Goal: Task Accomplishment & Management: Manage account settings

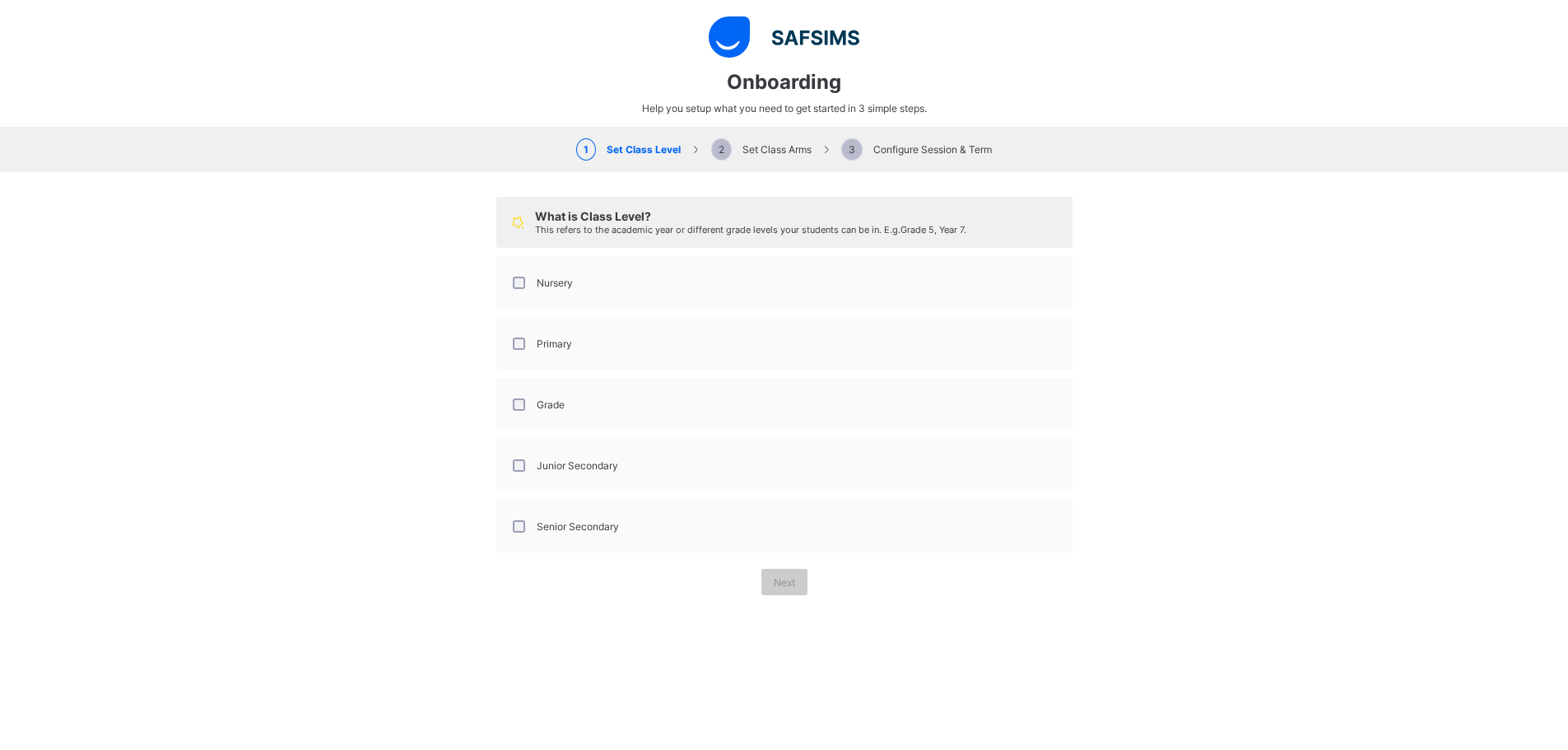
select select "**"
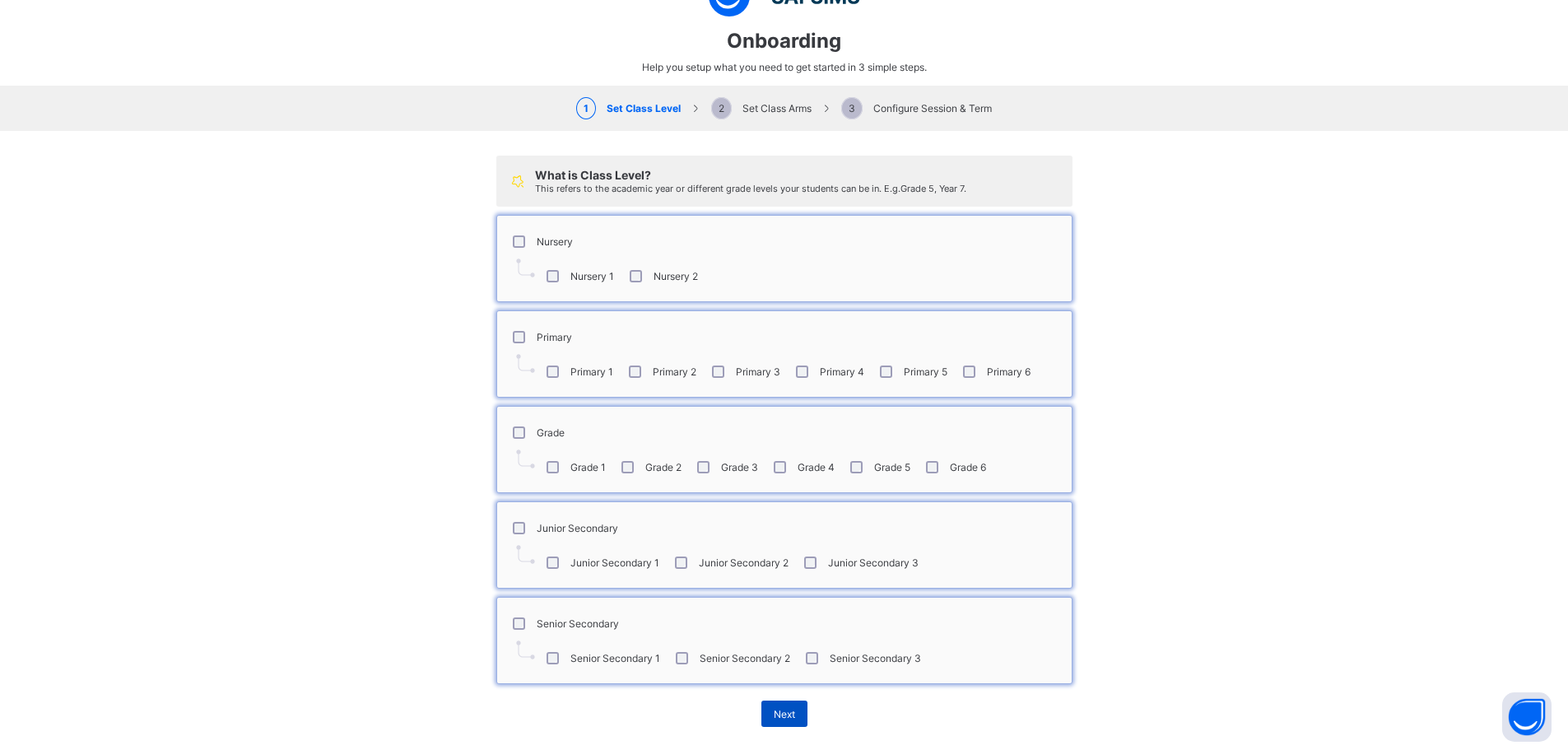
scroll to position [59, 0]
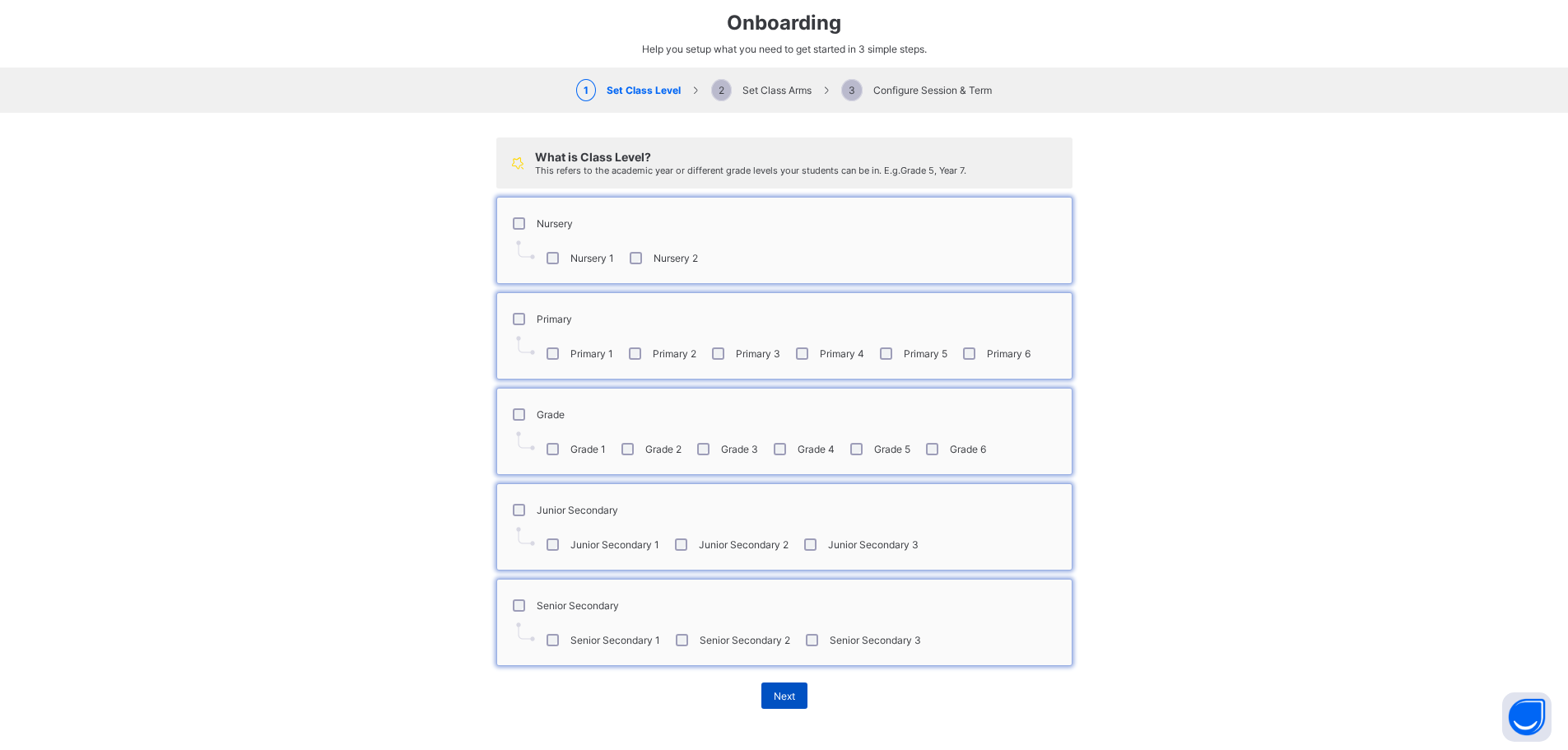
click at [763, 694] on div "Next" at bounding box center [784, 696] width 46 height 27
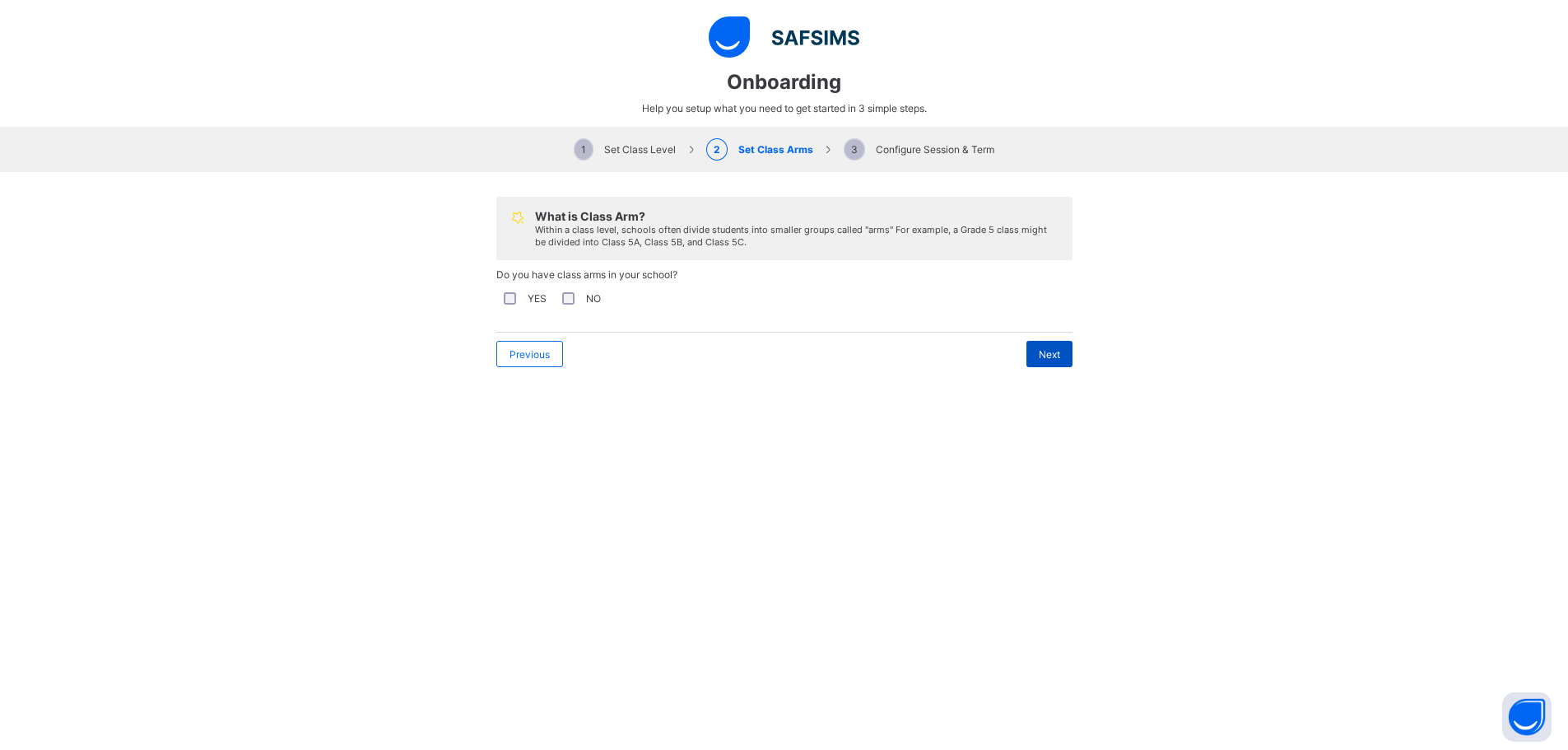
click at [1049, 361] on div "Next" at bounding box center [1049, 354] width 46 height 27
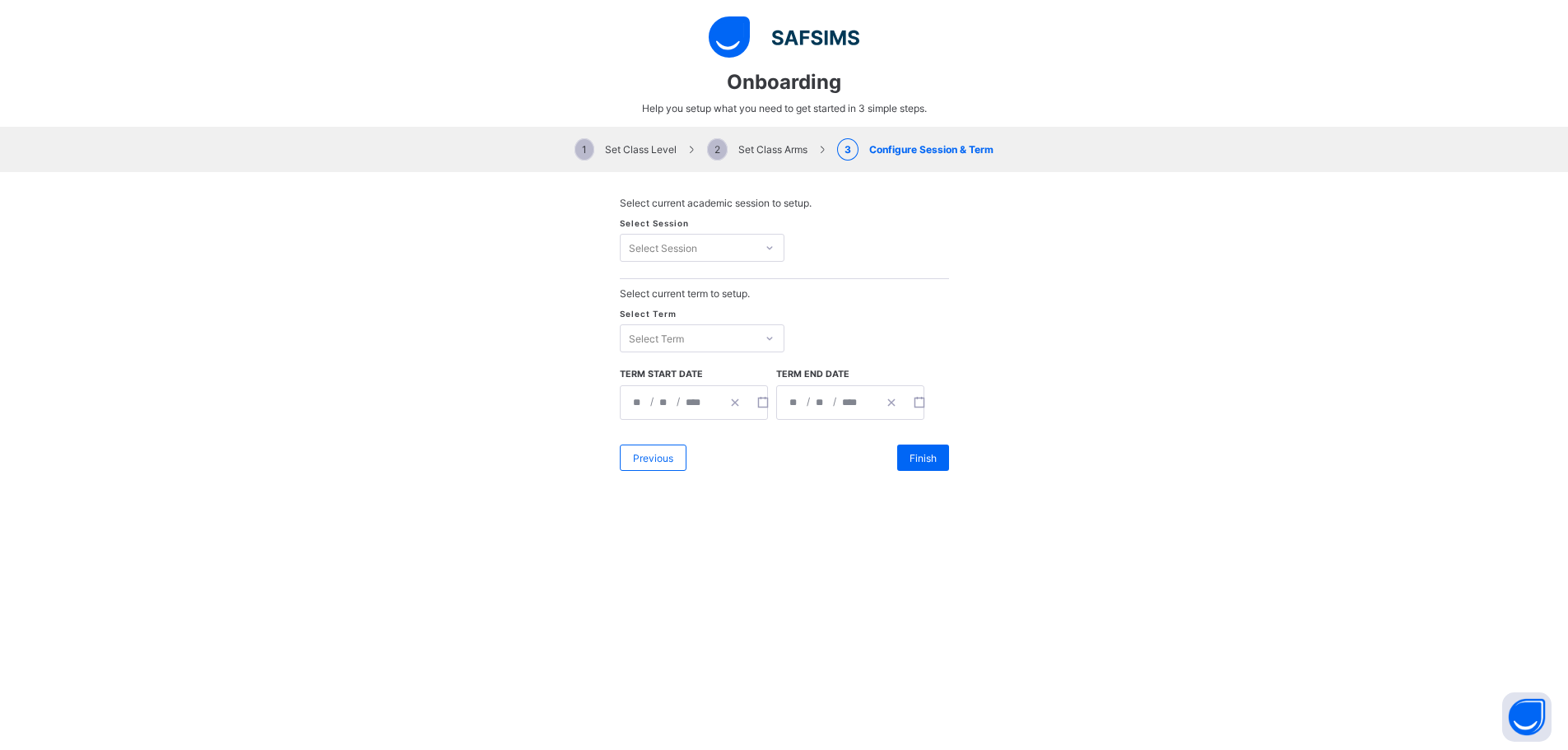
click at [769, 247] on div at bounding box center [769, 248] width 25 height 23
click at [764, 248] on icon at bounding box center [769, 248] width 10 height 17
click at [764, 246] on icon at bounding box center [769, 248] width 10 height 17
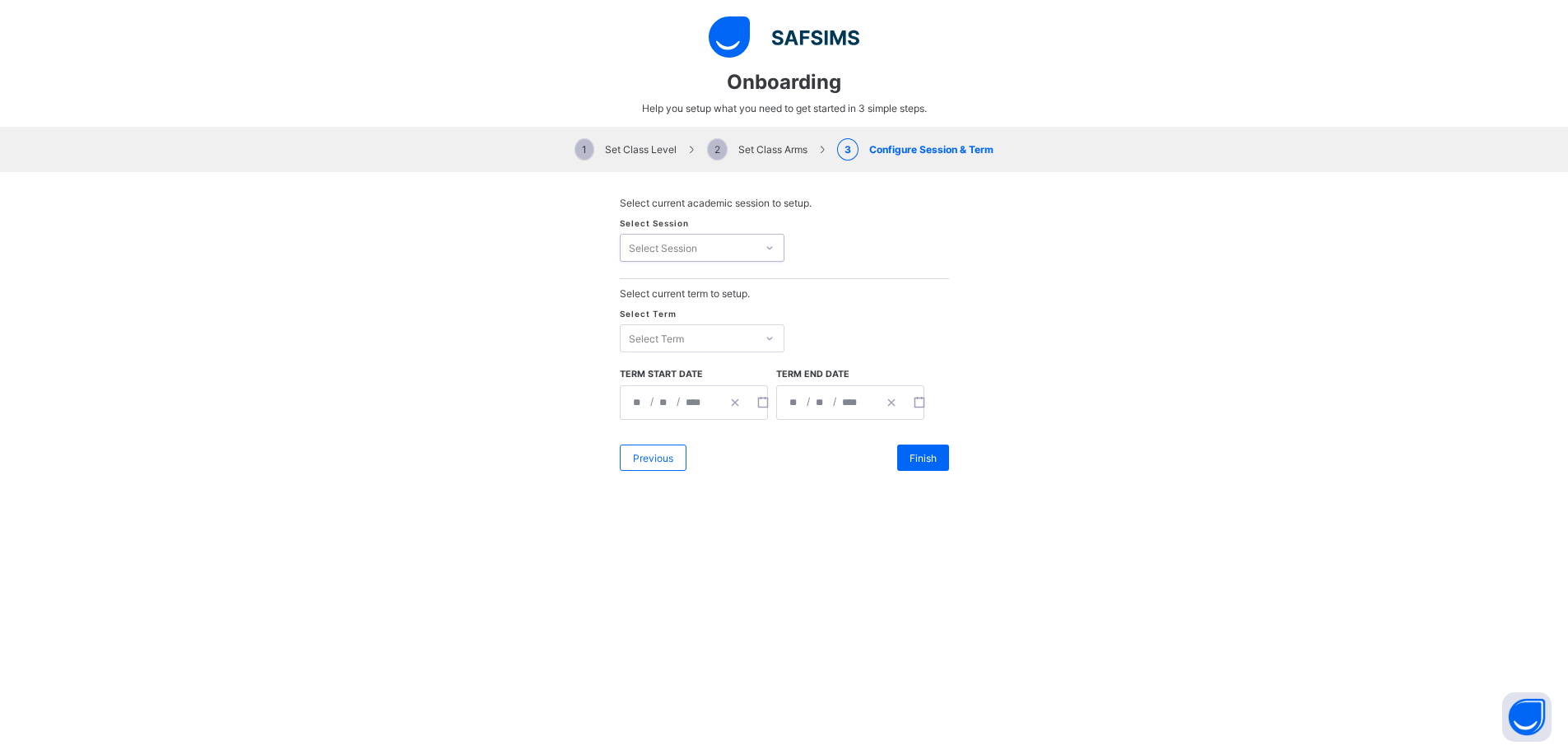
click at [764, 246] on icon at bounding box center [769, 248] width 10 height 17
click at [764, 338] on icon at bounding box center [769, 338] width 10 height 17
click at [696, 373] on div "First Term" at bounding box center [702, 373] width 163 height 26
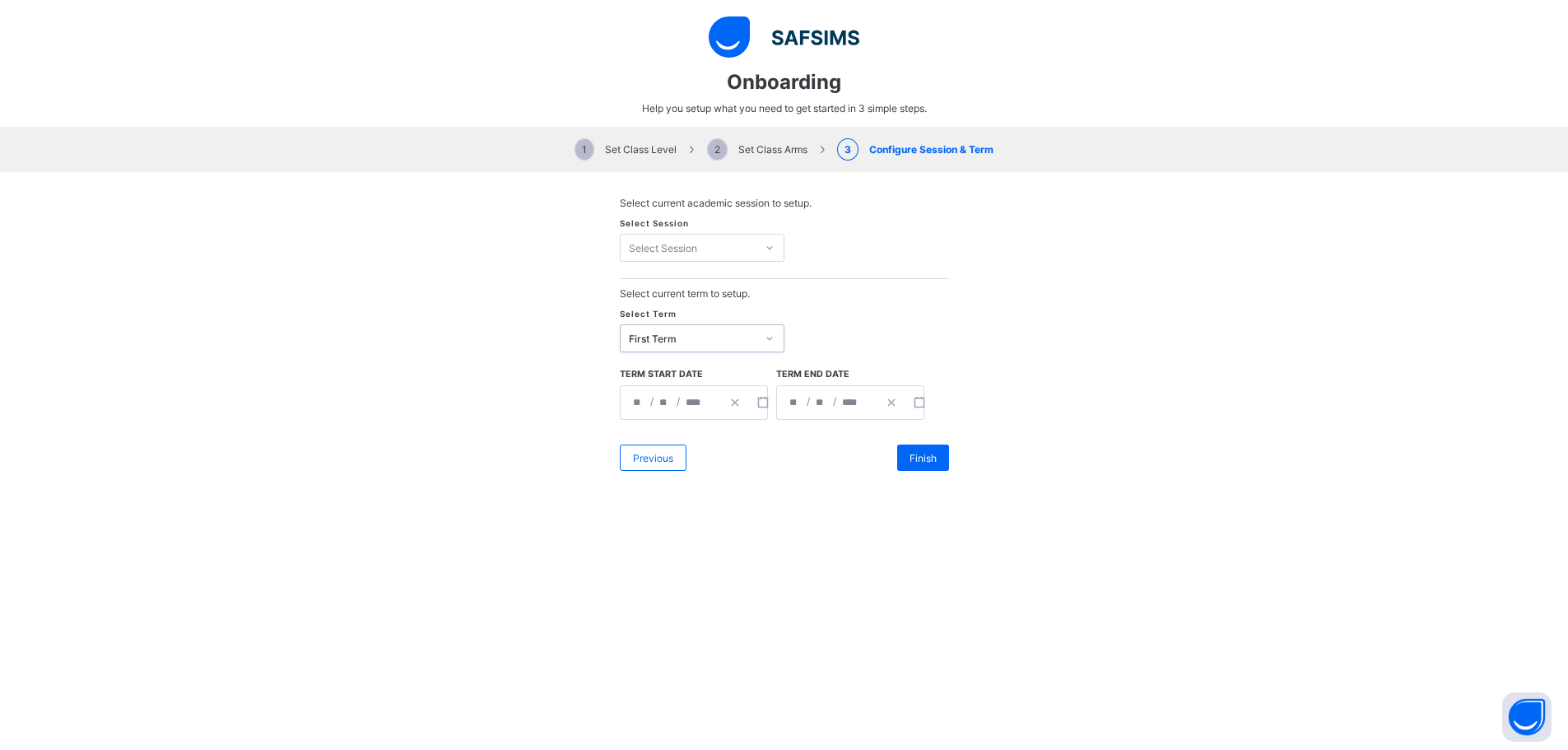
click at [757, 247] on div at bounding box center [769, 248] width 25 height 23
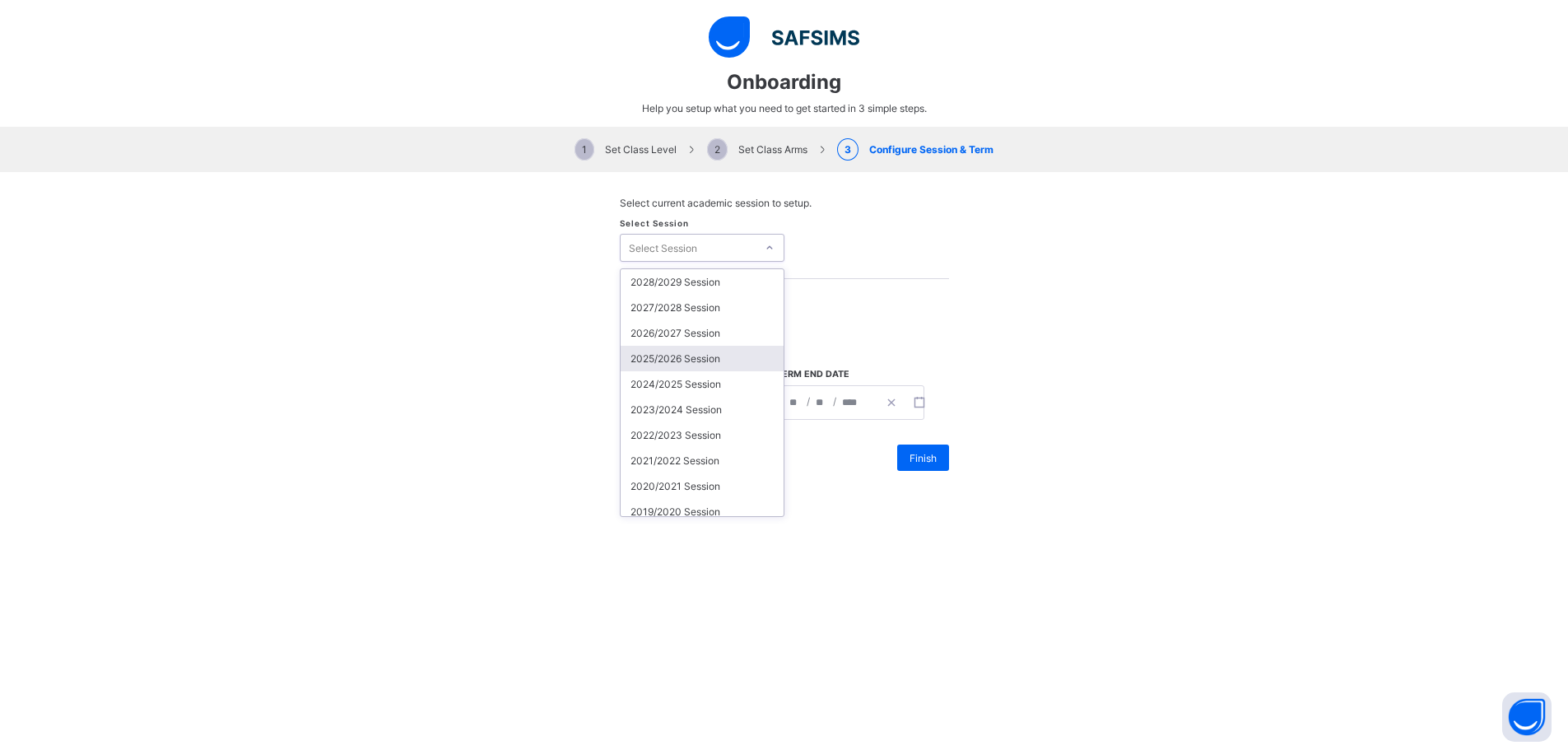
click at [701, 358] on div "2025/2026 Session" at bounding box center [702, 358] width 163 height 26
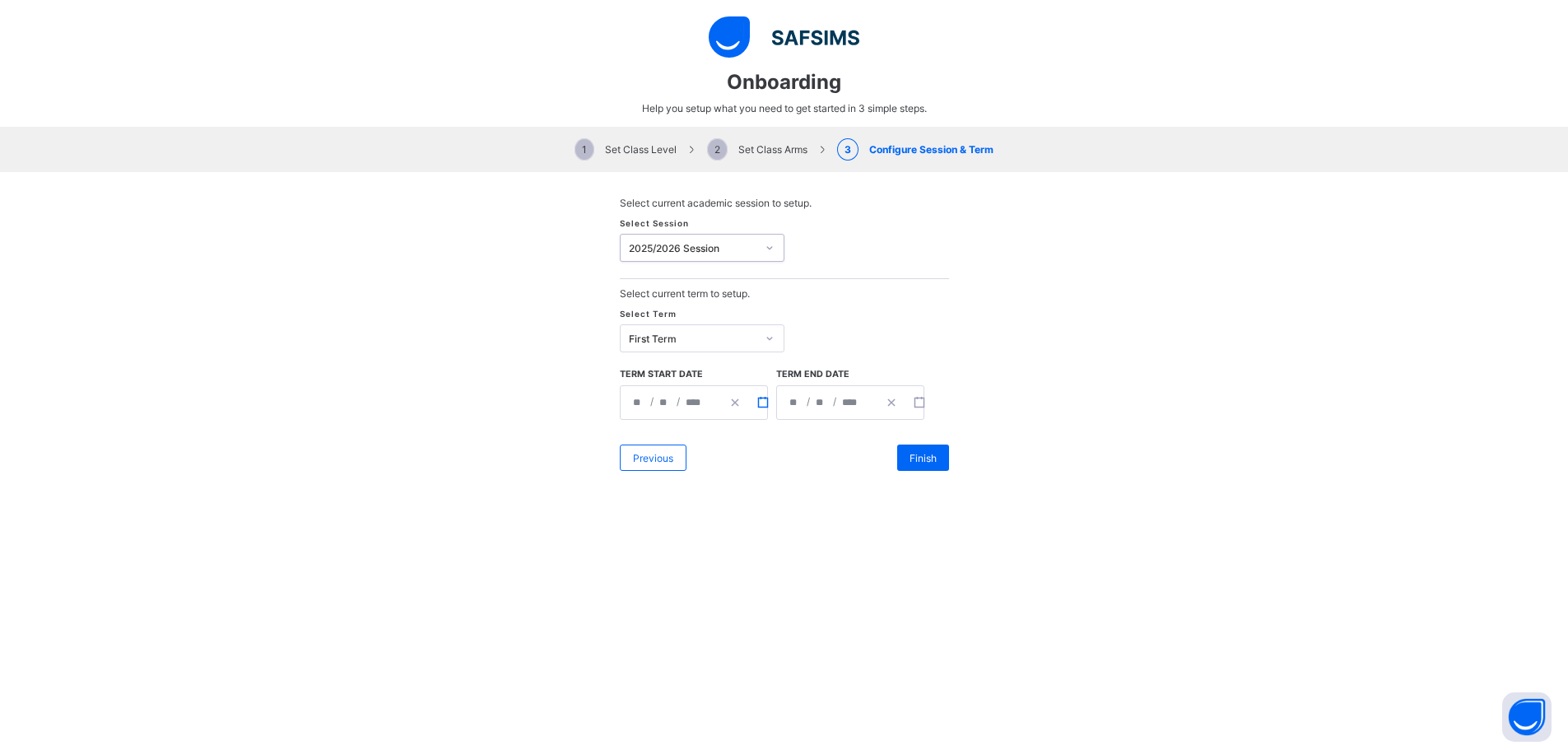
click at [757, 402] on icon "button" at bounding box center [763, 402] width 12 height 12
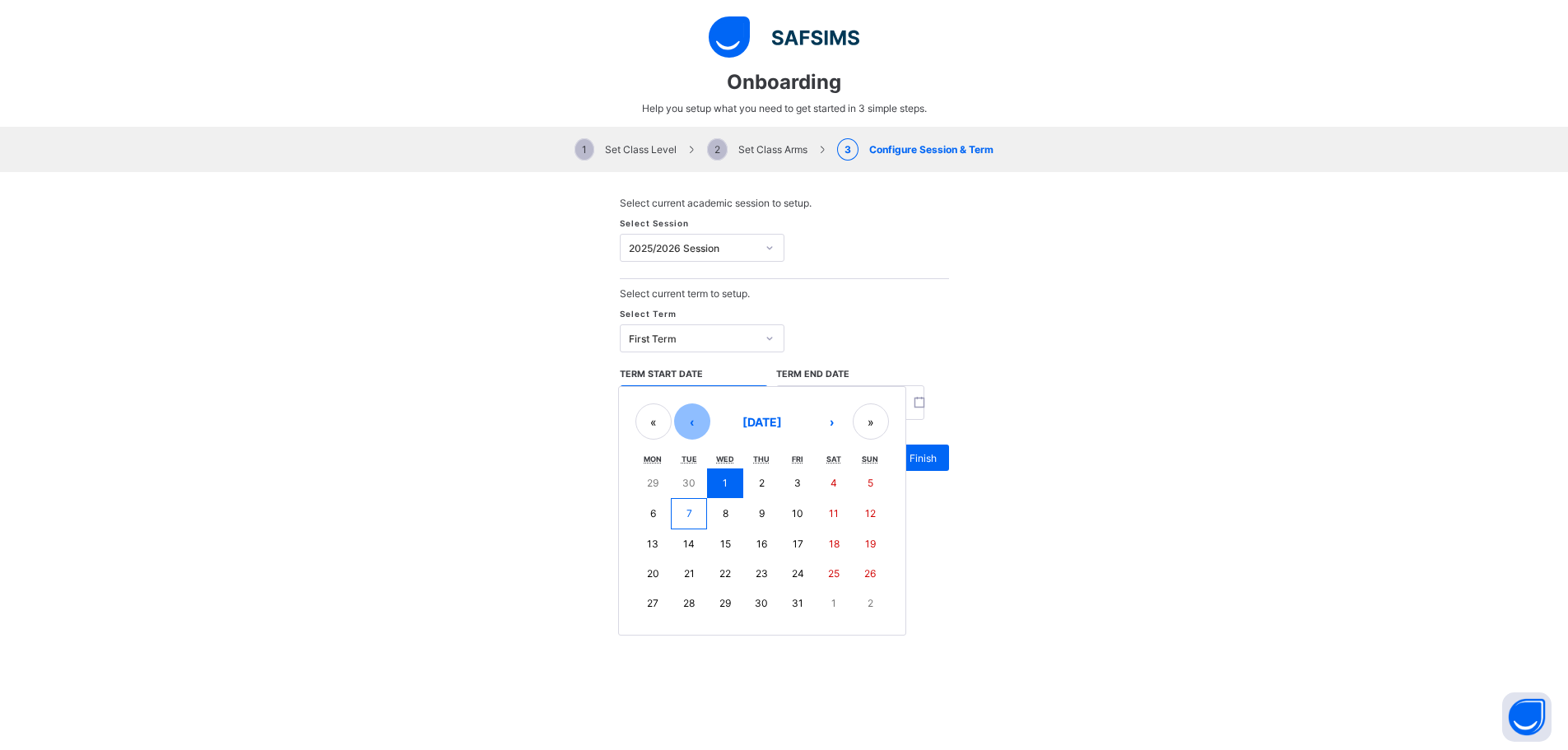
click at [682, 428] on button "‹" at bounding box center [692, 422] width 37 height 37
click at [651, 511] on button "8" at bounding box center [654, 513] width 37 height 30
type input "**********"
type input "*"
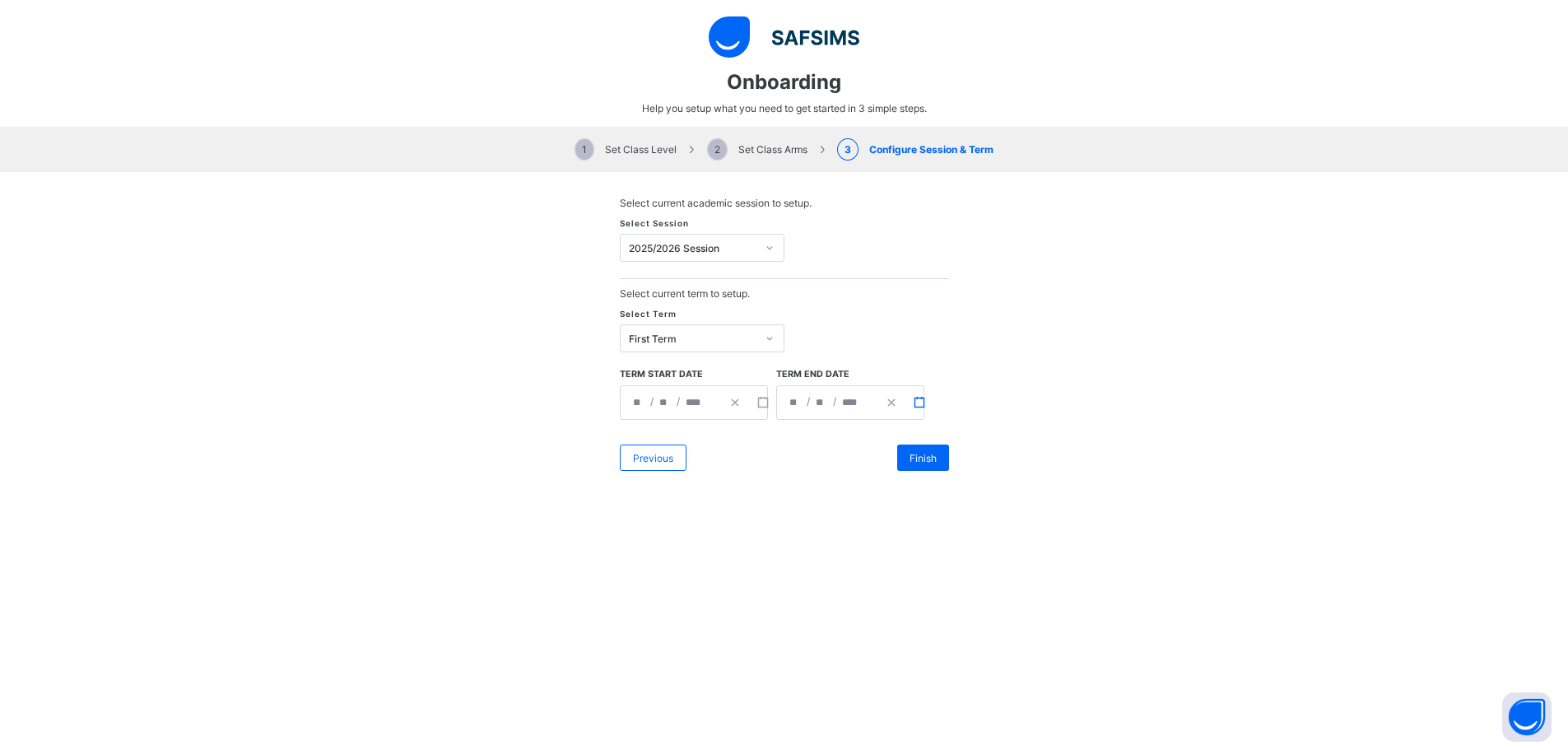
click at [915, 403] on icon "button" at bounding box center [919, 402] width 12 height 12
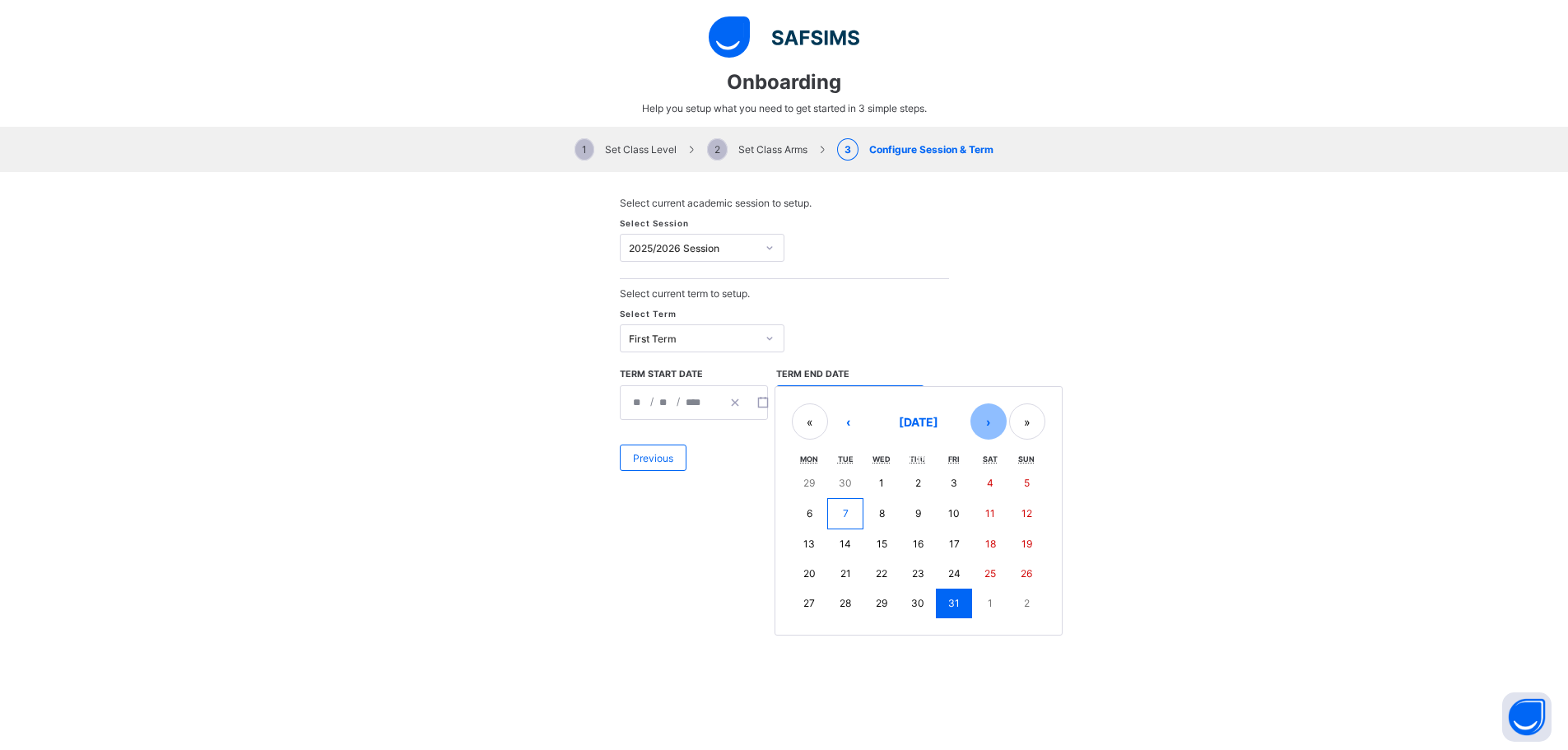
click at [976, 419] on button "›" at bounding box center [989, 422] width 37 height 37
click at [980, 417] on button "›" at bounding box center [989, 422] width 37 height 37
click at [951, 508] on abbr "12" at bounding box center [954, 512] width 11 height 12
type input "**********"
type input "**"
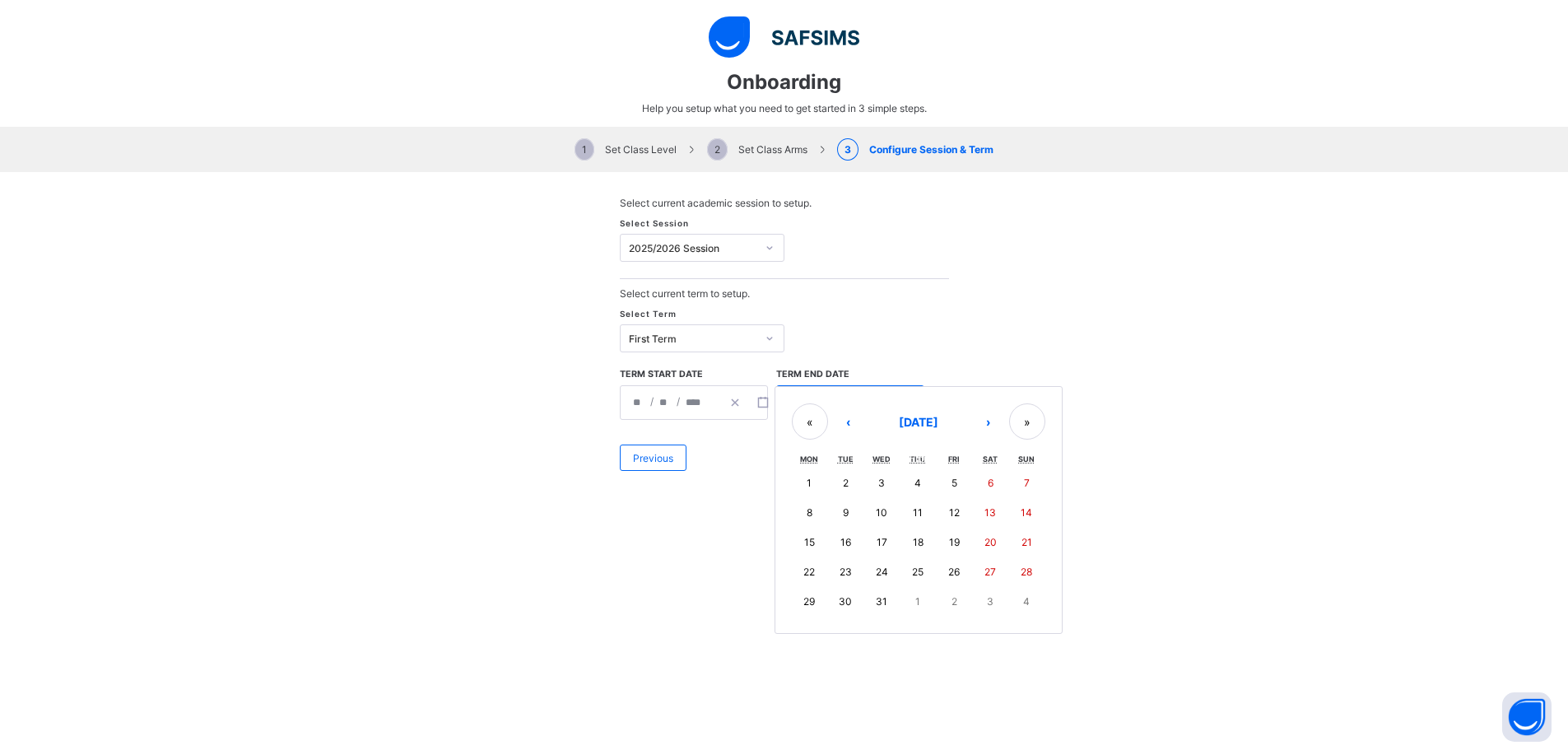
type input "**"
click at [919, 461] on span "Finish" at bounding box center [922, 458] width 27 height 12
click at [920, 456] on span "Finish" at bounding box center [922, 458] width 27 height 12
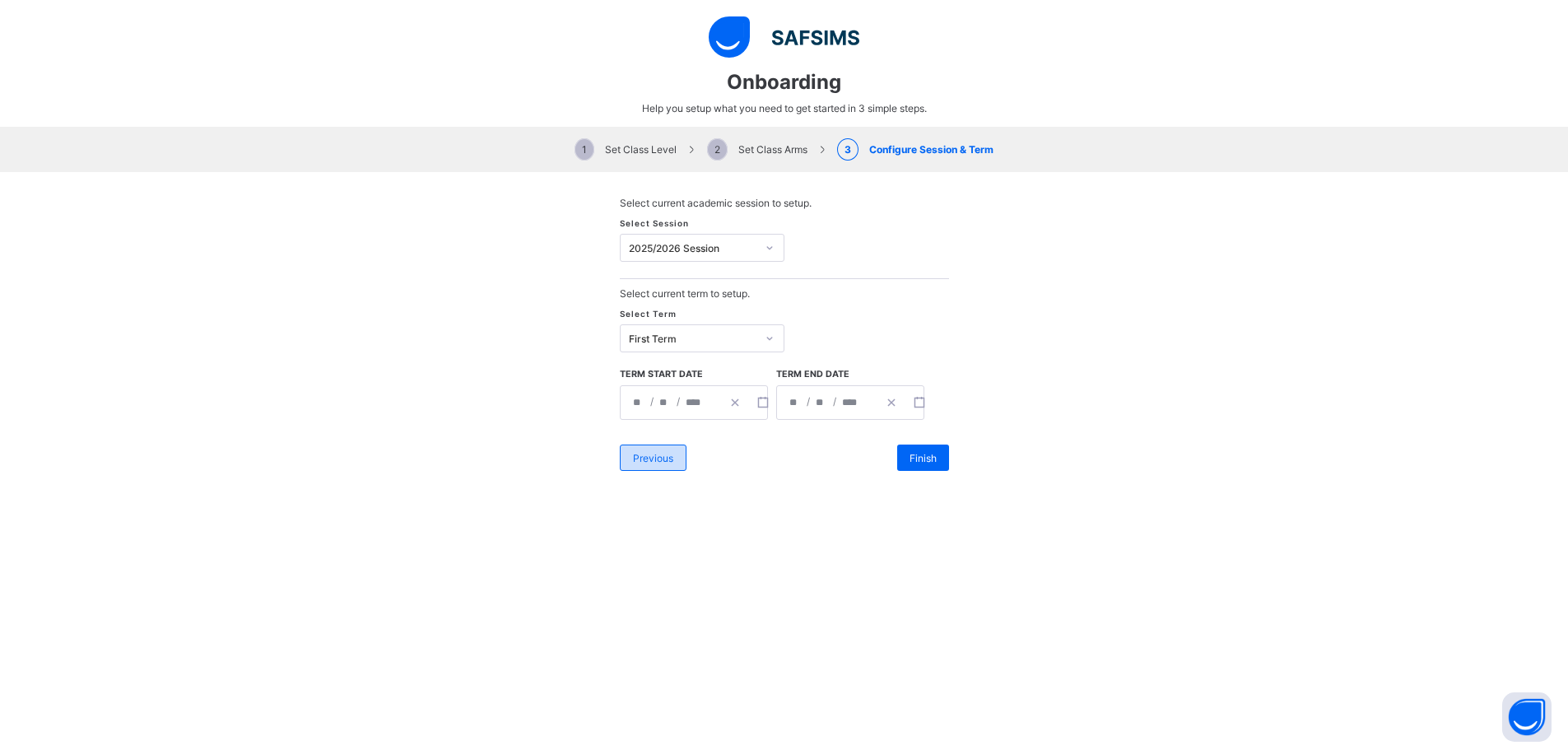
click at [668, 447] on div "Previous" at bounding box center [653, 458] width 66 height 27
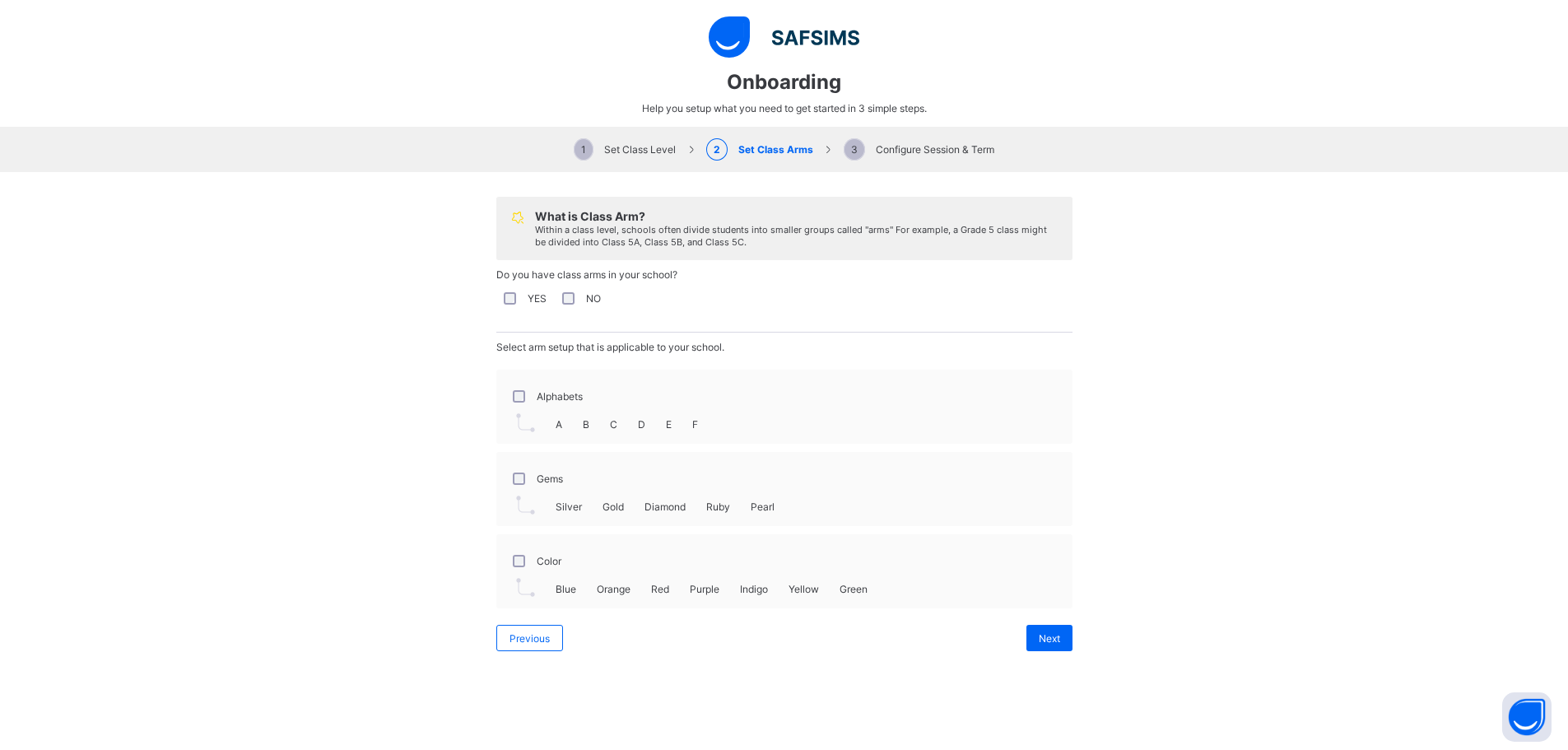
click at [531, 619] on div "Previous Next" at bounding box center [784, 639] width 576 height 43
click at [527, 631] on div "Previous" at bounding box center [529, 639] width 66 height 27
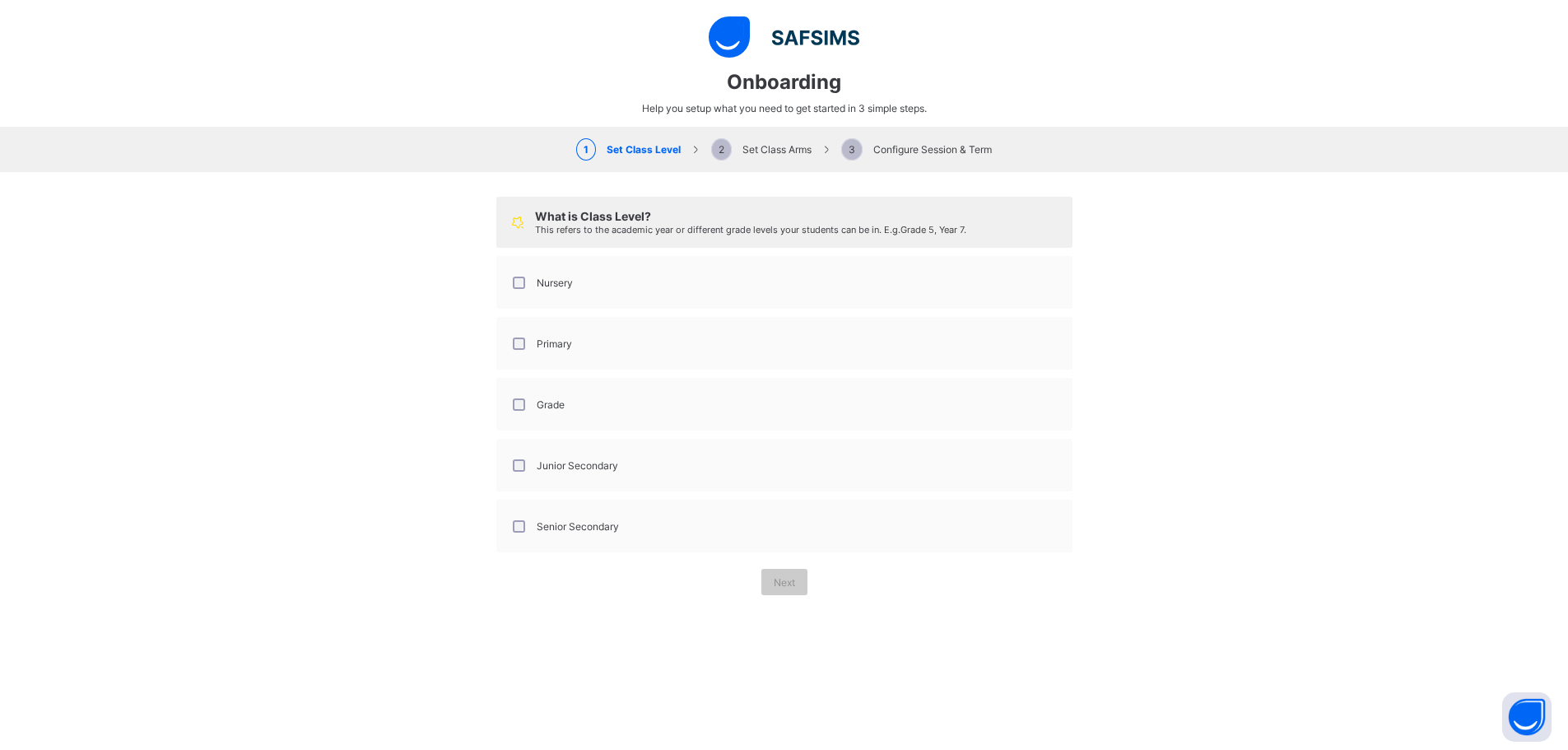
scroll to position [678, 0]
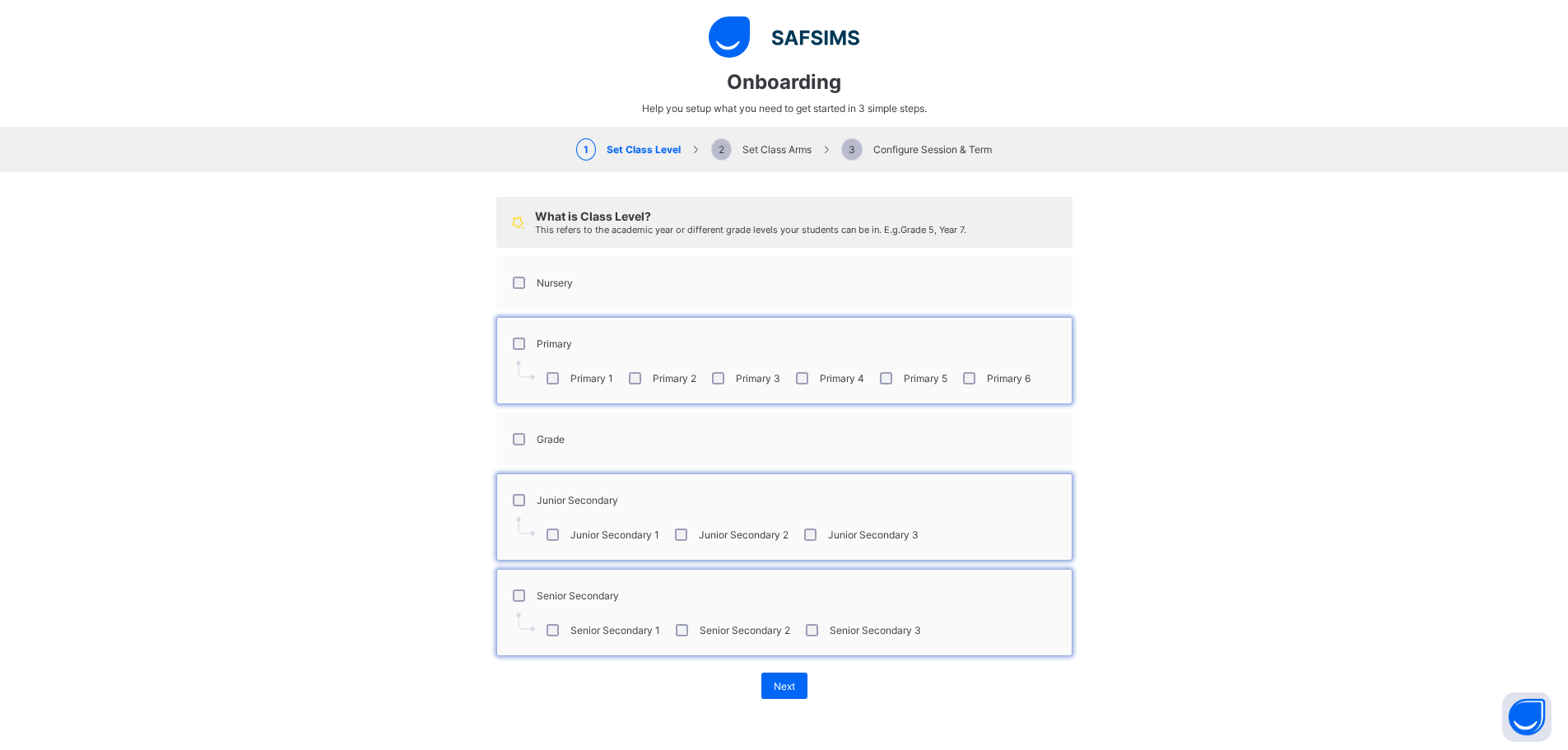
click at [509, 281] on div "Nursery" at bounding box center [541, 283] width 63 height 12
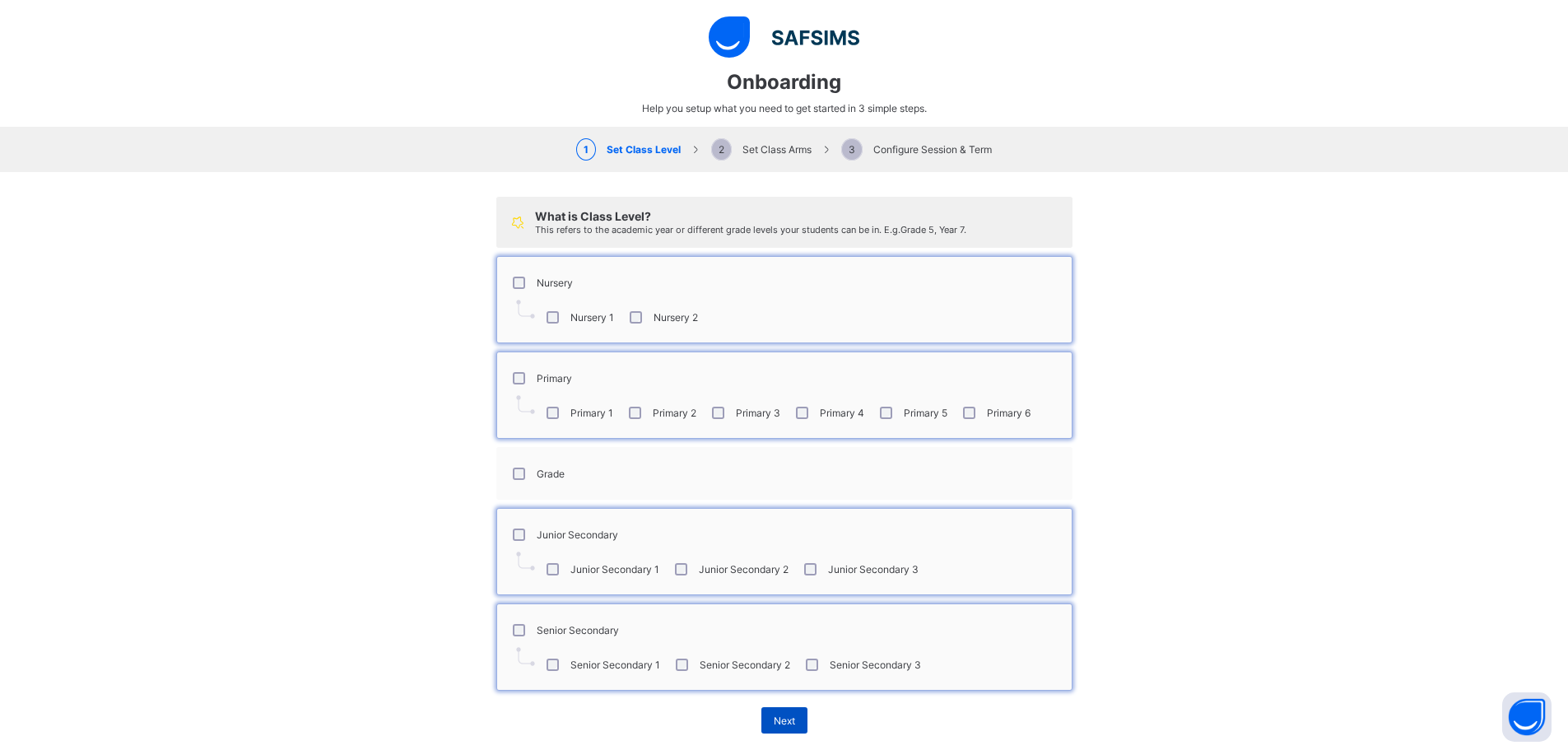
click at [774, 723] on span "Next" at bounding box center [784, 721] width 22 height 12
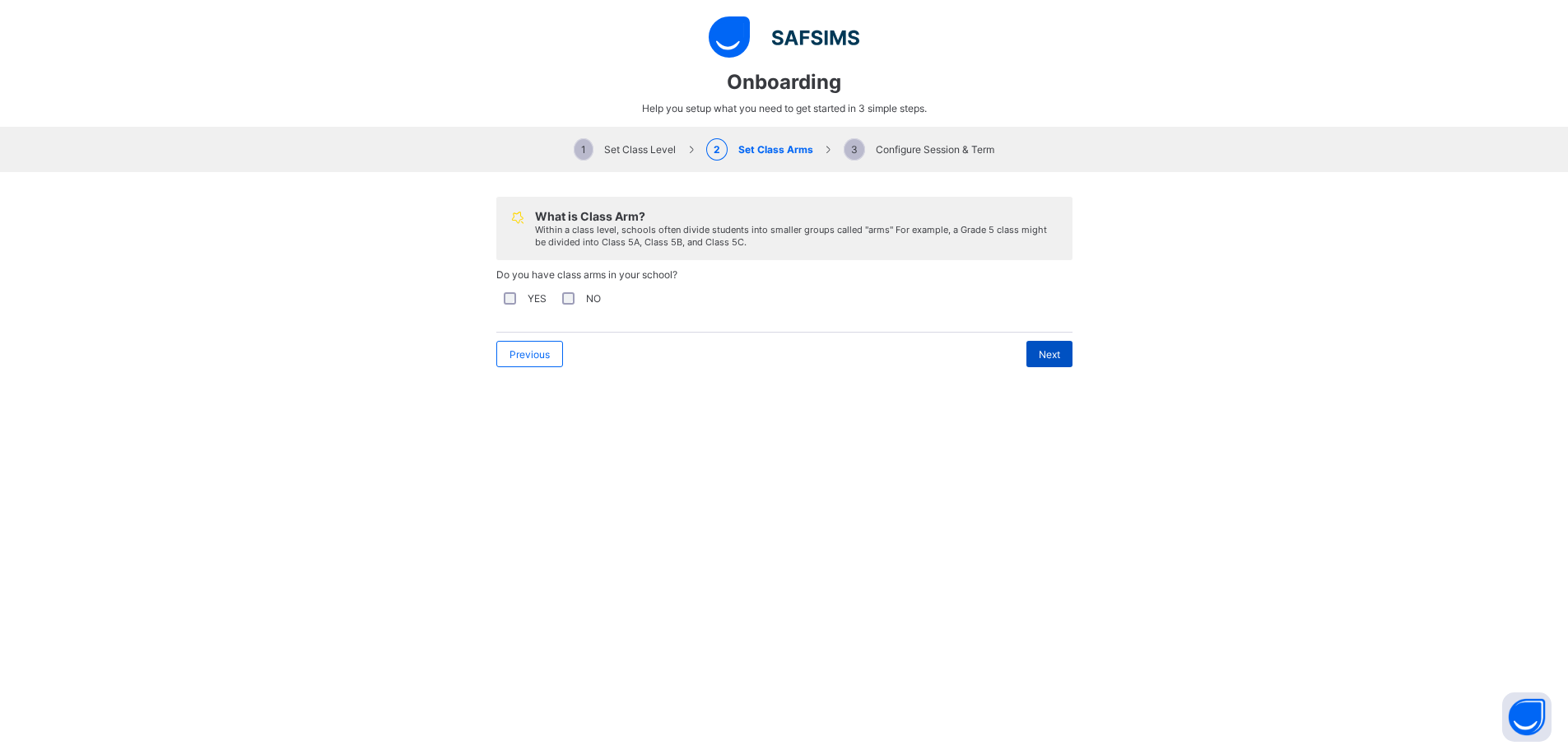
click at [1039, 360] on span "Next" at bounding box center [1049, 354] width 22 height 12
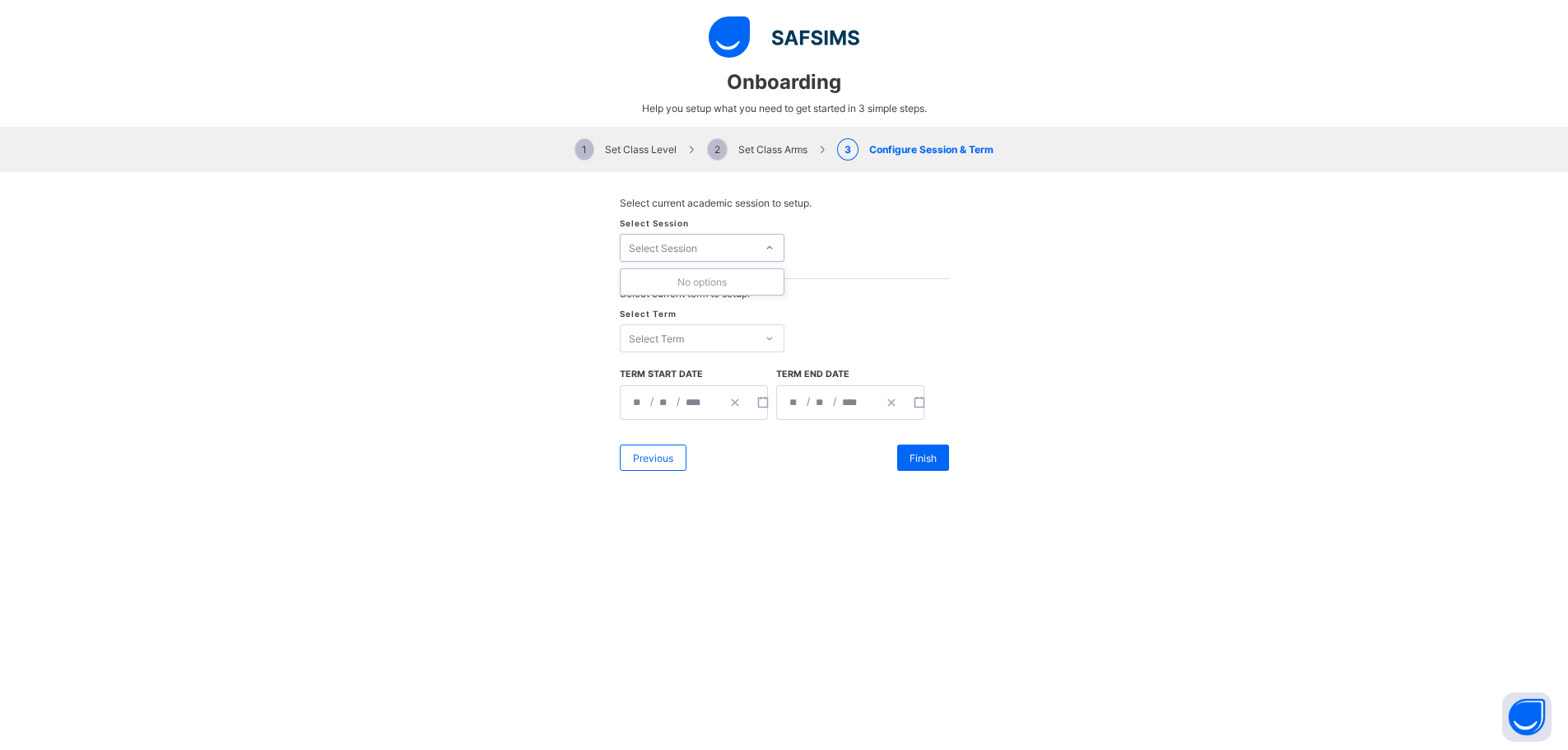
click at [772, 252] on div at bounding box center [769, 248] width 25 height 23
click at [767, 243] on icon at bounding box center [769, 248] width 10 height 17
click at [767, 243] on div at bounding box center [769, 248] width 25 height 23
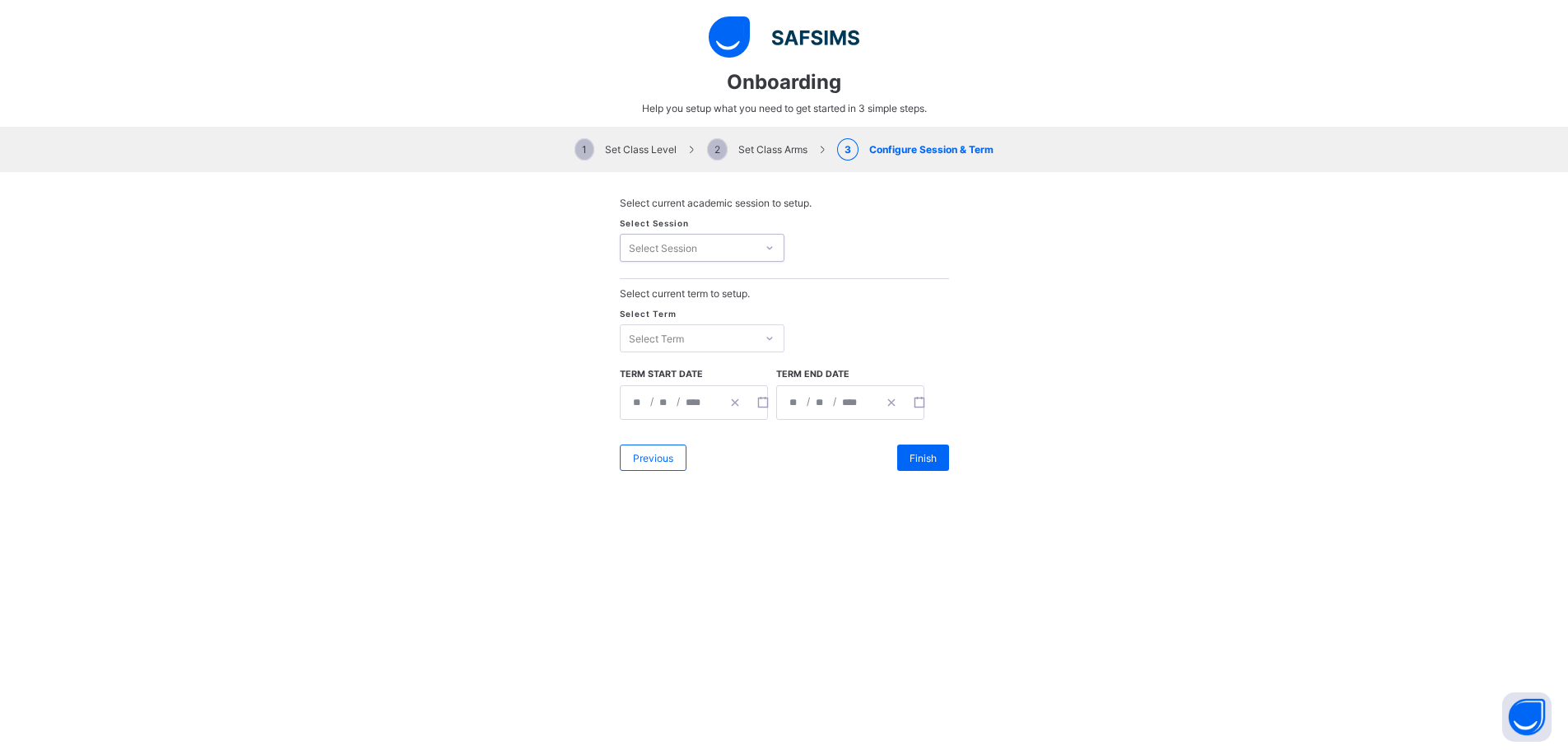
click at [767, 243] on div at bounding box center [769, 248] width 25 height 23
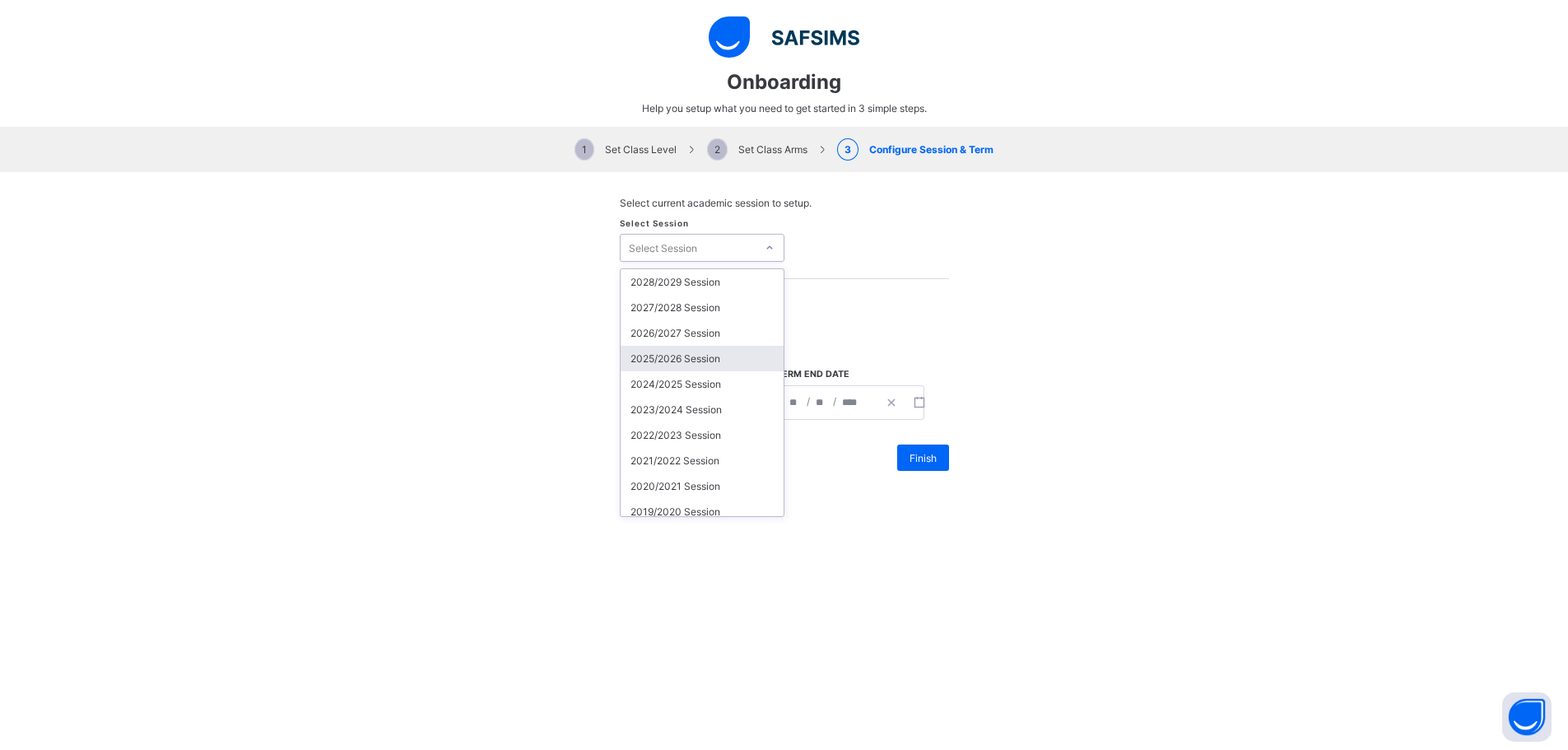
click at [681, 360] on div "2025/2026 Session" at bounding box center [702, 358] width 163 height 26
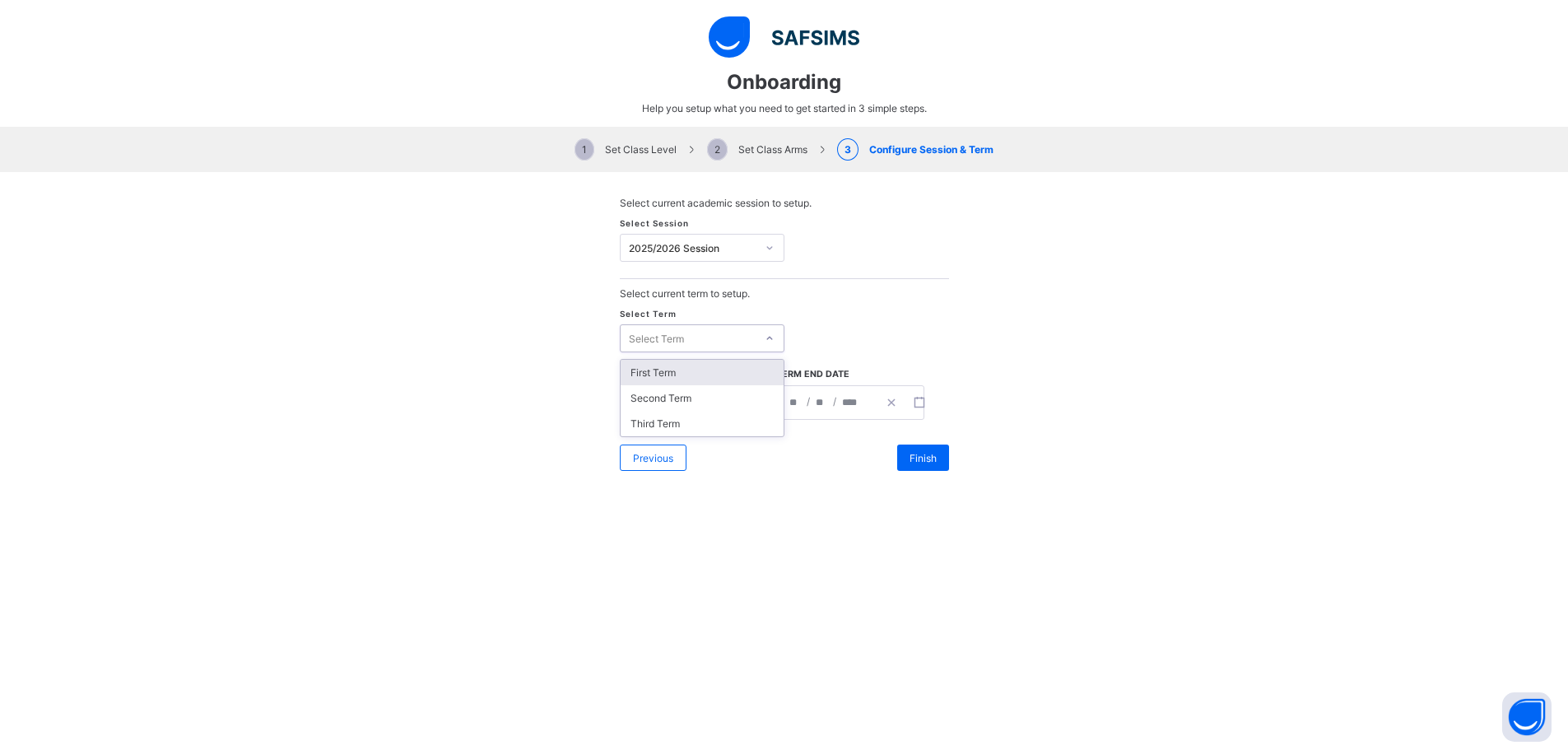
click at [665, 333] on div "Select Term" at bounding box center [656, 338] width 55 height 28
click at [659, 377] on div "First Term" at bounding box center [702, 373] width 163 height 26
click at [749, 399] on button "button" at bounding box center [763, 403] width 28 height 33
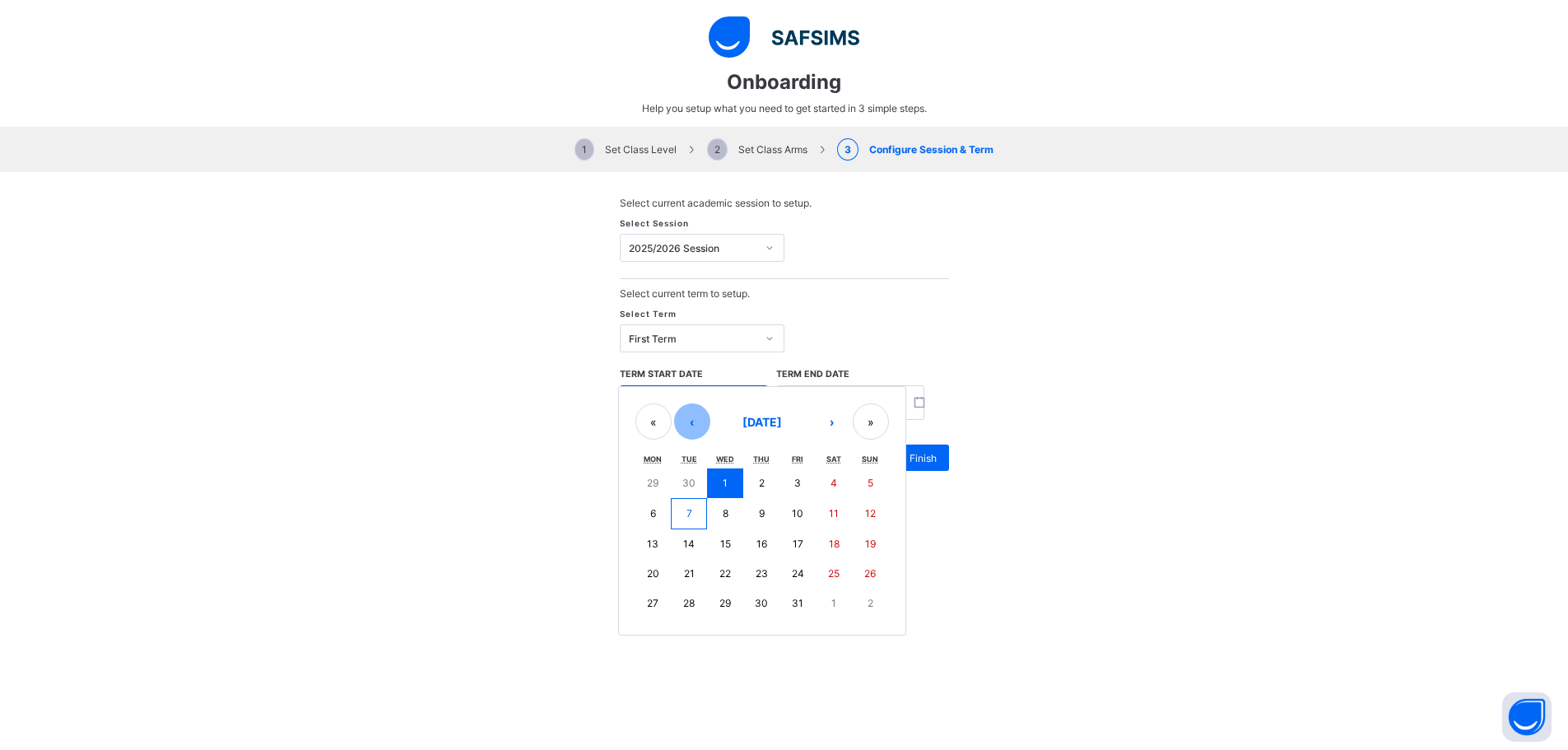
click at [676, 425] on button "‹" at bounding box center [692, 422] width 37 height 37
click at [650, 506] on abbr "8" at bounding box center [652, 512] width 6 height 12
type input "**********"
type input "*"
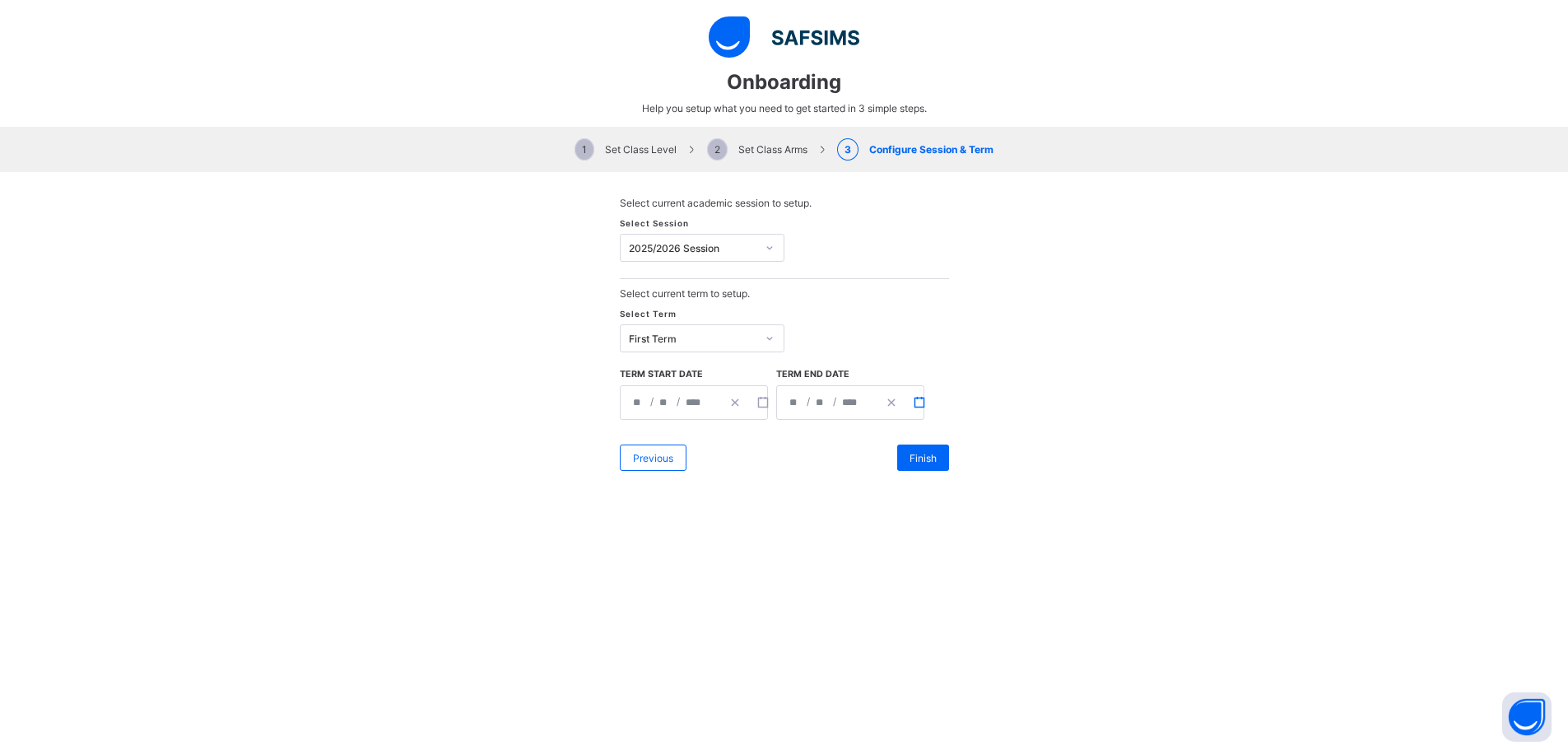
click at [913, 399] on icon "button" at bounding box center [919, 402] width 12 height 12
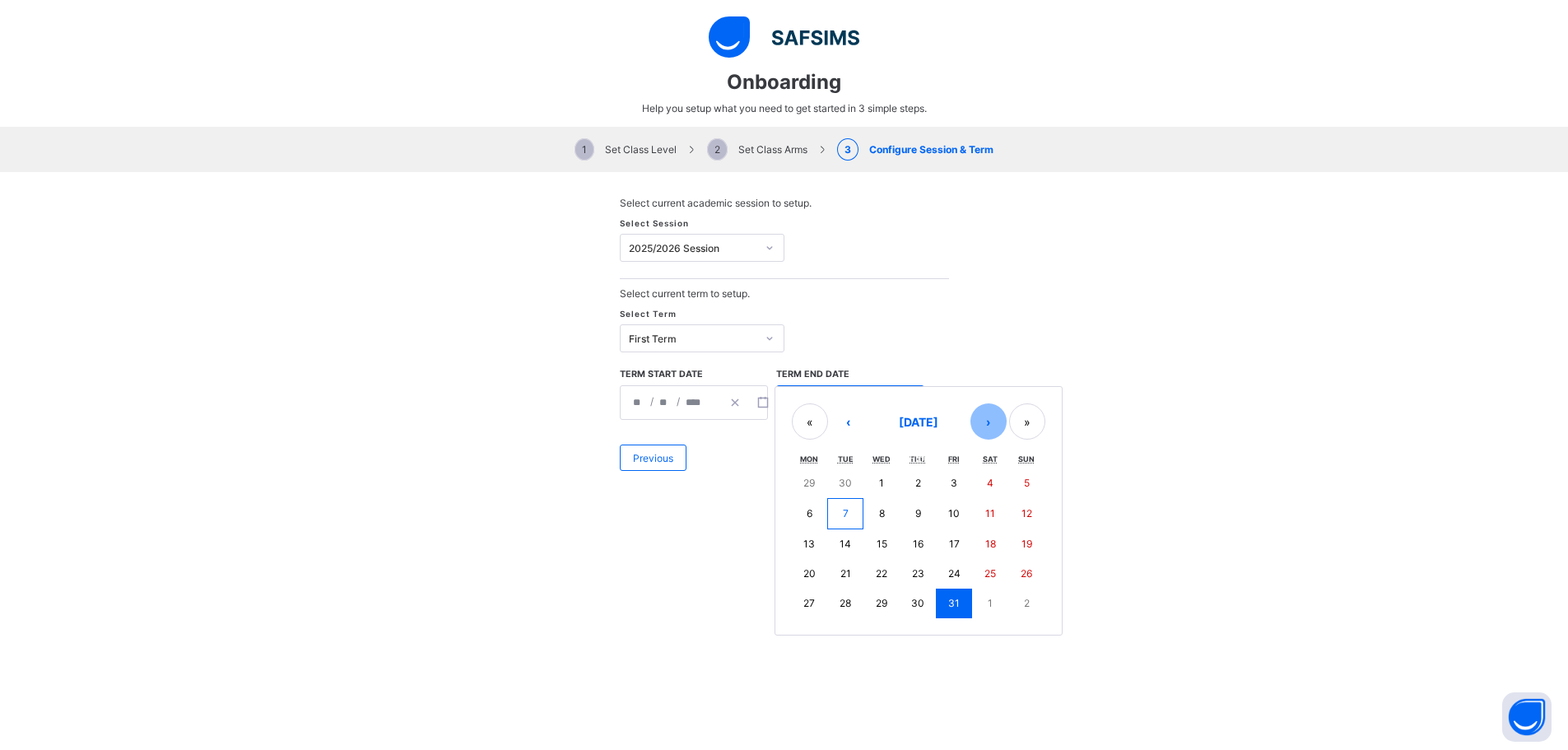
click at [971, 423] on button "›" at bounding box center [989, 422] width 37 height 37
click at [952, 501] on button "12" at bounding box center [954, 513] width 37 height 30
type input "**********"
type input "**"
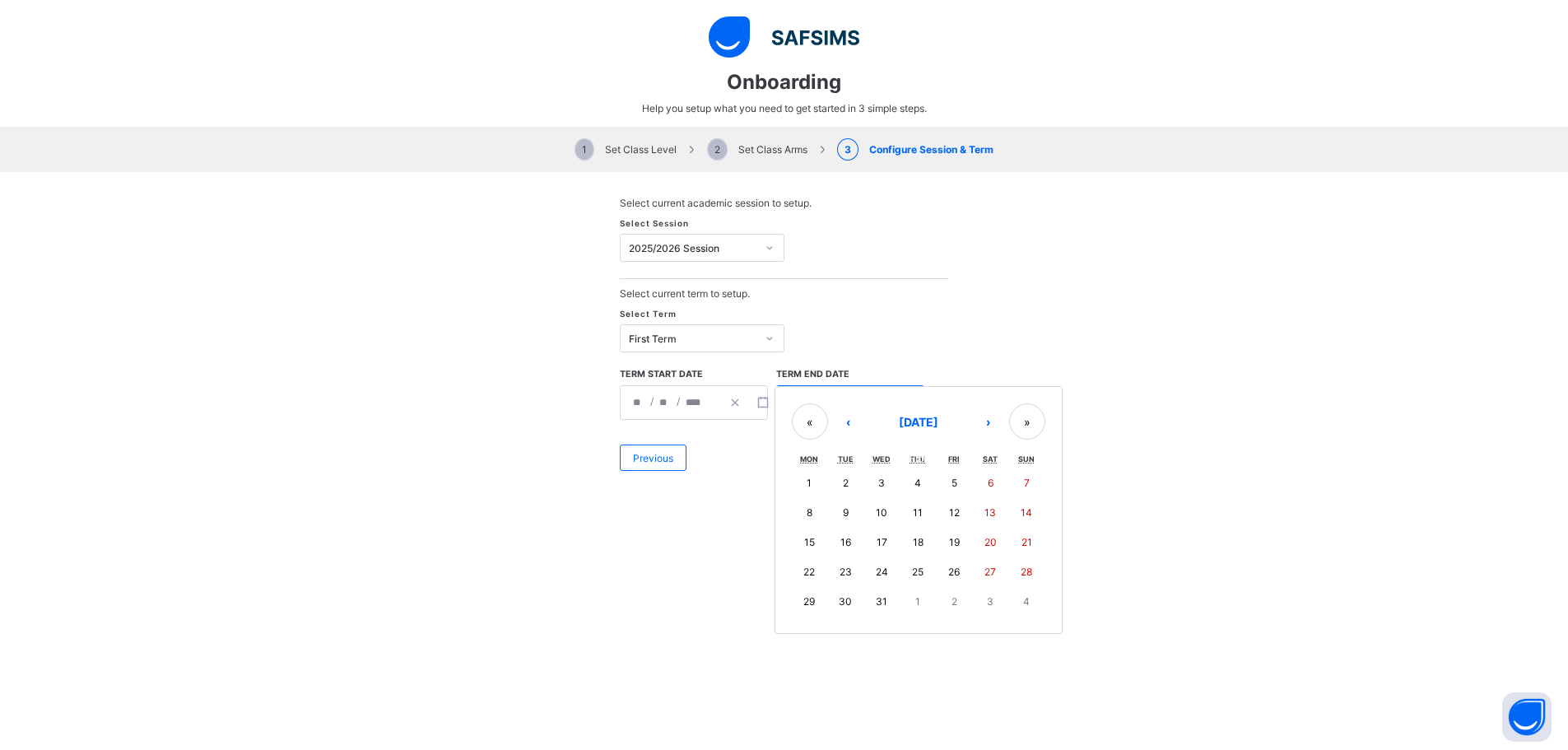
type input "**"
click at [916, 461] on span "Finish" at bounding box center [922, 458] width 27 height 12
click at [925, 457] on span "Finish" at bounding box center [922, 458] width 27 height 12
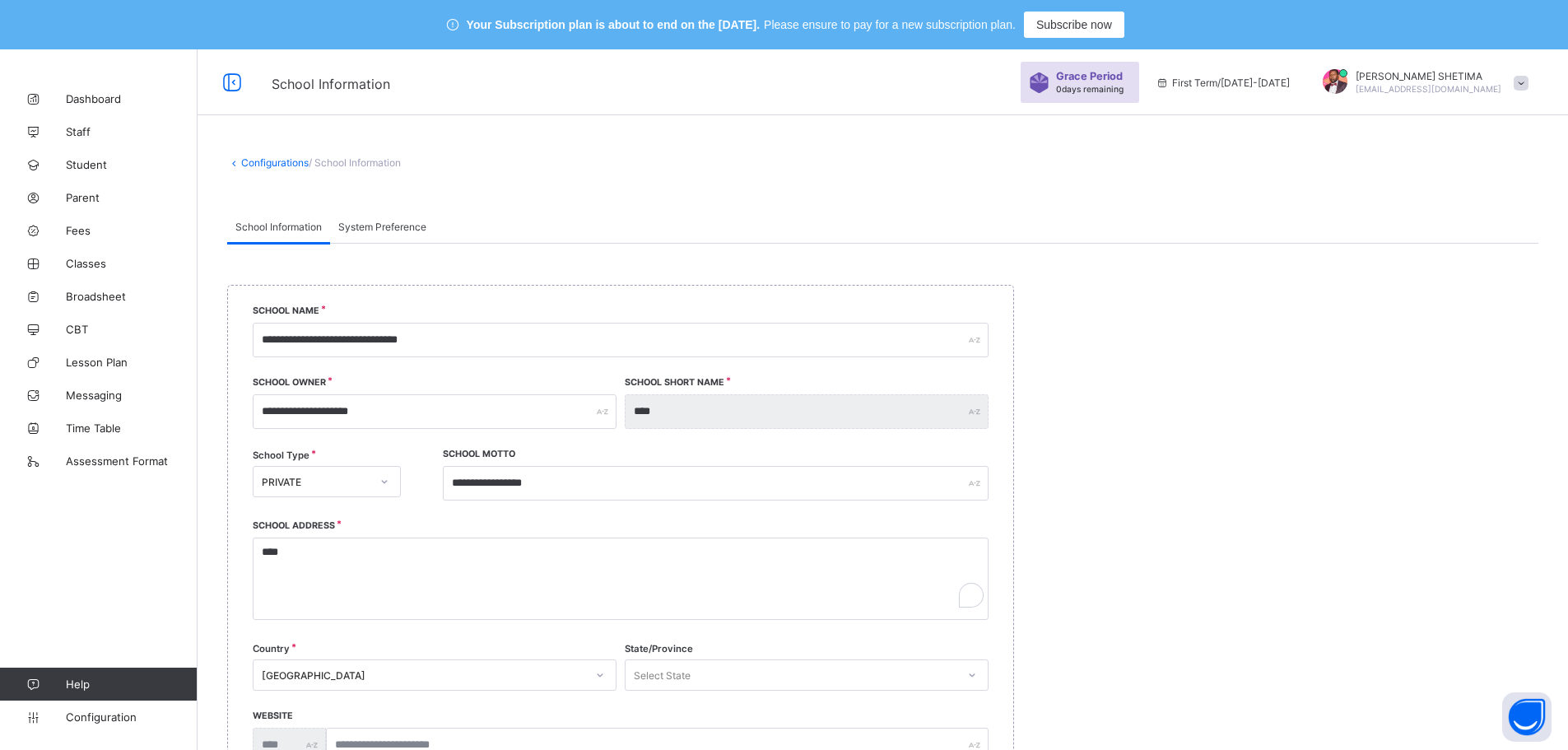
select select "**"
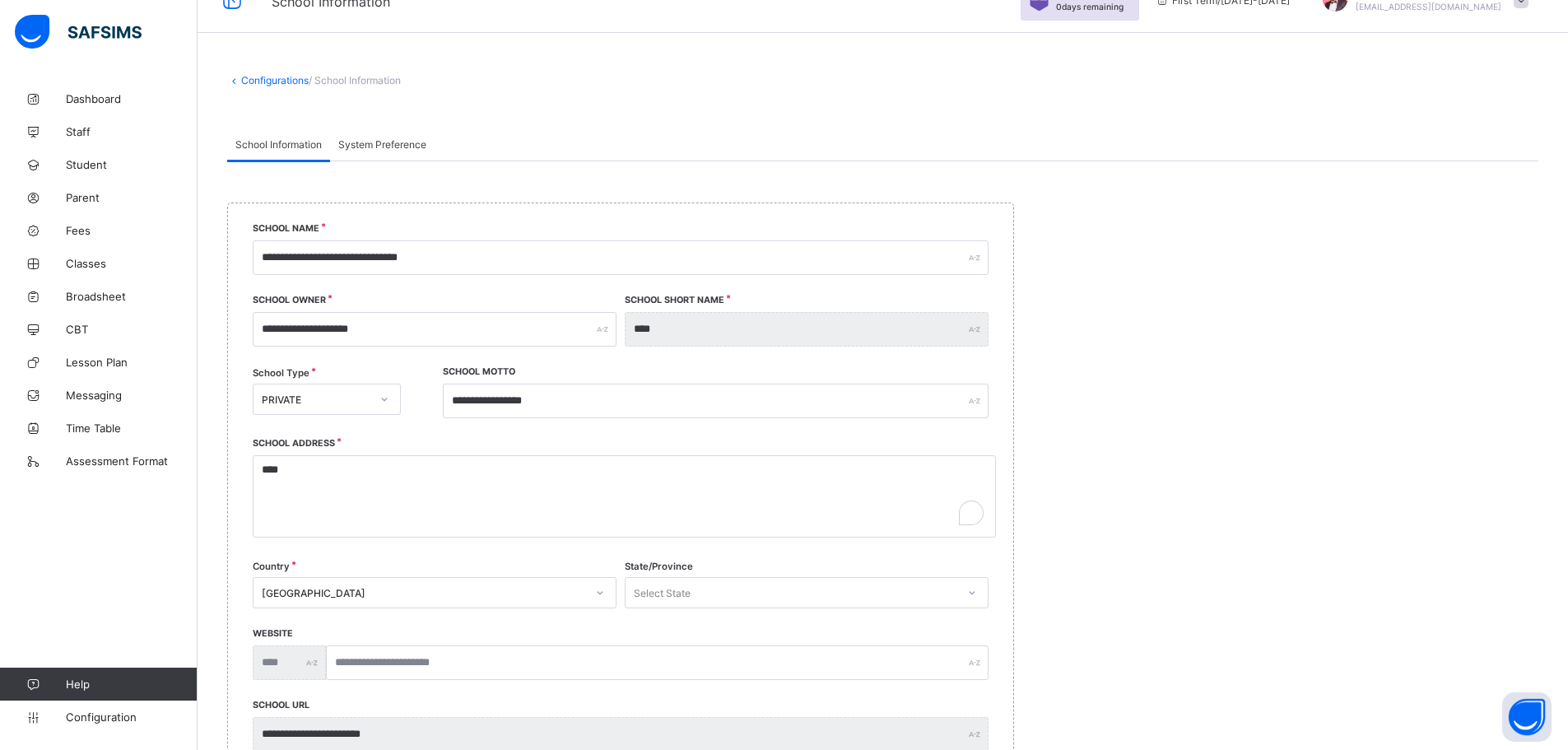
scroll to position [82, 0]
click at [392, 256] on input "**********" at bounding box center [620, 258] width 735 height 35
click at [354, 259] on input "**********" at bounding box center [620, 258] width 735 height 35
click at [291, 259] on input "**********" at bounding box center [620, 258] width 735 height 35
type input "**********"
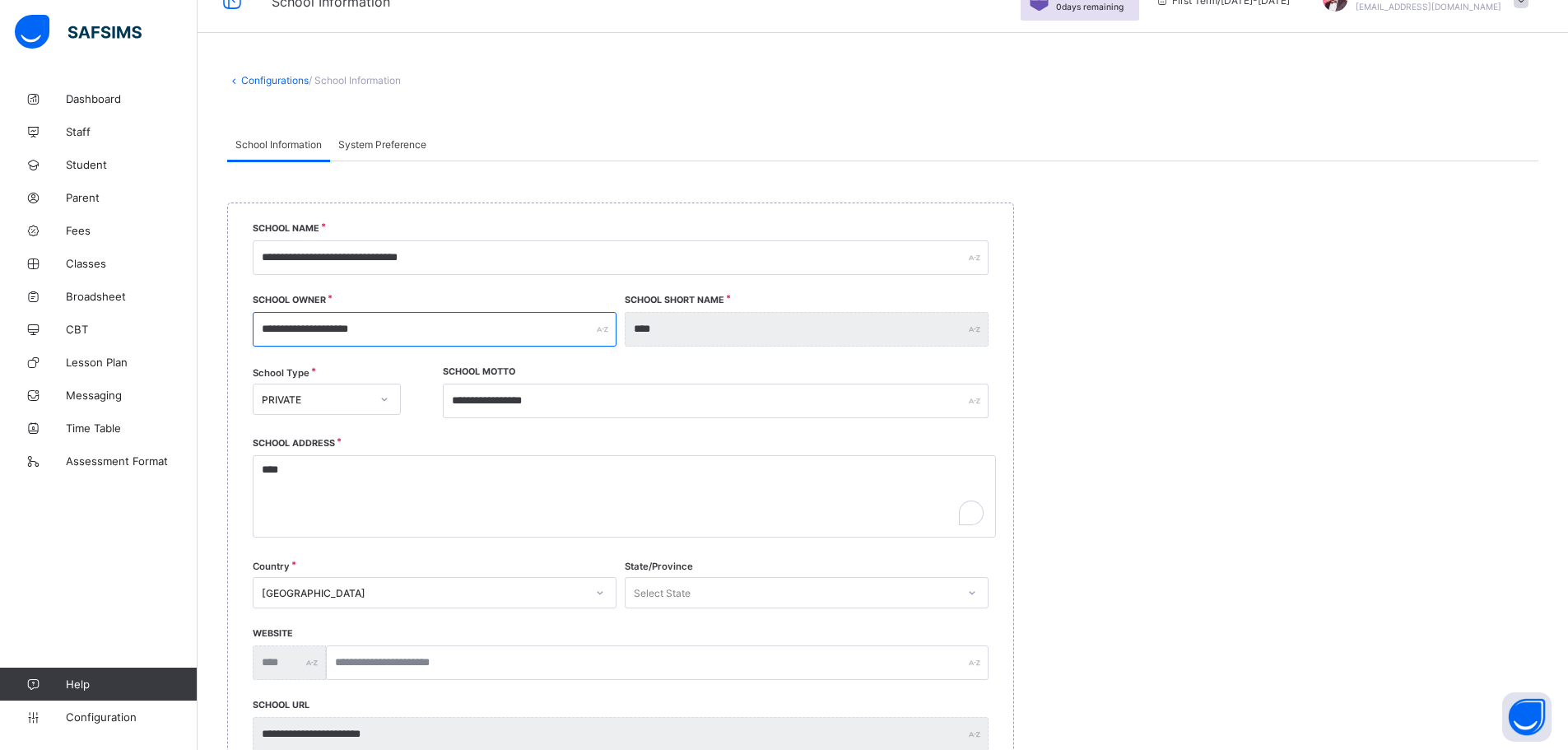
click at [393, 323] on input "**********" at bounding box center [435, 329] width 364 height 35
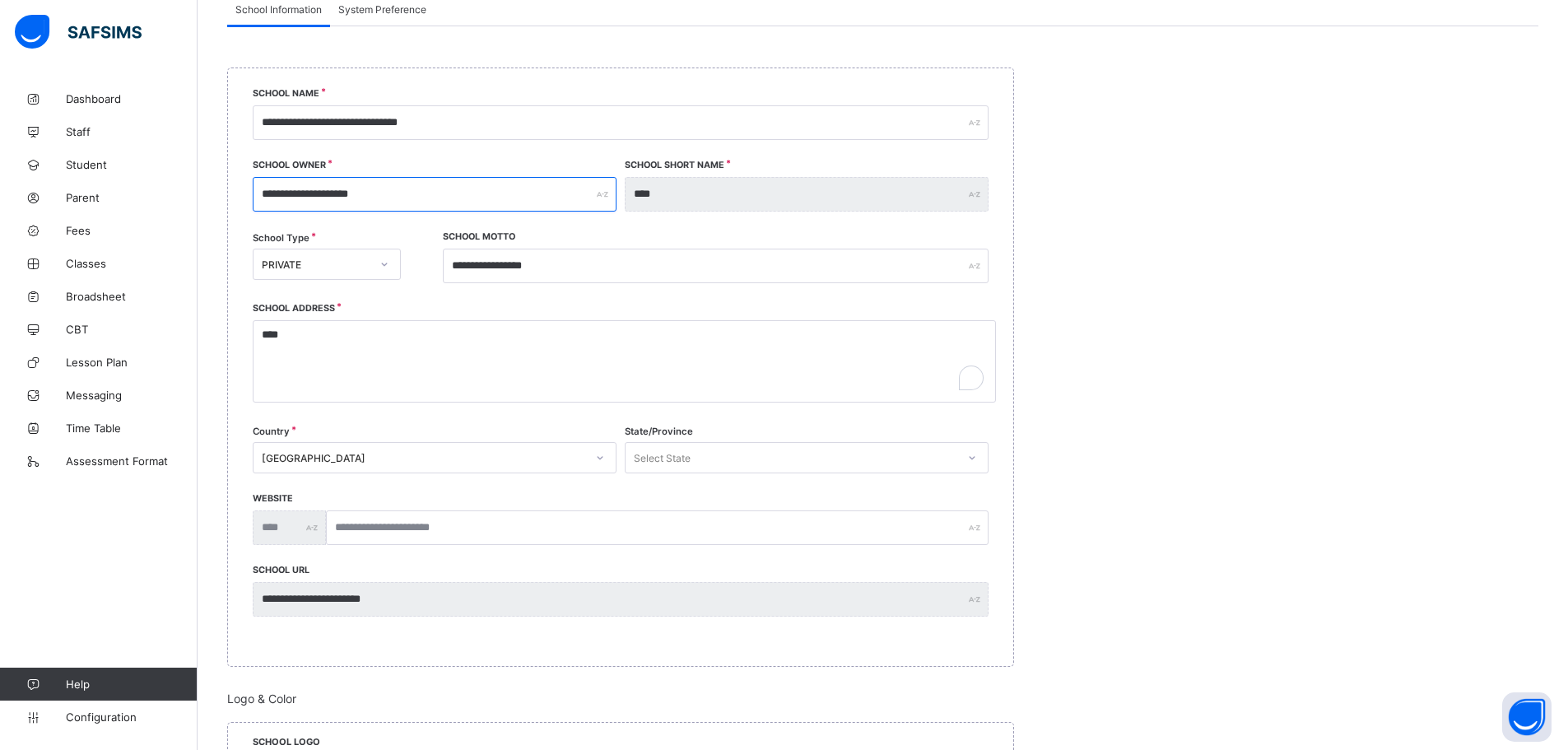
scroll to position [247, 0]
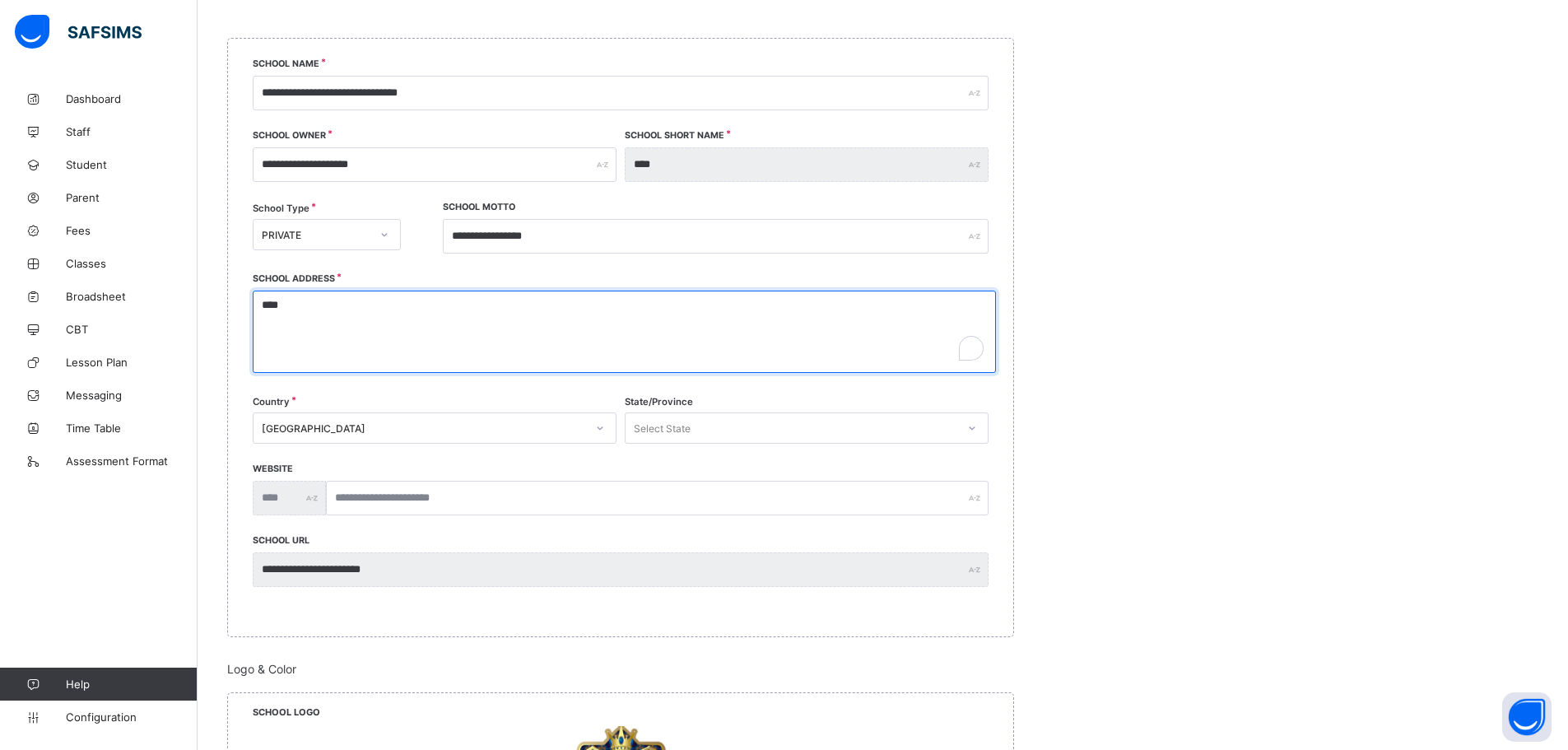
click at [261, 302] on textarea "****" at bounding box center [624, 332] width 743 height 82
type textarea "**********"
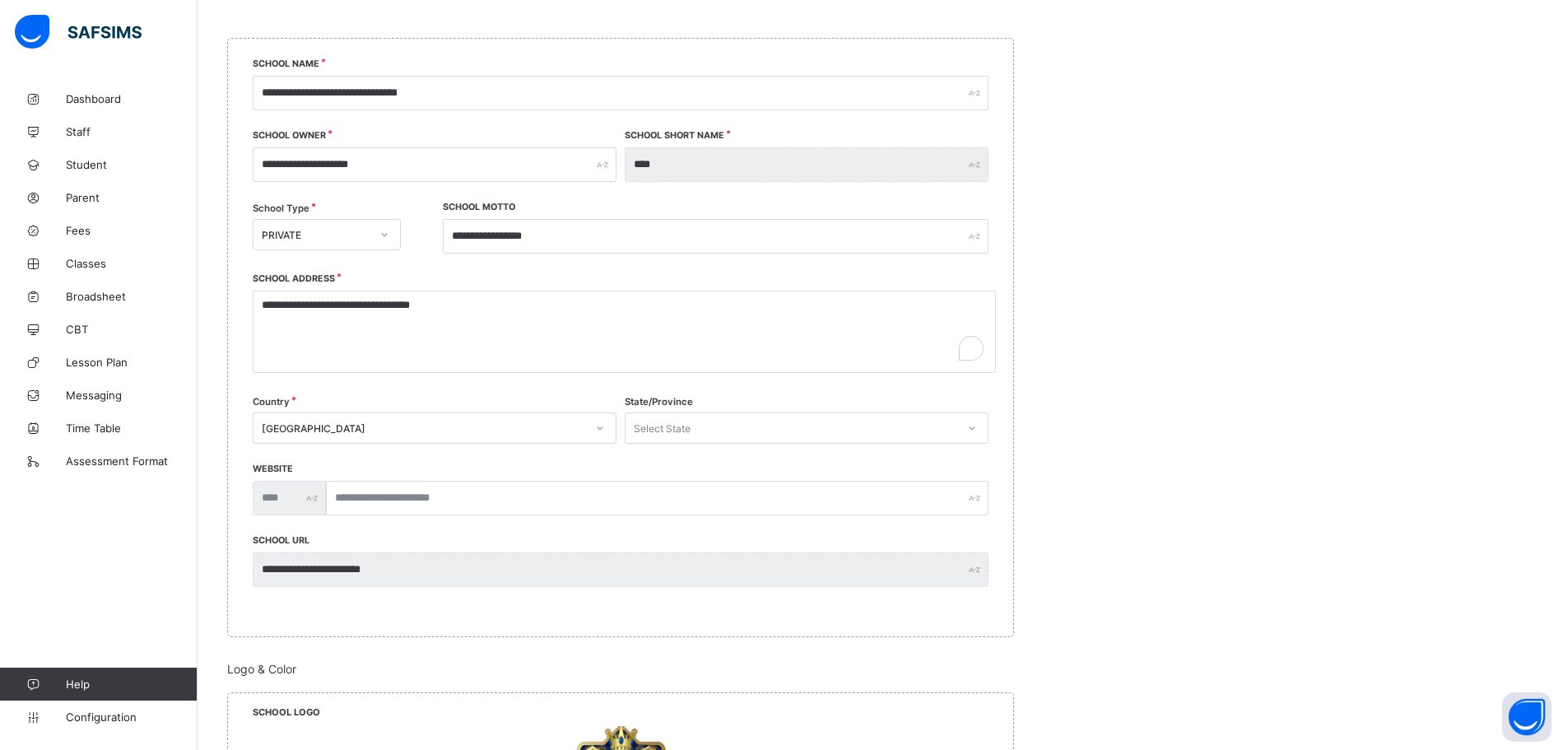
click at [696, 435] on div "Select State" at bounding box center [791, 428] width 331 height 23
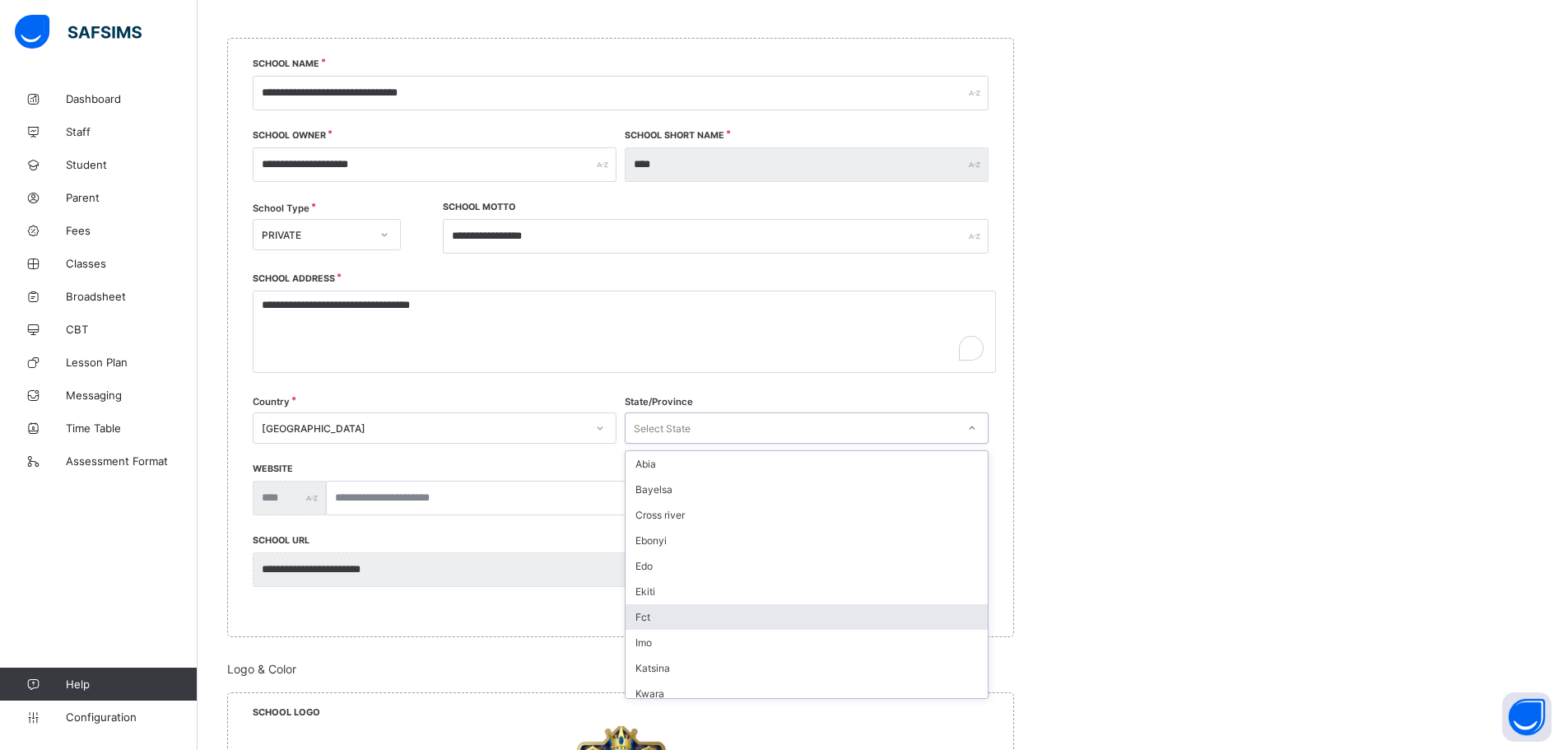
click at [707, 610] on div "Fct" at bounding box center [807, 617] width 362 height 26
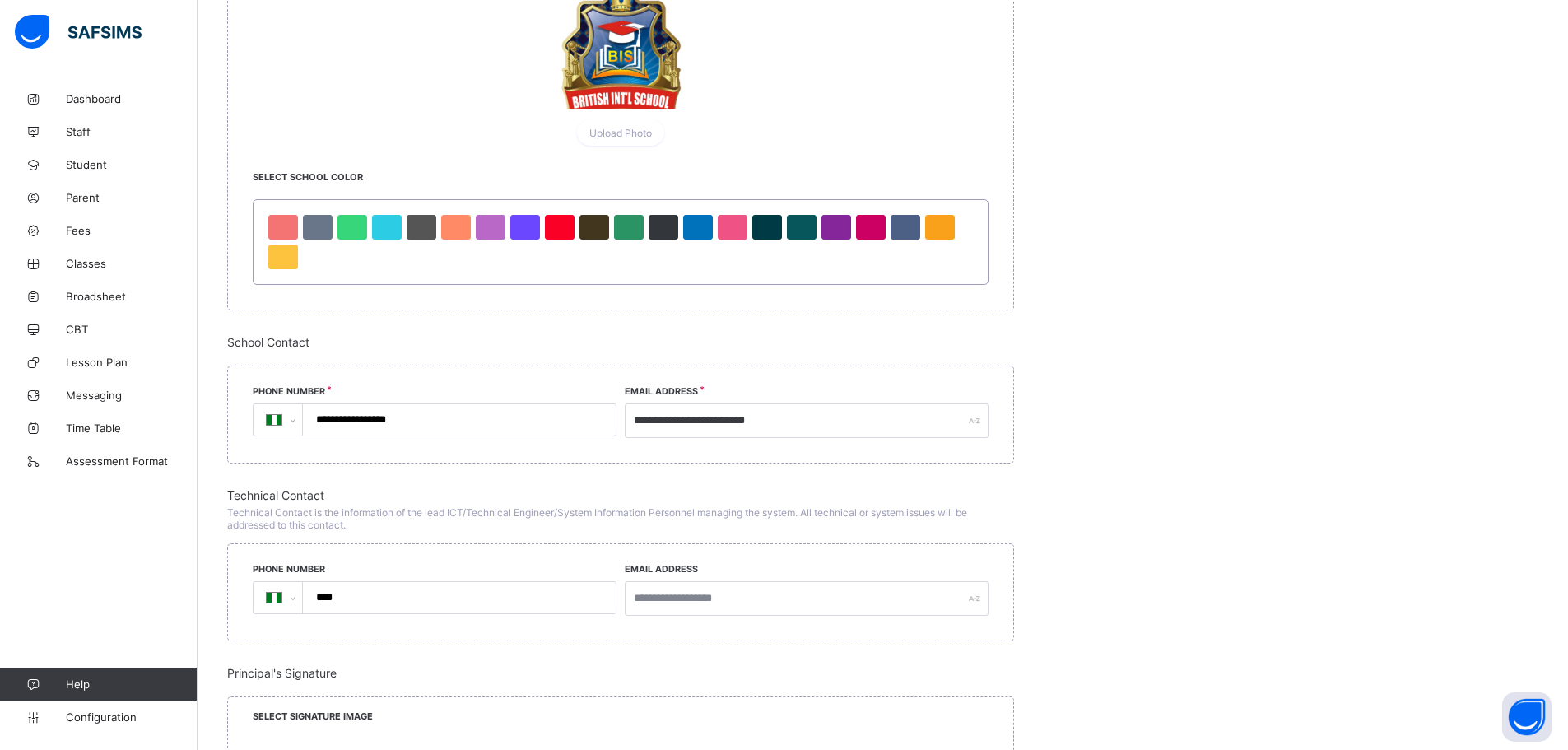
scroll to position [1071, 0]
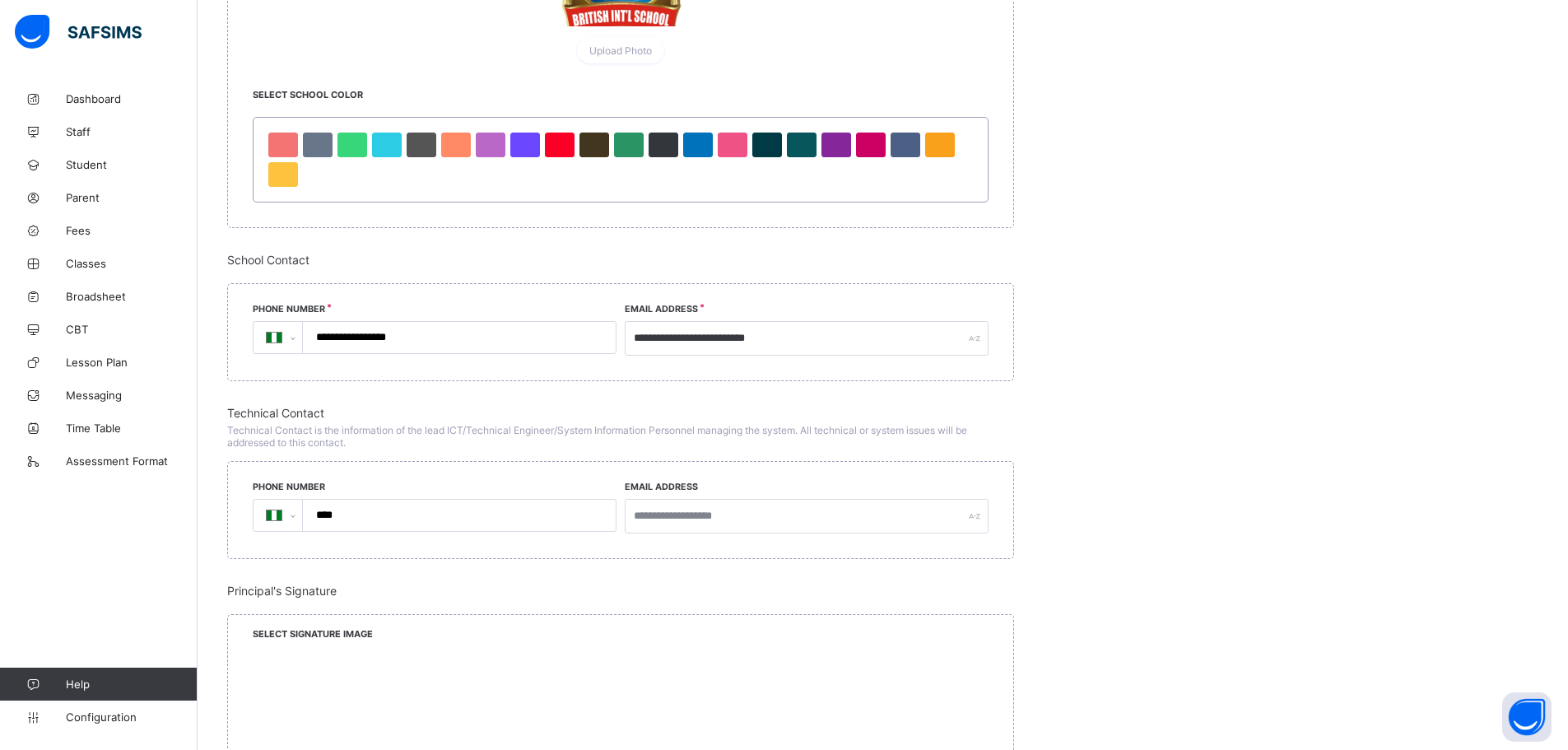
click at [427, 340] on input "**********" at bounding box center [455, 338] width 300 height 32
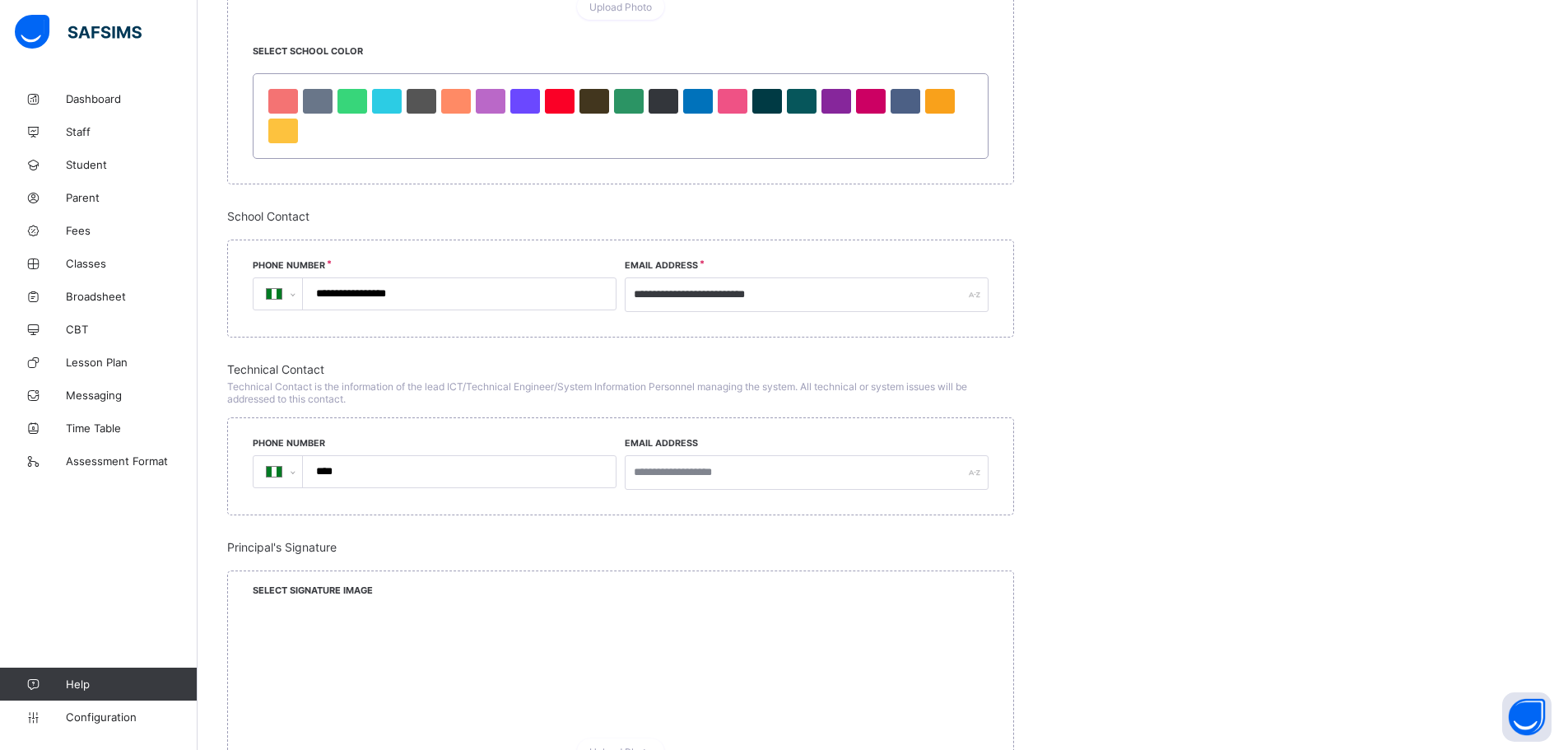
scroll to position [1153, 0]
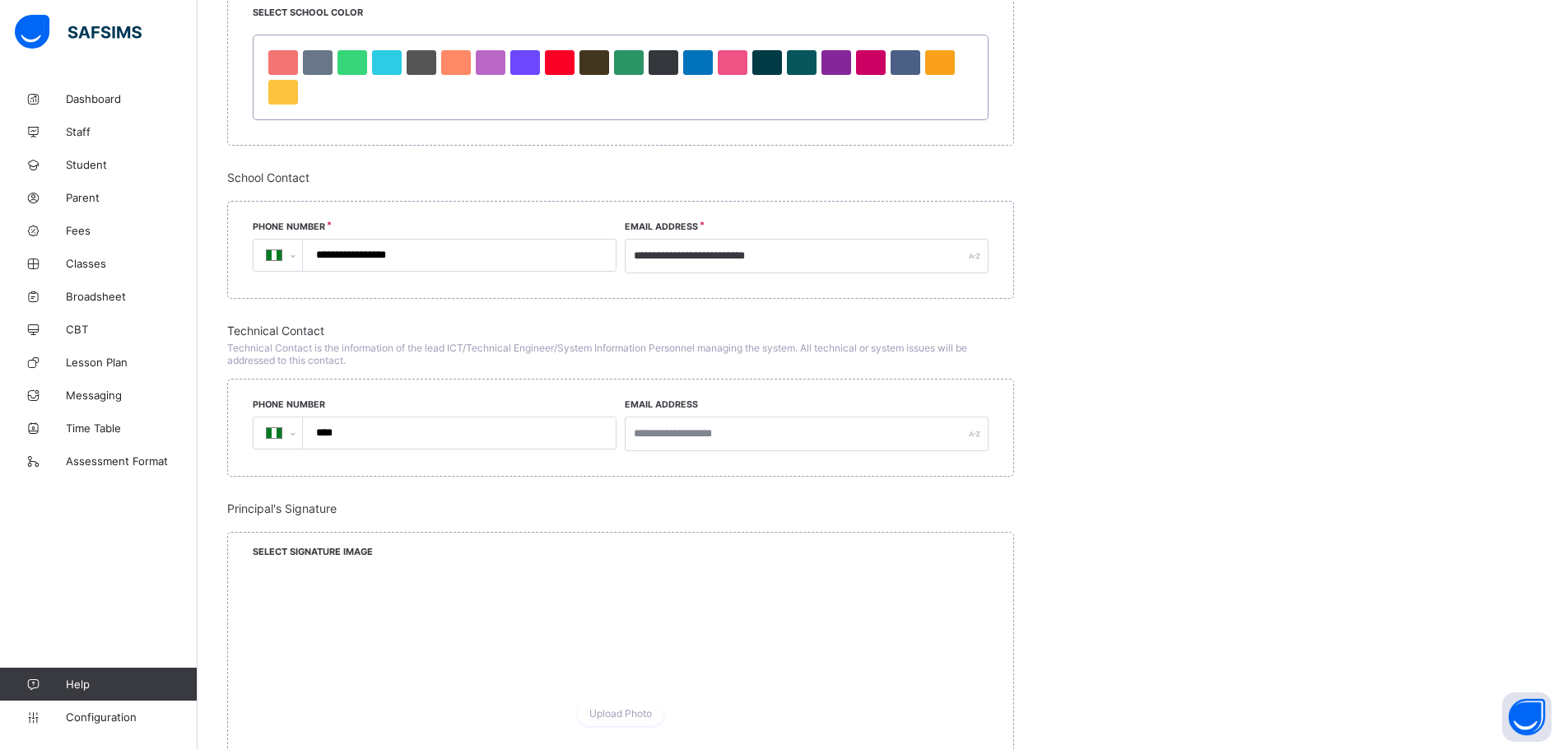
click at [462, 441] on input "****" at bounding box center [455, 433] width 300 height 32
click at [479, 260] on input "**********" at bounding box center [455, 255] width 300 height 32
type input "**********"
click at [420, 432] on input "****" at bounding box center [455, 433] width 300 height 32
type input "**********"
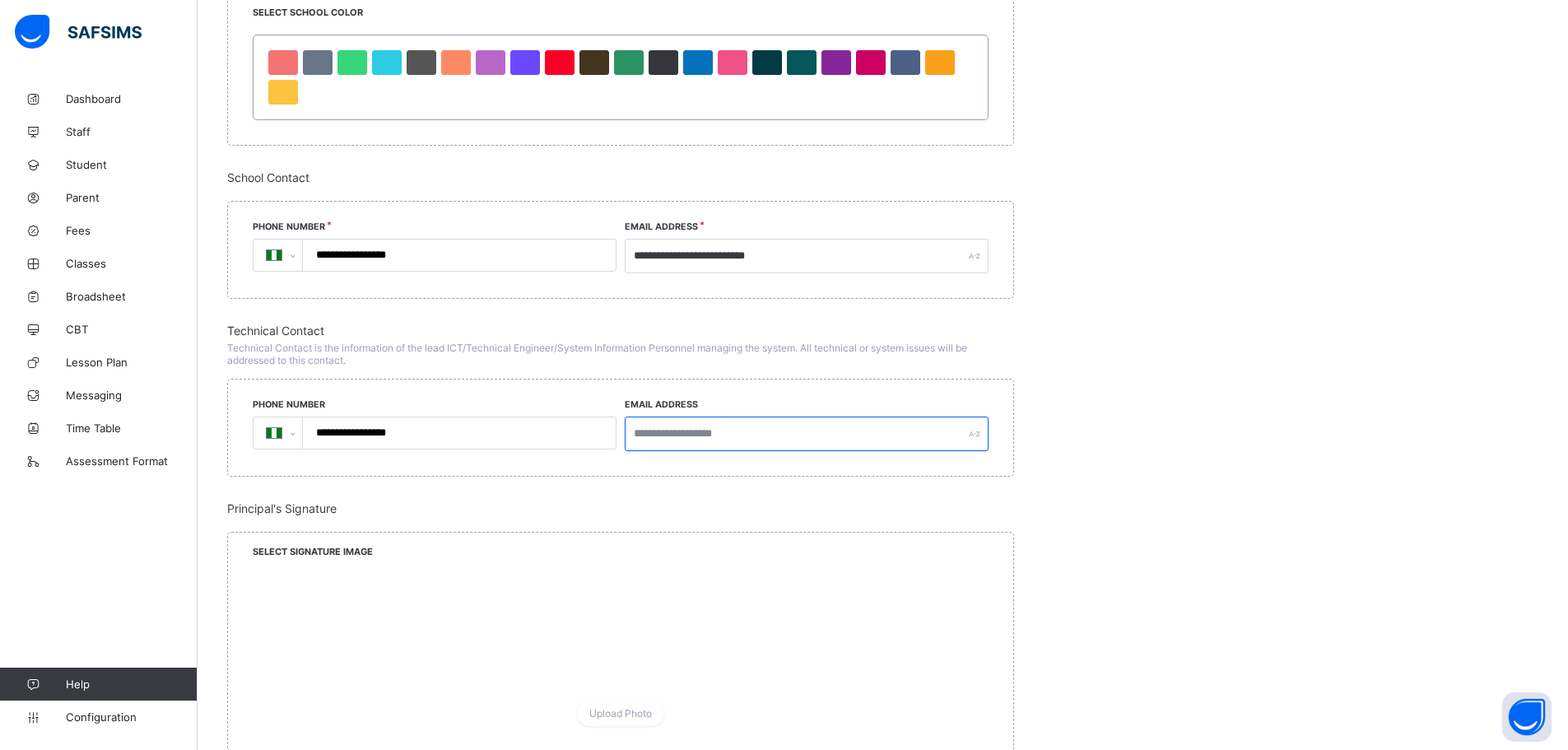
type input "**********"
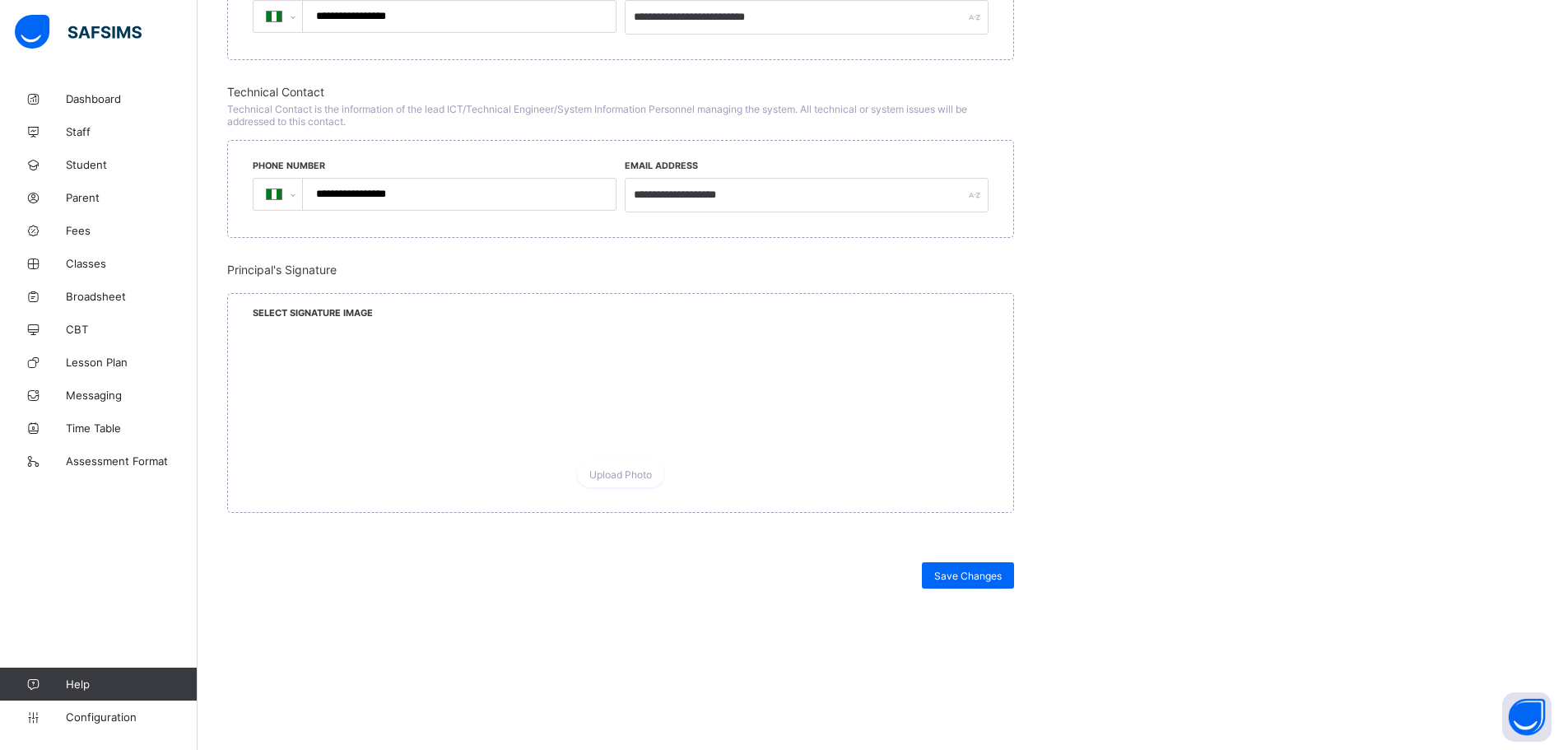
scroll to position [1420, 0]
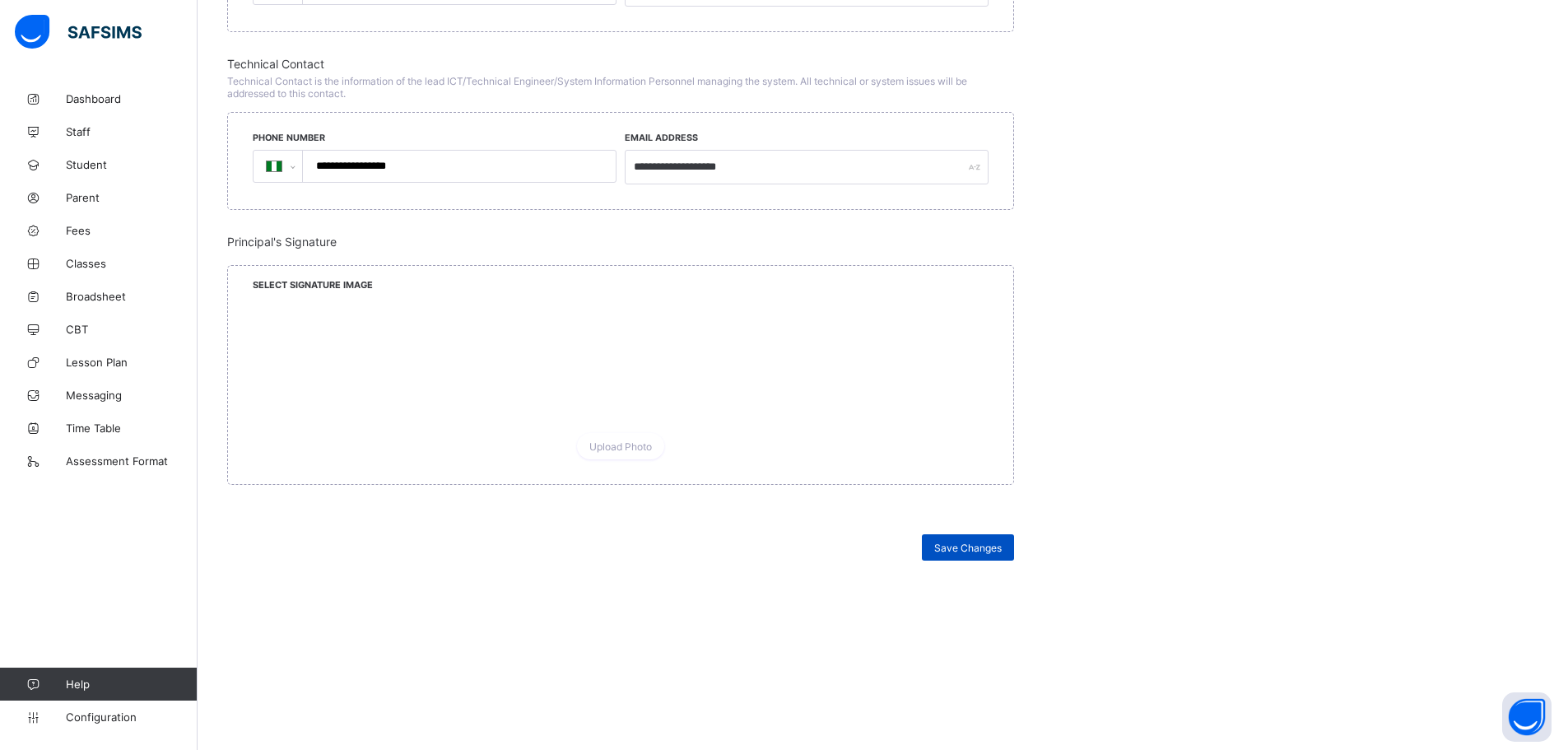
click at [955, 555] on div "Save Changes" at bounding box center [967, 548] width 92 height 27
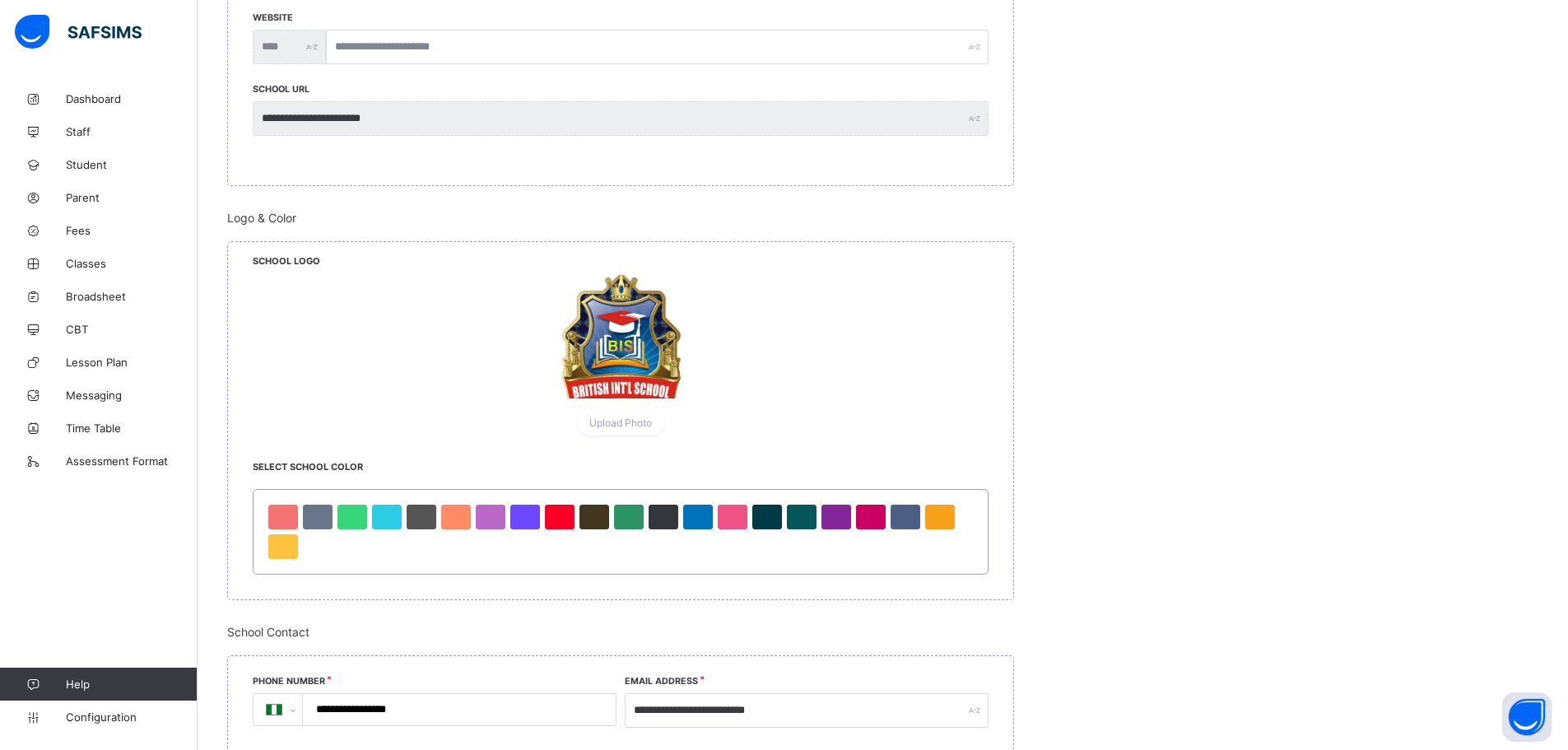
scroll to position [678, 0]
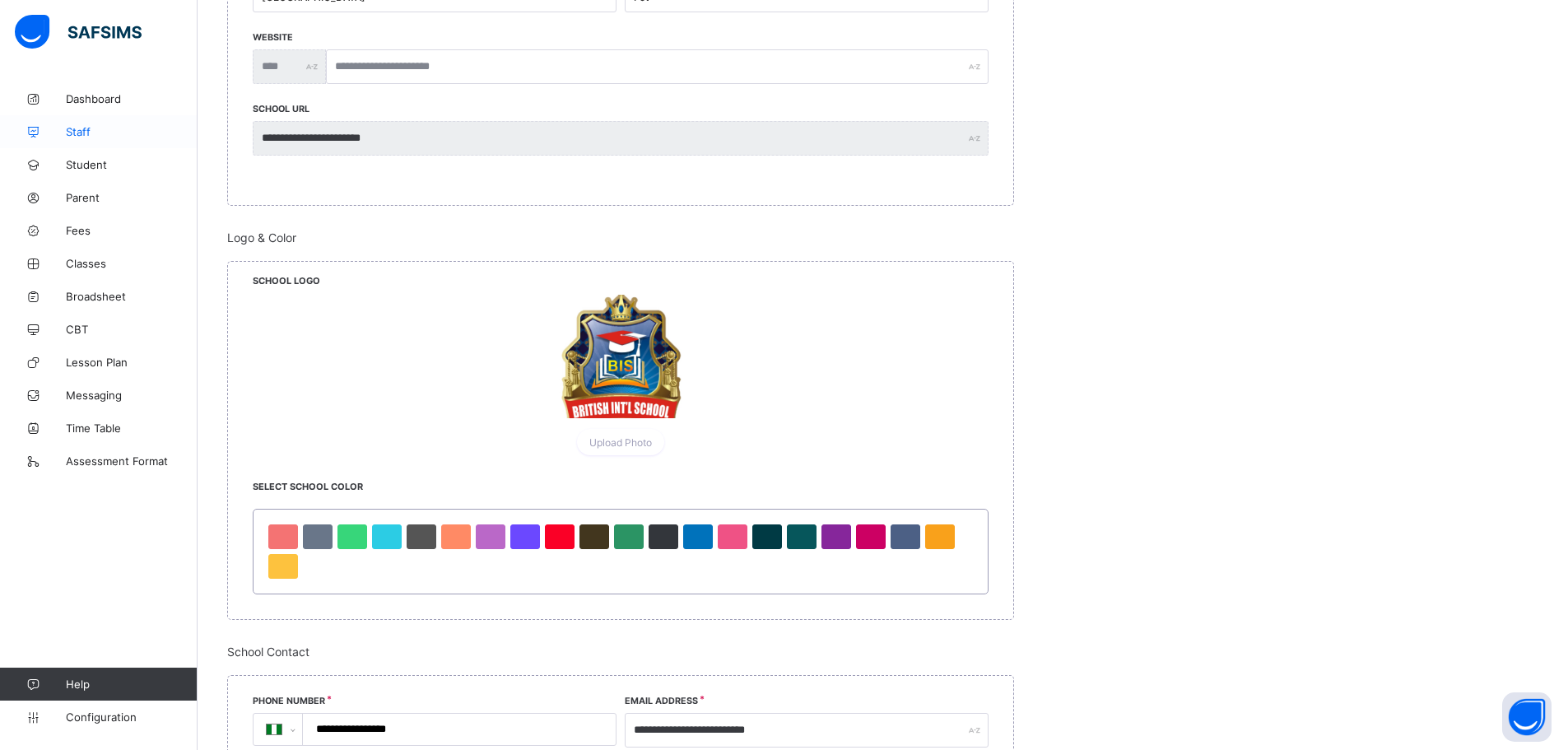
click at [100, 128] on span "Staff" at bounding box center [131, 132] width 131 height 13
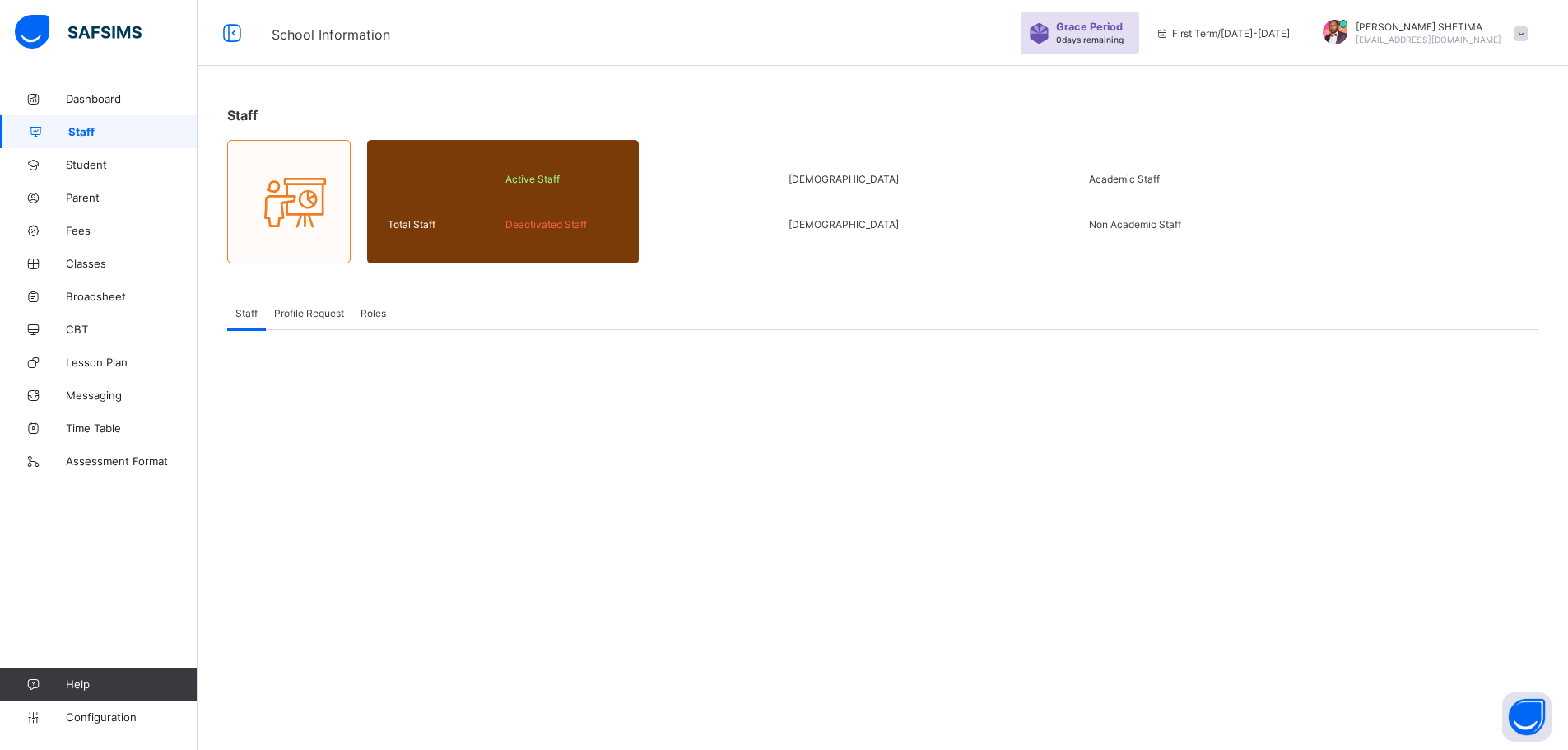
scroll to position [49, 0]
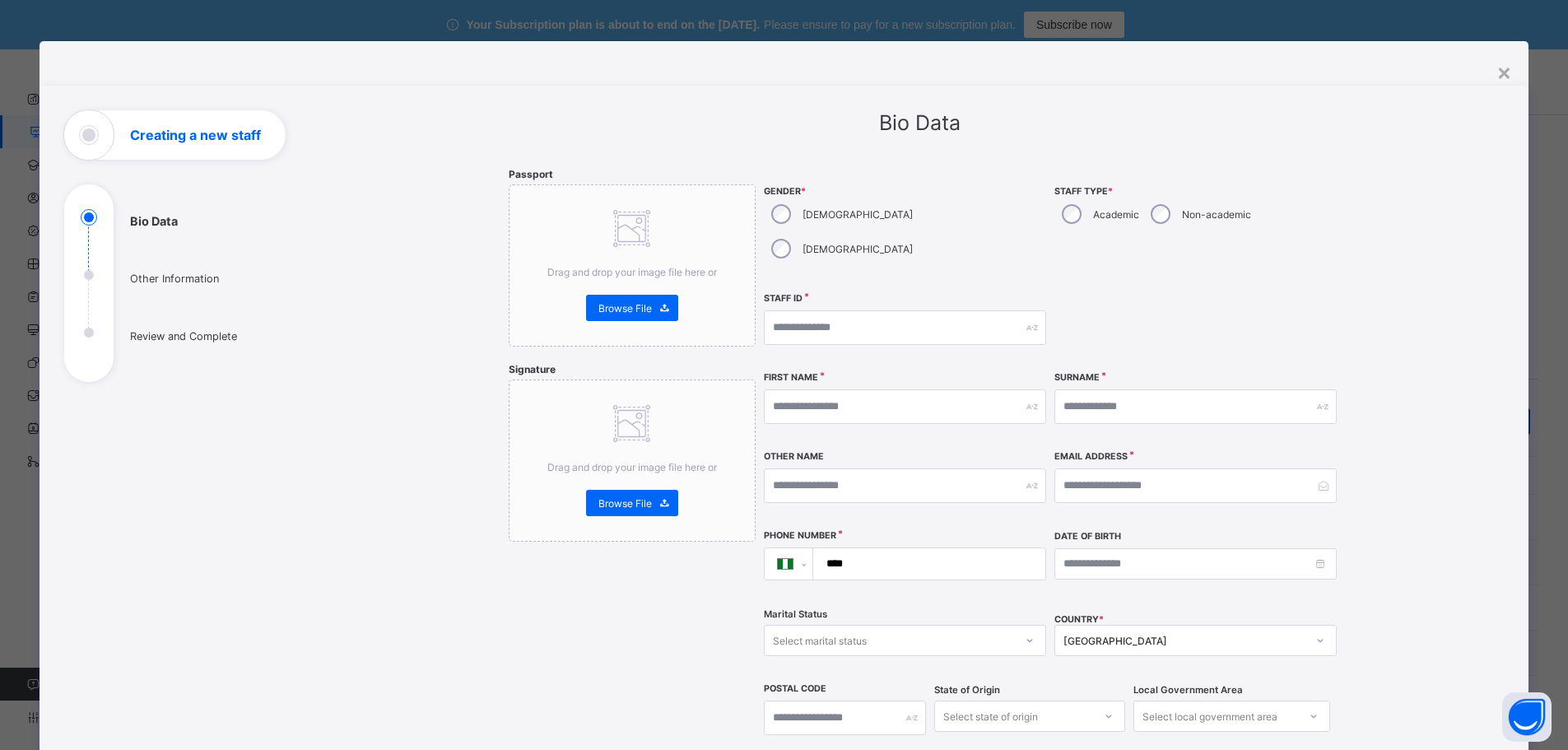
select select "**"
click at [839, 389] on input "text" at bounding box center [905, 407] width 283 height 35
type input "*******"
click at [1073, 389] on input "text" at bounding box center [1196, 407] width 283 height 35
type input "******"
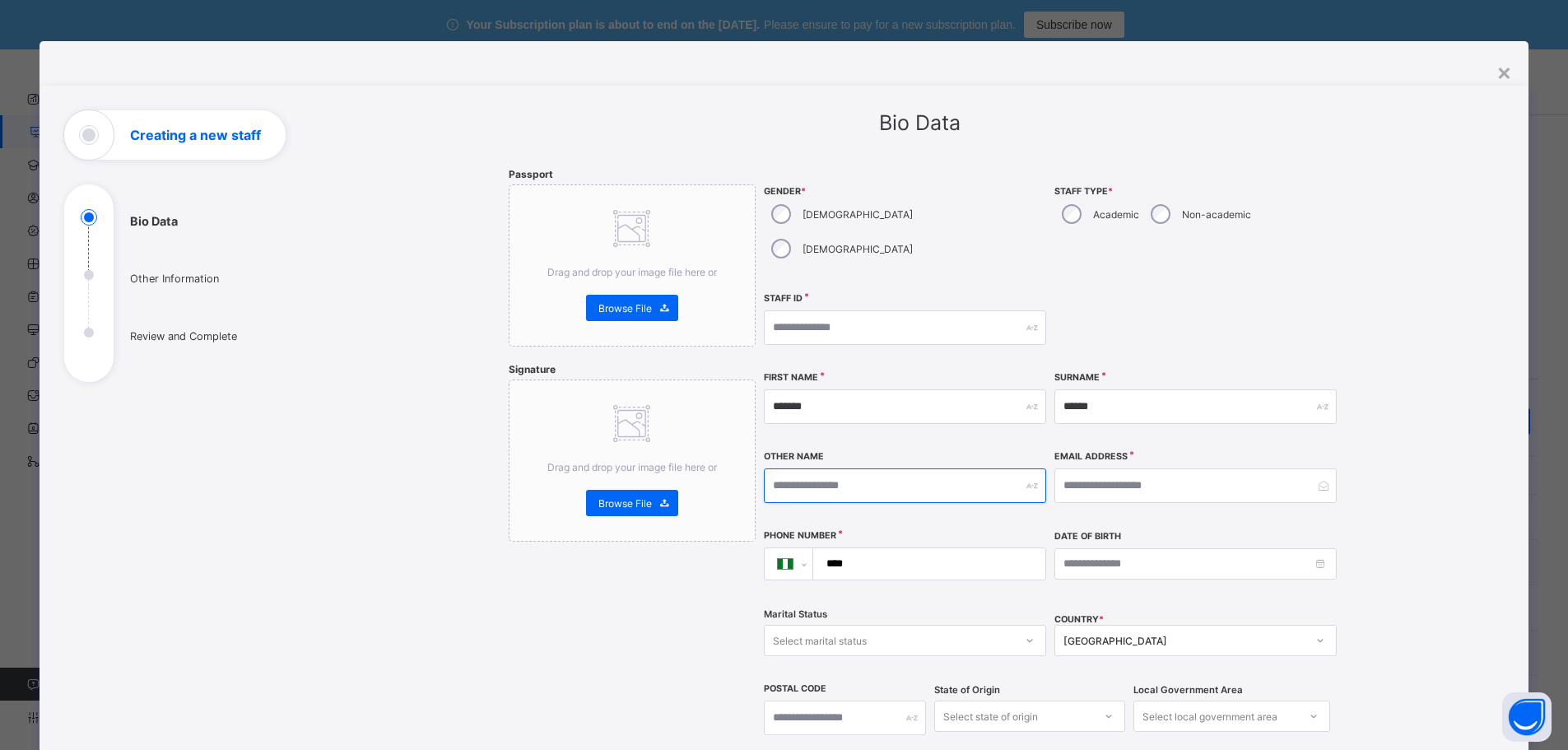
click at [912, 469] on input "text" at bounding box center [905, 486] width 283 height 35
type input "******"
click at [1080, 469] on input "email" at bounding box center [1196, 486] width 283 height 35
type input "**********"
click at [912, 549] on input "****" at bounding box center [926, 565] width 218 height 32
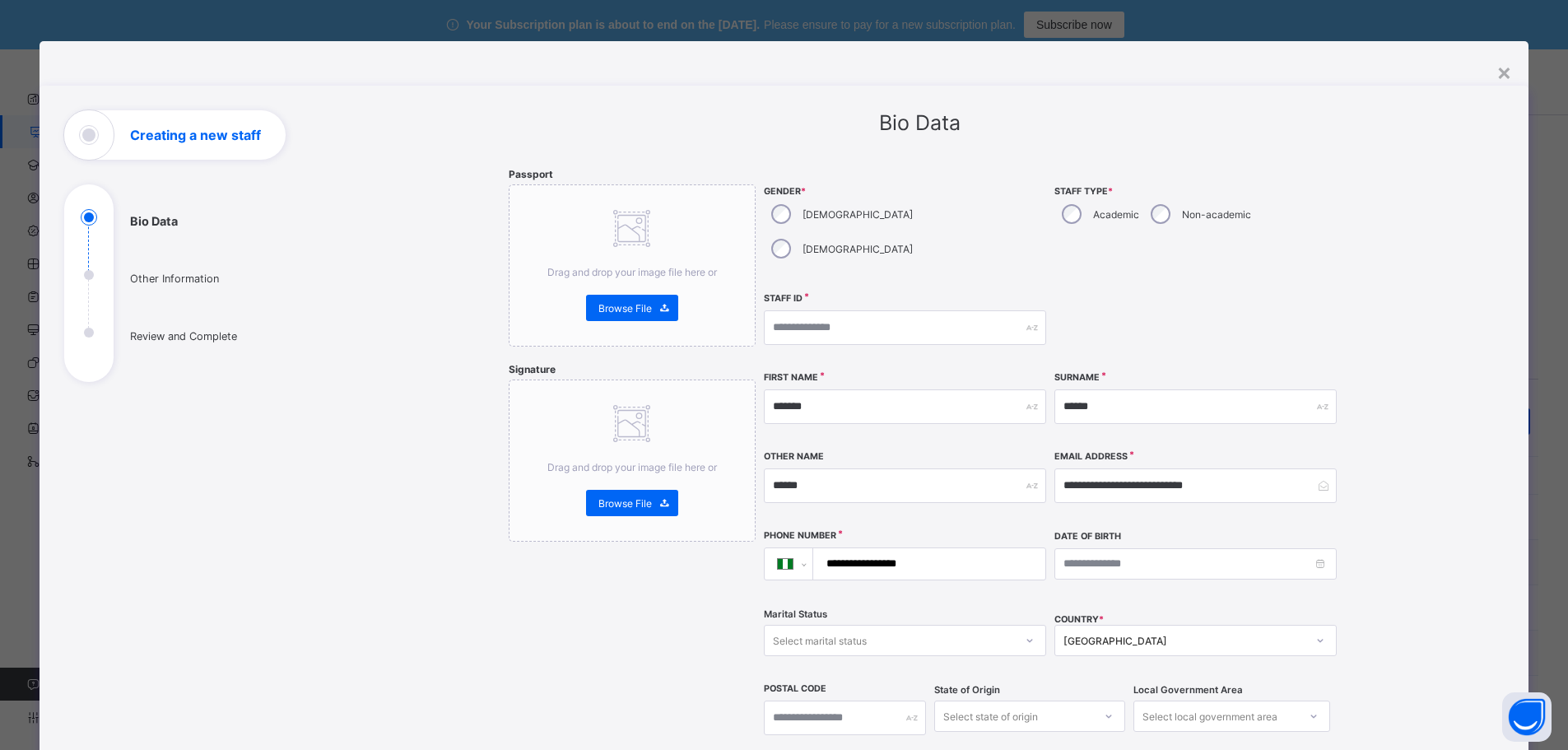
type input "**********"
click at [1316, 549] on input at bounding box center [1196, 565] width 283 height 32
click at [1153, 559] on link "Oct" at bounding box center [1150, 565] width 30 height 28
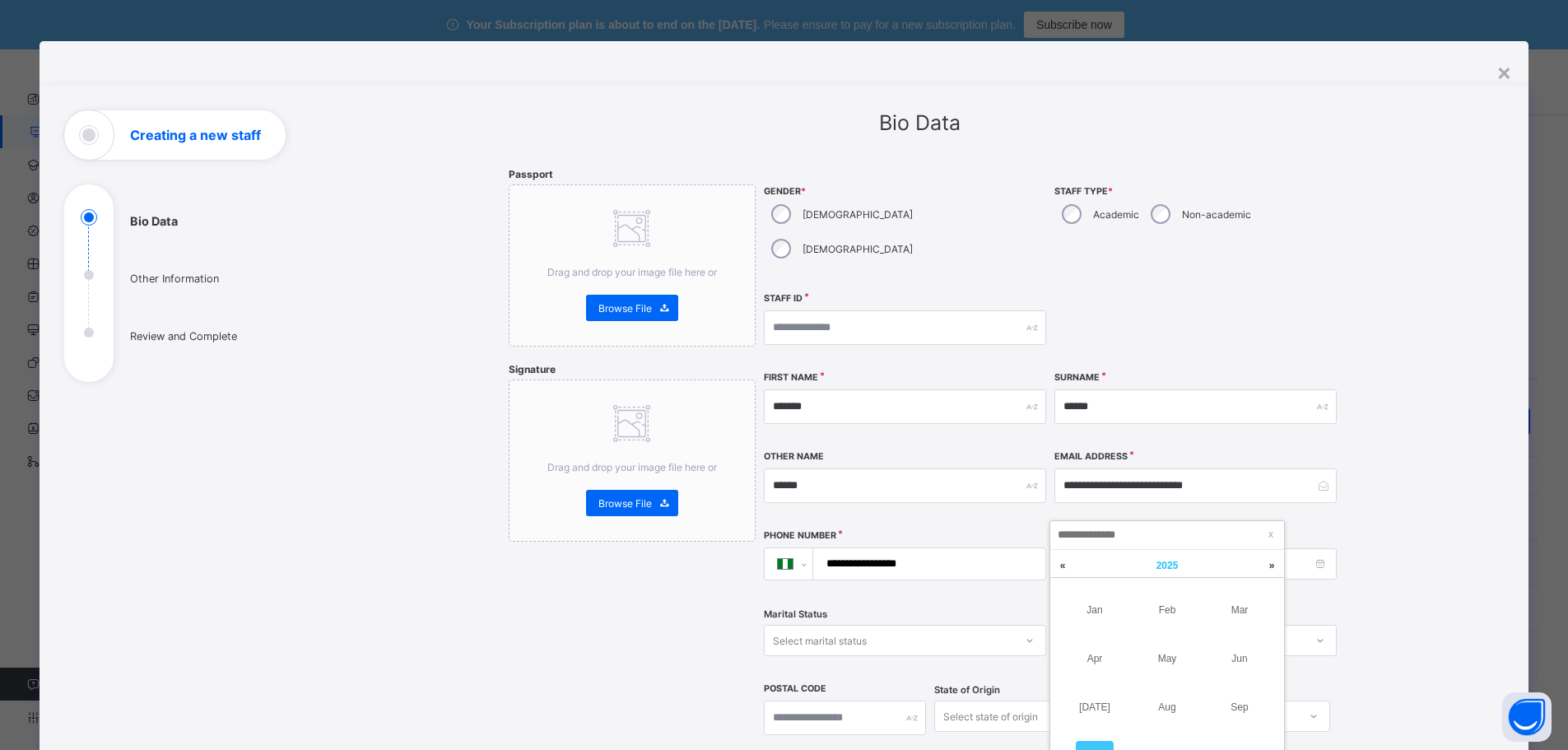
click at [1167, 563] on span "2025" at bounding box center [1167, 566] width 22 height 12
click at [1063, 570] on link at bounding box center [1063, 566] width 25 height 32
click at [1246, 707] on link "1997" at bounding box center [1240, 708] width 38 height 30
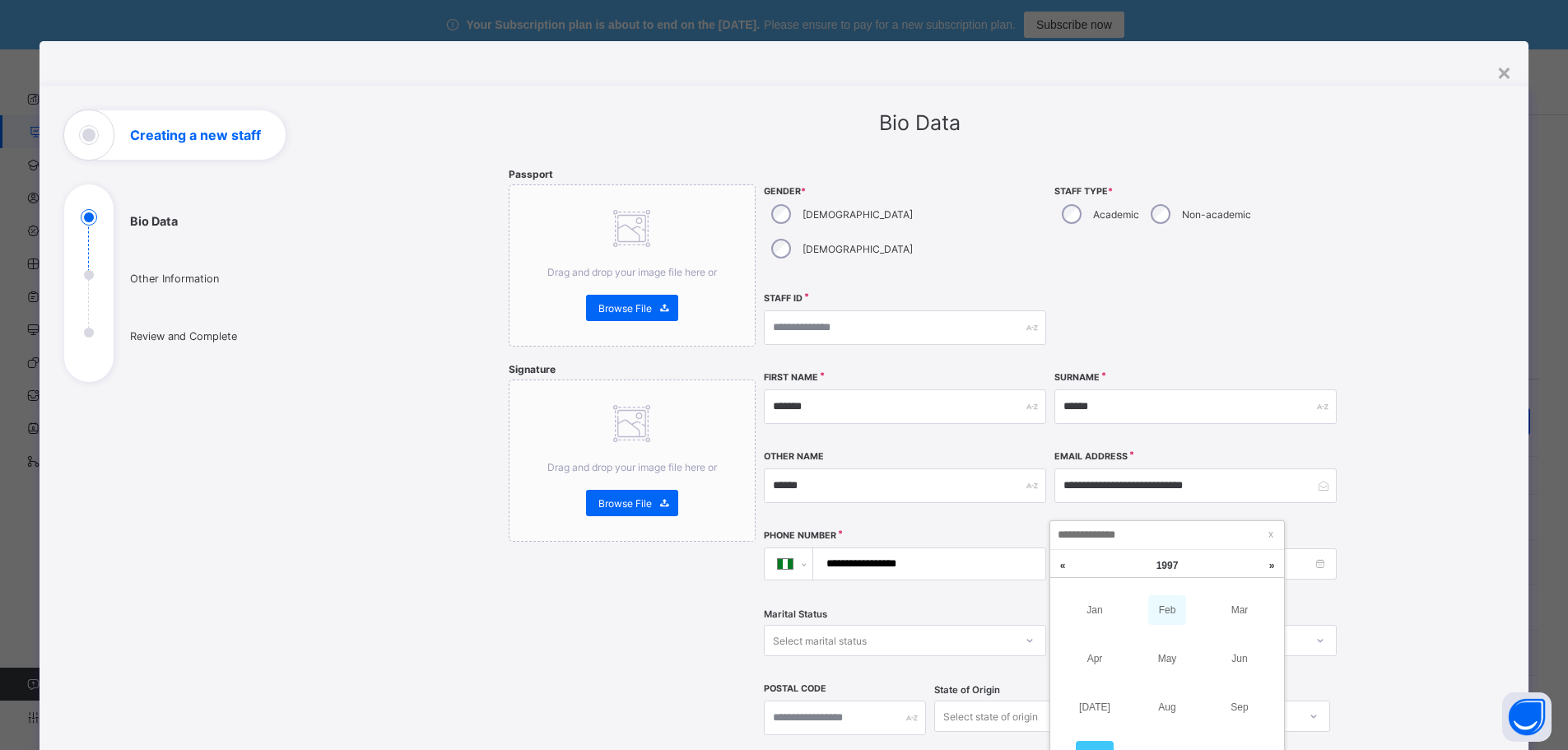
click at [1169, 607] on link "Feb" at bounding box center [1167, 610] width 38 height 30
click at [1102, 642] on div "2" at bounding box center [1099, 645] width 22 height 22
type input "**********"
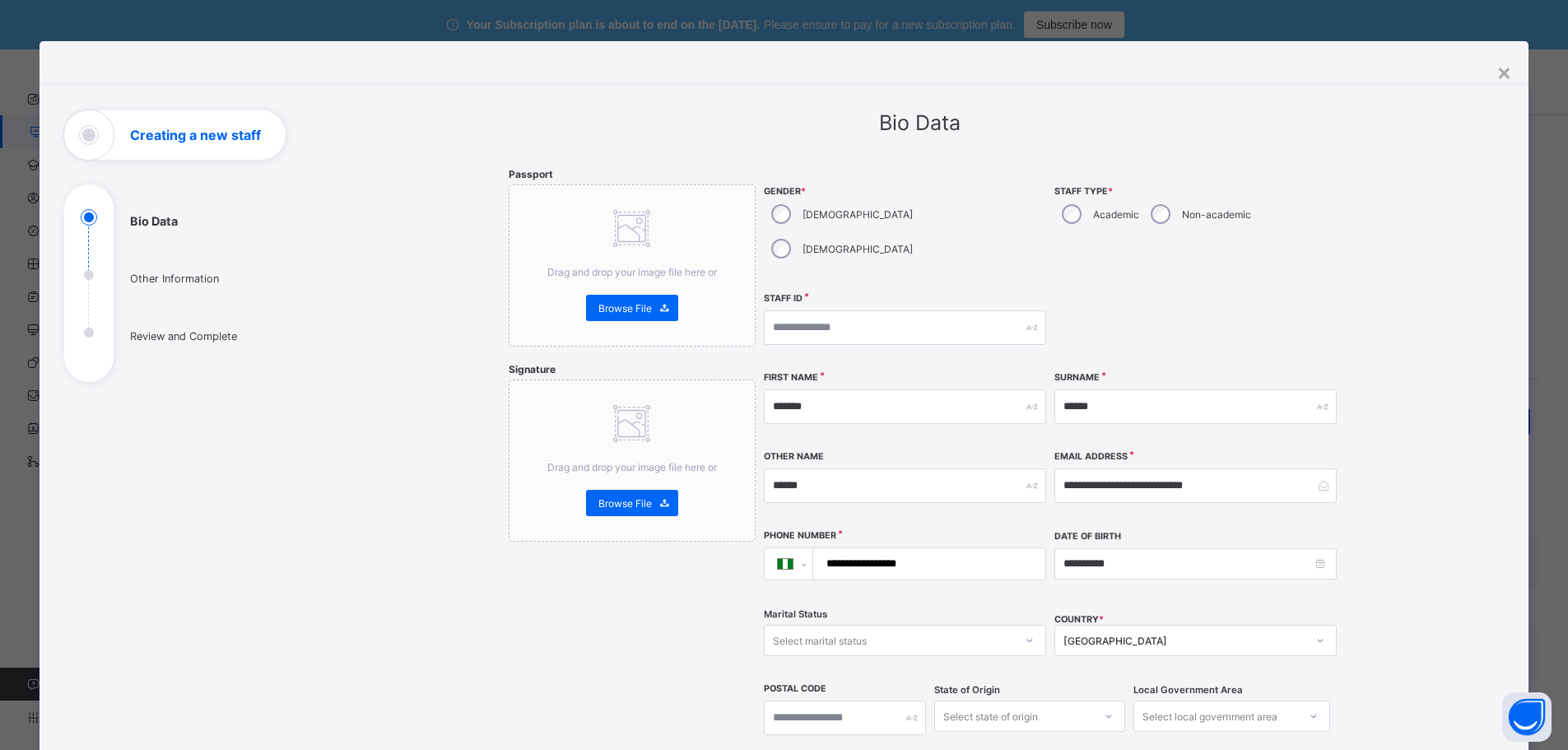
click at [929, 629] on div "Select marital status" at bounding box center [889, 641] width 249 height 23
click at [872, 664] on div "Single" at bounding box center [905, 676] width 281 height 26
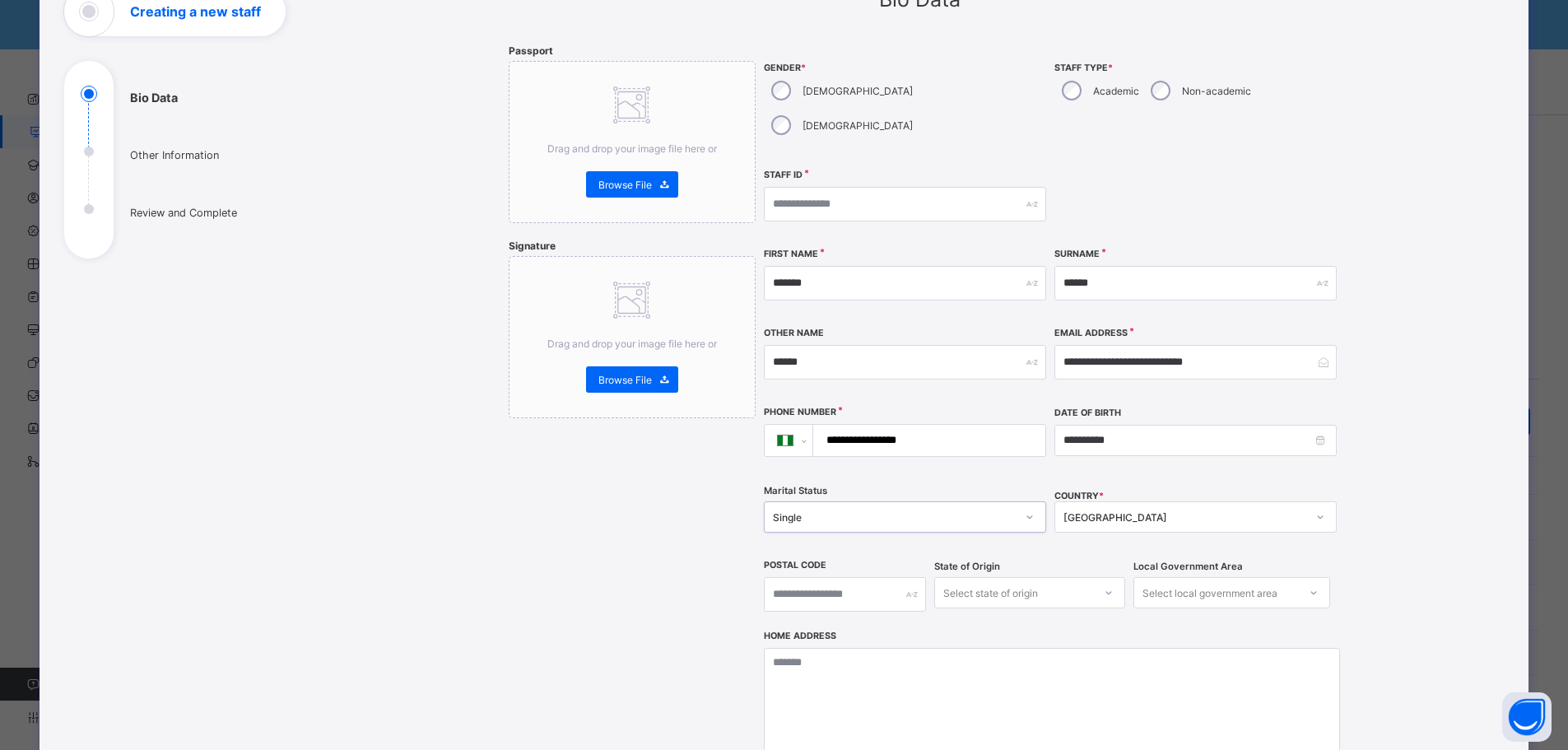
scroll to position [329, 0]
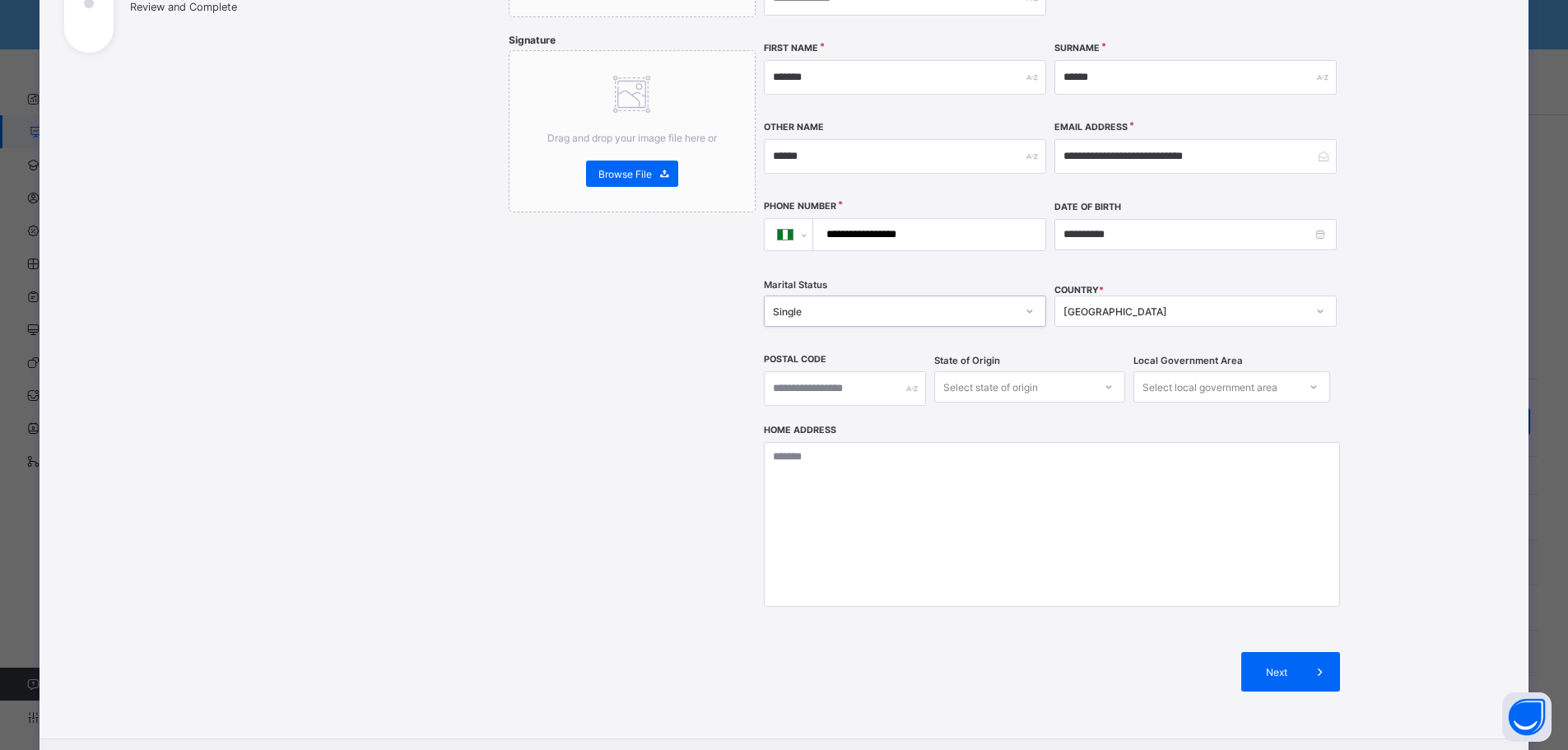
click at [978, 372] on div "Select state of origin" at bounding box center [990, 387] width 95 height 32
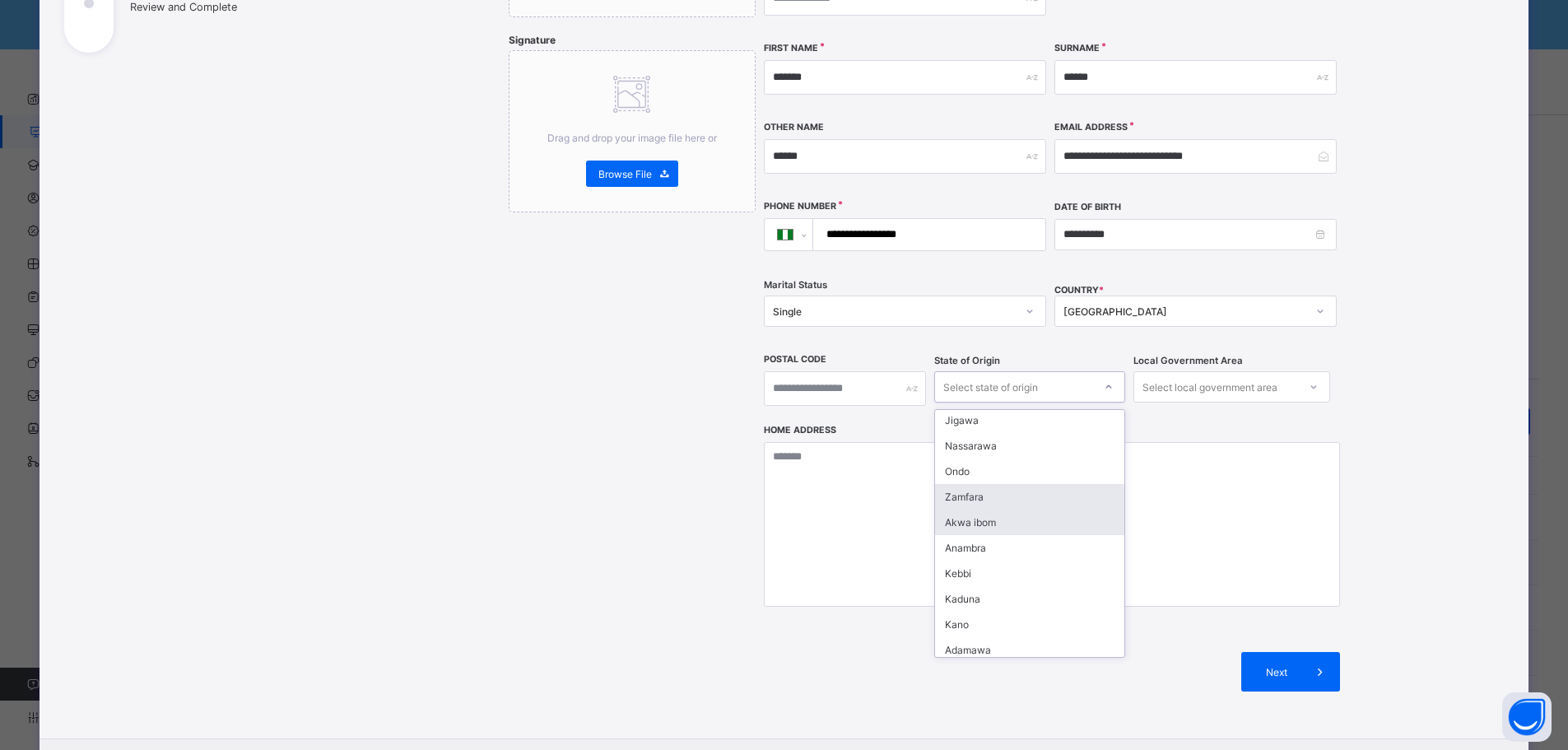
scroll to position [412, 0]
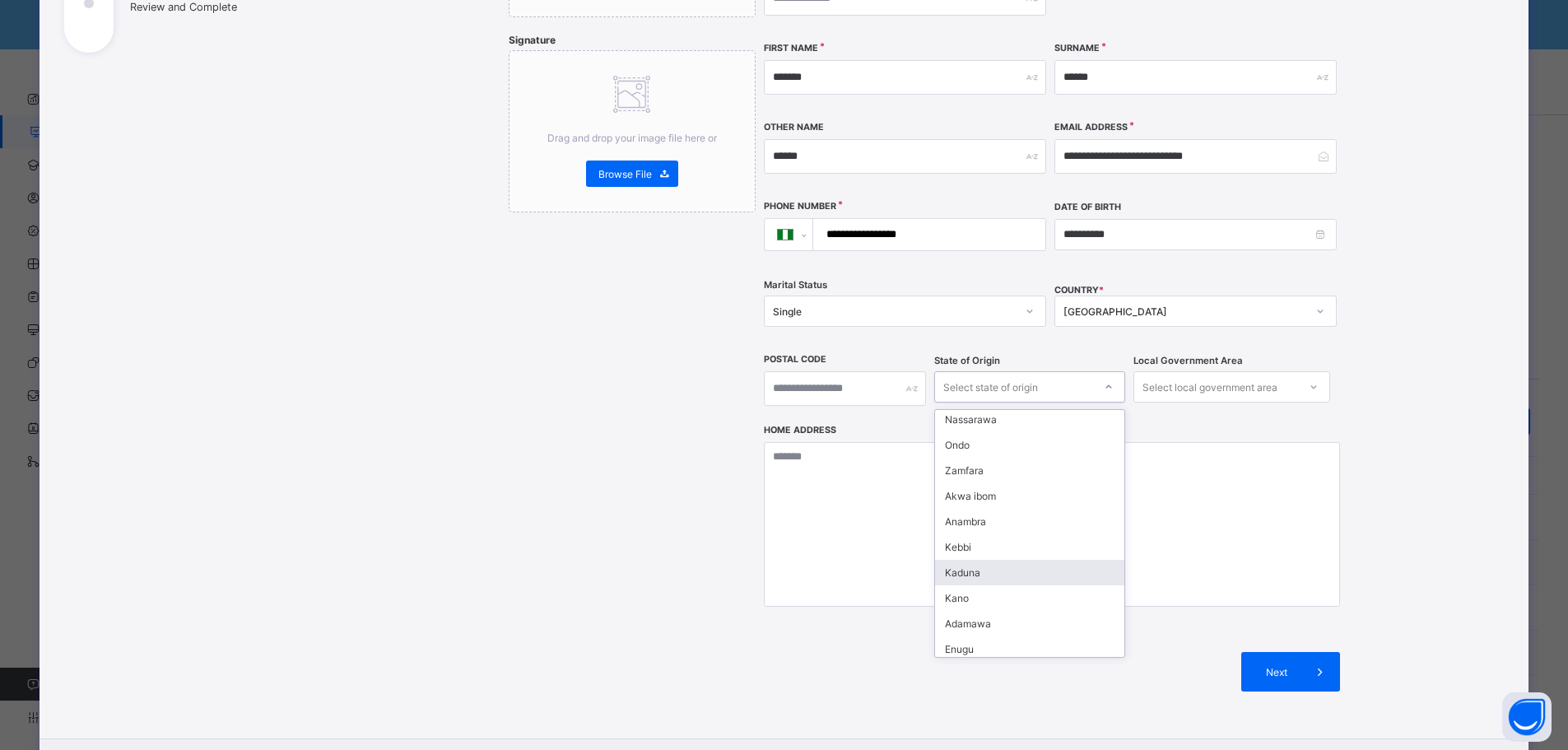
click at [1013, 560] on div "Kaduna" at bounding box center [1030, 573] width 189 height 26
click at [1267, 372] on div "Select local government area" at bounding box center [1210, 387] width 135 height 32
click at [1266, 372] on div "Select local government area" at bounding box center [1210, 387] width 135 height 32
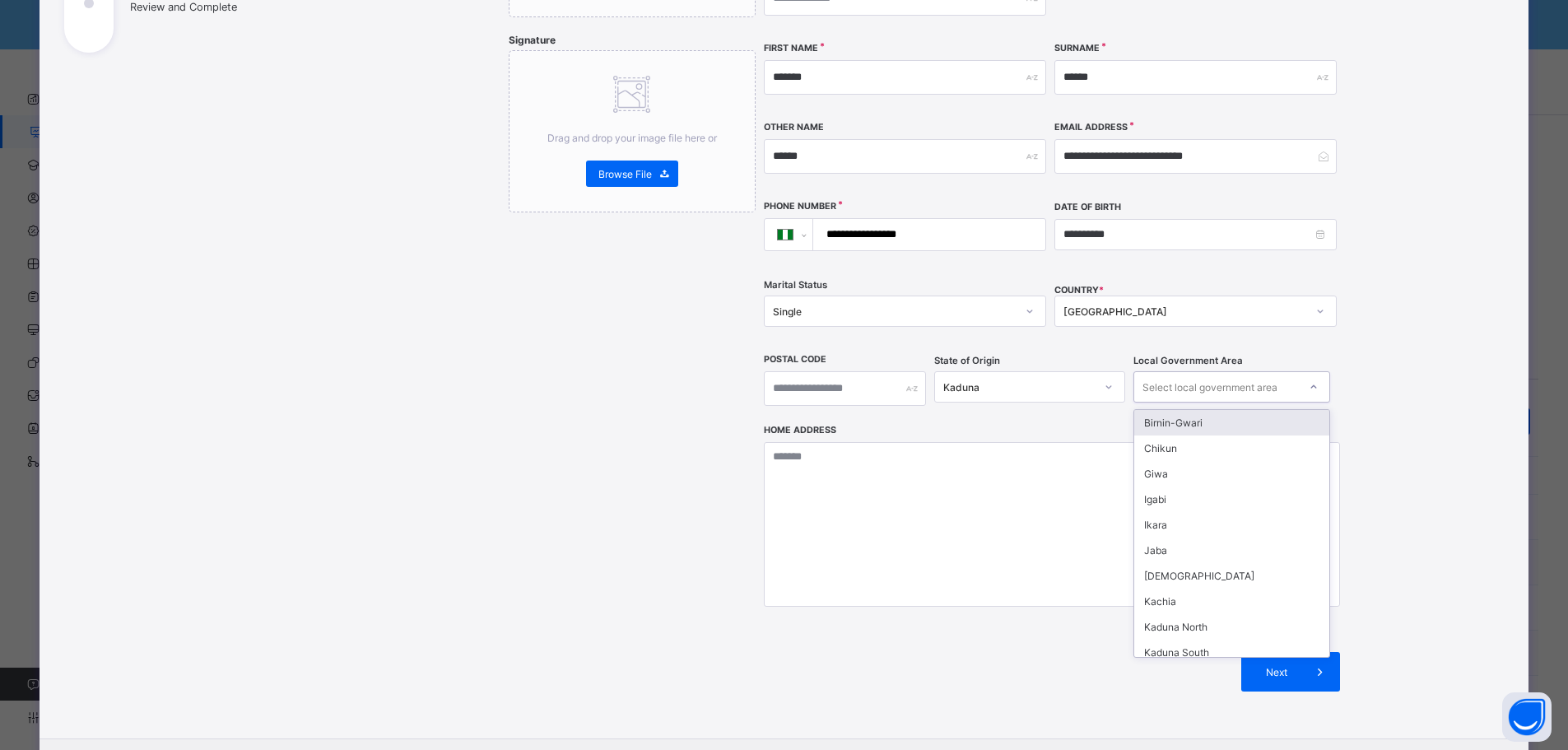
click at [1241, 372] on div "Select local government area" at bounding box center [1210, 387] width 135 height 32
click at [1225, 606] on div "Zagon-Kataf" at bounding box center [1231, 619] width 195 height 26
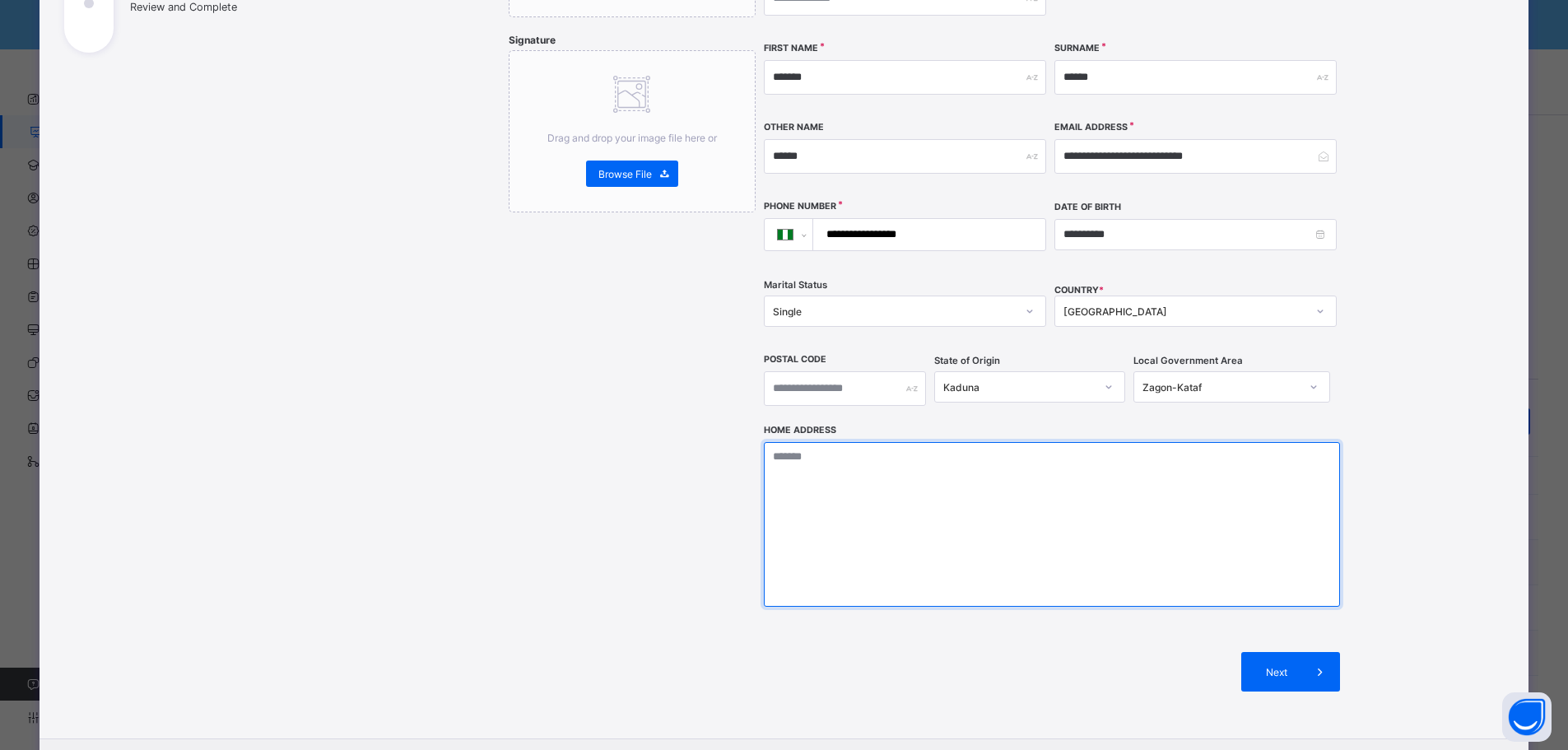
click at [990, 486] on textarea at bounding box center [1051, 525] width 576 height 165
type textarea "*"
type textarea "**********"
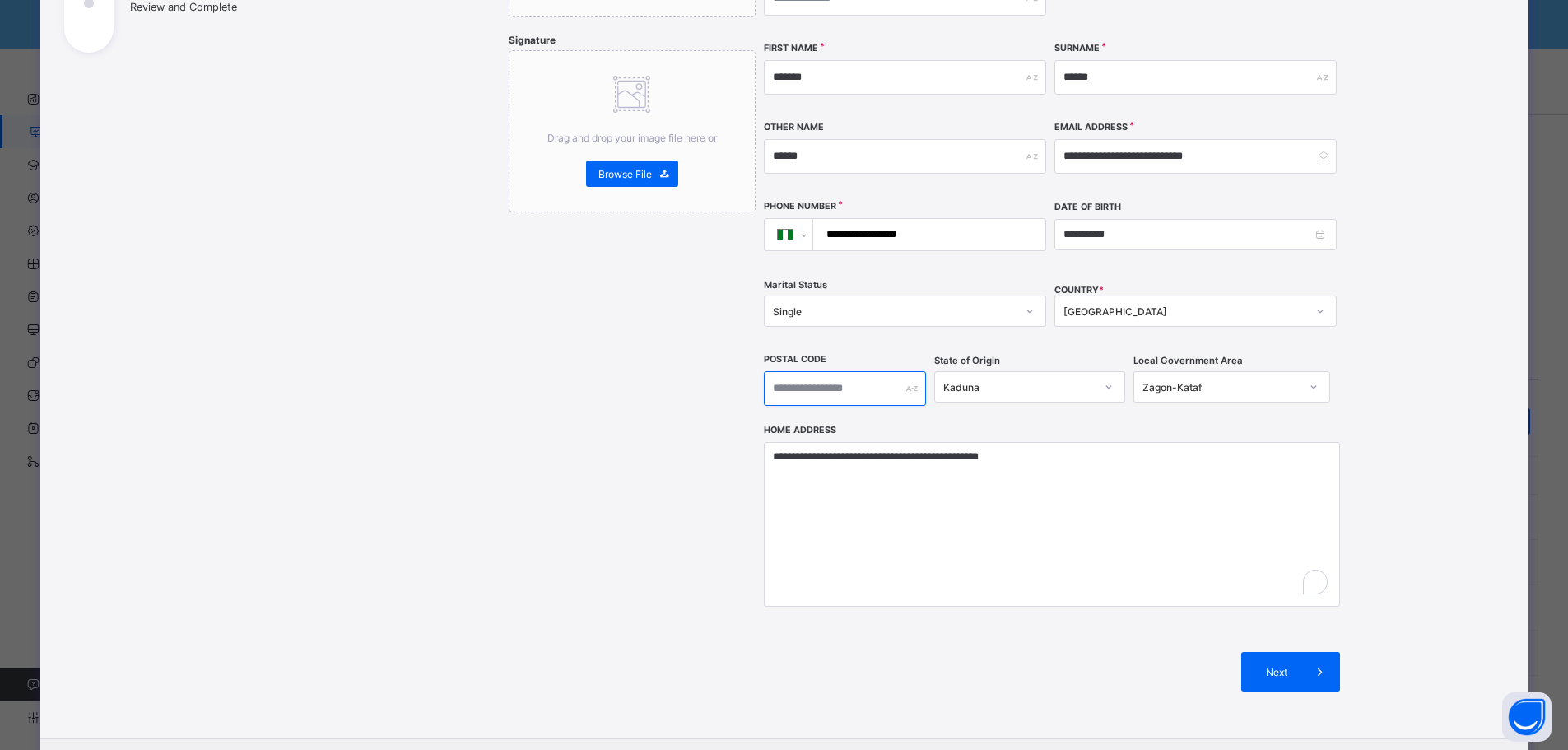
click at [818, 372] on input "text" at bounding box center [845, 389] width 163 height 35
type input "******"
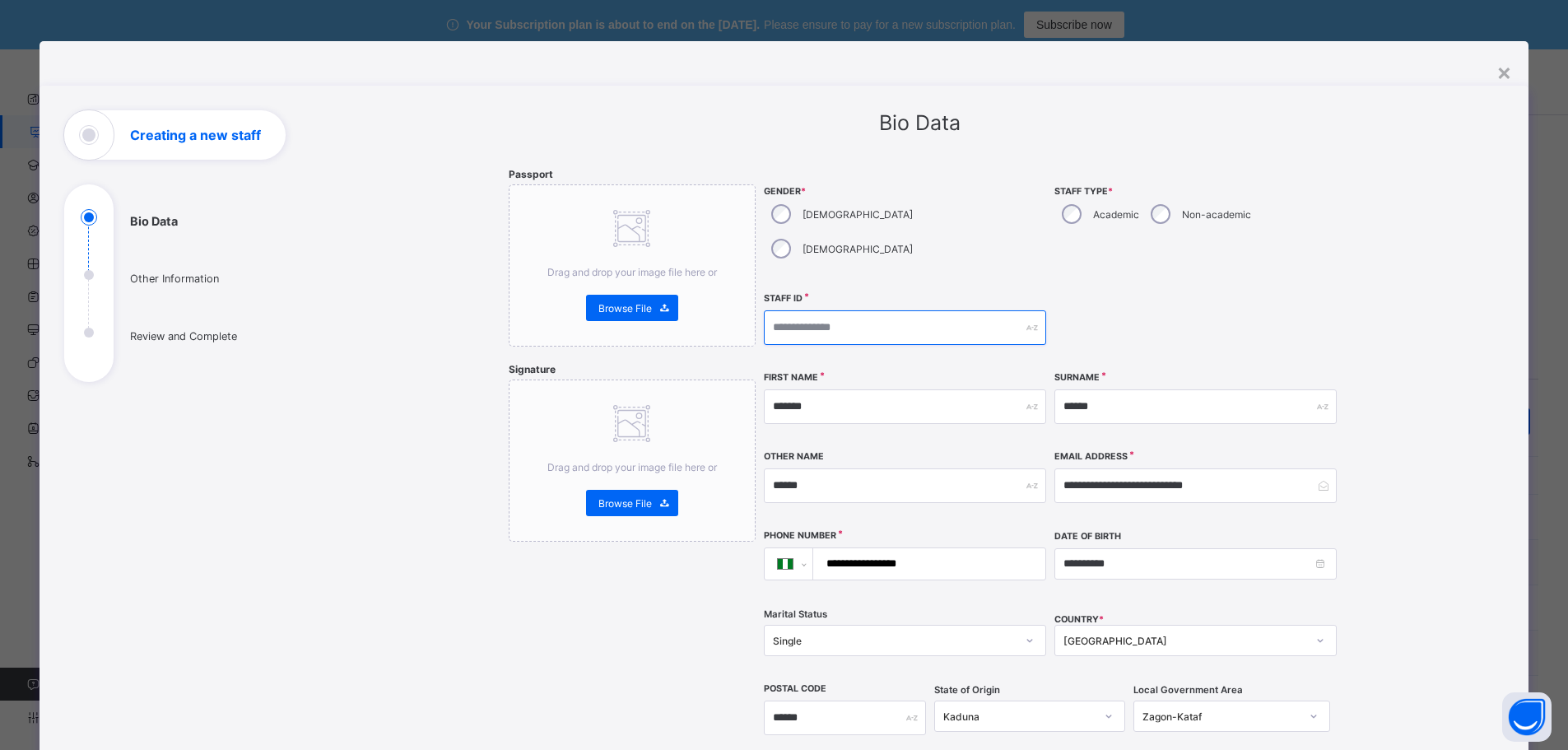
click at [858, 310] on input "text" at bounding box center [905, 328] width 283 height 35
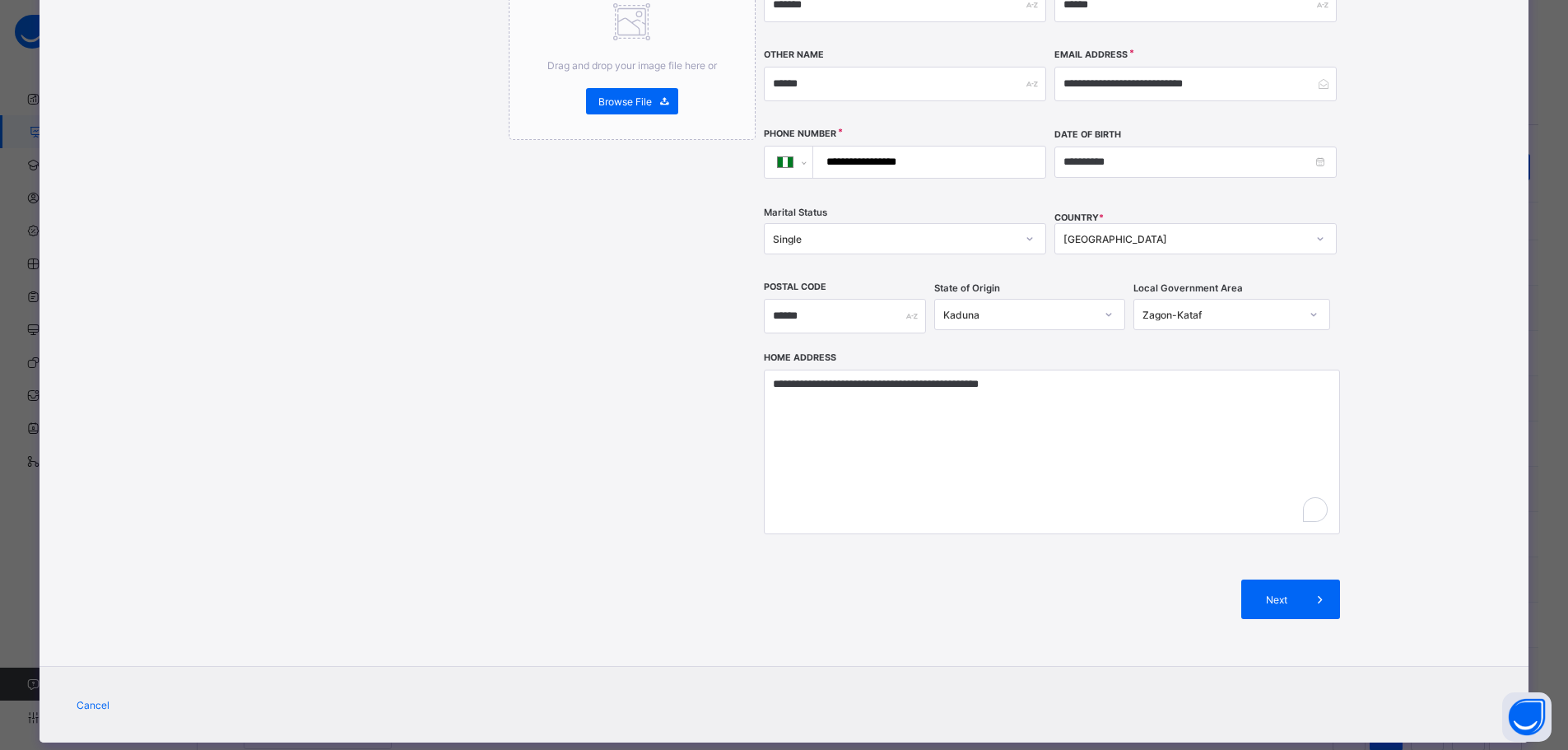
scroll to position [297, 0]
type input "**********"
click at [1280, 594] on span "Next" at bounding box center [1276, 600] width 47 height 12
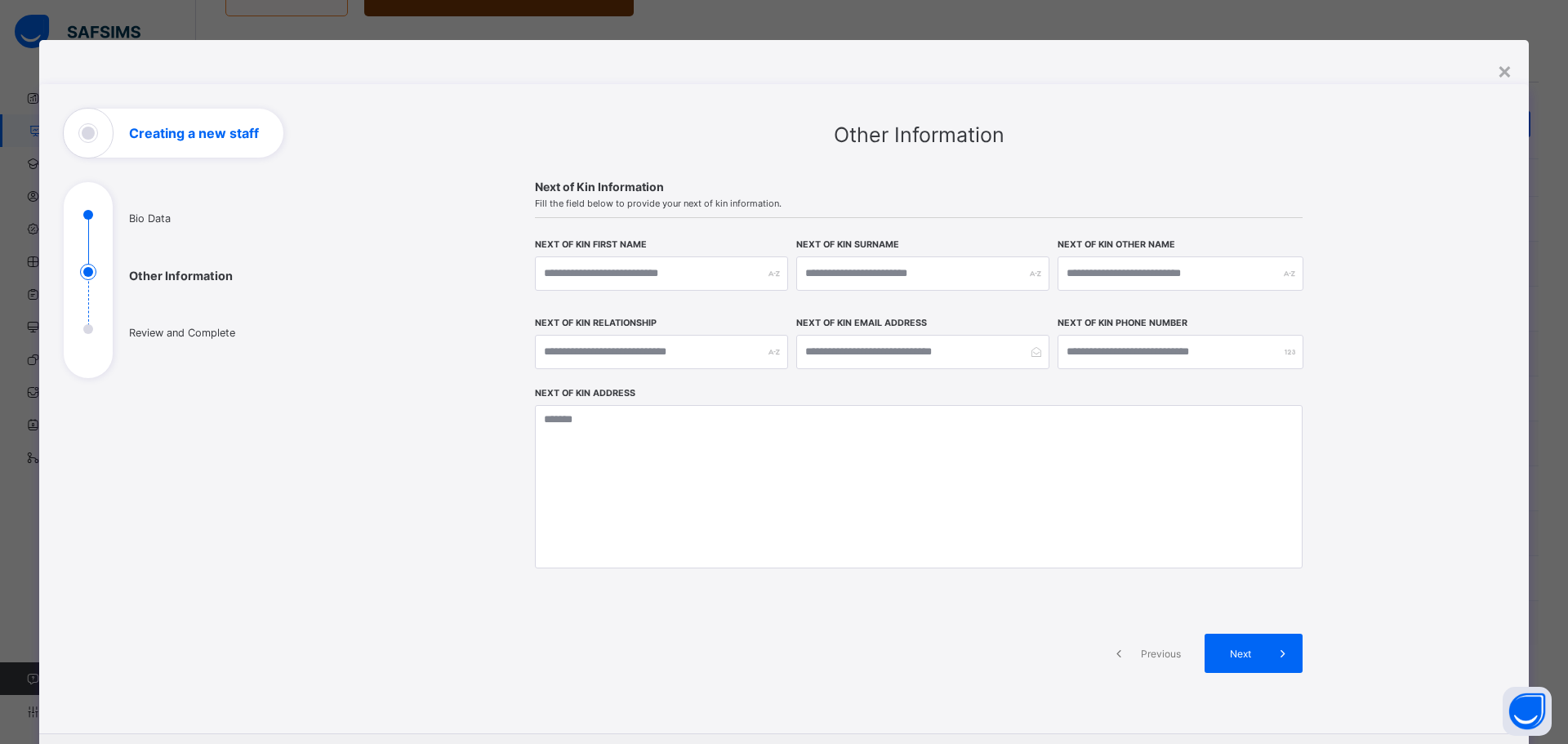
scroll to position [0, 0]
click at [642, 274] on input "text" at bounding box center [661, 275] width 253 height 35
type input "****"
click at [834, 271] on input "text" at bounding box center [922, 275] width 253 height 35
type input "****"
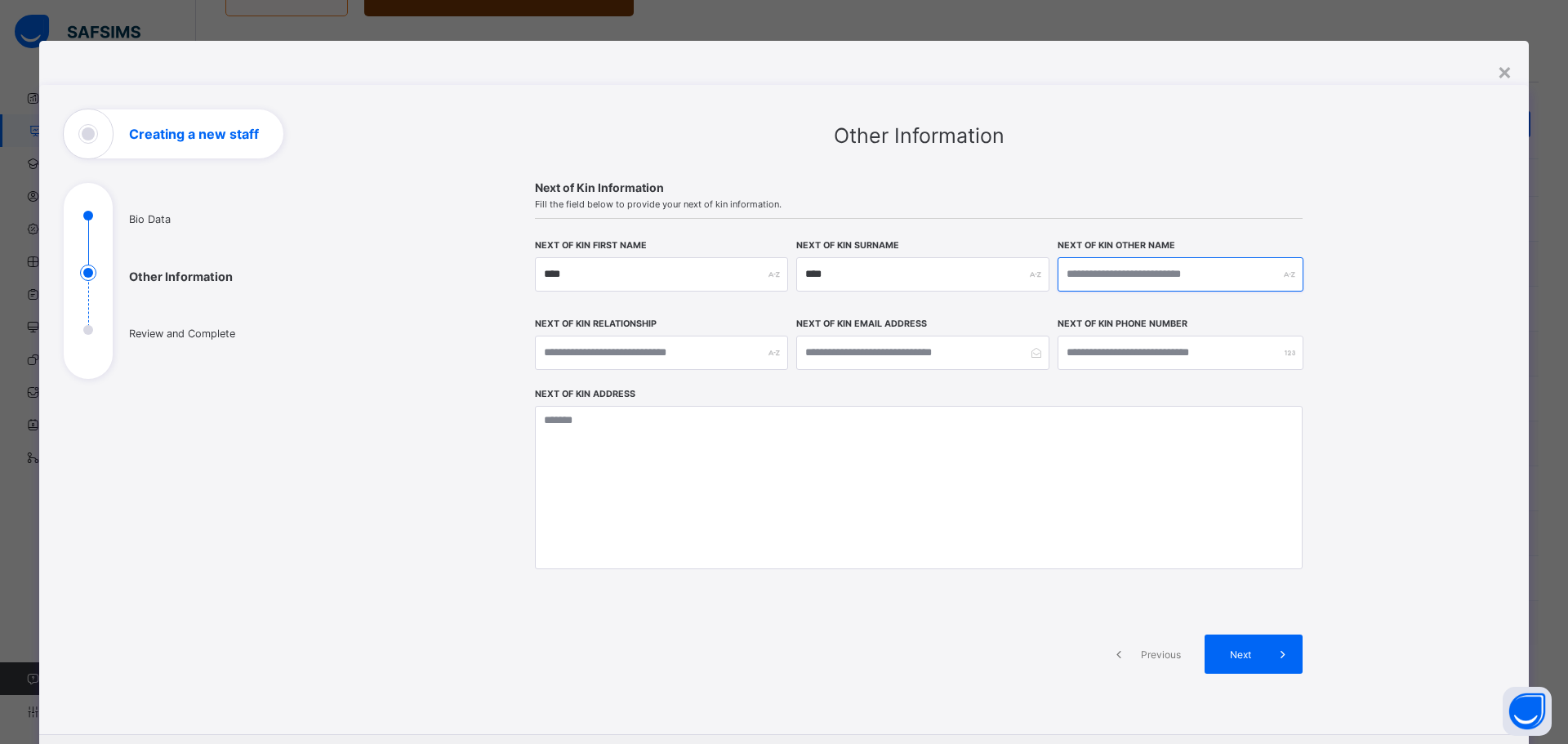
click at [1115, 278] on input "text" at bounding box center [1181, 275] width 246 height 35
type input "******"
click at [663, 356] on input "text" at bounding box center [661, 353] width 253 height 35
type input "******"
click at [874, 353] on input "email" at bounding box center [922, 353] width 253 height 35
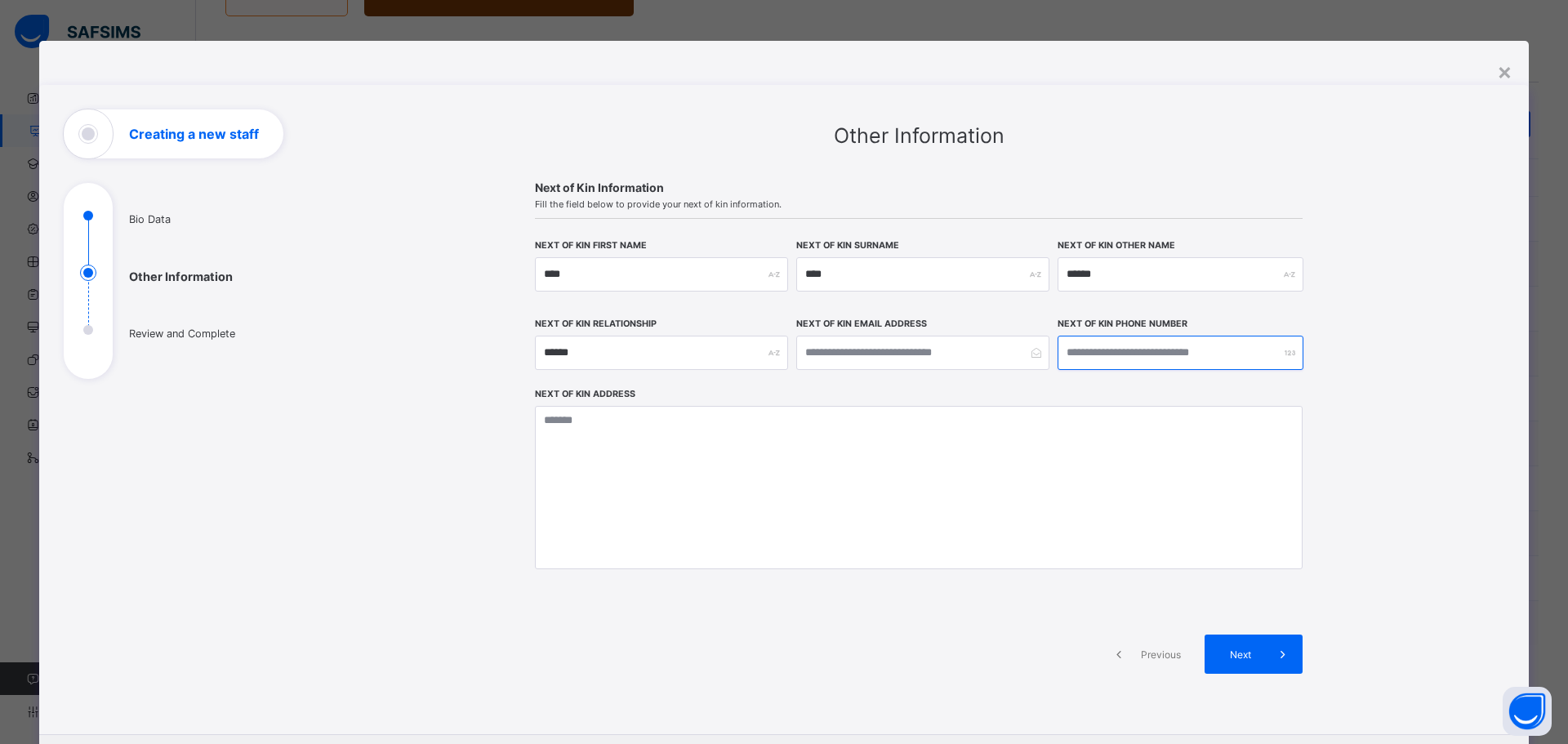
click at [1162, 348] on input "number" at bounding box center [1181, 353] width 246 height 35
type input "**********"
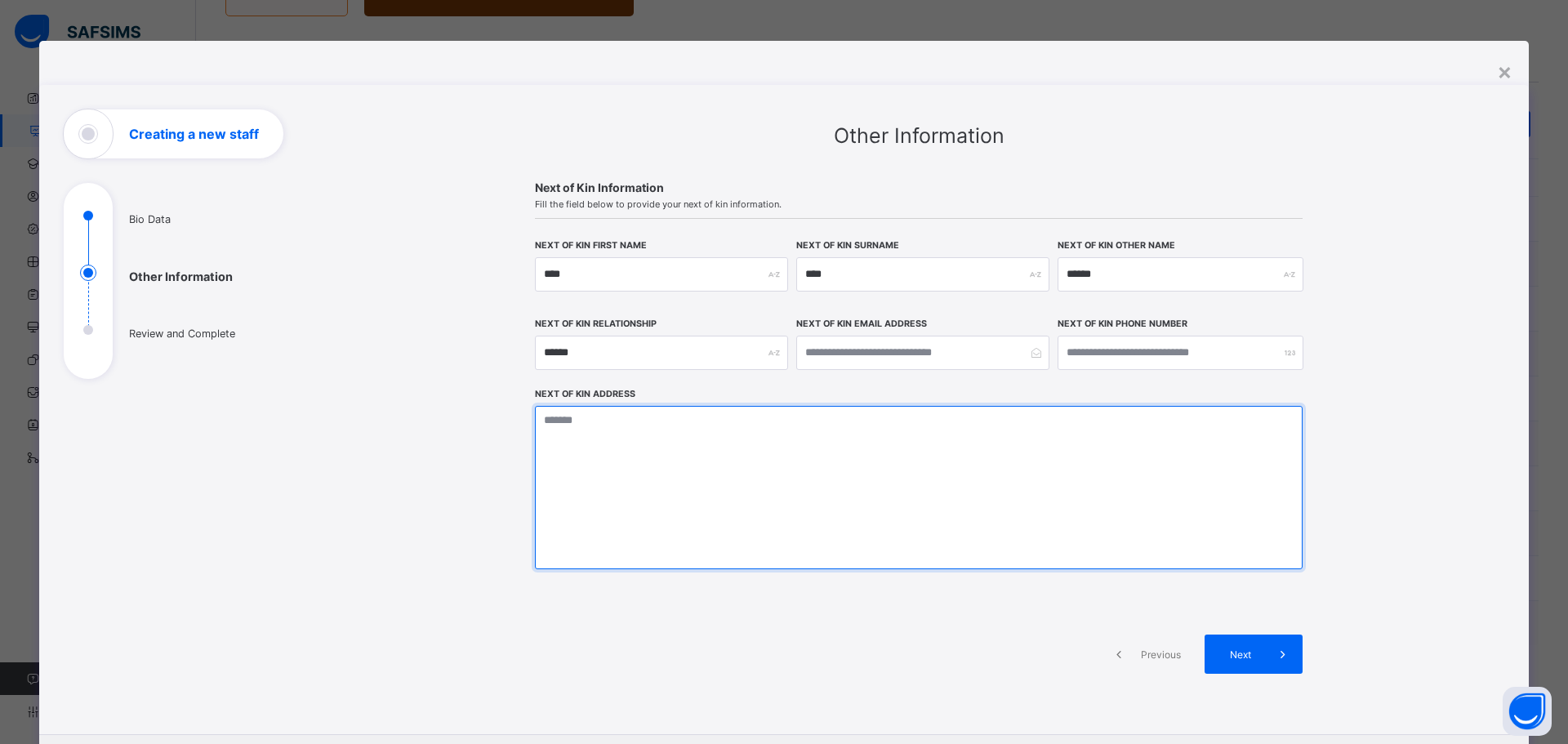
click at [735, 454] on textarea at bounding box center [918, 487] width 768 height 163
click at [692, 423] on textarea at bounding box center [918, 487] width 768 height 163
click at [600, 426] on textarea at bounding box center [918, 487] width 768 height 163
click at [600, 427] on textarea at bounding box center [918, 487] width 768 height 163
click at [548, 421] on textarea at bounding box center [918, 487] width 768 height 163
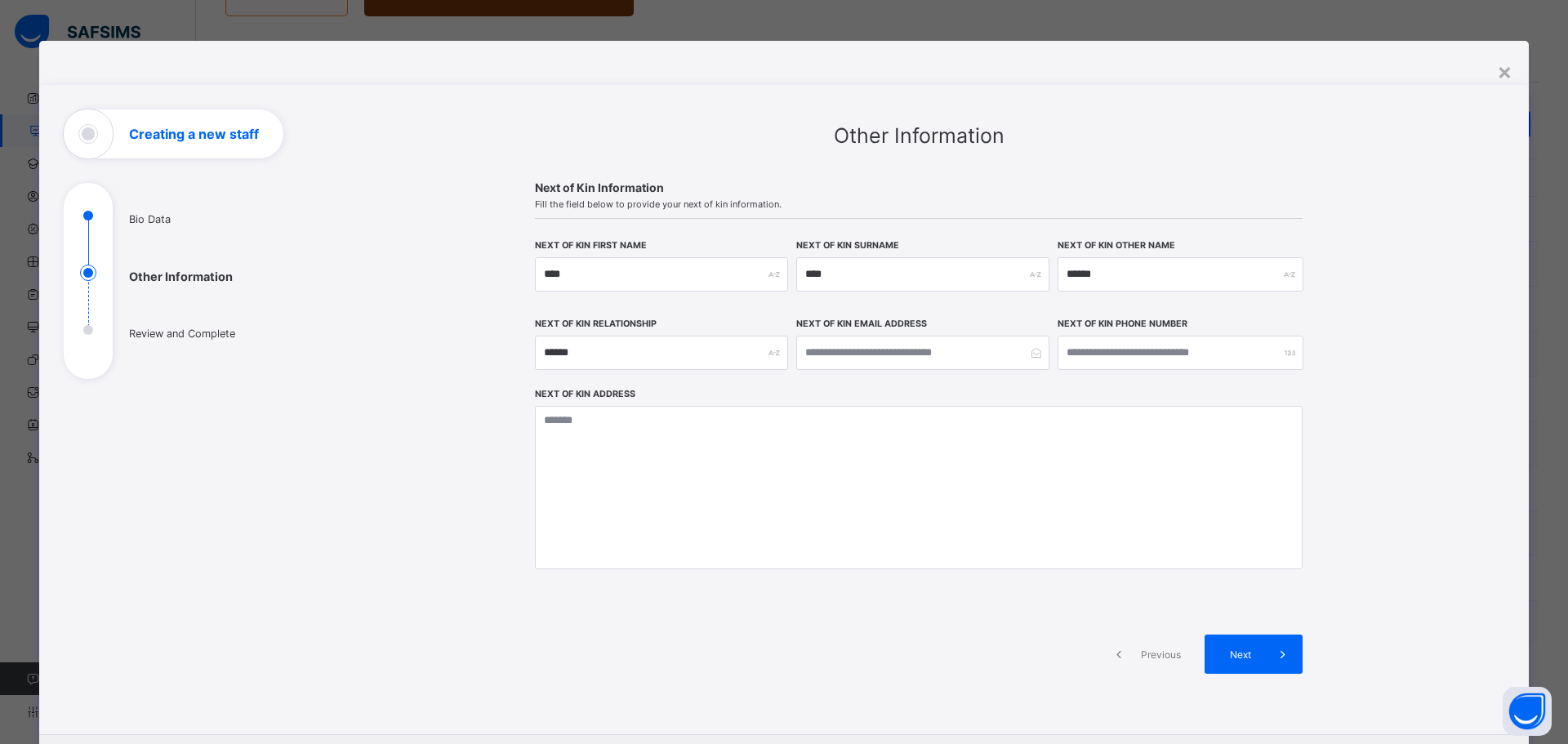
click at [1128, 154] on div "**********" at bounding box center [918, 411] width 816 height 603
click at [1029, 149] on div "**********" at bounding box center [918, 411] width 816 height 603
click at [945, 361] on input "email" at bounding box center [922, 353] width 253 height 35
click at [1014, 337] on input "email" at bounding box center [922, 353] width 253 height 35
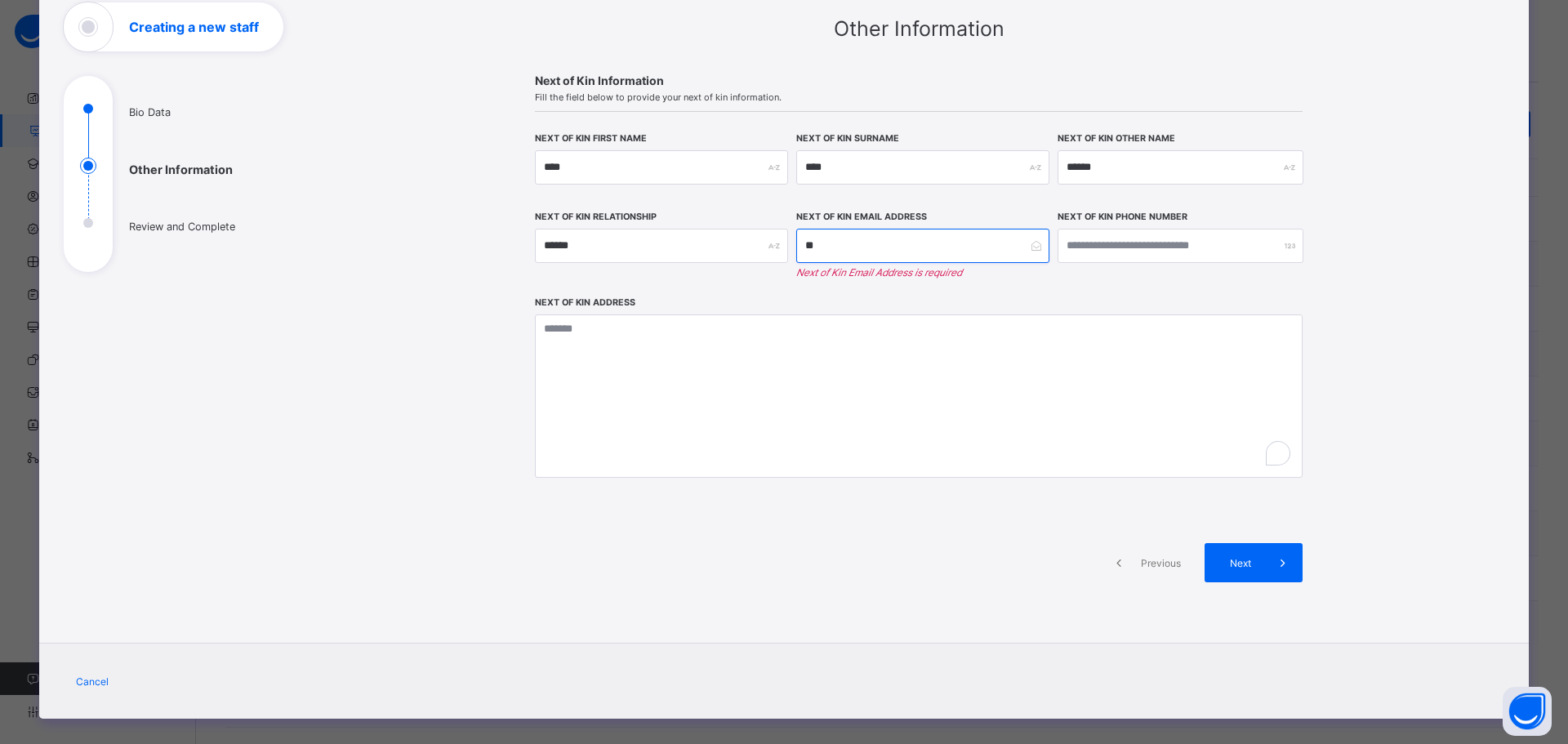
type input "*"
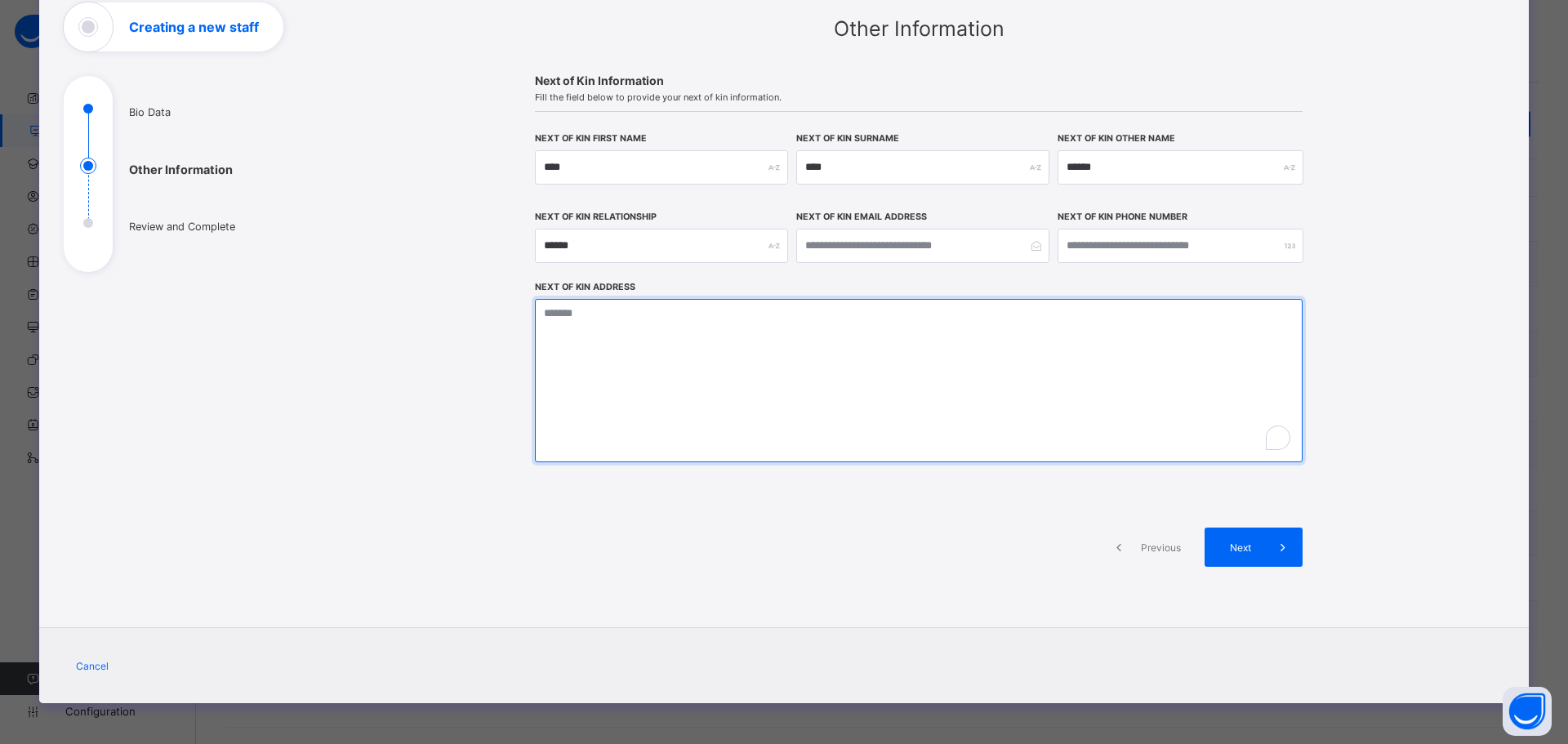
click at [1014, 337] on textarea "To enrich screen reader interactions, please activate Accessibility in Grammarl…" at bounding box center [918, 381] width 768 height 163
type textarea "**********"
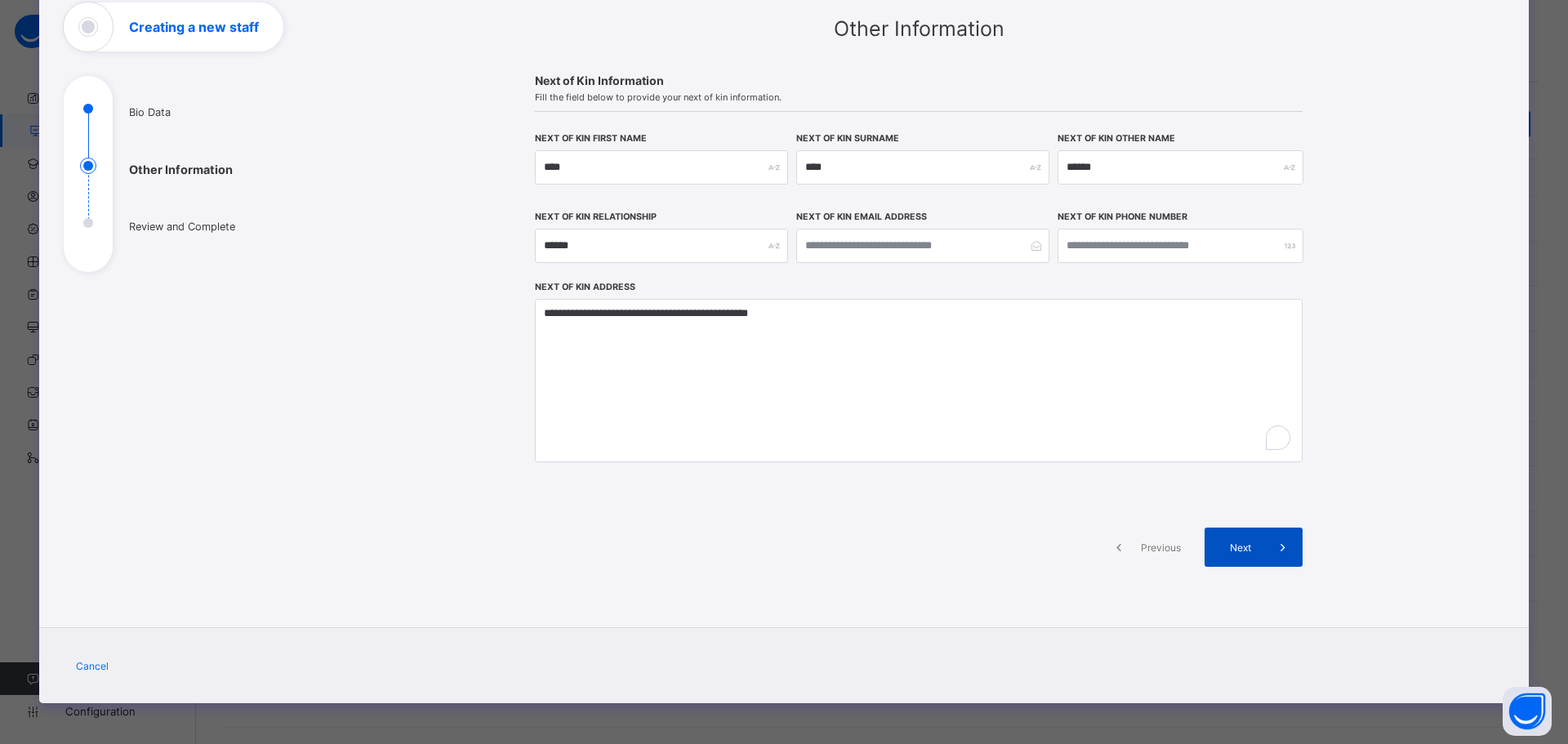
click at [1279, 546] on icon at bounding box center [1283, 548] width 18 height 16
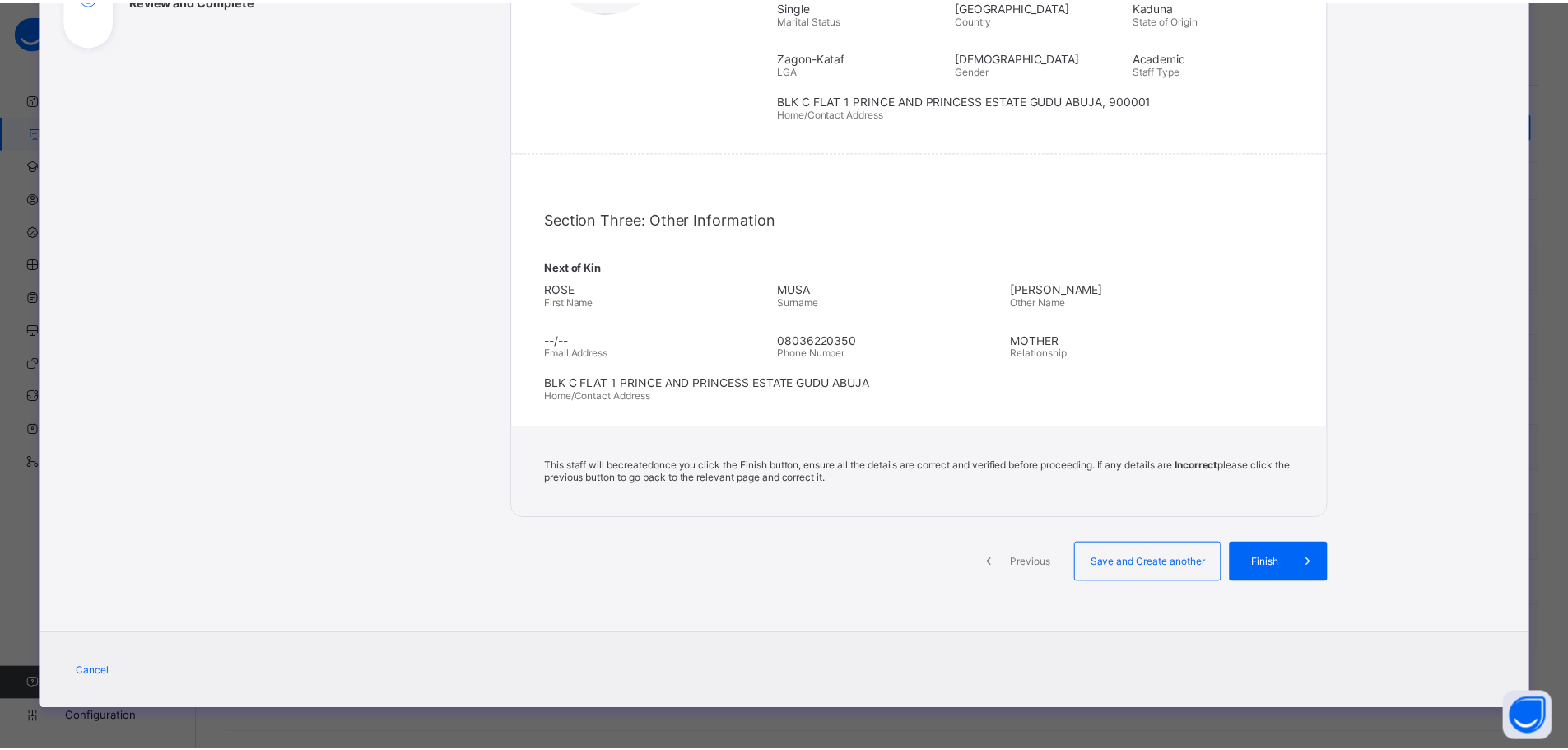
scroll to position [338, 0]
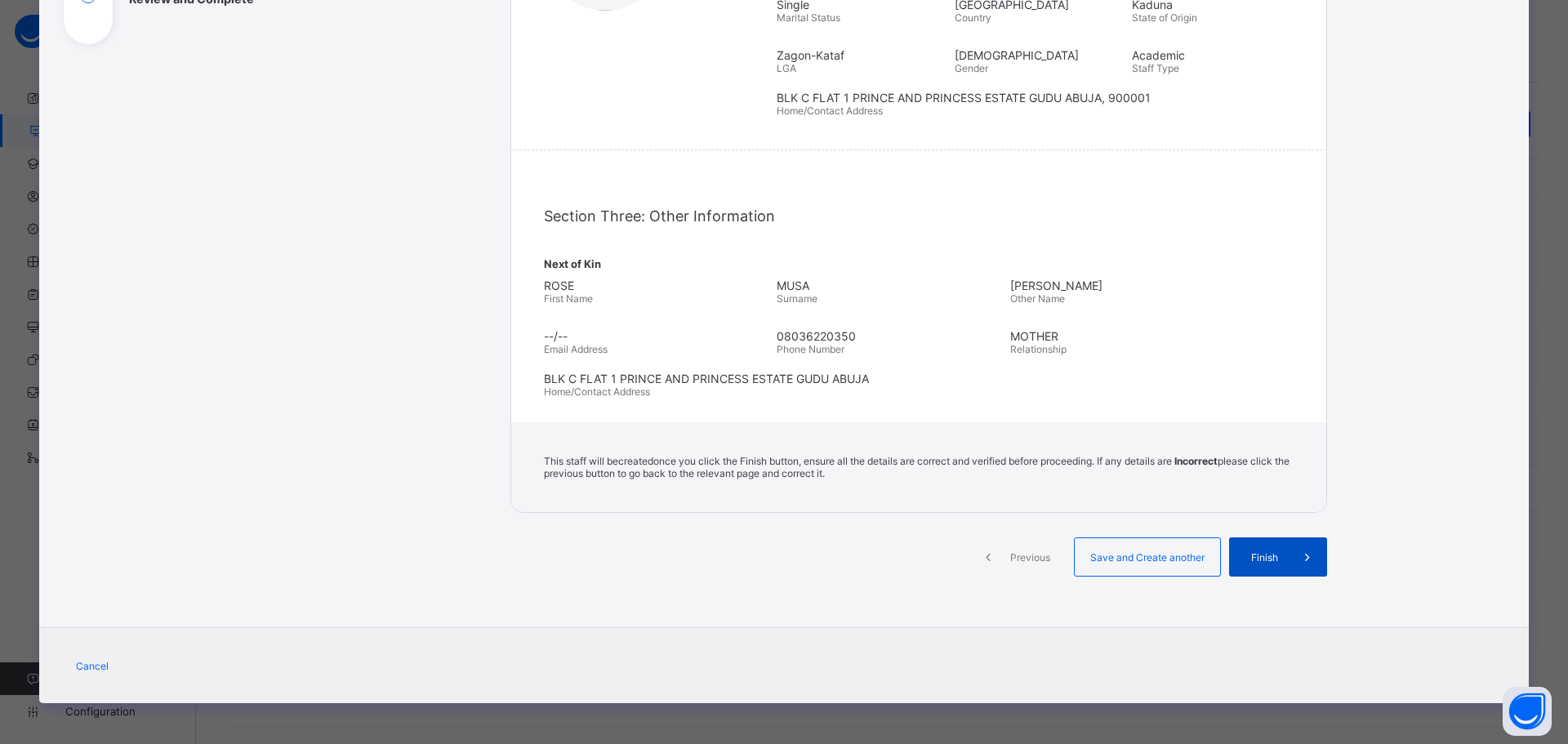
click at [1270, 556] on span "Finish" at bounding box center [1264, 558] width 46 height 12
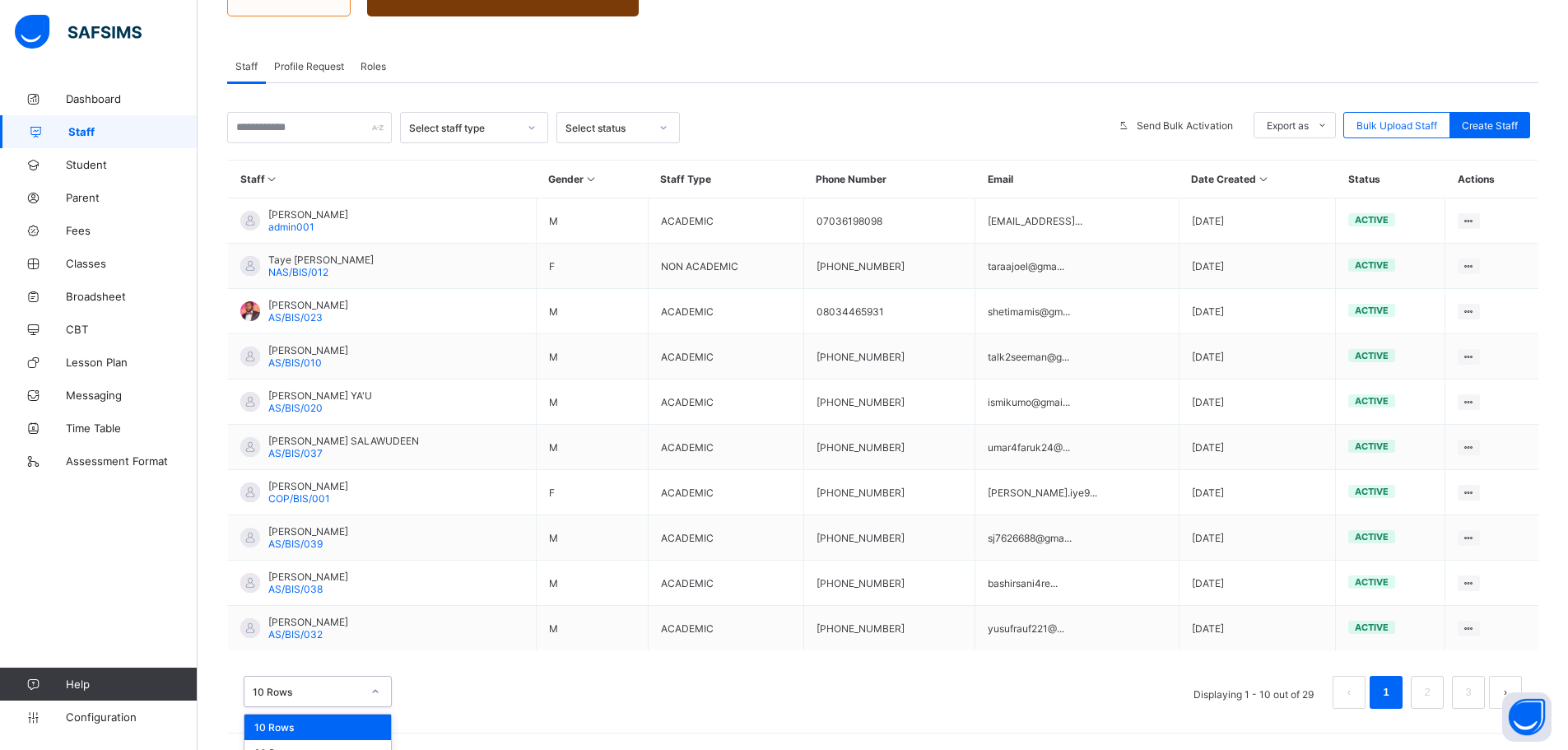
click at [373, 698] on div "option 10 Rows focused, 1 of 3. 3 results available. Use Up and Down to choose …" at bounding box center [317, 692] width 148 height 32
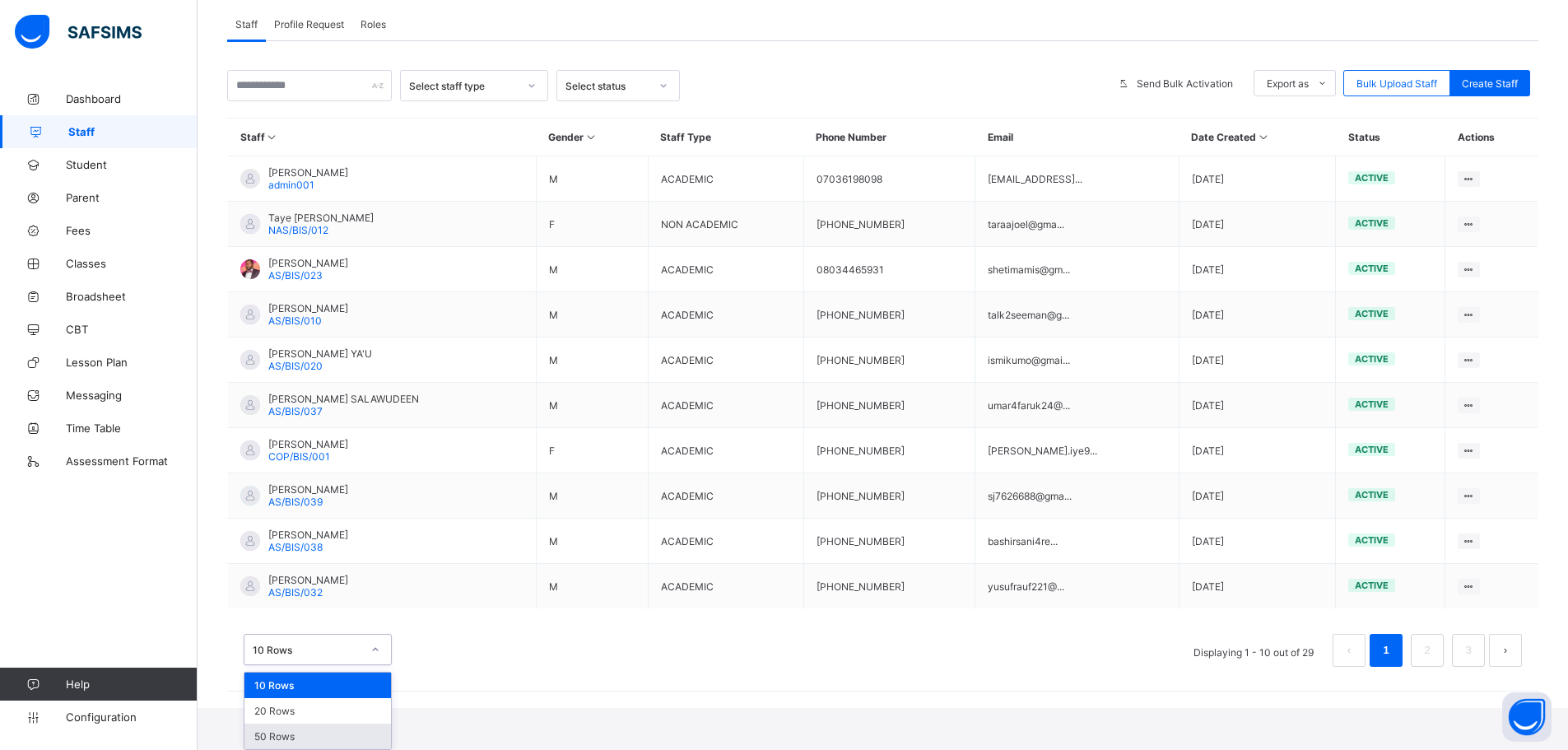
click at [337, 726] on div "50 Rows" at bounding box center [317, 737] width 146 height 26
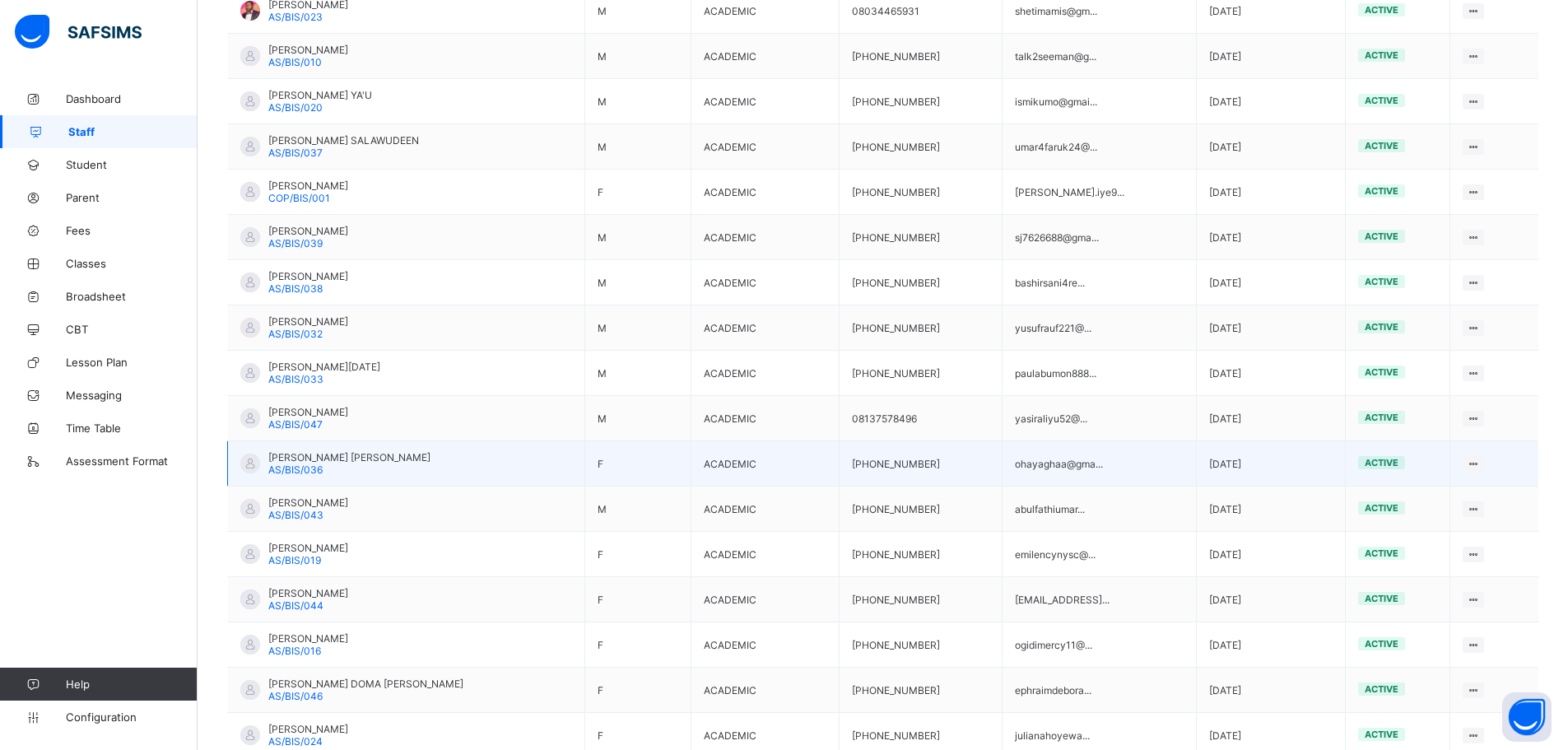
scroll to position [626, 0]
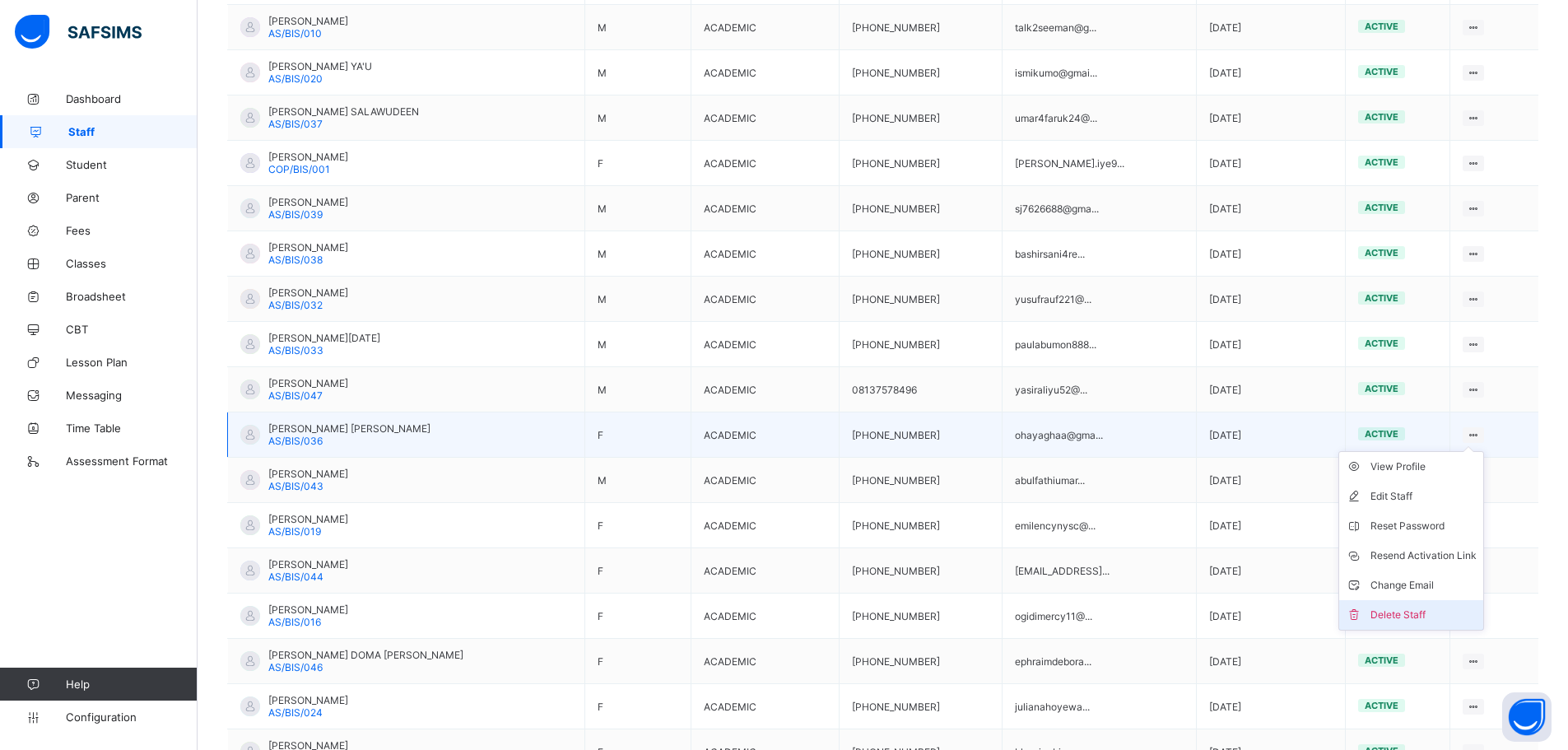
click at [1433, 614] on div "Delete Staff" at bounding box center [1423, 615] width 106 height 17
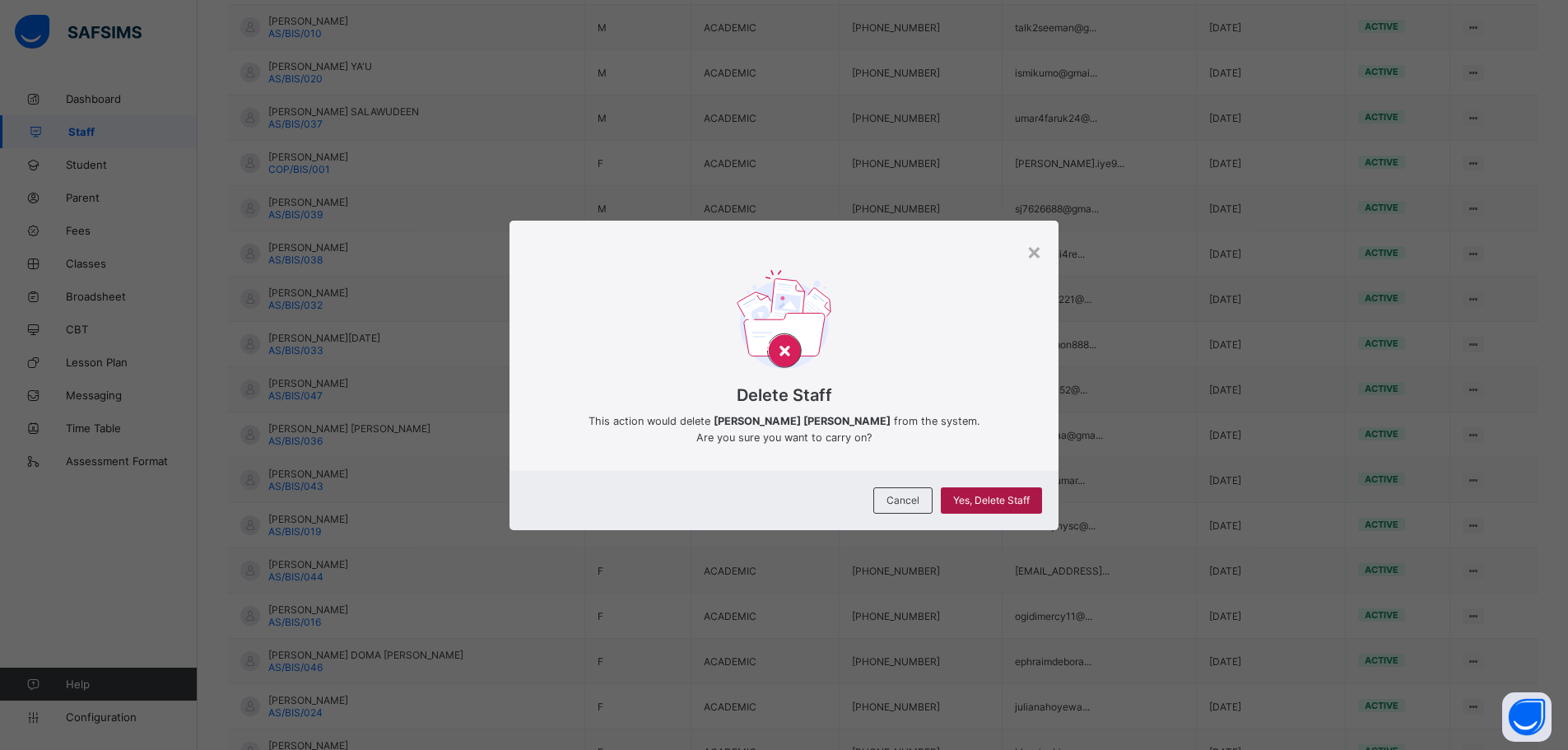
click at [1020, 496] on span "Yes, Delete Staff" at bounding box center [991, 500] width 76 height 12
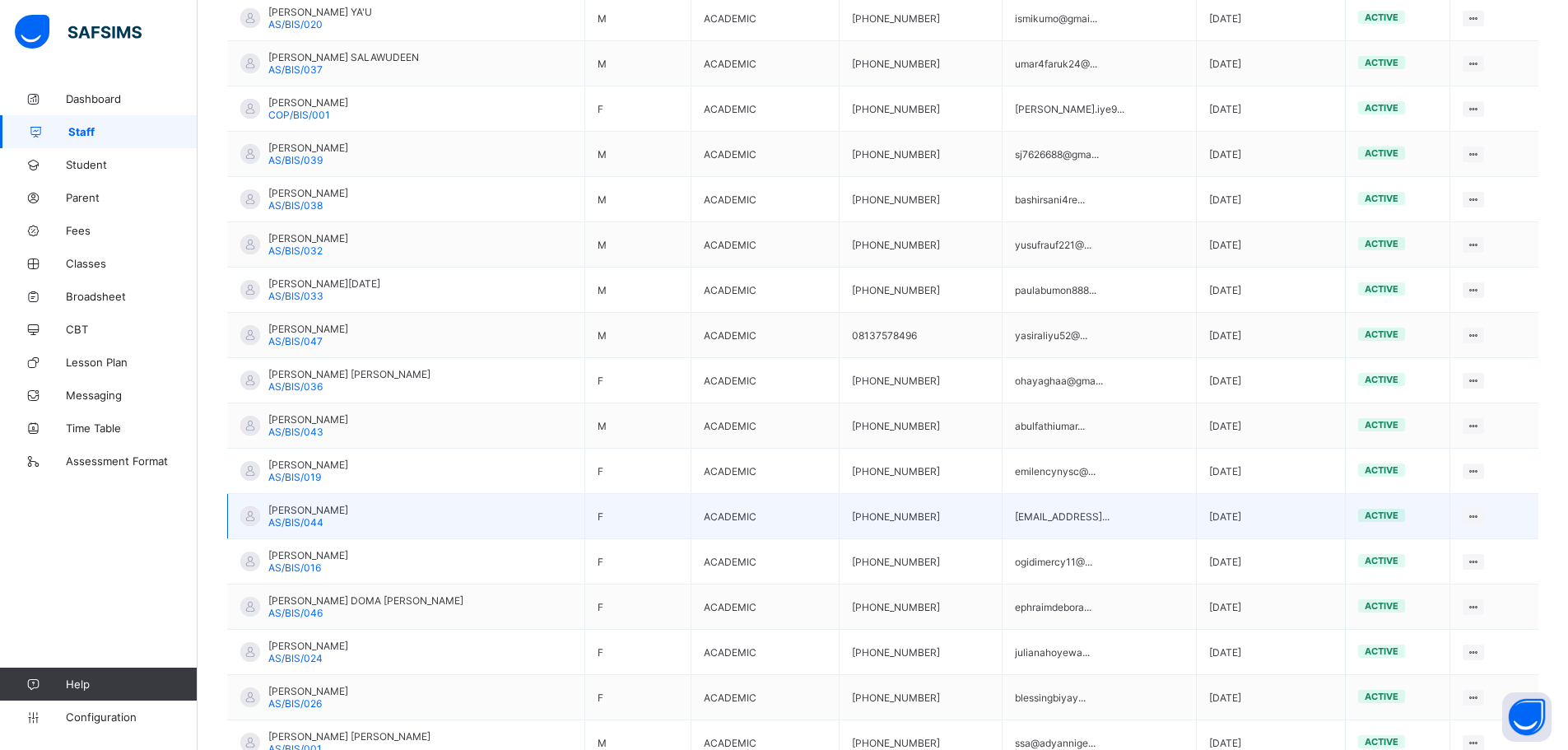
scroll to position [708, 0]
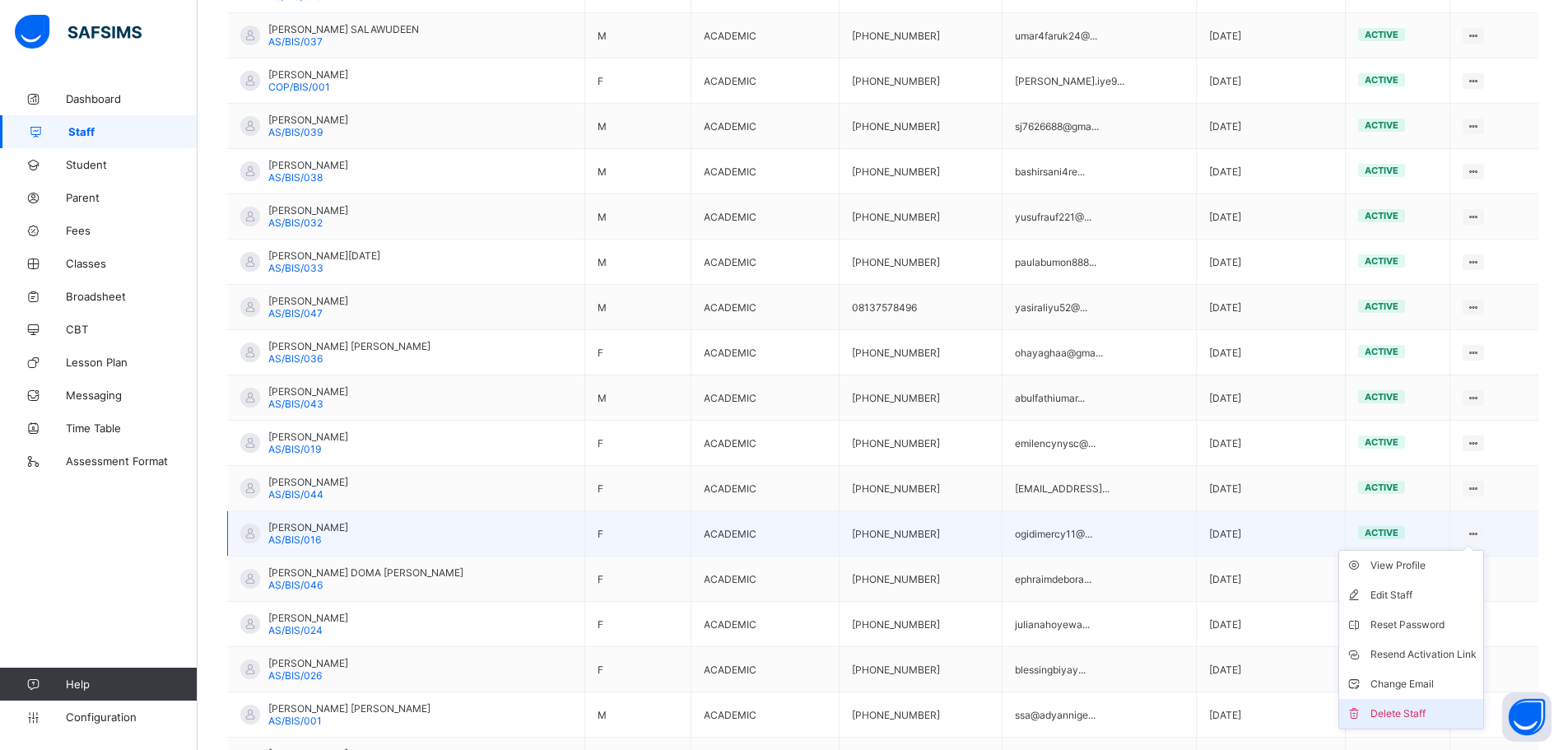
click at [1410, 713] on div "Delete Staff" at bounding box center [1423, 714] width 106 height 17
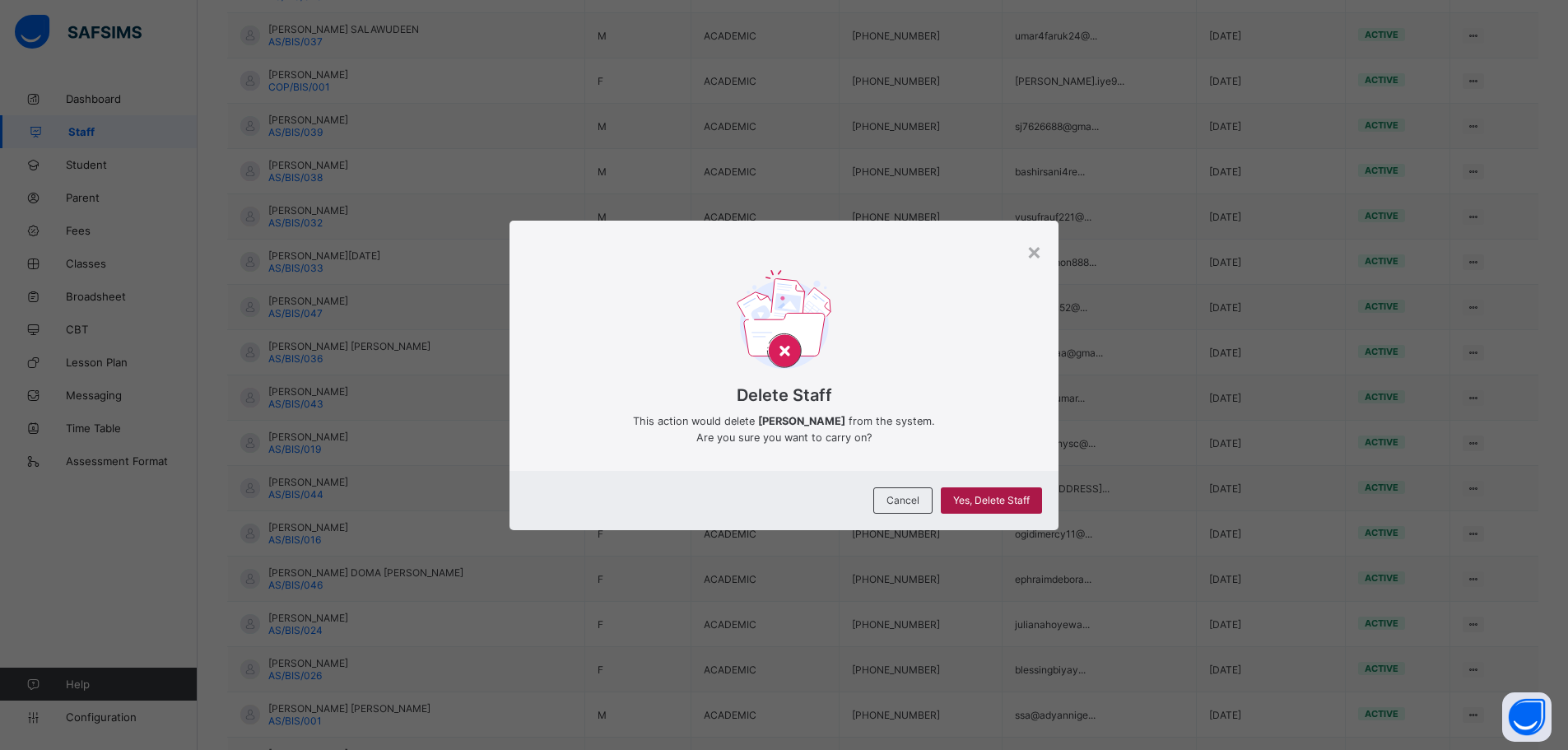
click at [1020, 500] on span "Yes, Delete Staff" at bounding box center [991, 500] width 76 height 12
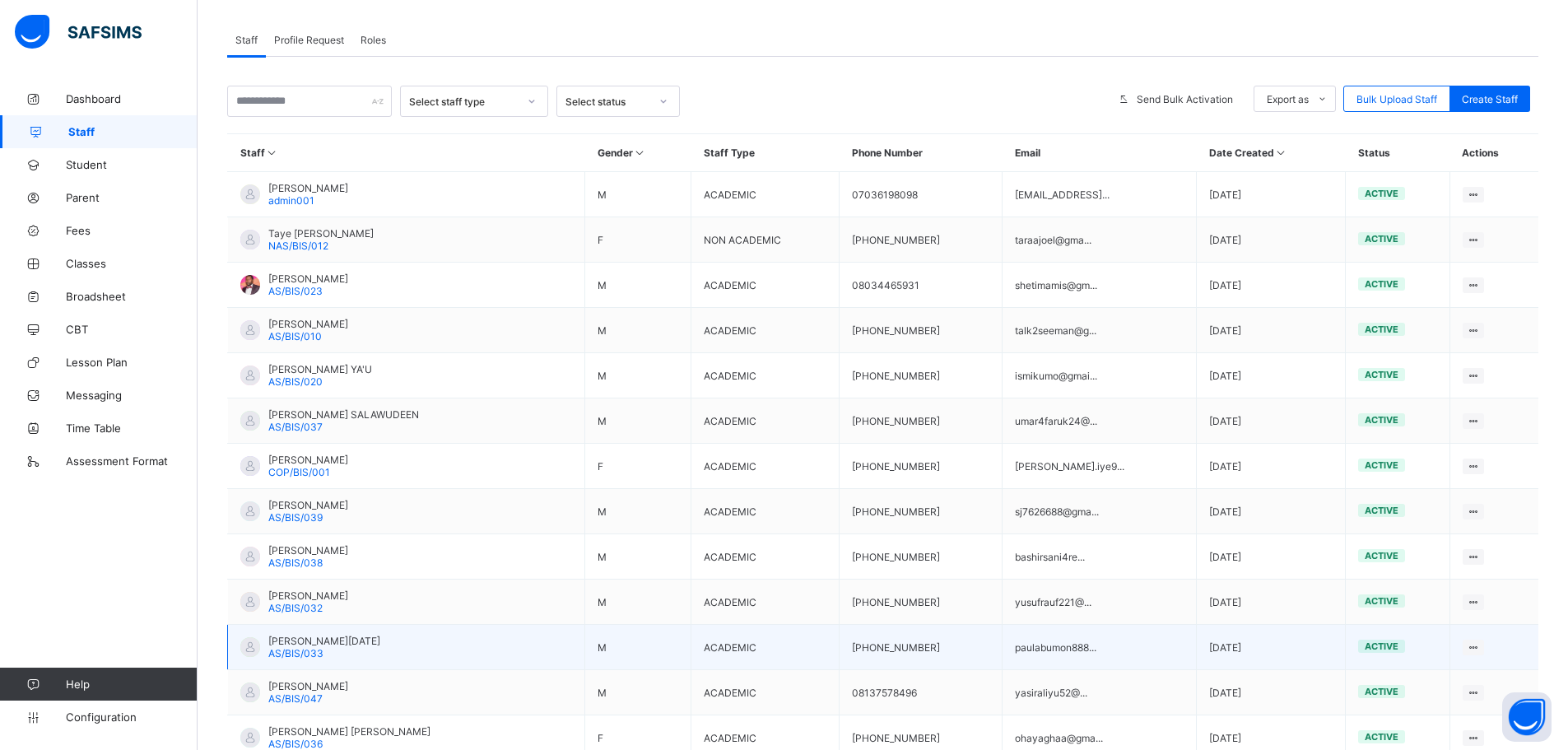
scroll to position [297, 0]
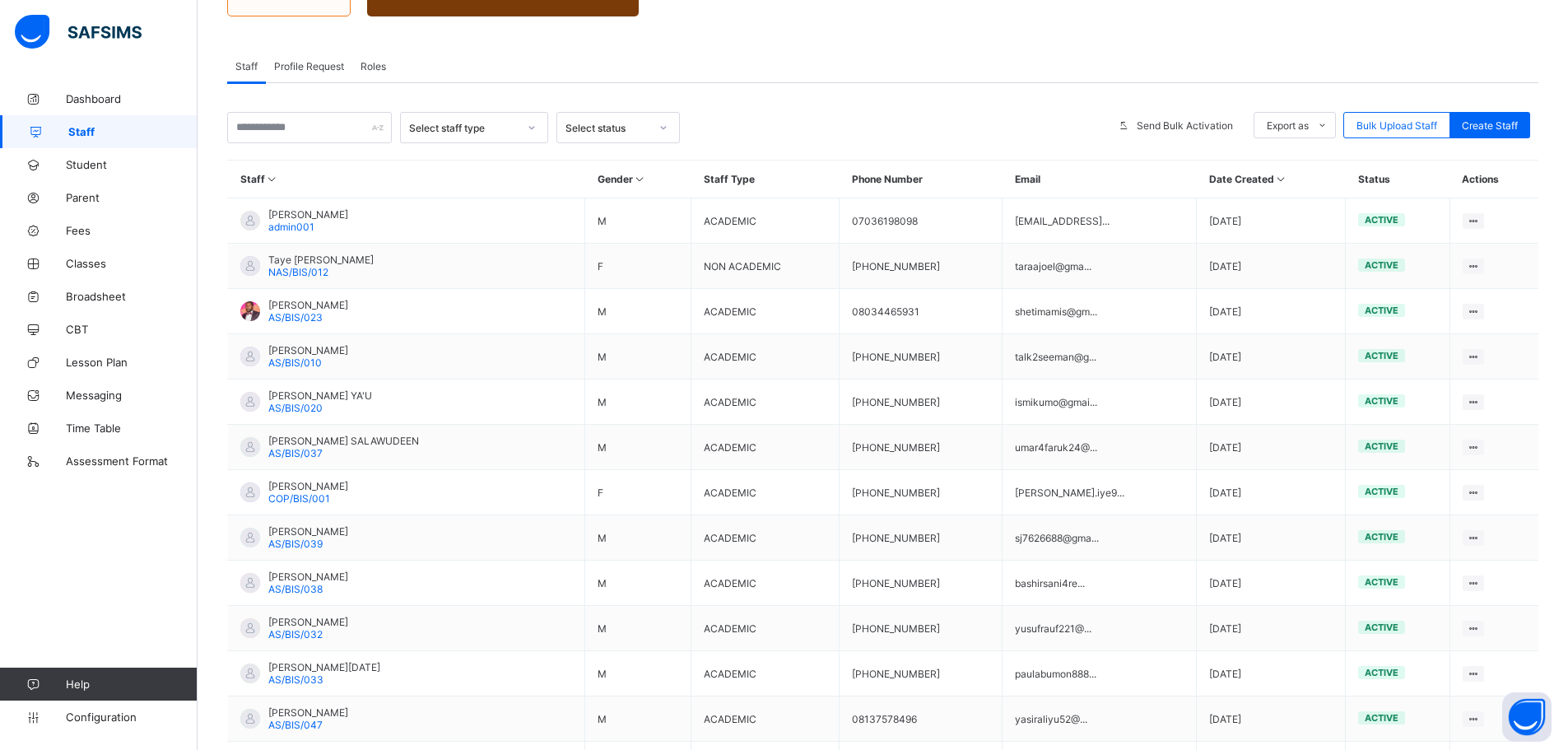
click at [79, 118] on link "Staff" at bounding box center [99, 132] width 198 height 33
click at [87, 164] on span "Student" at bounding box center [131, 165] width 131 height 13
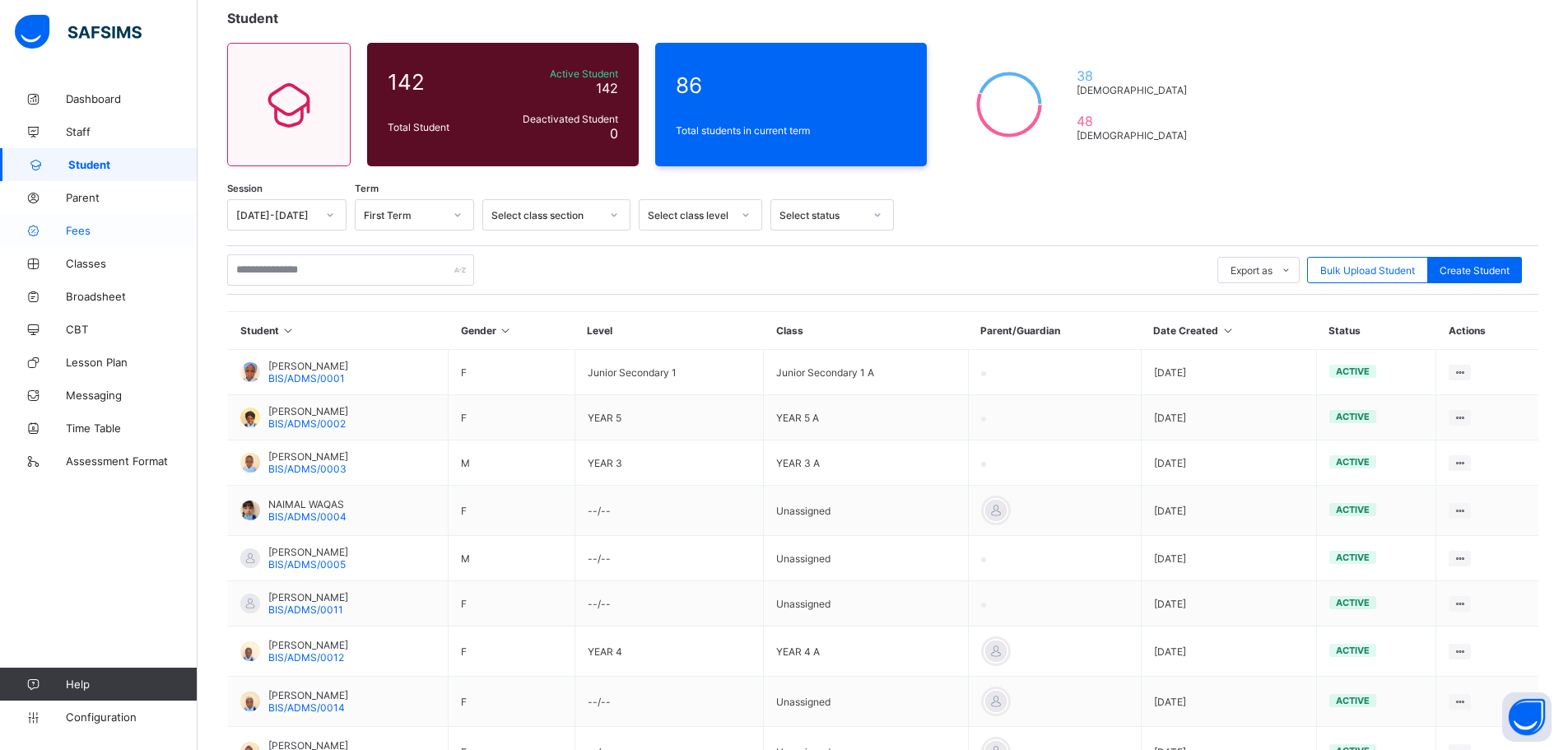
scroll to position [131, 0]
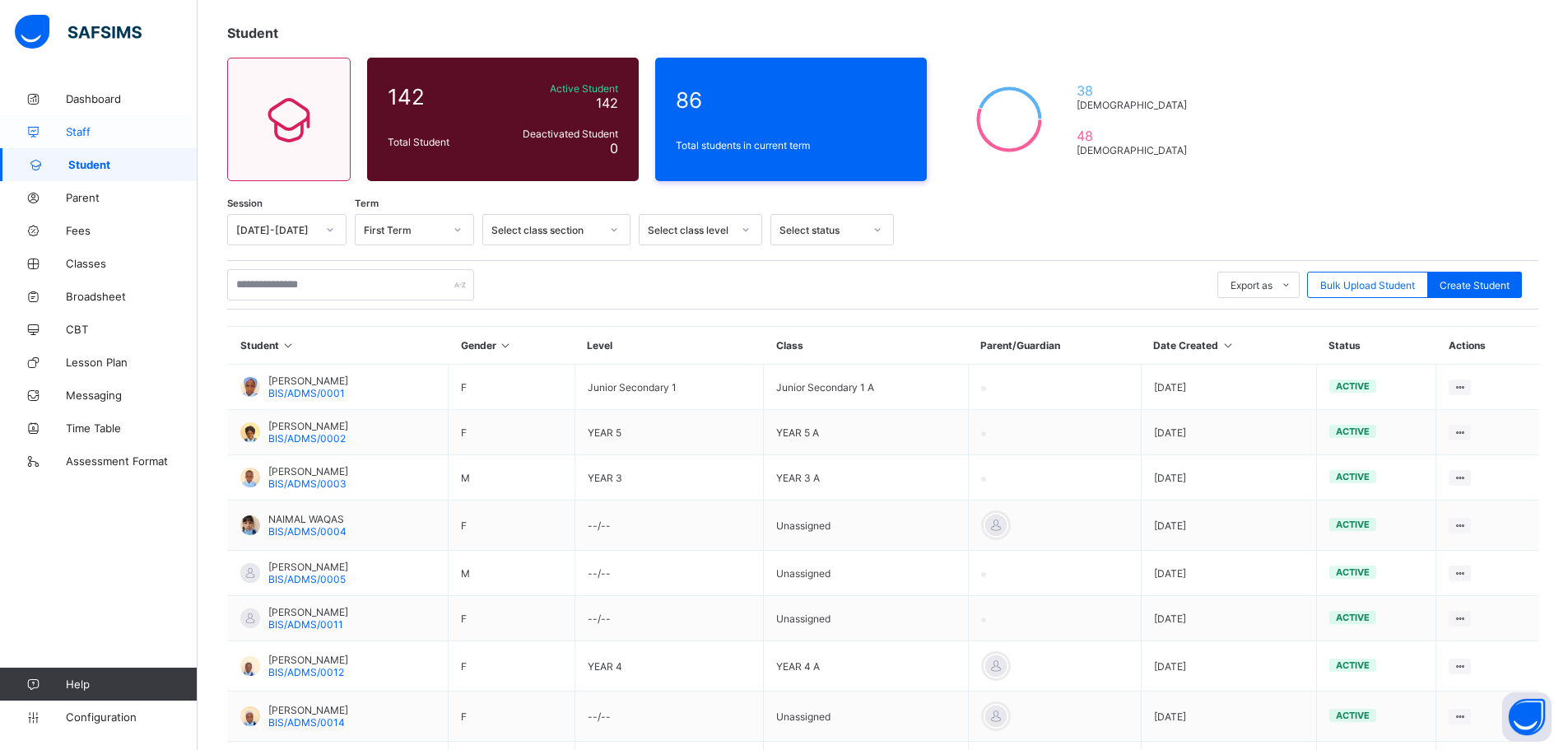
click at [94, 126] on span "Staff" at bounding box center [131, 132] width 131 height 13
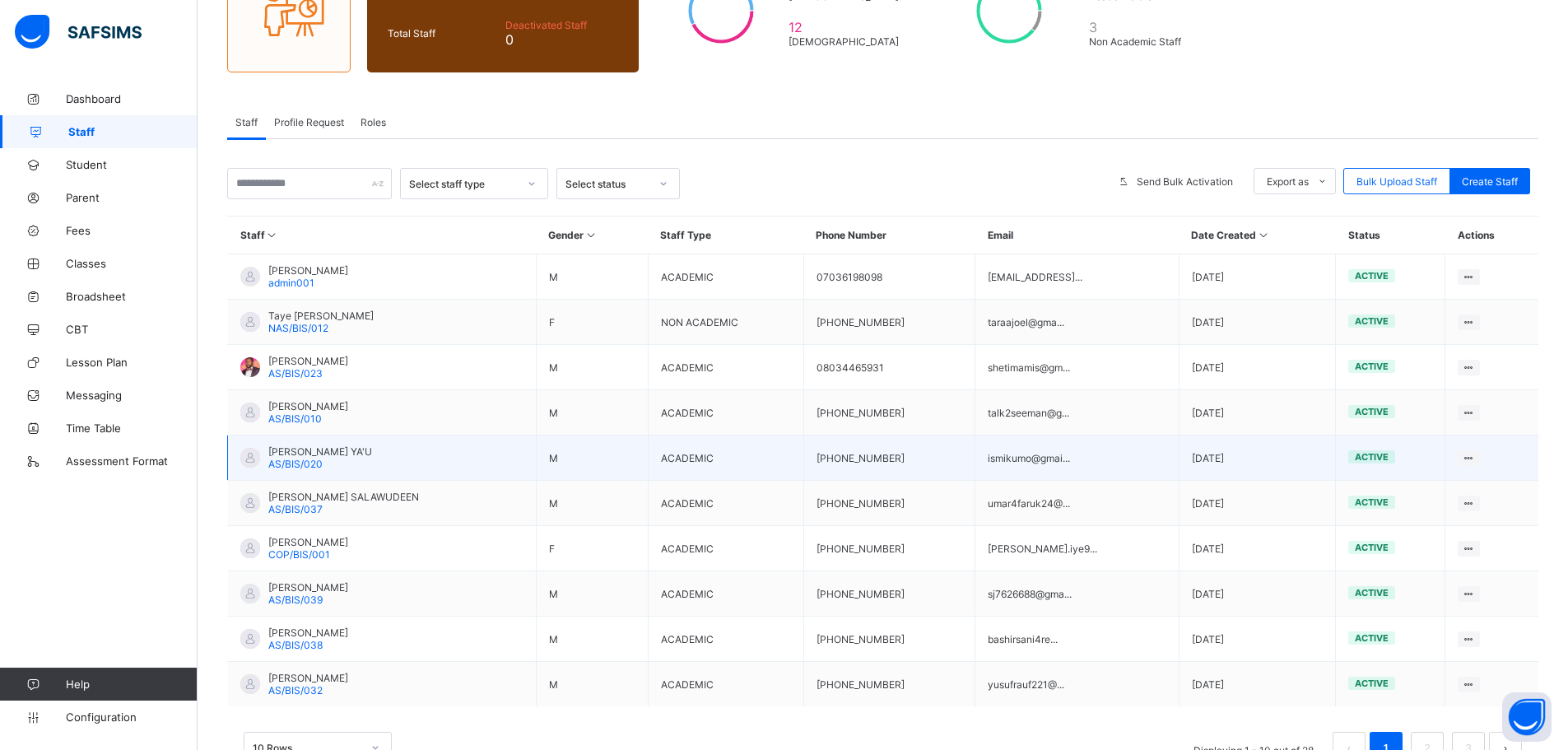
scroll to position [297, 0]
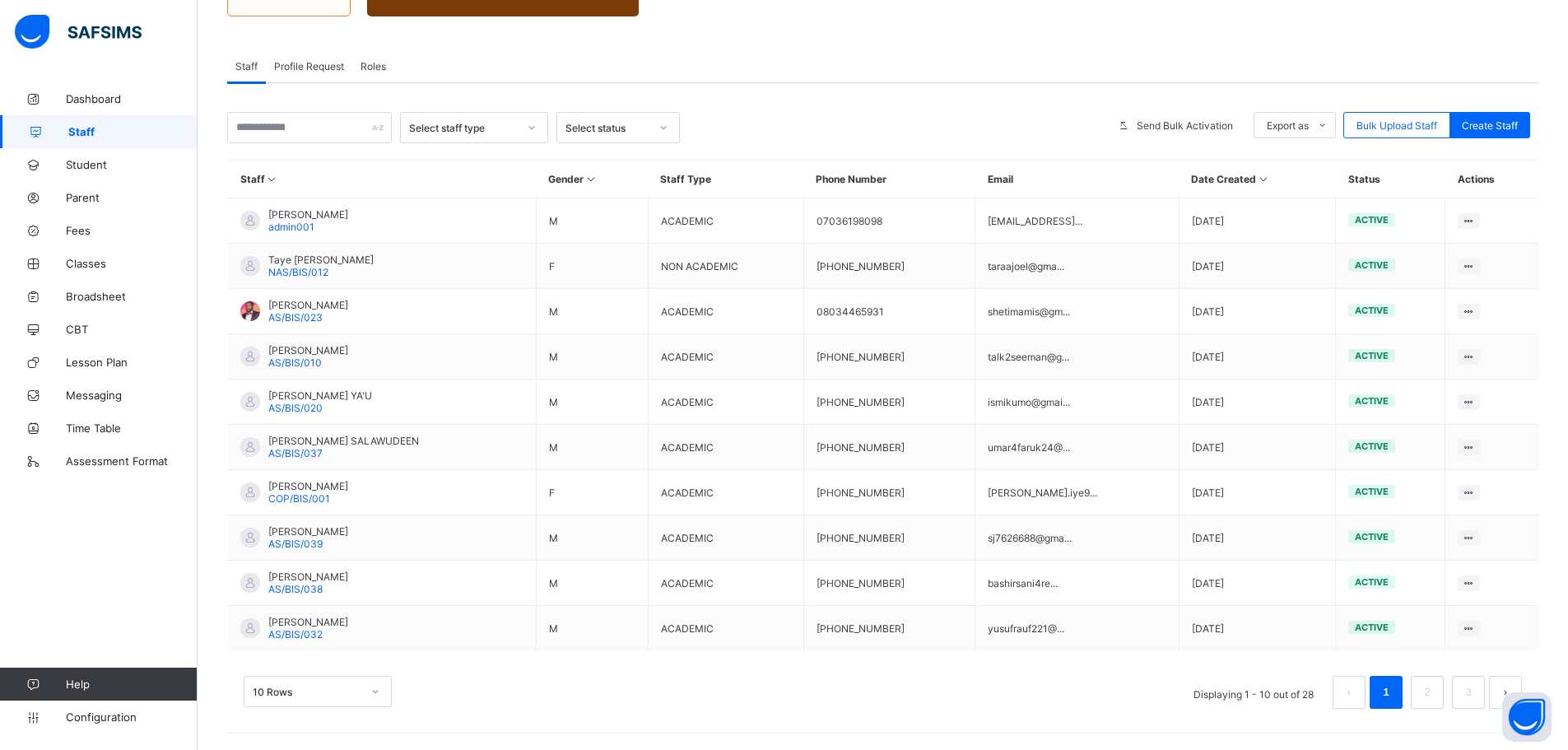
click at [377, 701] on div "10 Rows" at bounding box center [317, 692] width 148 height 32
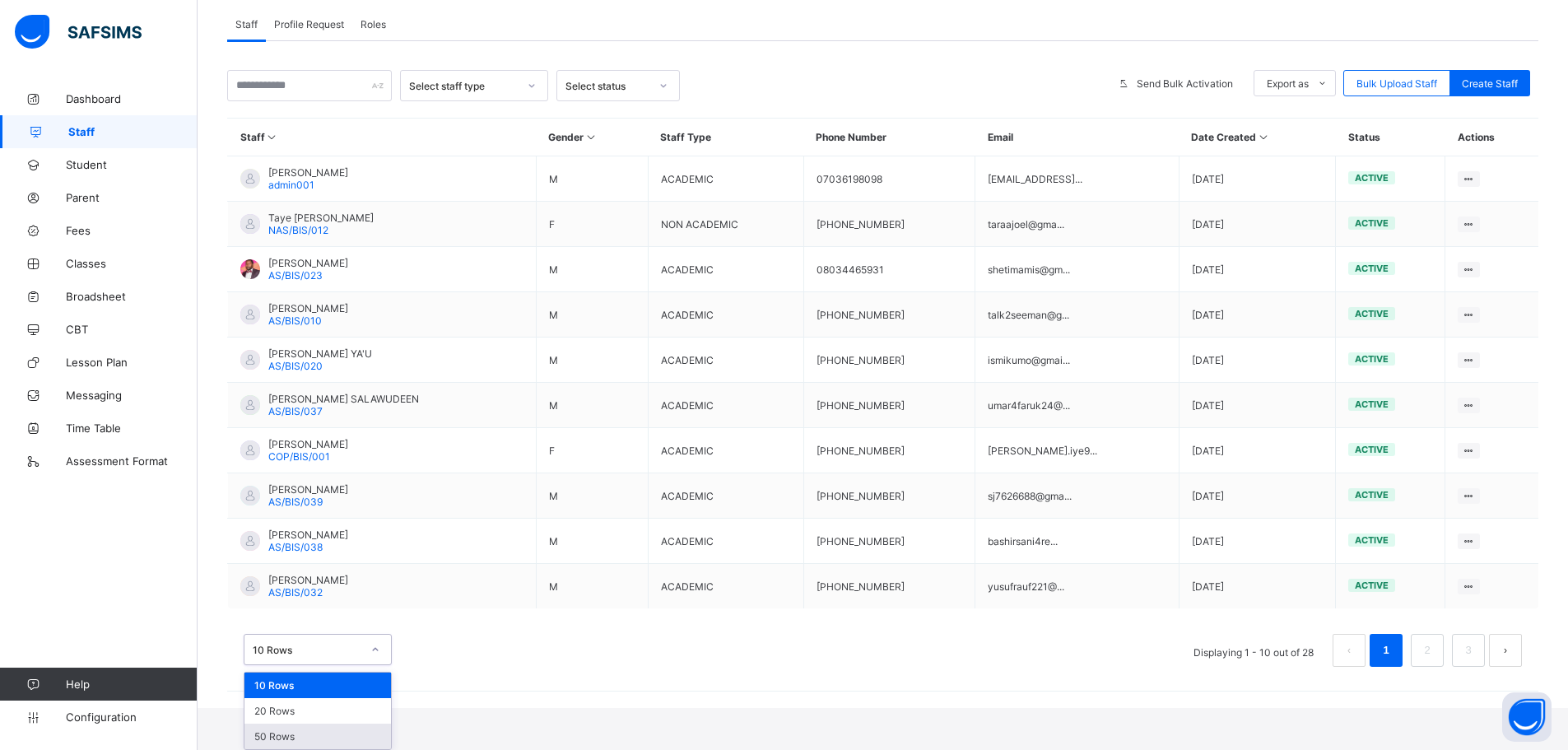
click at [316, 736] on div "50 Rows" at bounding box center [317, 737] width 146 height 26
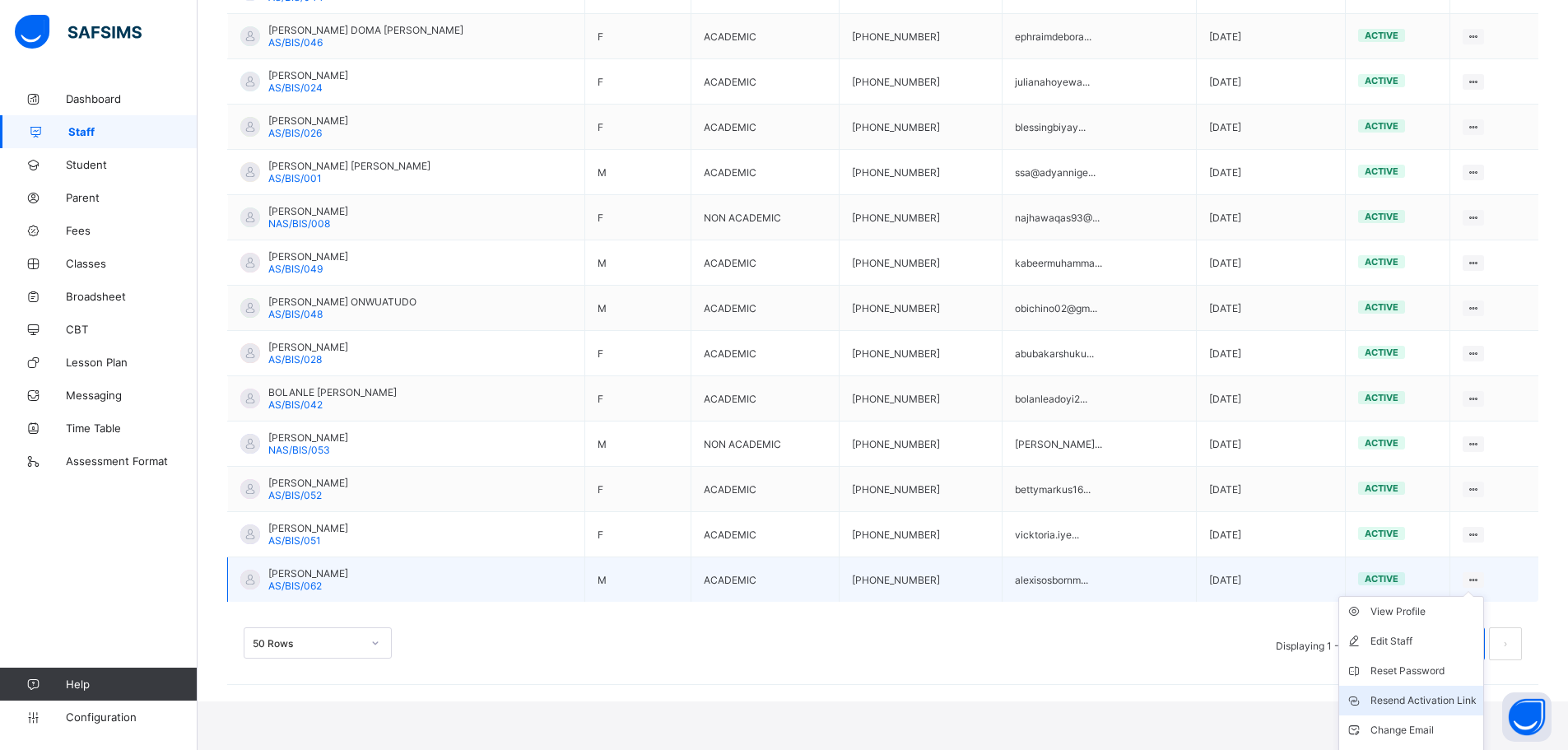
scroll to position [1186, 0]
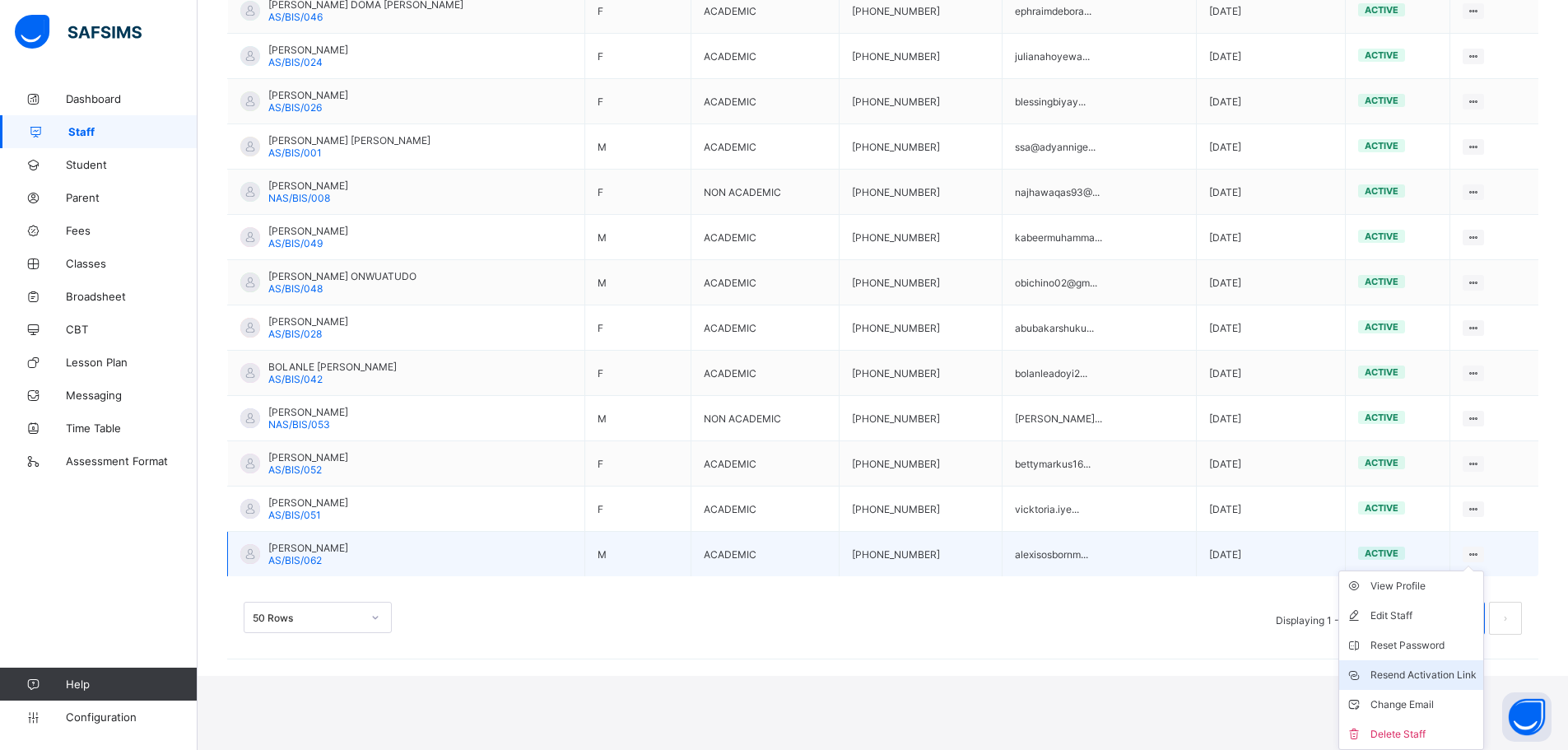
click at [1460, 674] on div "Resend Activation Link" at bounding box center [1423, 675] width 106 height 17
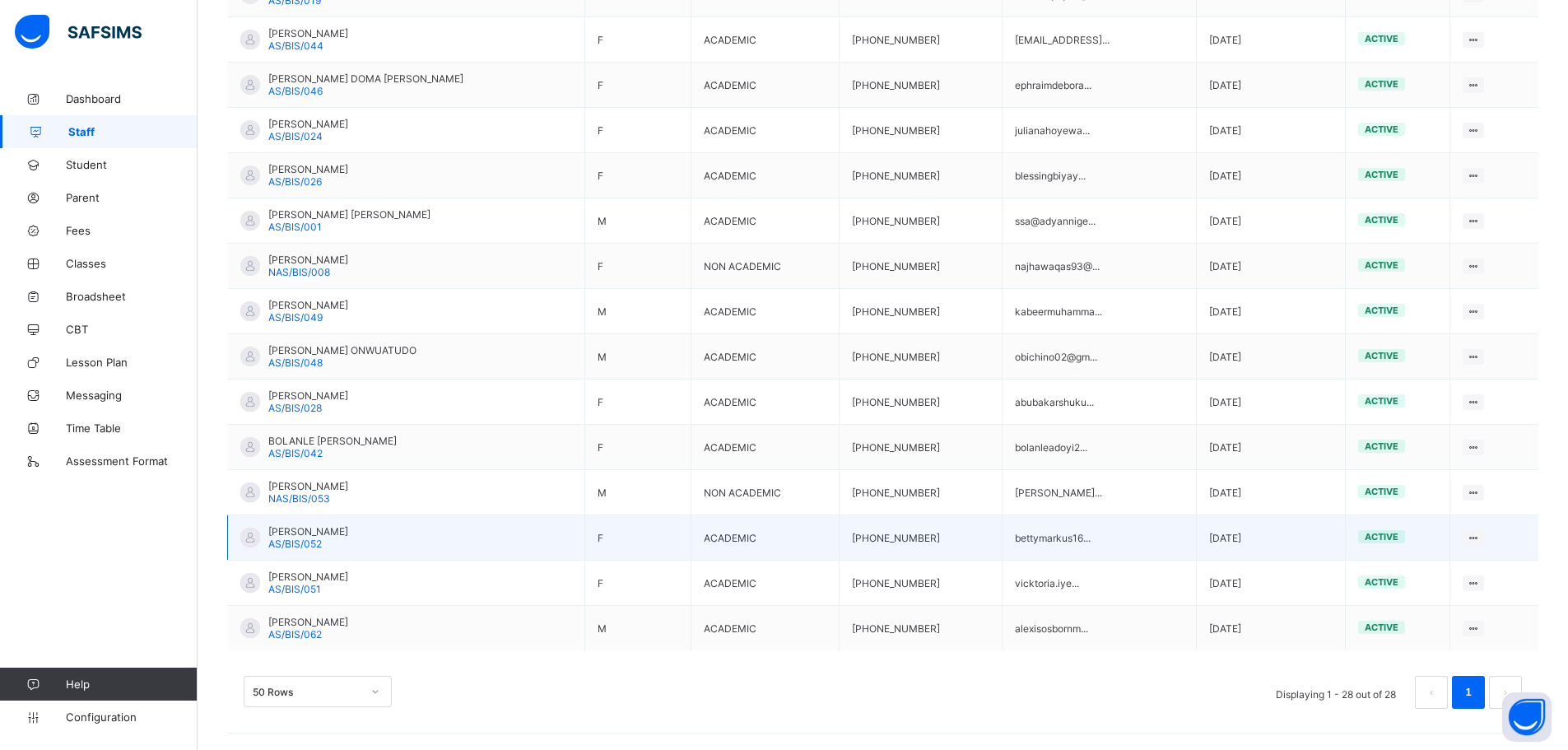
scroll to position [1112, 0]
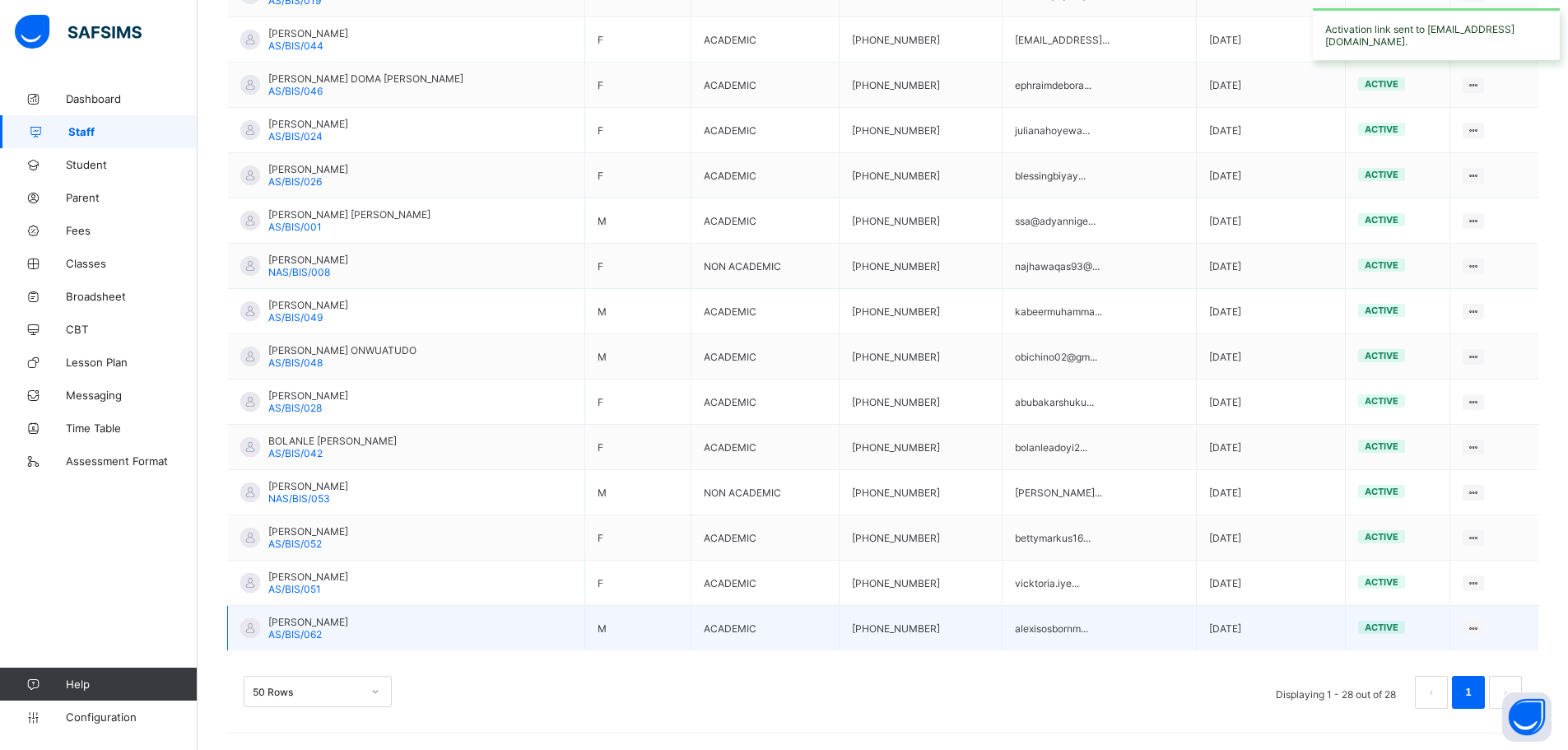
click at [1092, 635] on td "alexisosbornm..." at bounding box center [1099, 629] width 194 height 45
click at [403, 622] on td "[PERSON_NAME] AS/BIS/062" at bounding box center [406, 629] width 357 height 45
click at [348, 629] on div "[PERSON_NAME] AS/BIS/062" at bounding box center [308, 629] width 80 height 25
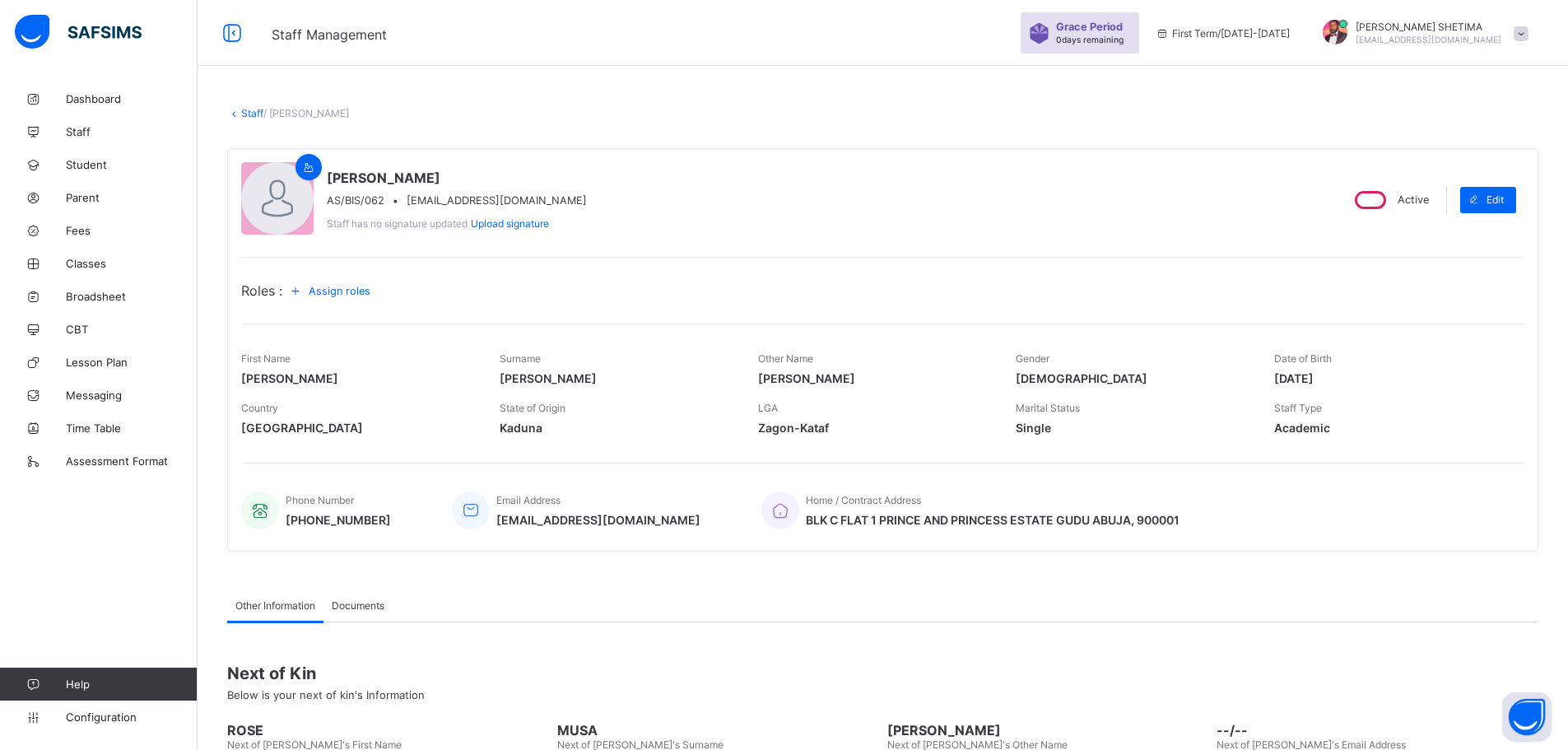
scroll to position [207, 0]
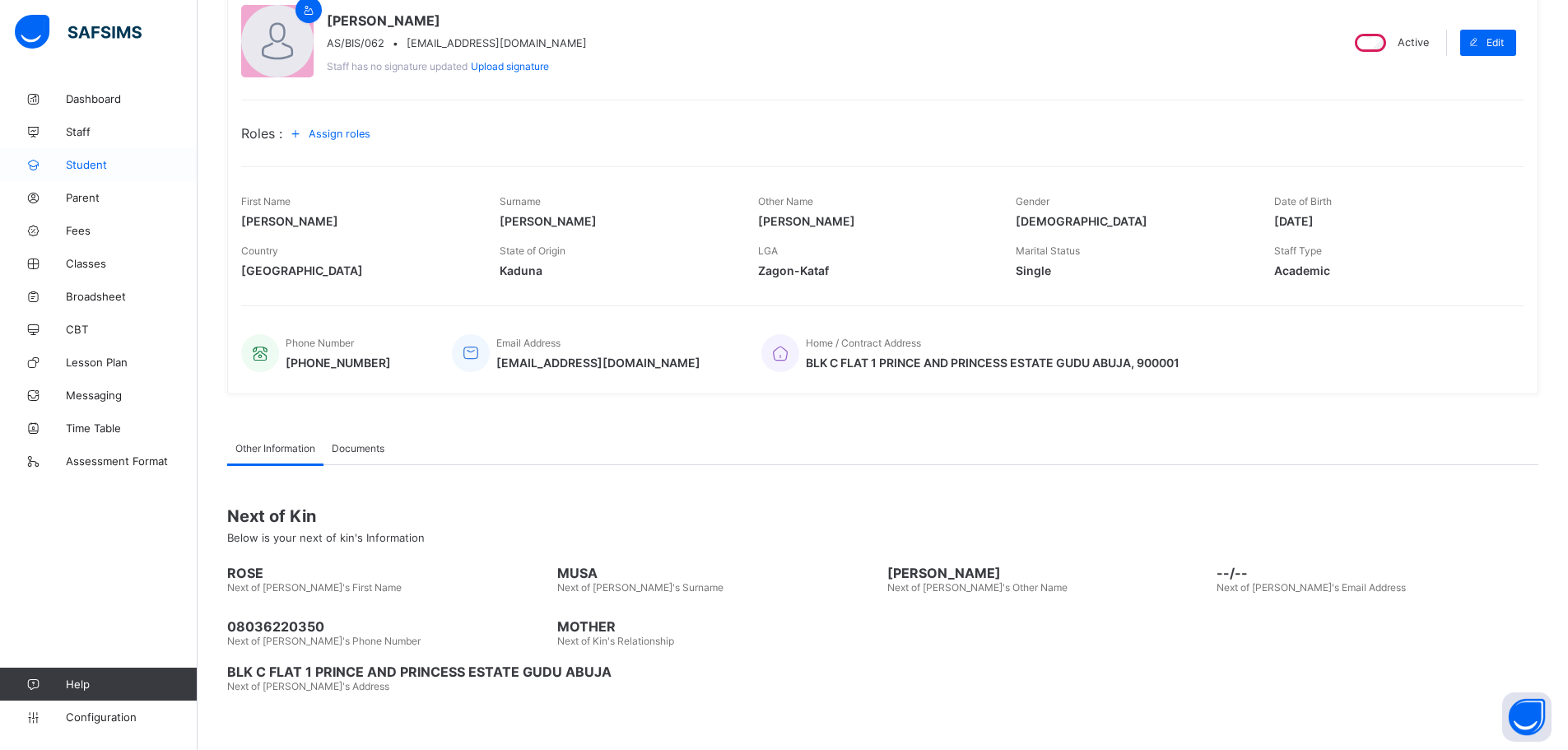
click at [74, 157] on link "Student" at bounding box center [99, 165] width 198 height 33
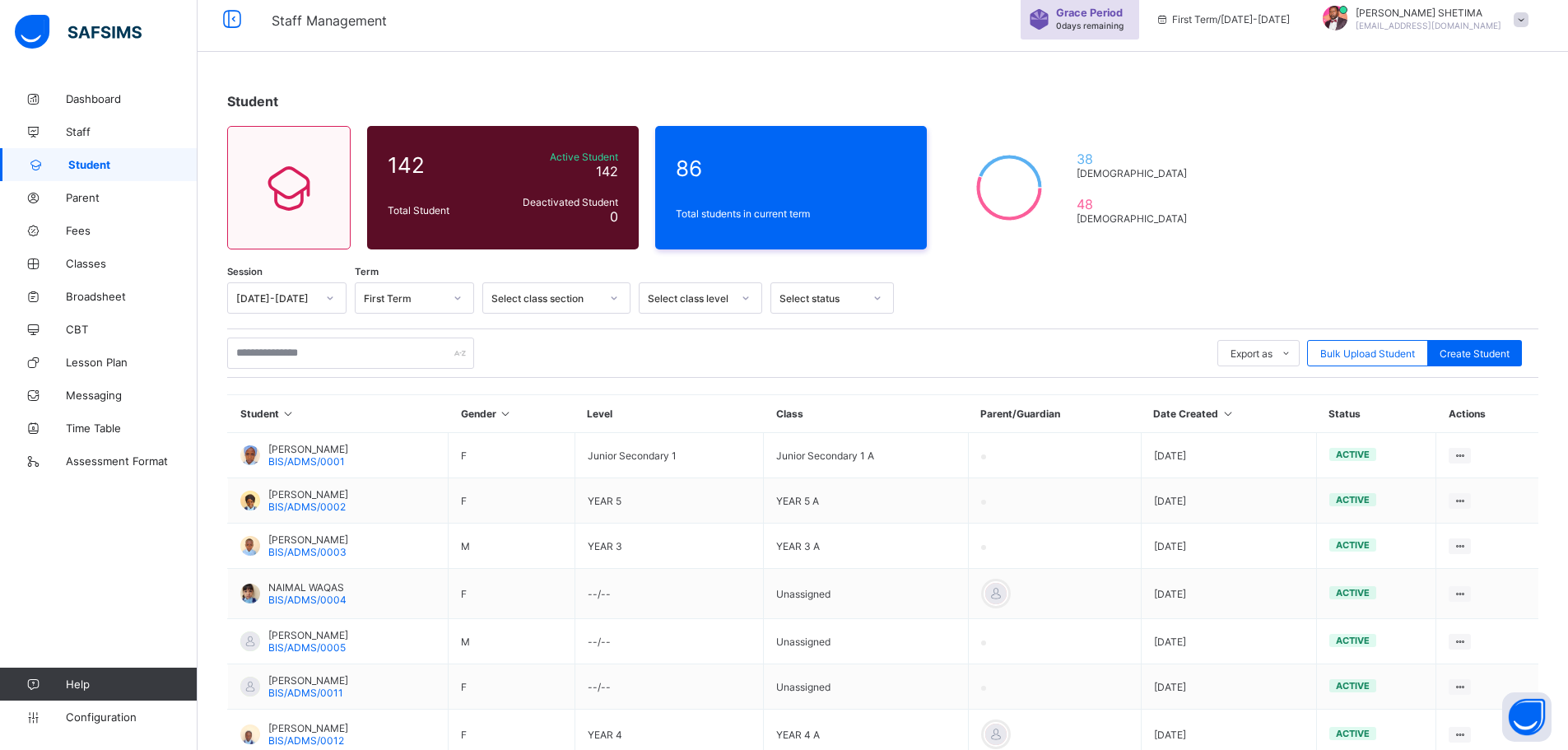
scroll to position [42, 0]
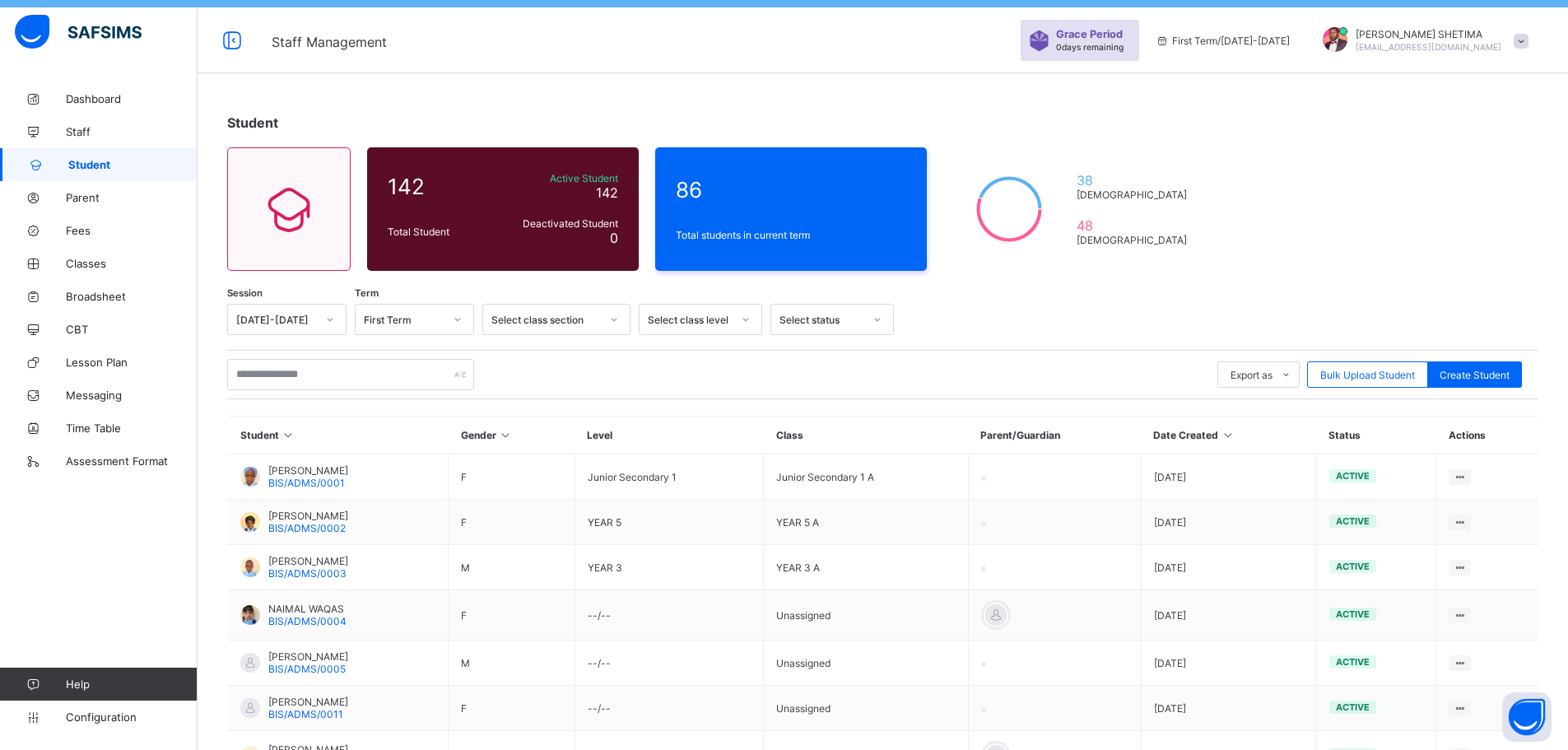
click at [454, 317] on icon at bounding box center [458, 319] width 10 height 17
click at [569, 319] on div "Select class section" at bounding box center [545, 319] width 109 height 12
click at [555, 352] on div "Nursery 1" at bounding box center [556, 355] width 146 height 26
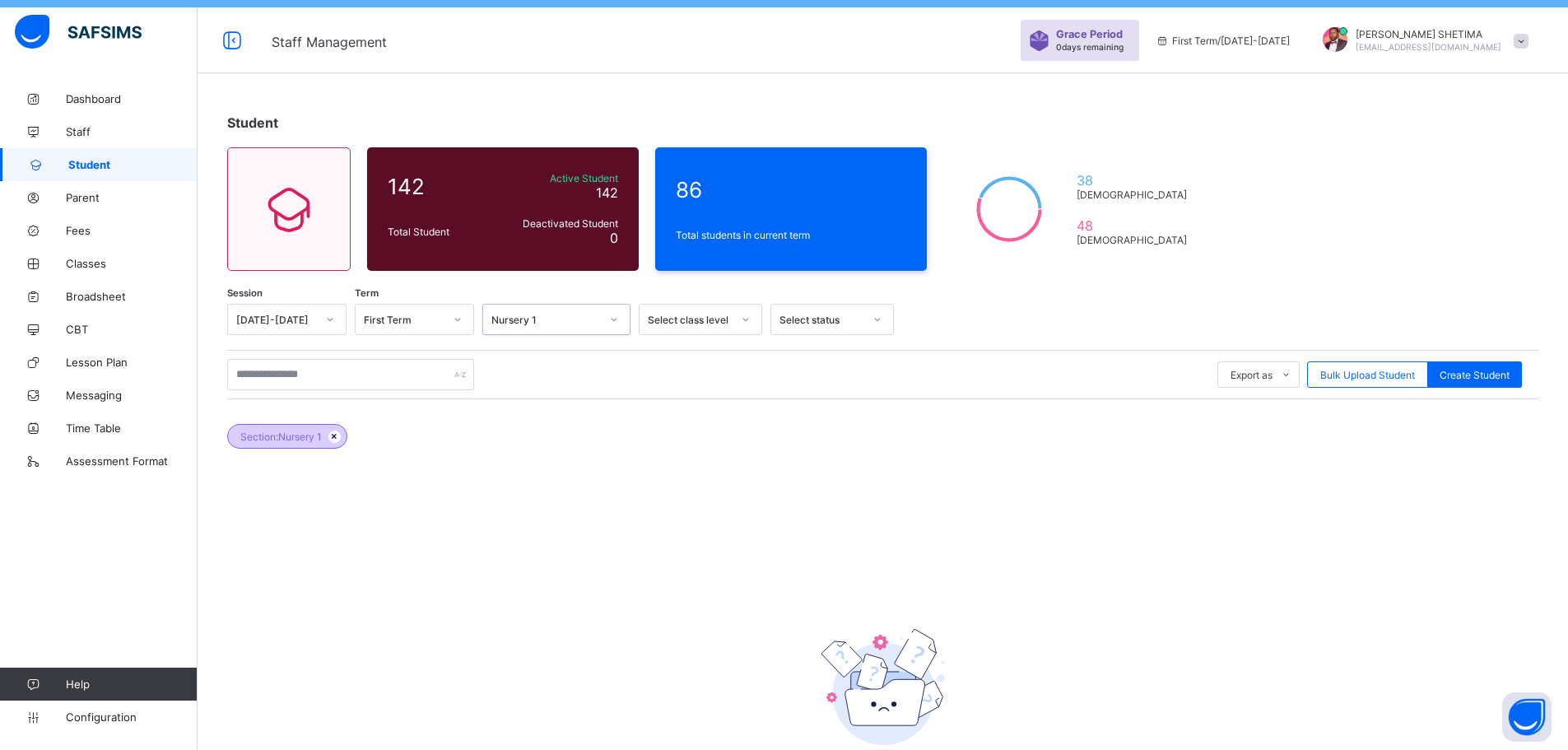
click at [342, 438] on icon at bounding box center [334, 437] width 14 height 10
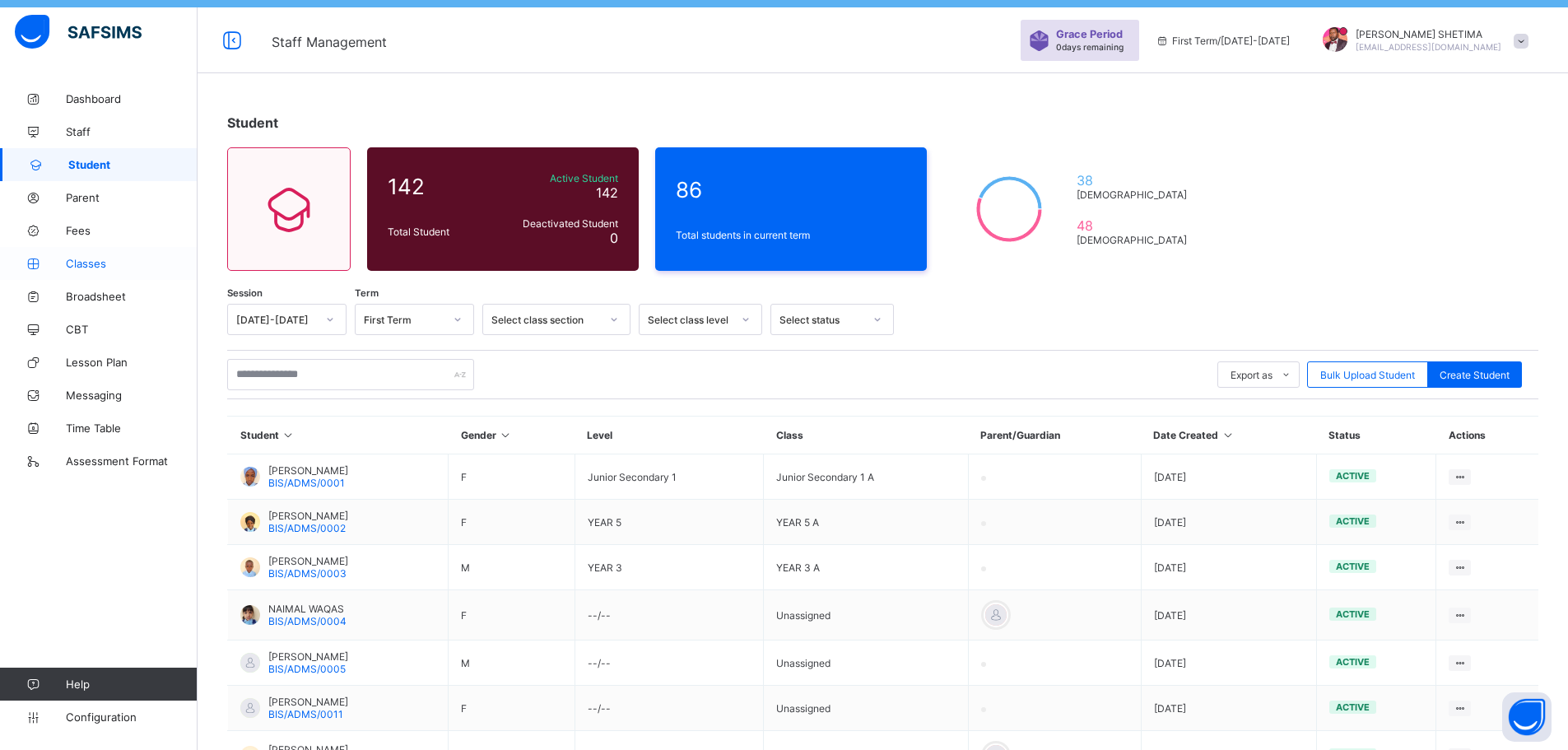
click at [106, 254] on link "Classes" at bounding box center [99, 264] width 198 height 33
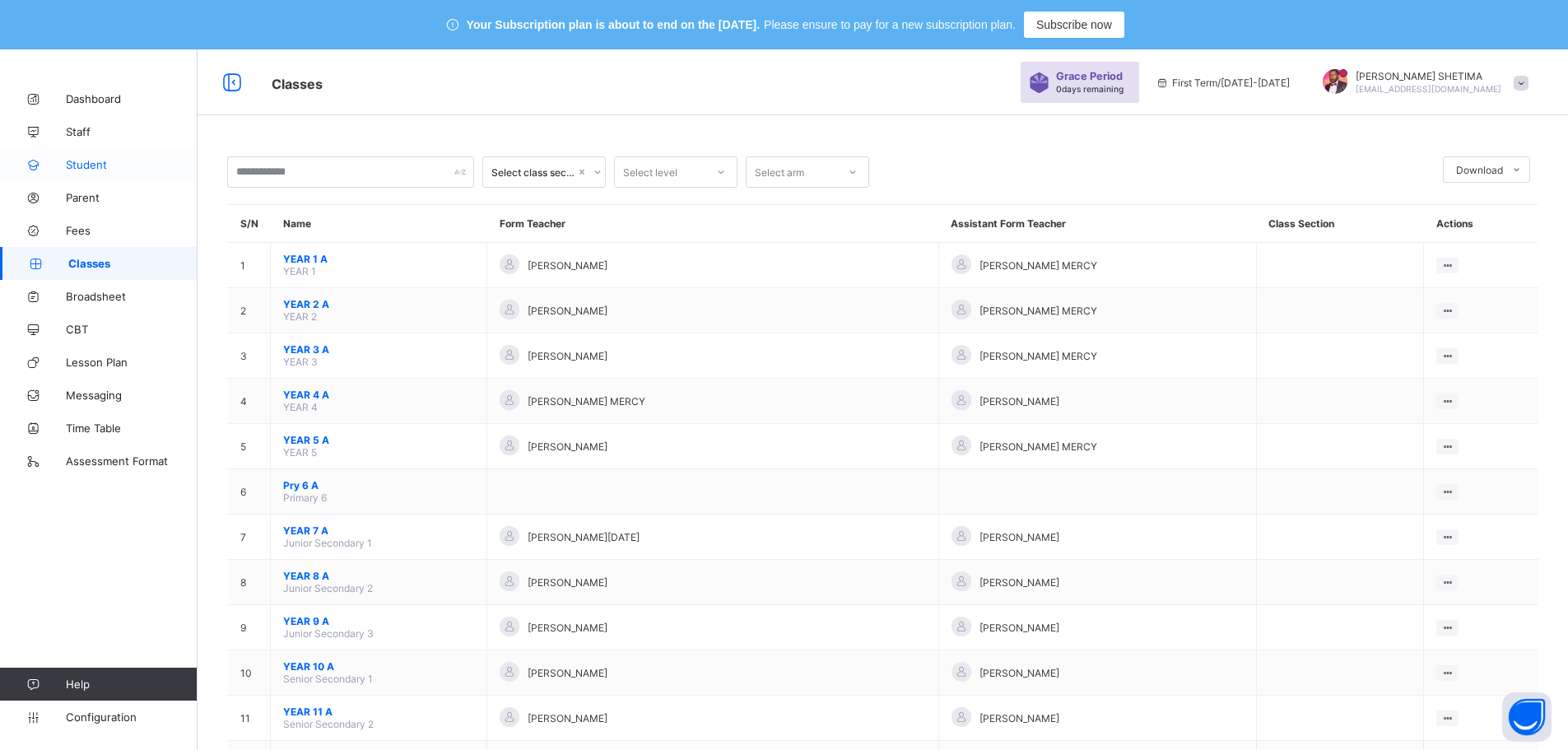
click at [88, 159] on span "Student" at bounding box center [131, 165] width 131 height 13
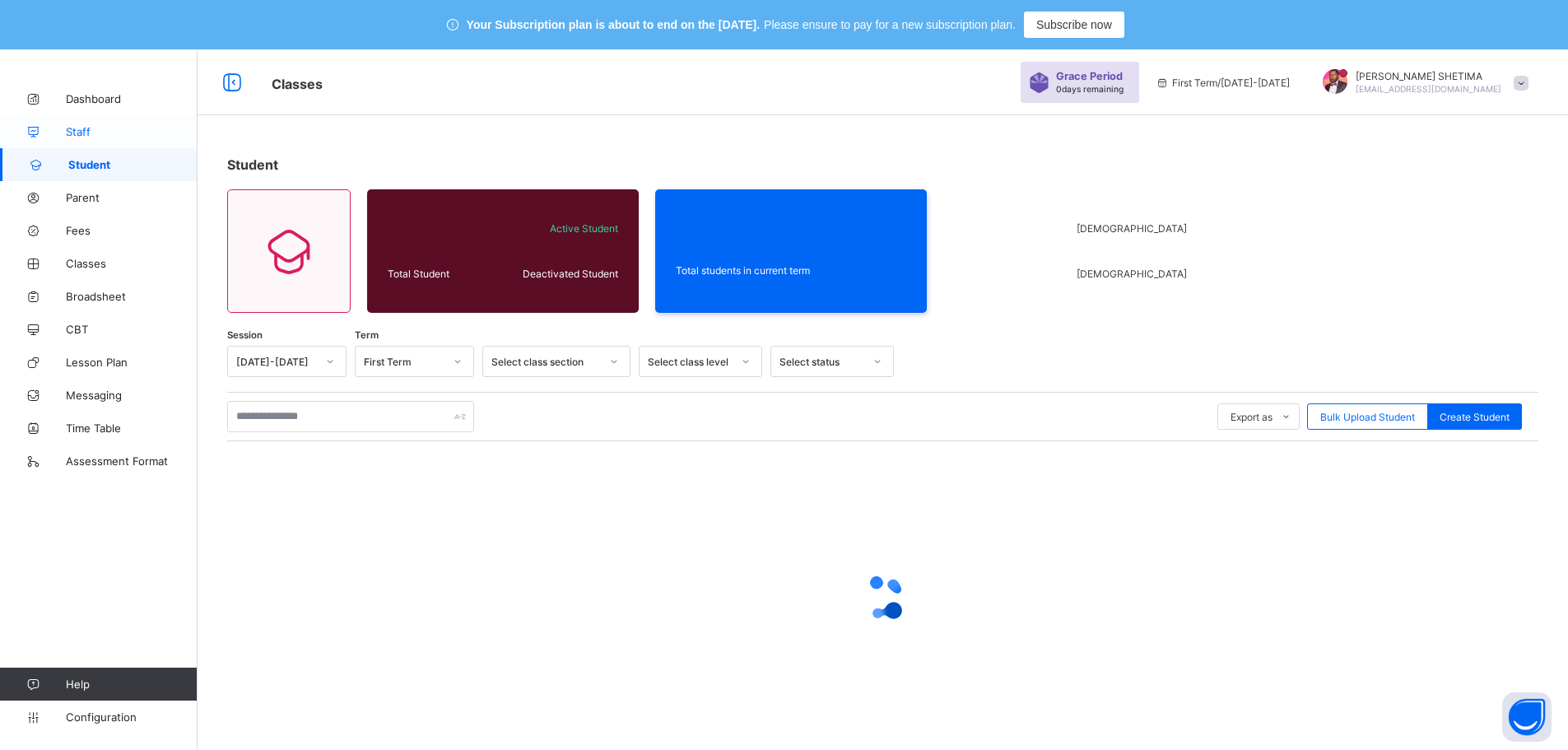
click at [81, 131] on span "Staff" at bounding box center [131, 132] width 131 height 13
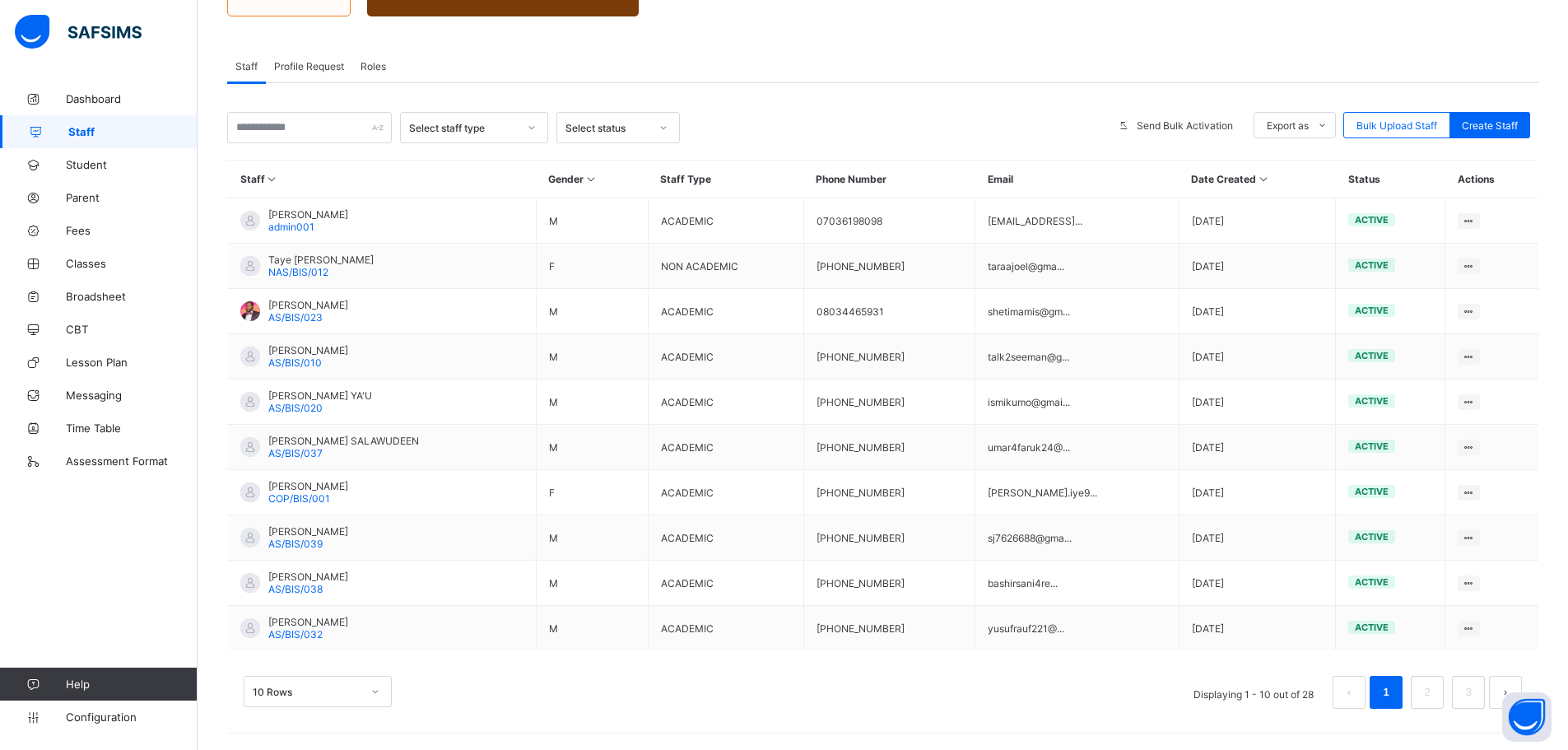
scroll to position [338, 0]
click at [312, 688] on div "10 Rows" at bounding box center [317, 692] width 148 height 32
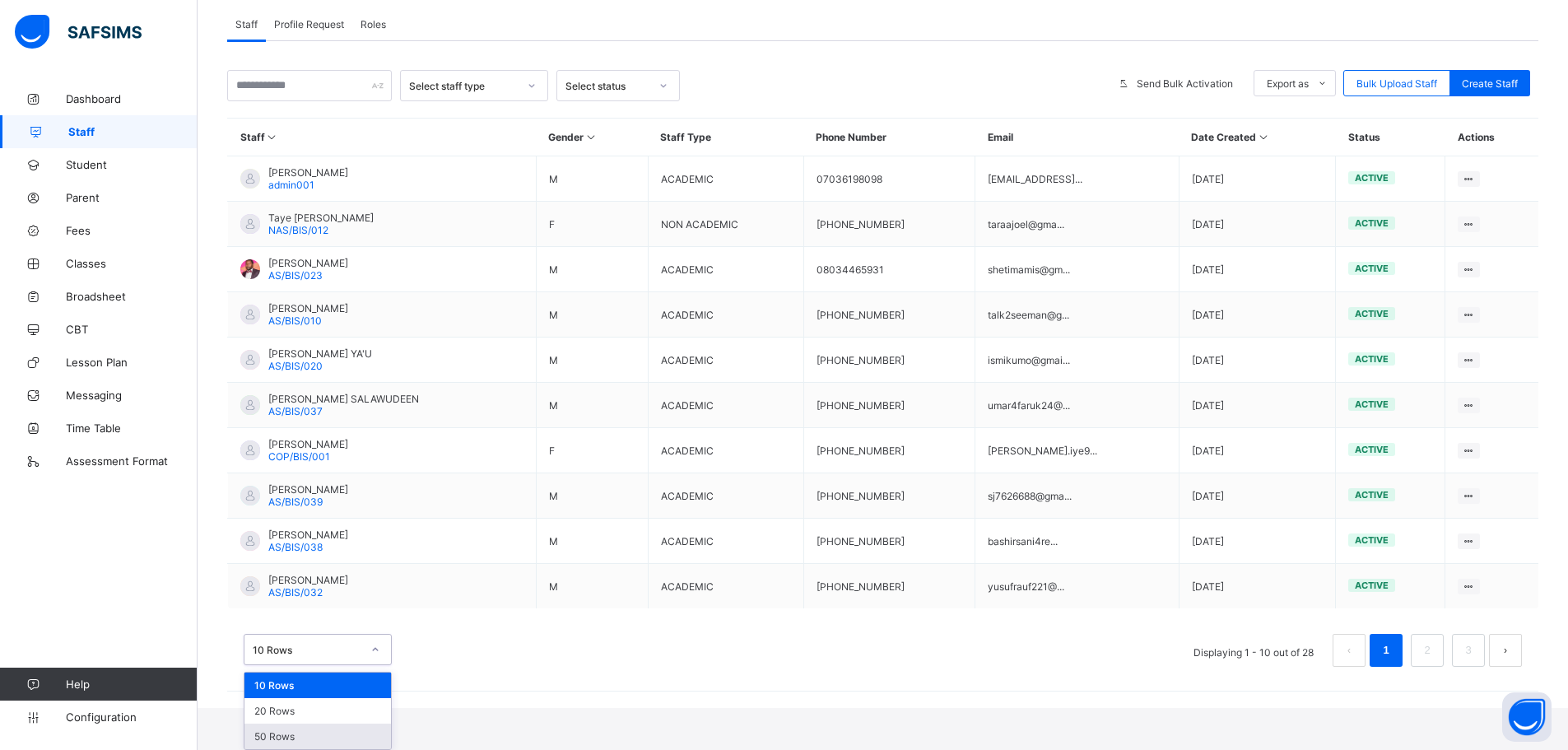
click at [293, 743] on div "50 Rows" at bounding box center [317, 737] width 146 height 26
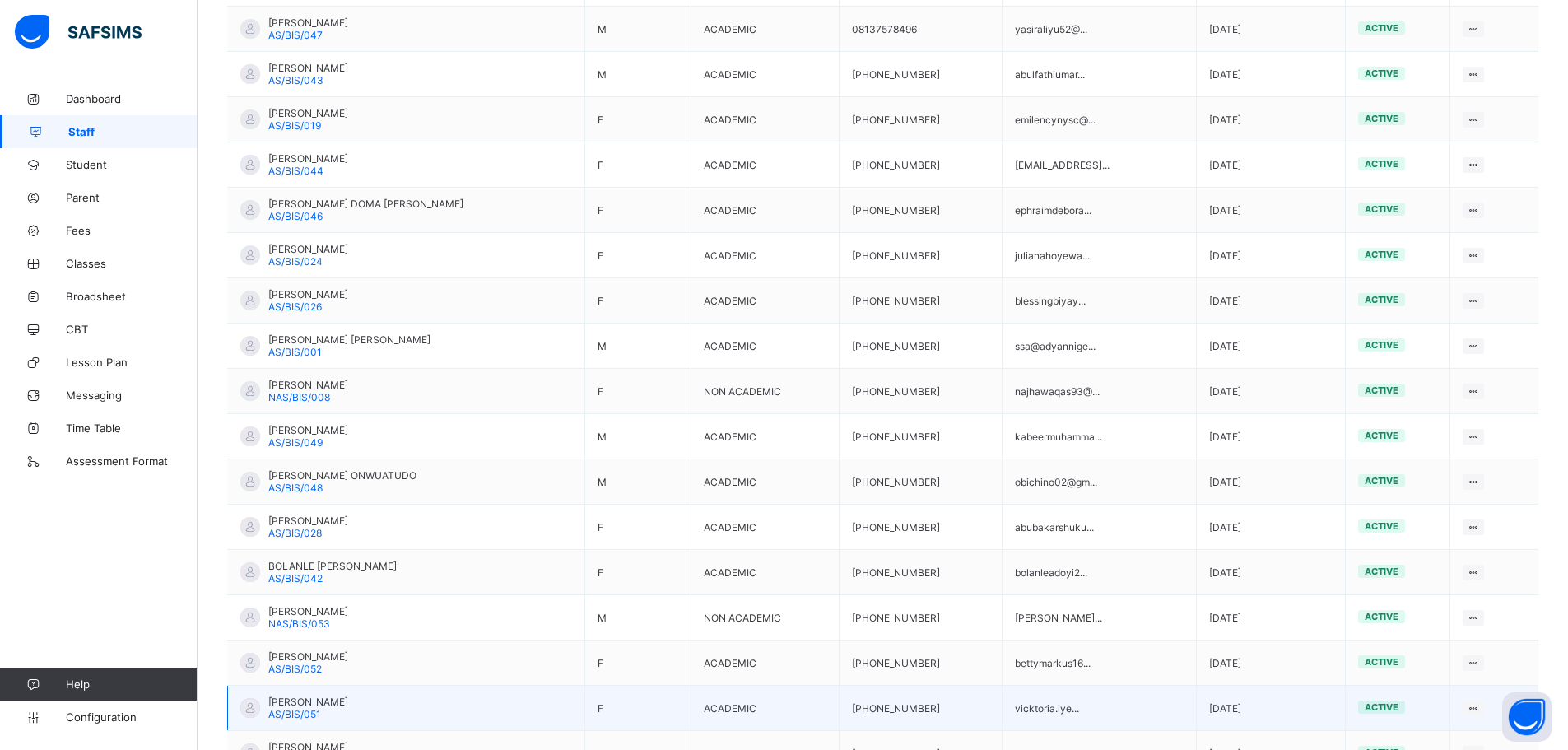
scroll to position [1112, 0]
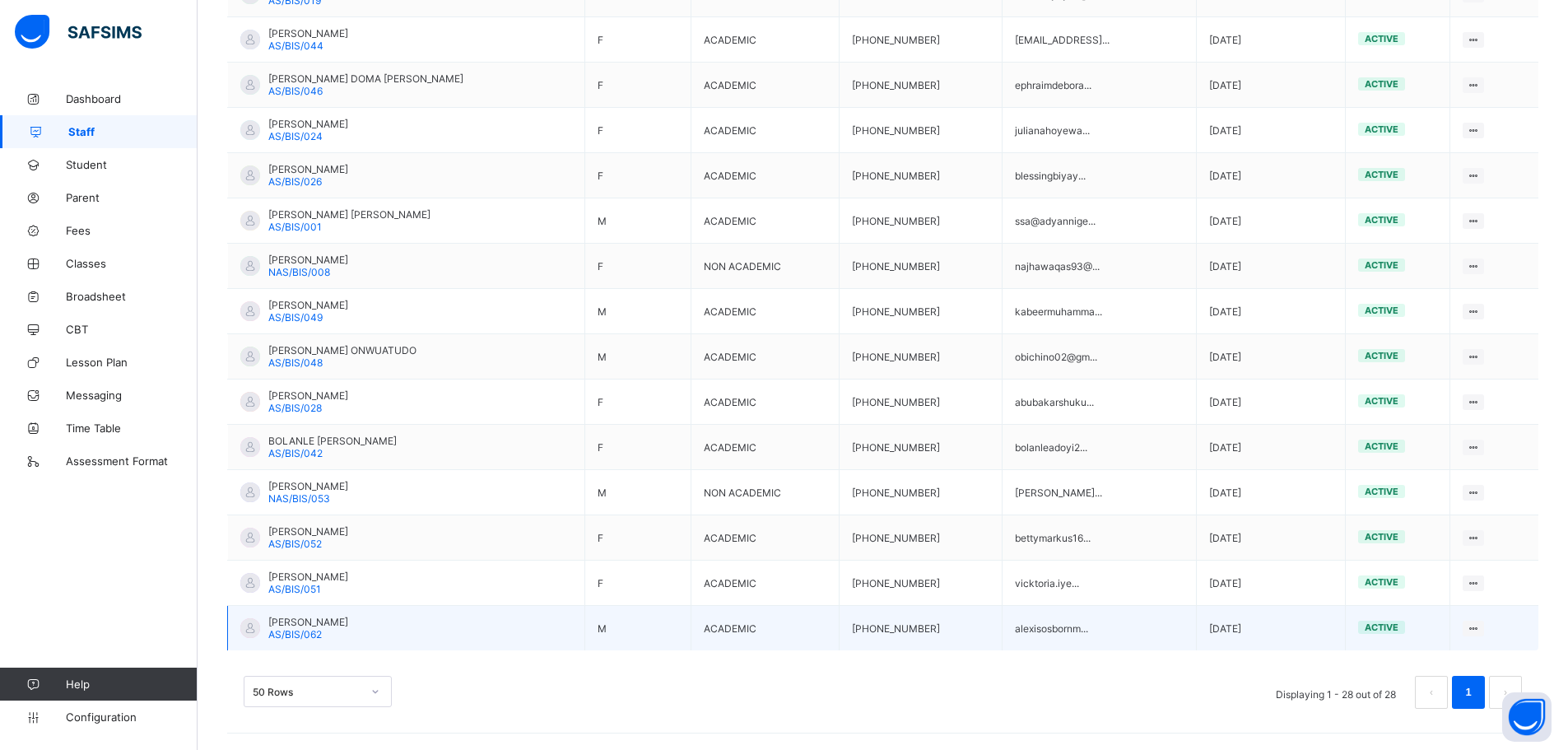
click at [1110, 639] on td "alexisosbornm..." at bounding box center [1099, 629] width 194 height 45
click at [348, 619] on span "[PERSON_NAME]" at bounding box center [308, 622] width 80 height 12
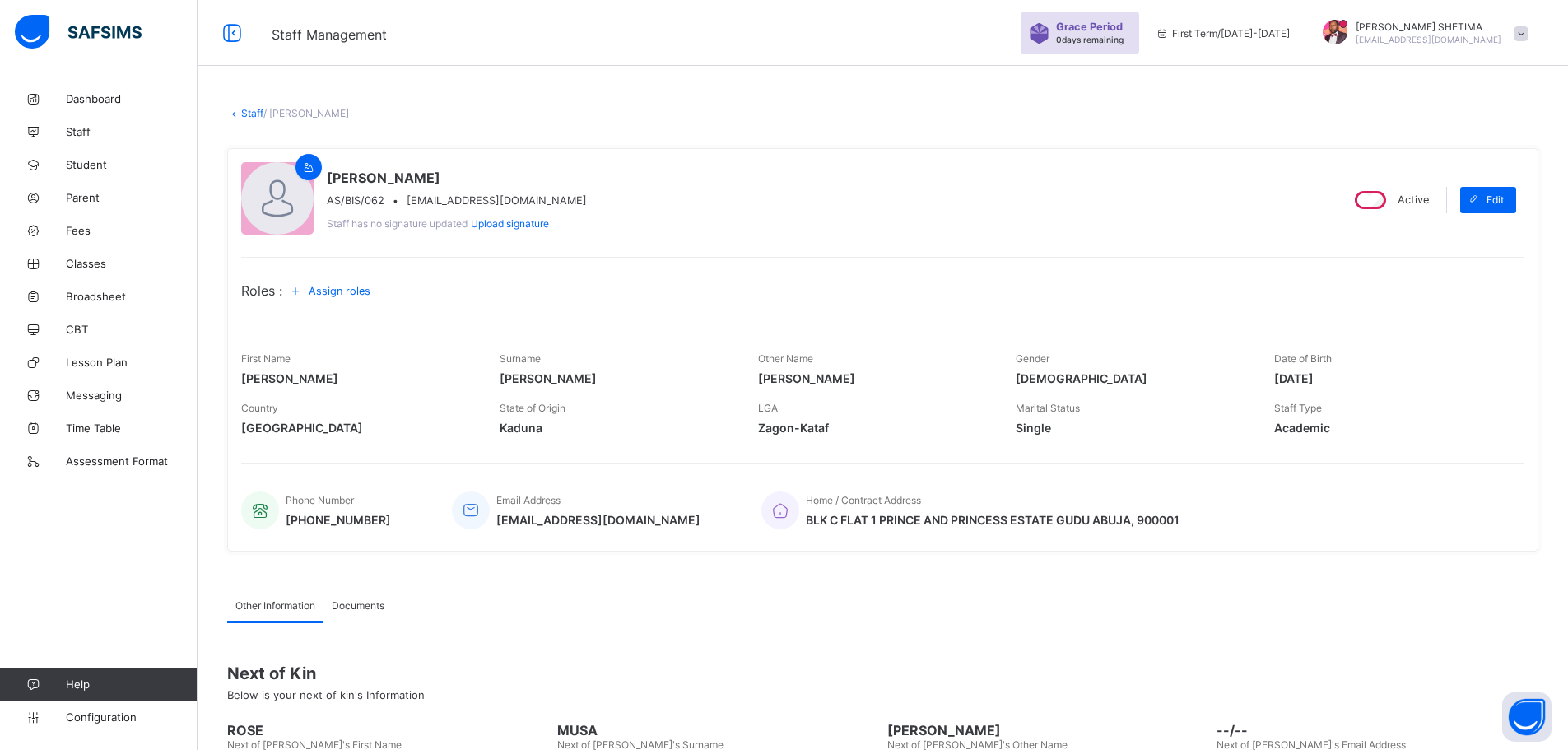
scroll to position [207, 0]
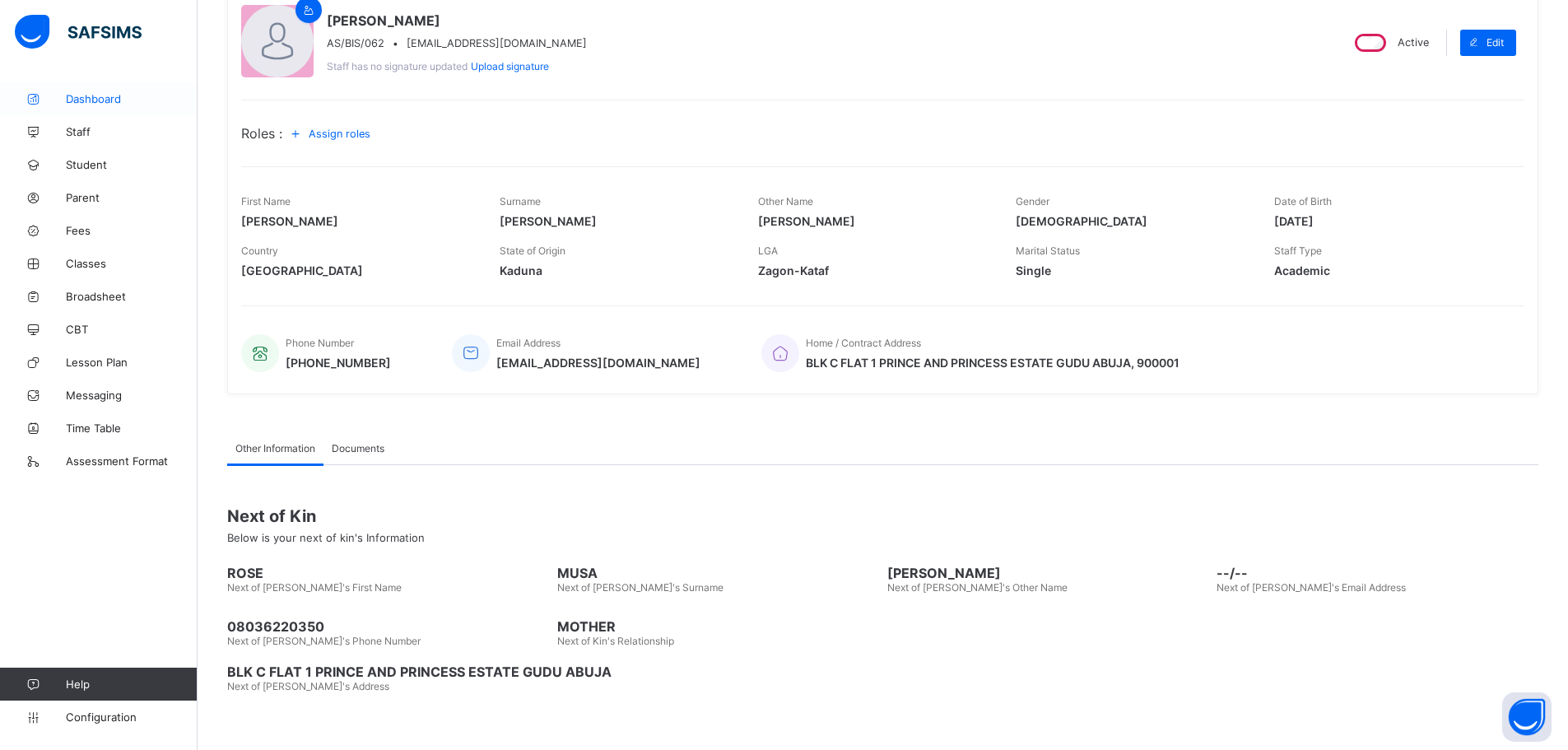
click at [114, 107] on link "Dashboard" at bounding box center [99, 99] width 198 height 33
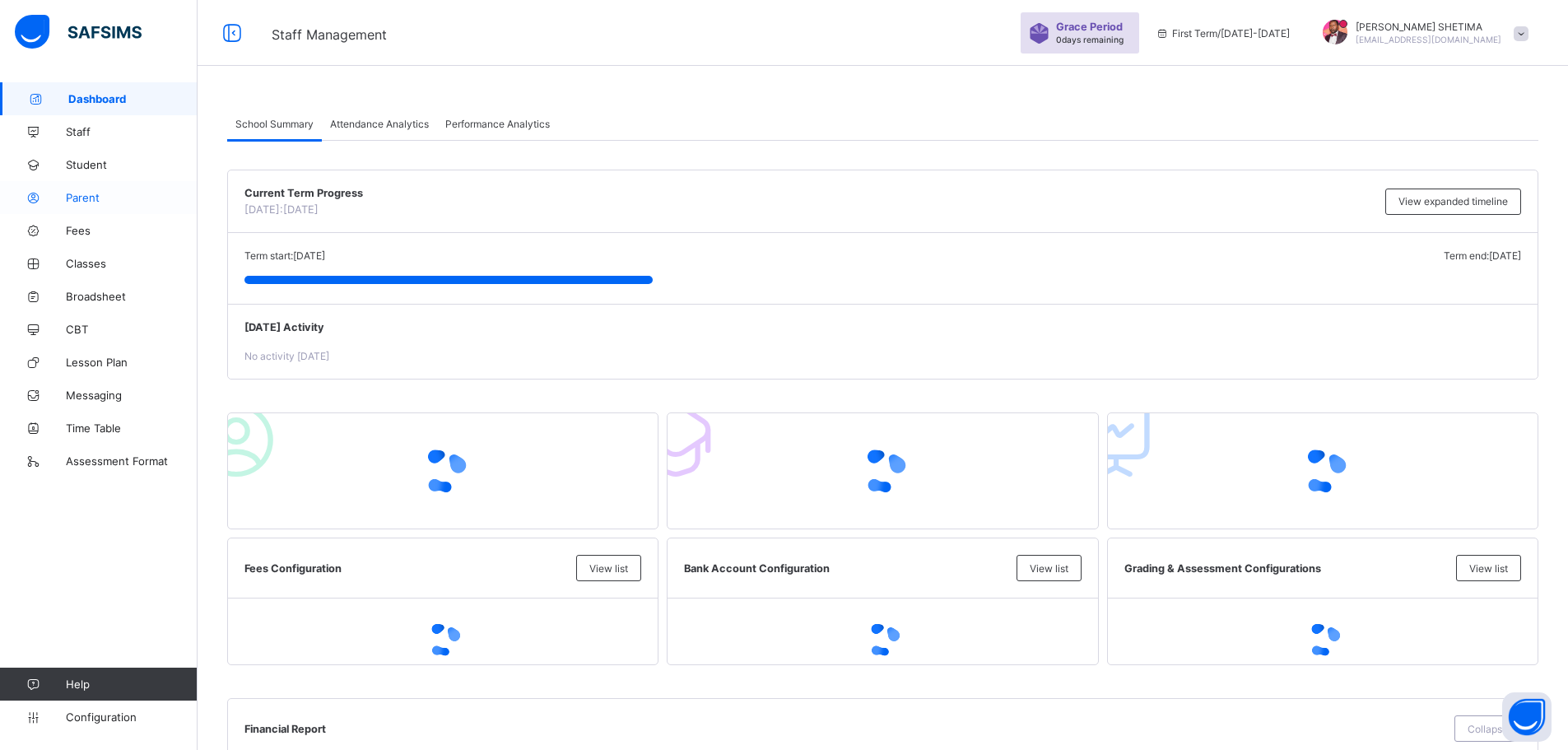
scroll to position [207, 0]
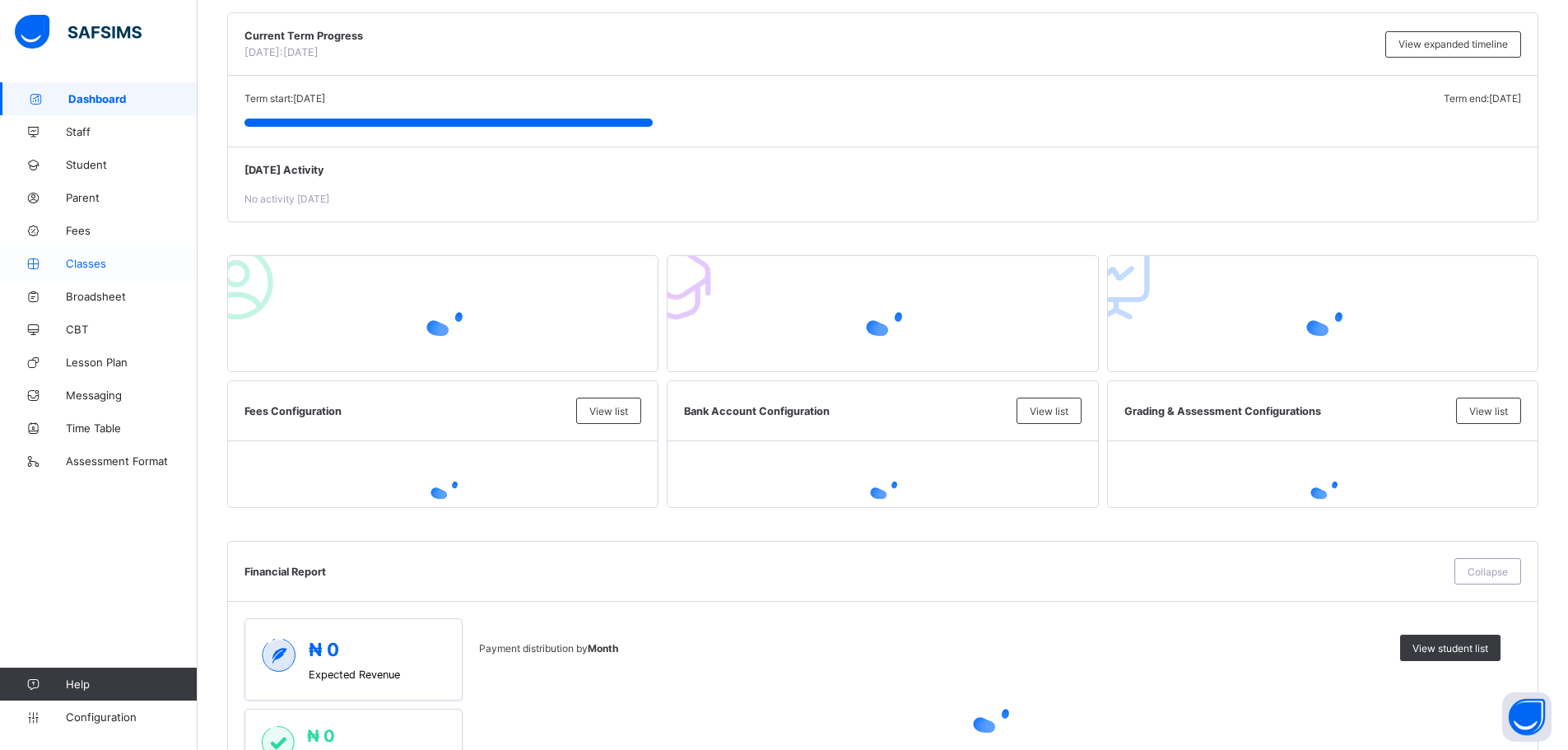
click at [77, 254] on link "Classes" at bounding box center [99, 264] width 198 height 33
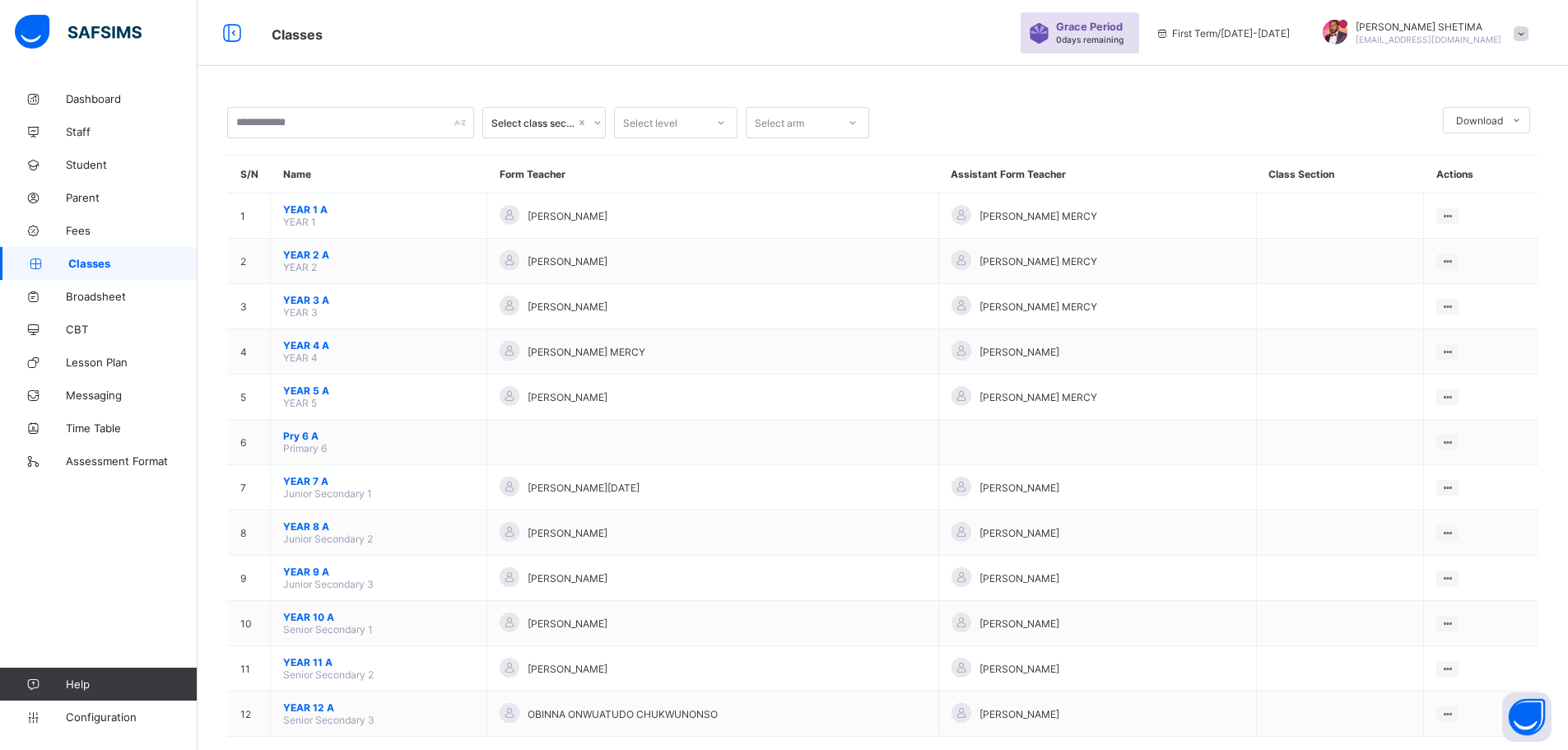
scroll to position [77, 0]
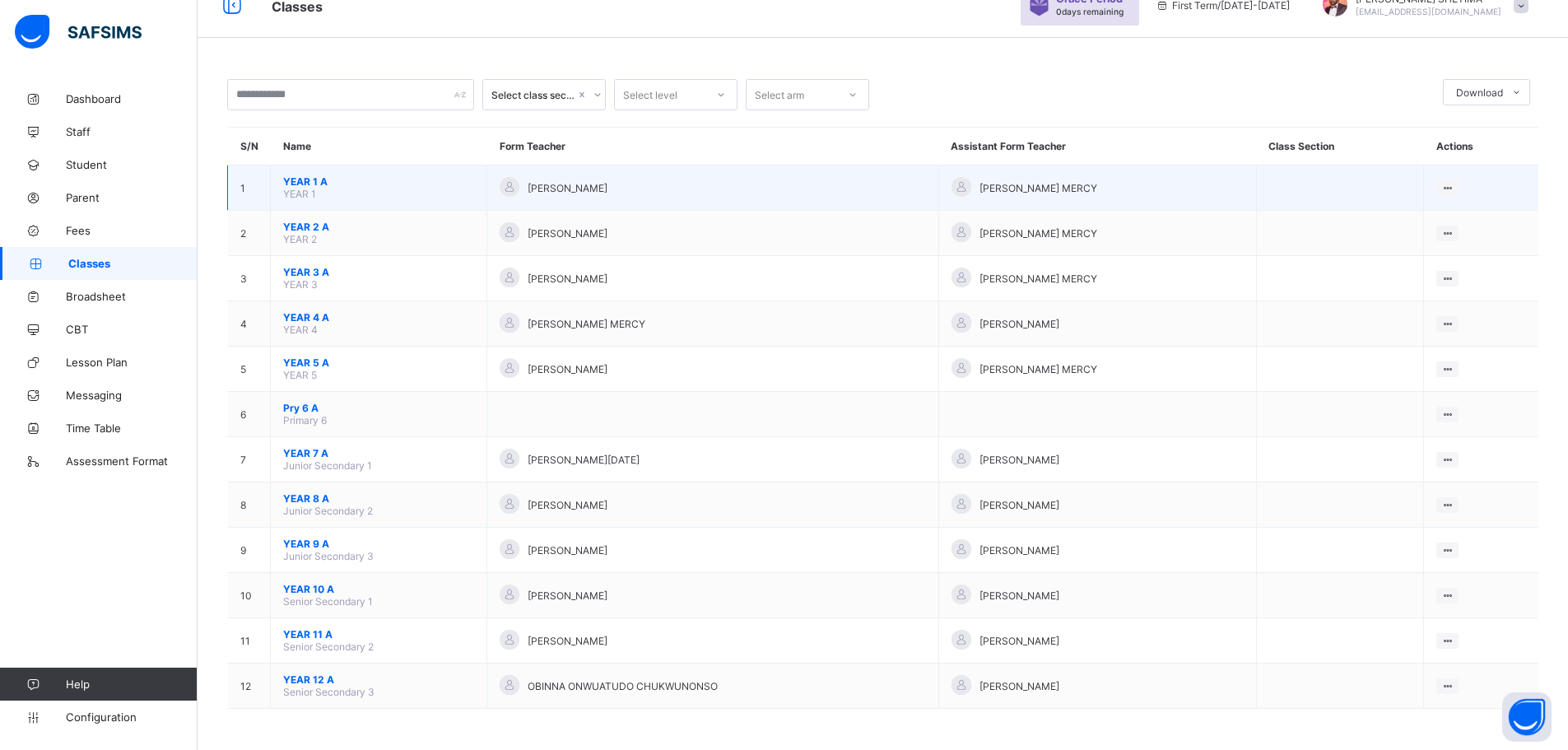
click at [327, 185] on span "YEAR 1 A" at bounding box center [379, 181] width 191 height 12
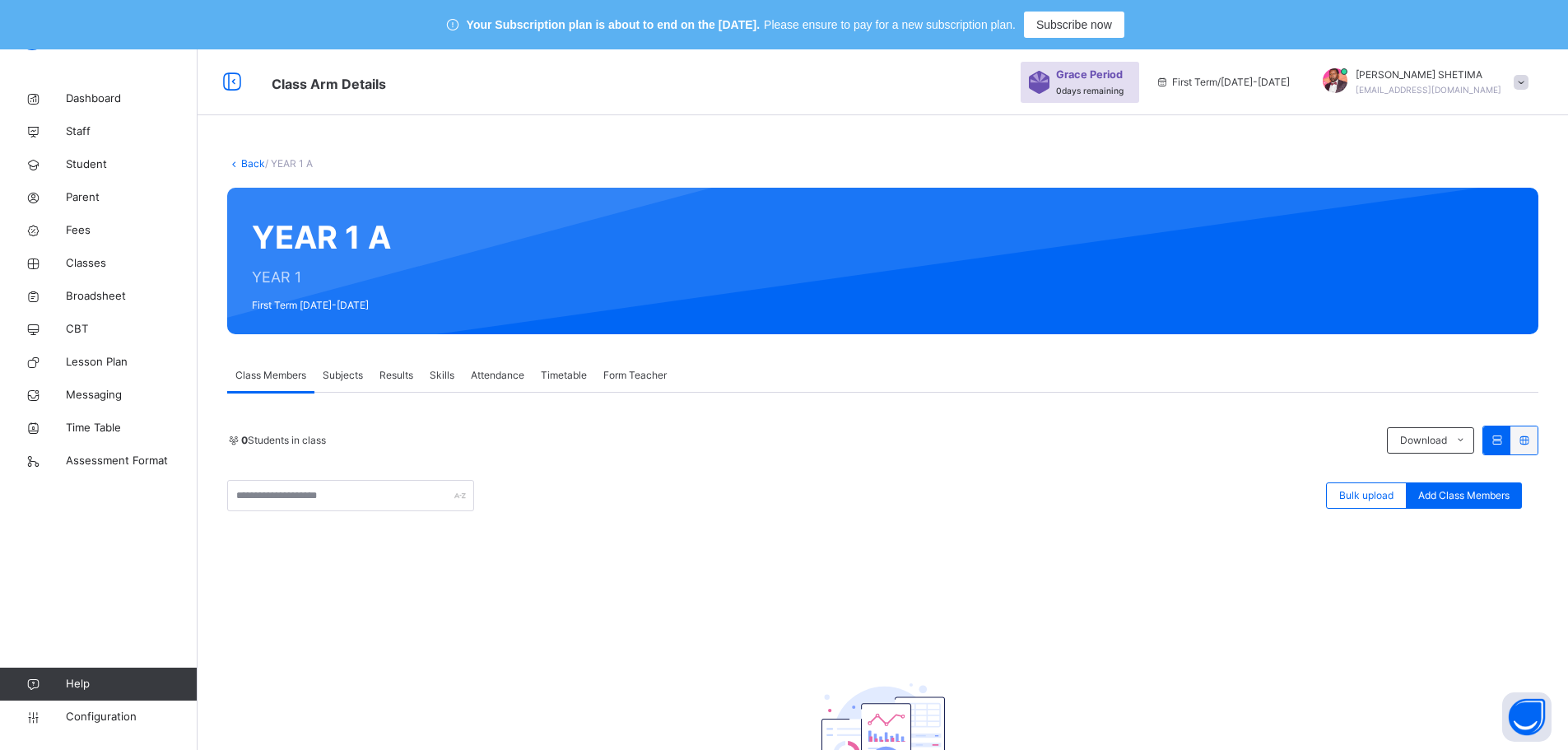
click at [349, 371] on span "Subjects" at bounding box center [342, 376] width 41 height 15
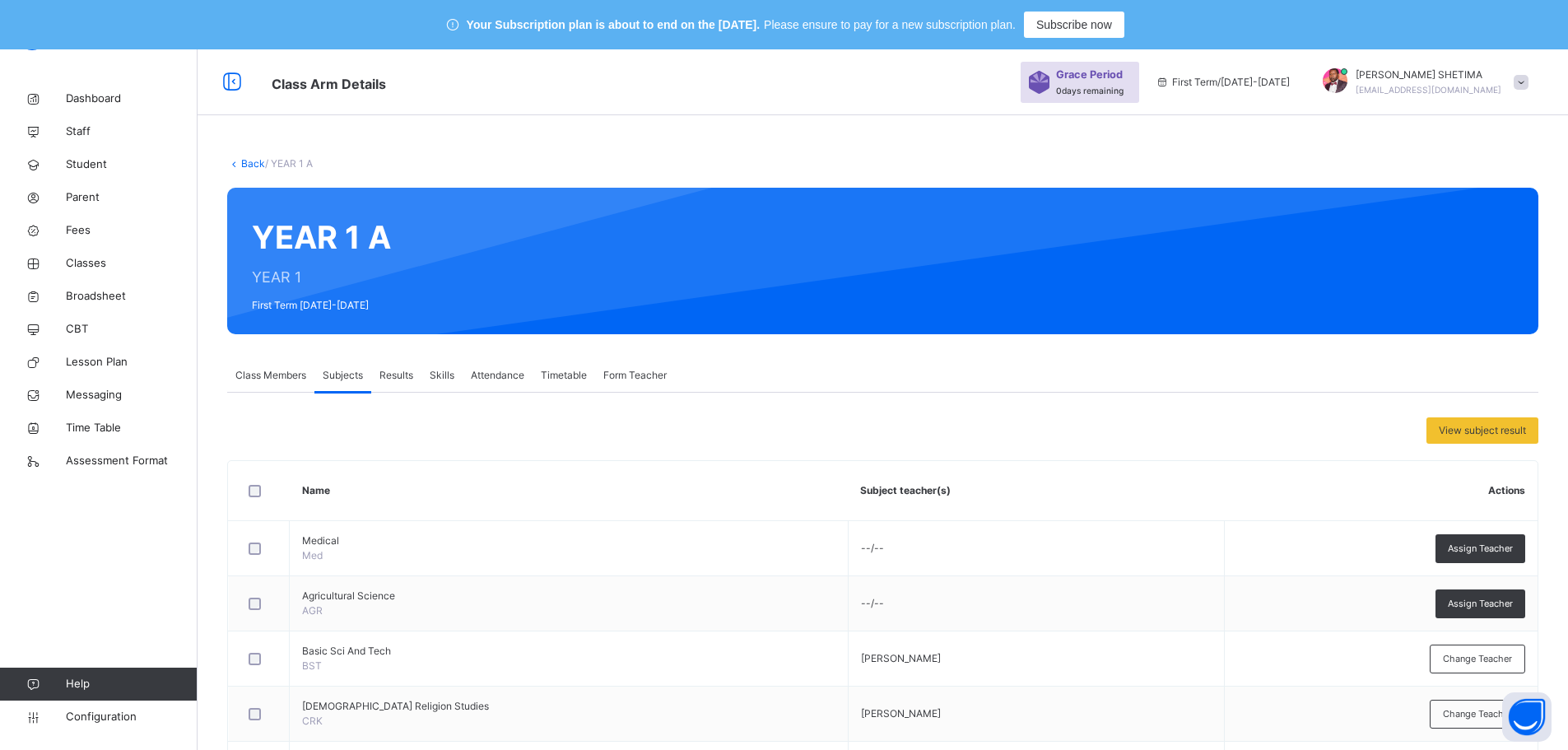
click at [419, 376] on div "Results" at bounding box center [396, 376] width 50 height 33
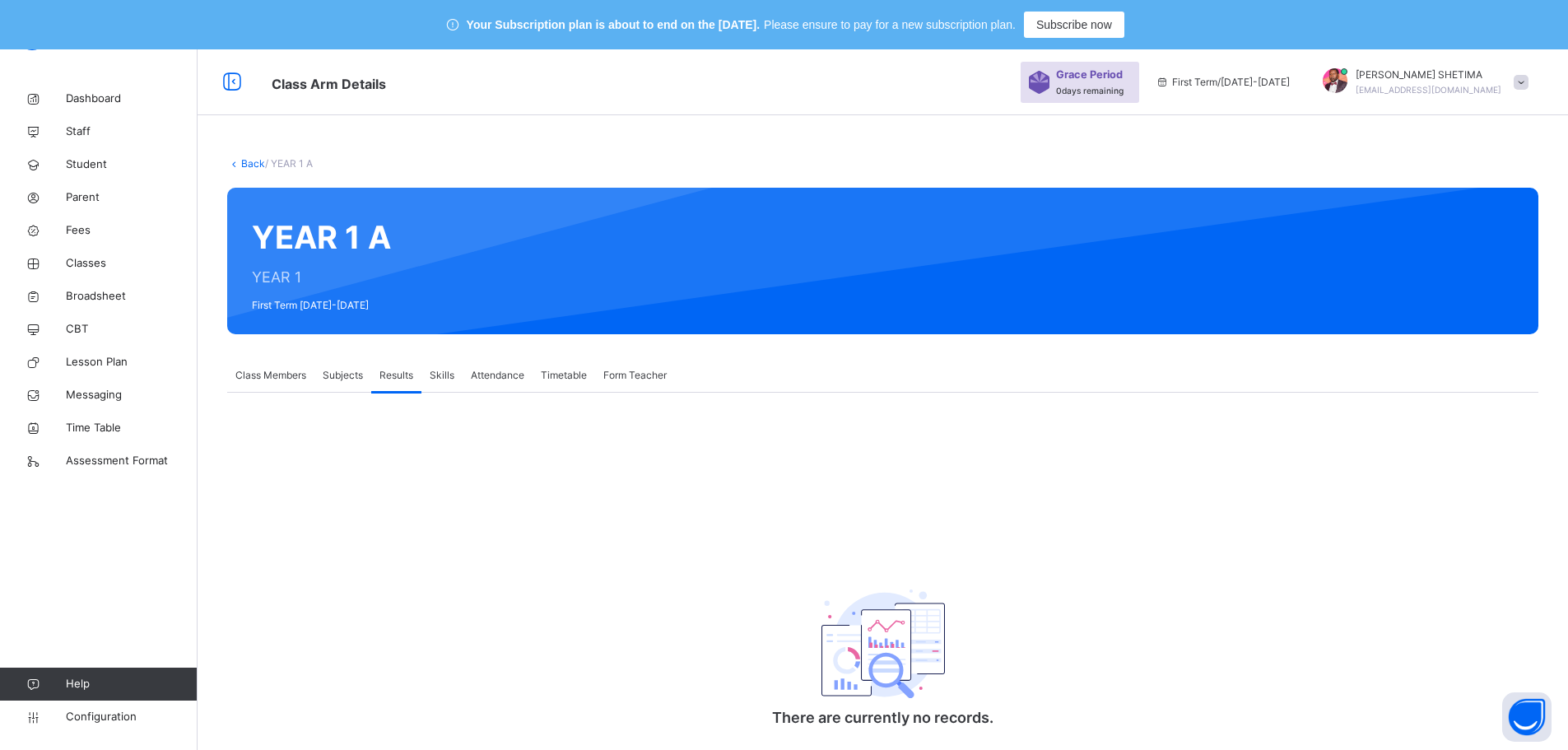
click at [435, 376] on span "Skills" at bounding box center [442, 376] width 25 height 15
click at [489, 368] on span "Attendance" at bounding box center [498, 376] width 53 height 15
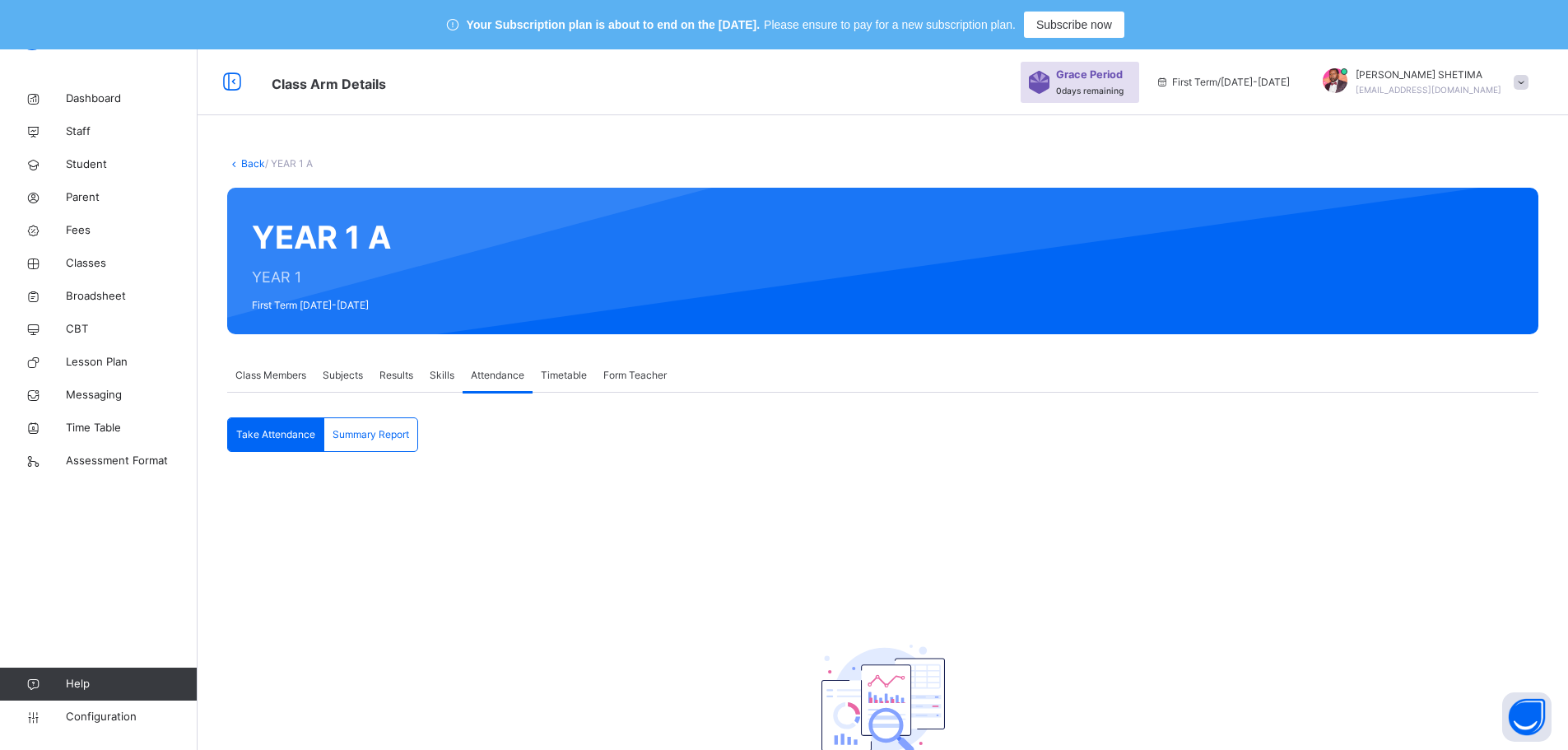
click at [560, 365] on div "Timetable" at bounding box center [563, 376] width 62 height 33
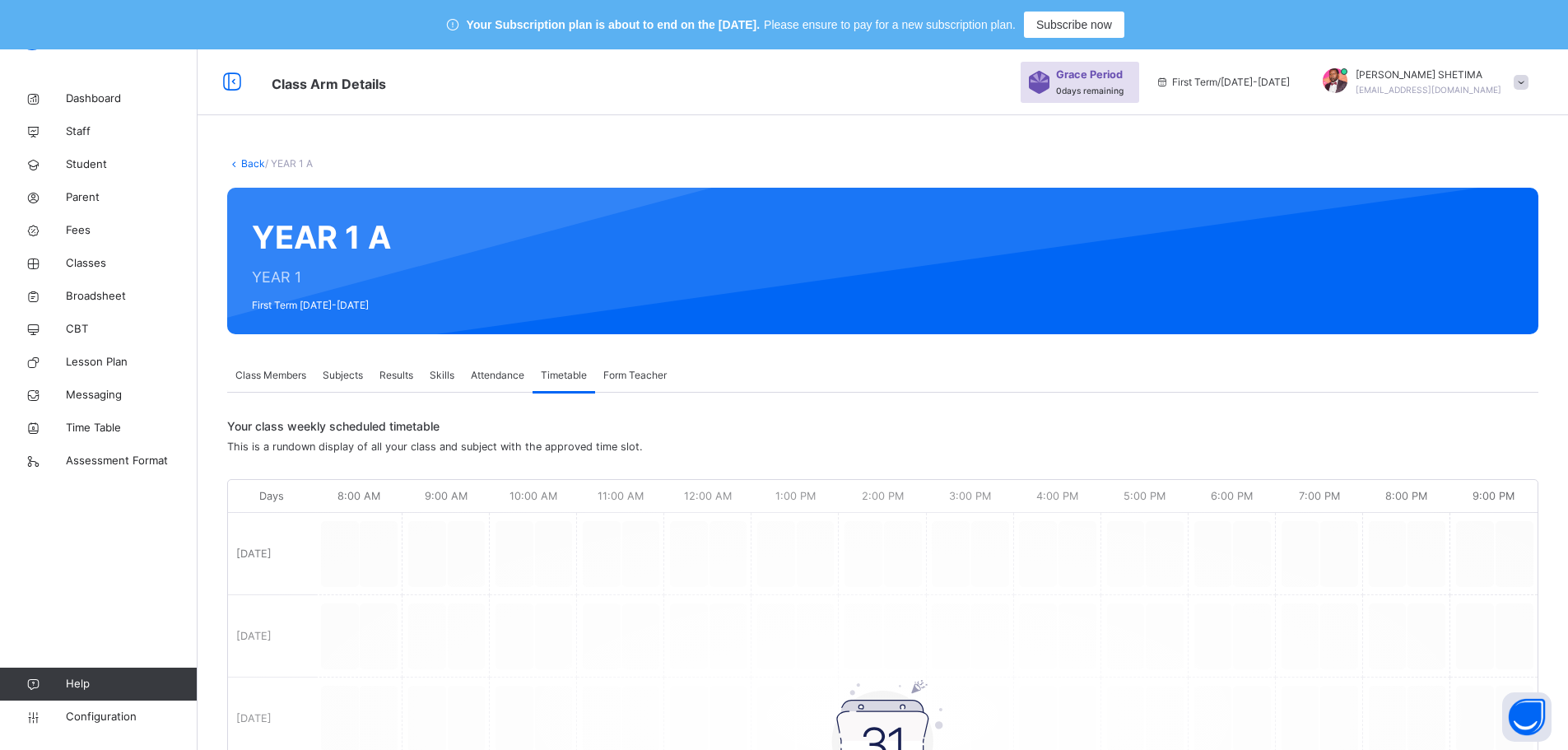
click at [626, 373] on span "Form Teacher" at bounding box center [635, 376] width 63 height 15
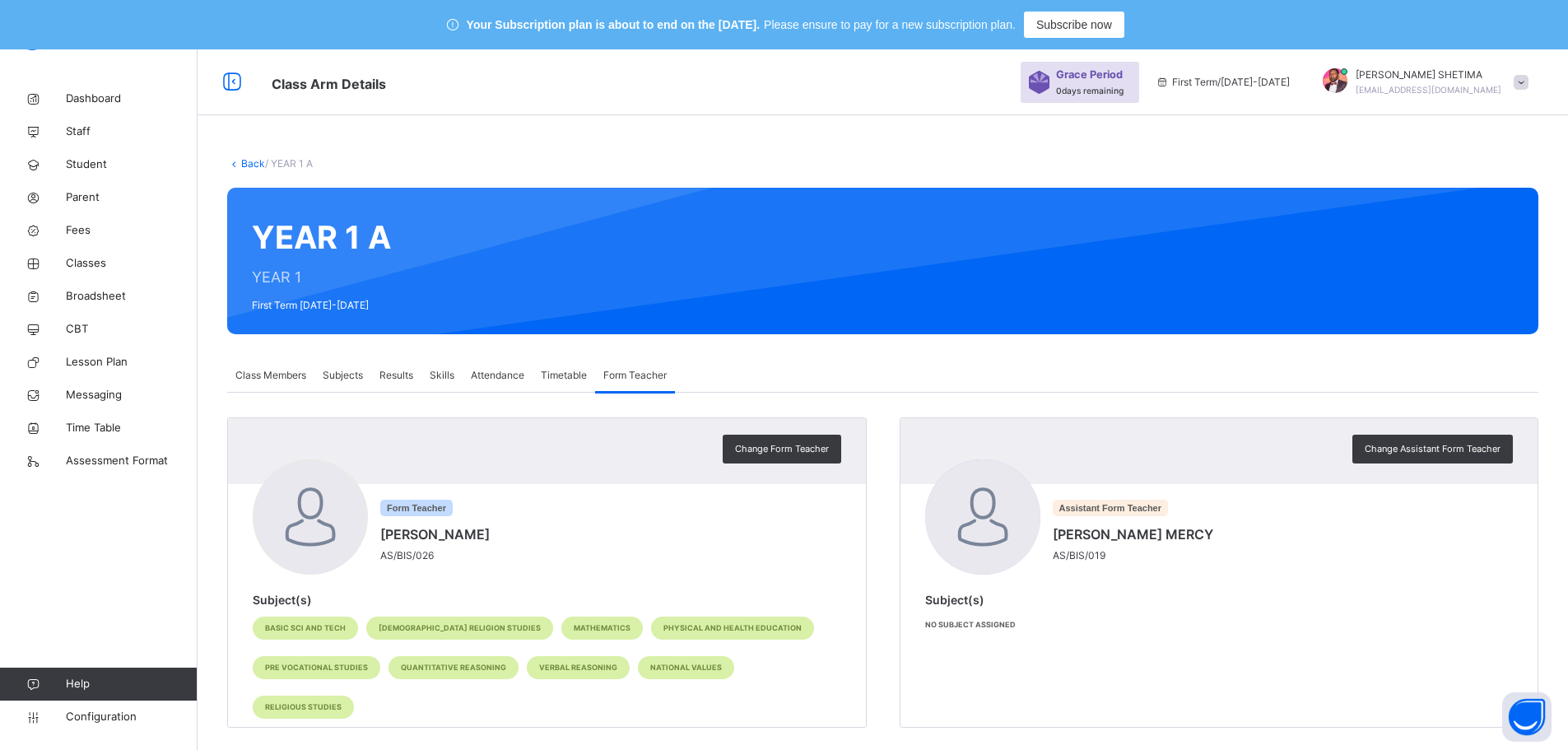
click at [277, 368] on div "Class Members" at bounding box center [270, 376] width 87 height 33
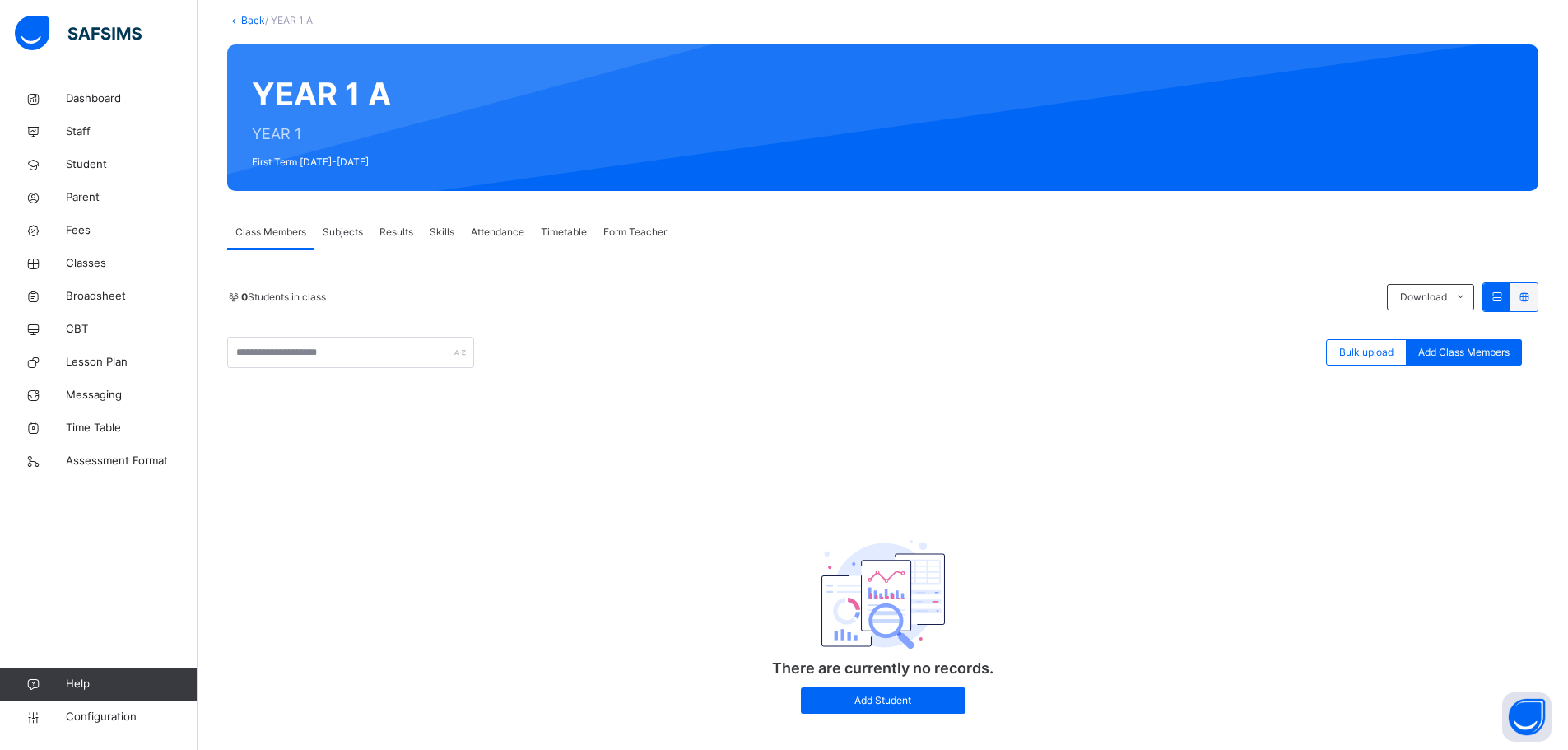
scroll to position [165, 0]
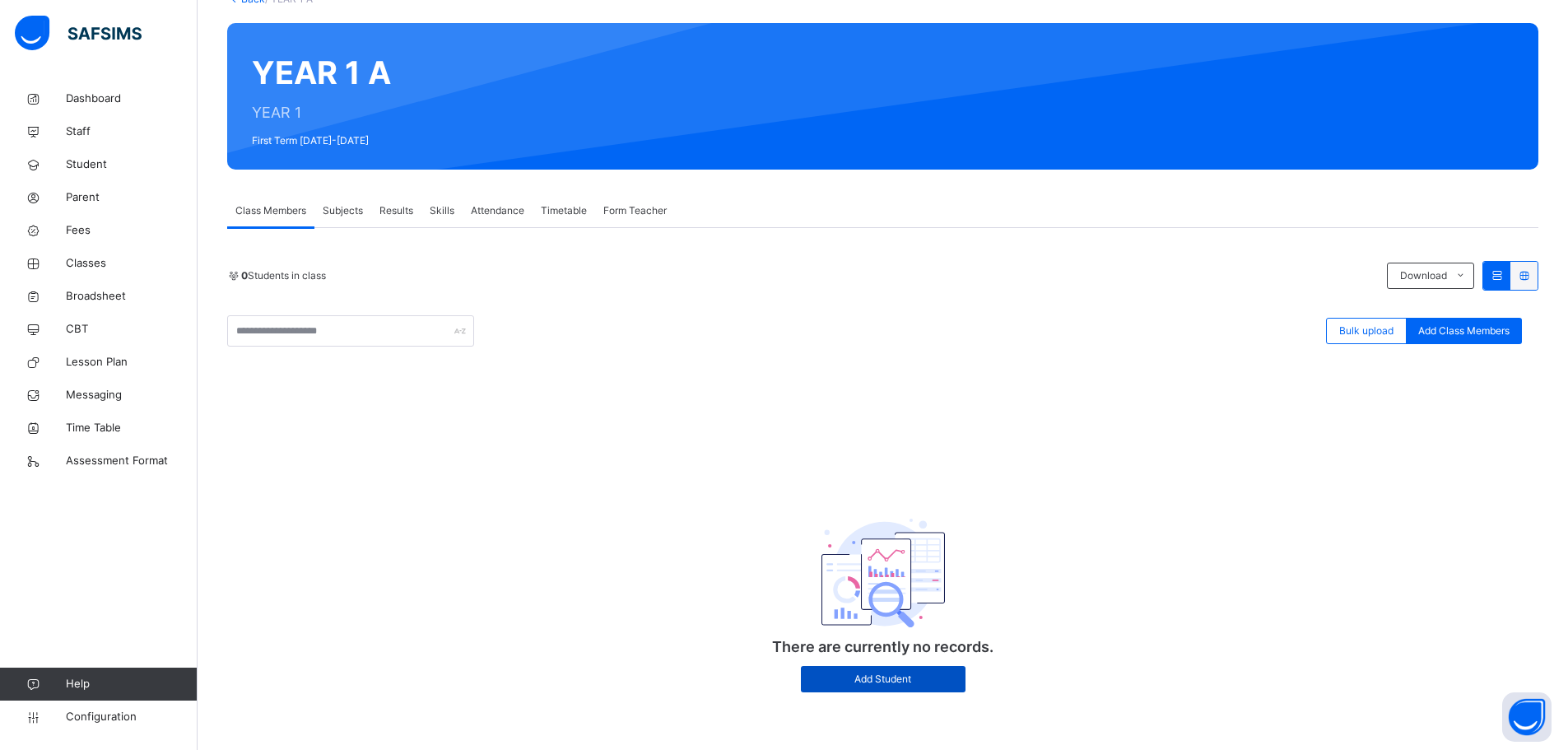
click at [854, 678] on span "Add Student" at bounding box center [883, 679] width 140 height 15
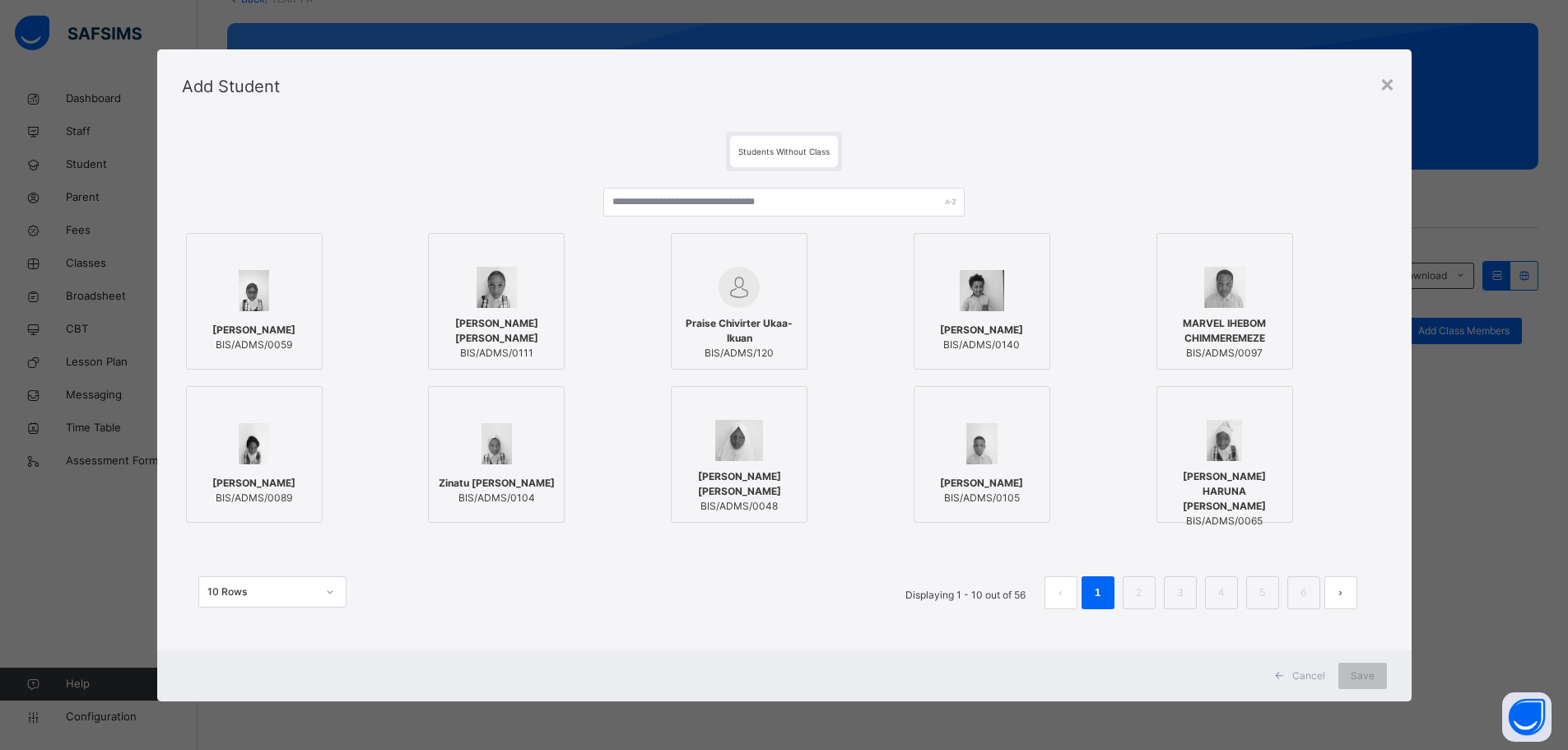
click at [319, 586] on div at bounding box center [330, 592] width 28 height 27
click at [249, 683] on div "50 Rows" at bounding box center [273, 685] width 146 height 28
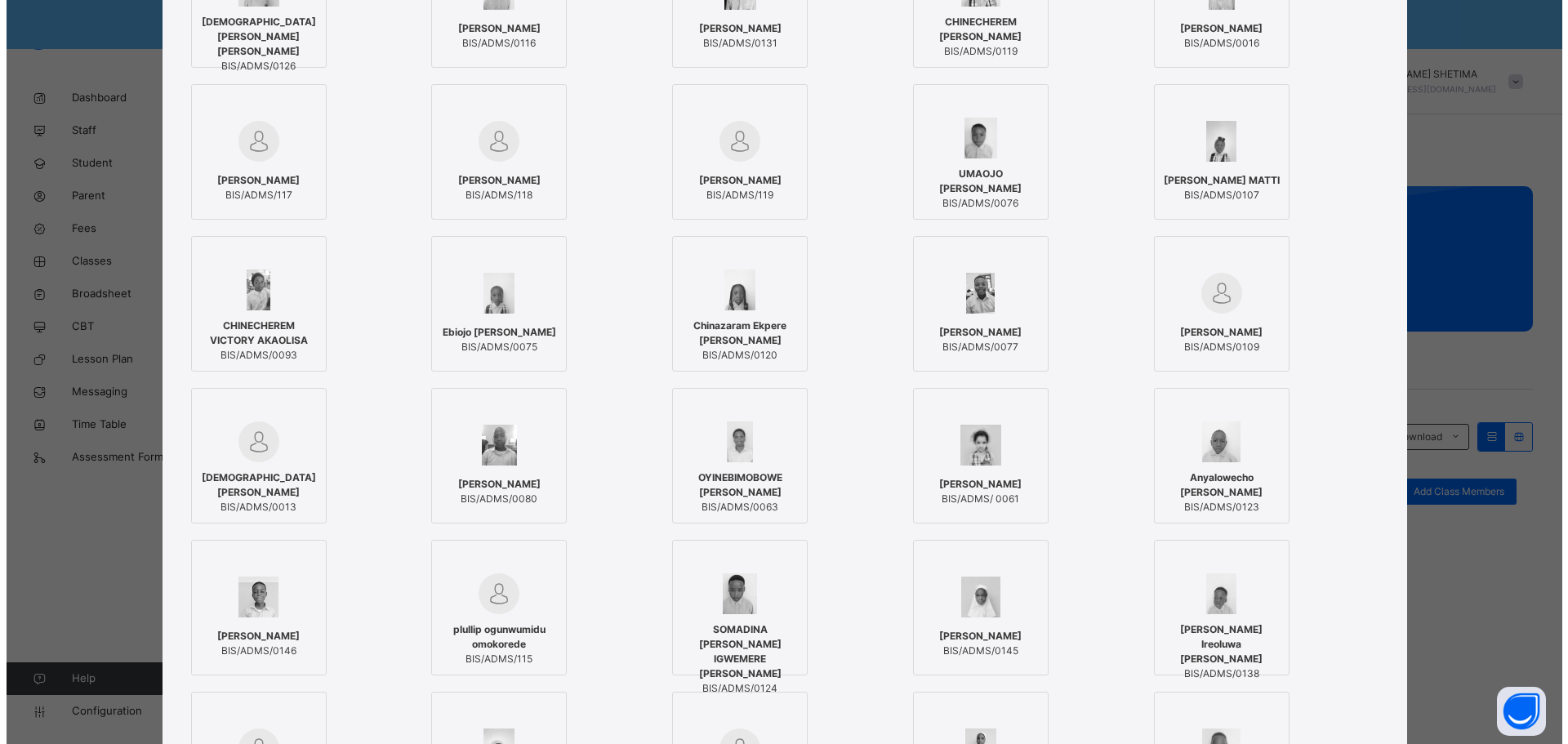
scroll to position [1200, 0]
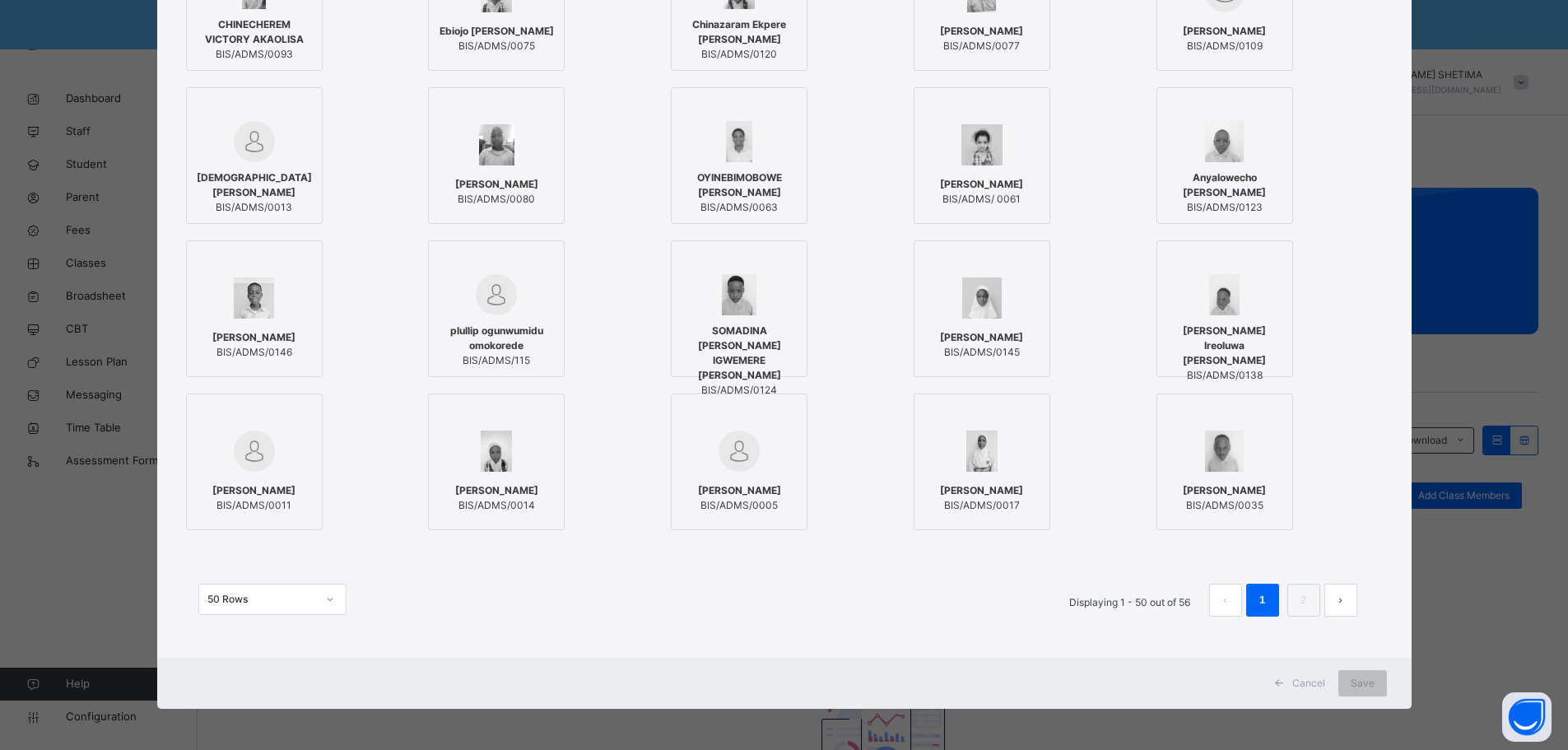
drag, startPoint x: 266, startPoint y: 197, endPoint x: 253, endPoint y: 177, distance: 23.9
click at [253, 177] on span "[DEMOGRAPHIC_DATA][PERSON_NAME]" at bounding box center [254, 185] width 119 height 30
click at [253, 177] on span "[DEMOGRAPHIC_DATA][PERSON_NAME]" at bounding box center [255, 185] width 119 height 30
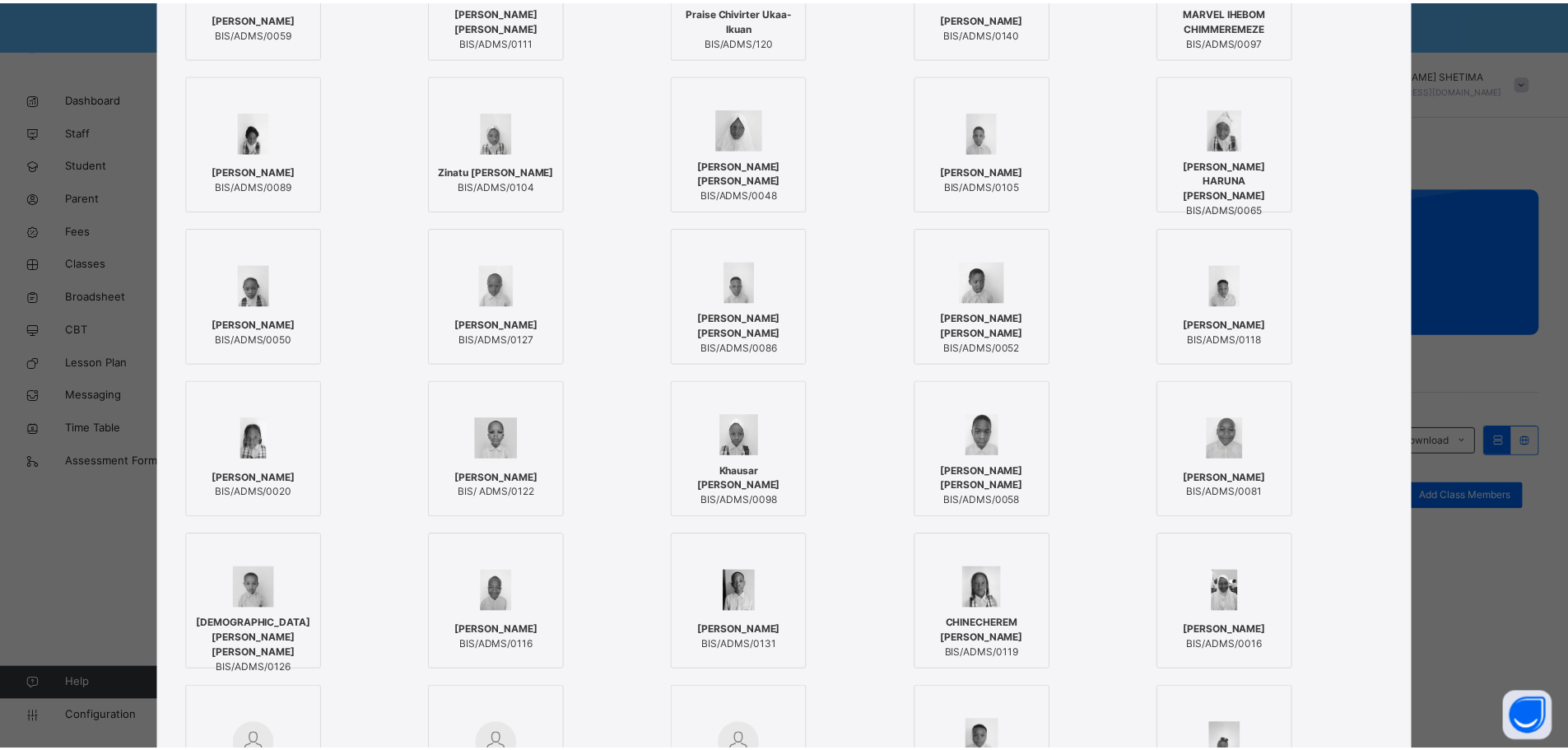
scroll to position [0, 0]
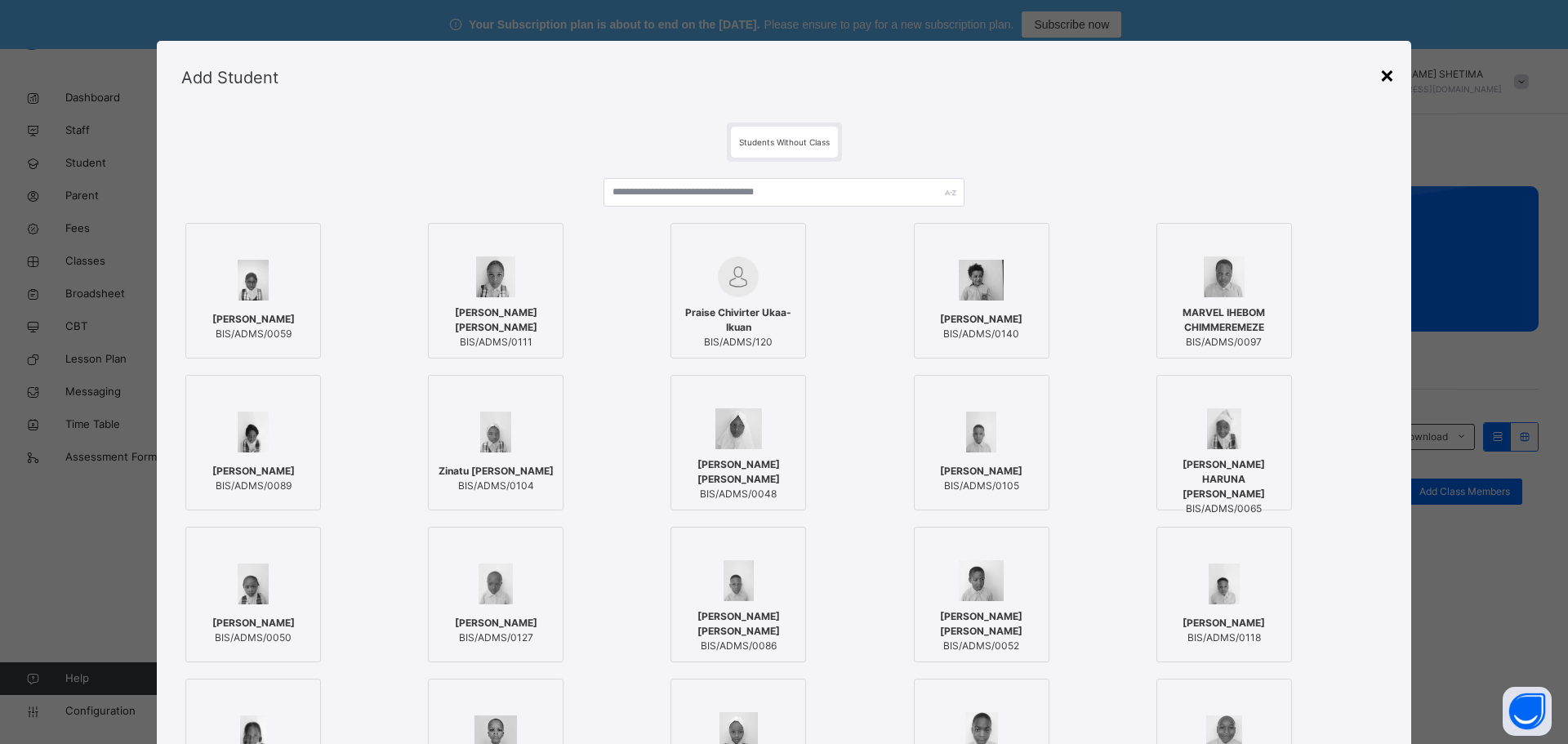
click at [1387, 76] on div "×" at bounding box center [1387, 74] width 16 height 35
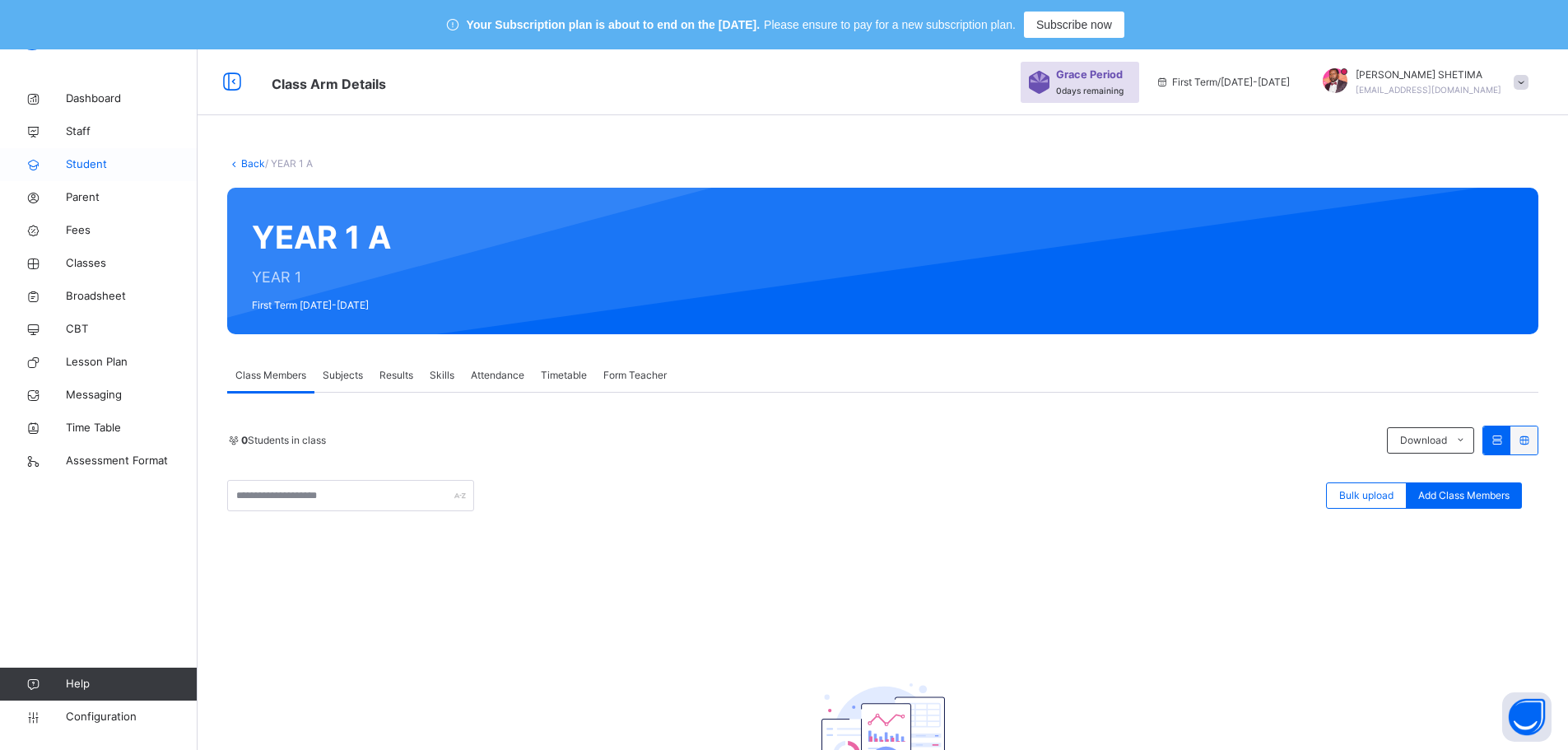
click at [94, 160] on span "Student" at bounding box center [131, 165] width 131 height 17
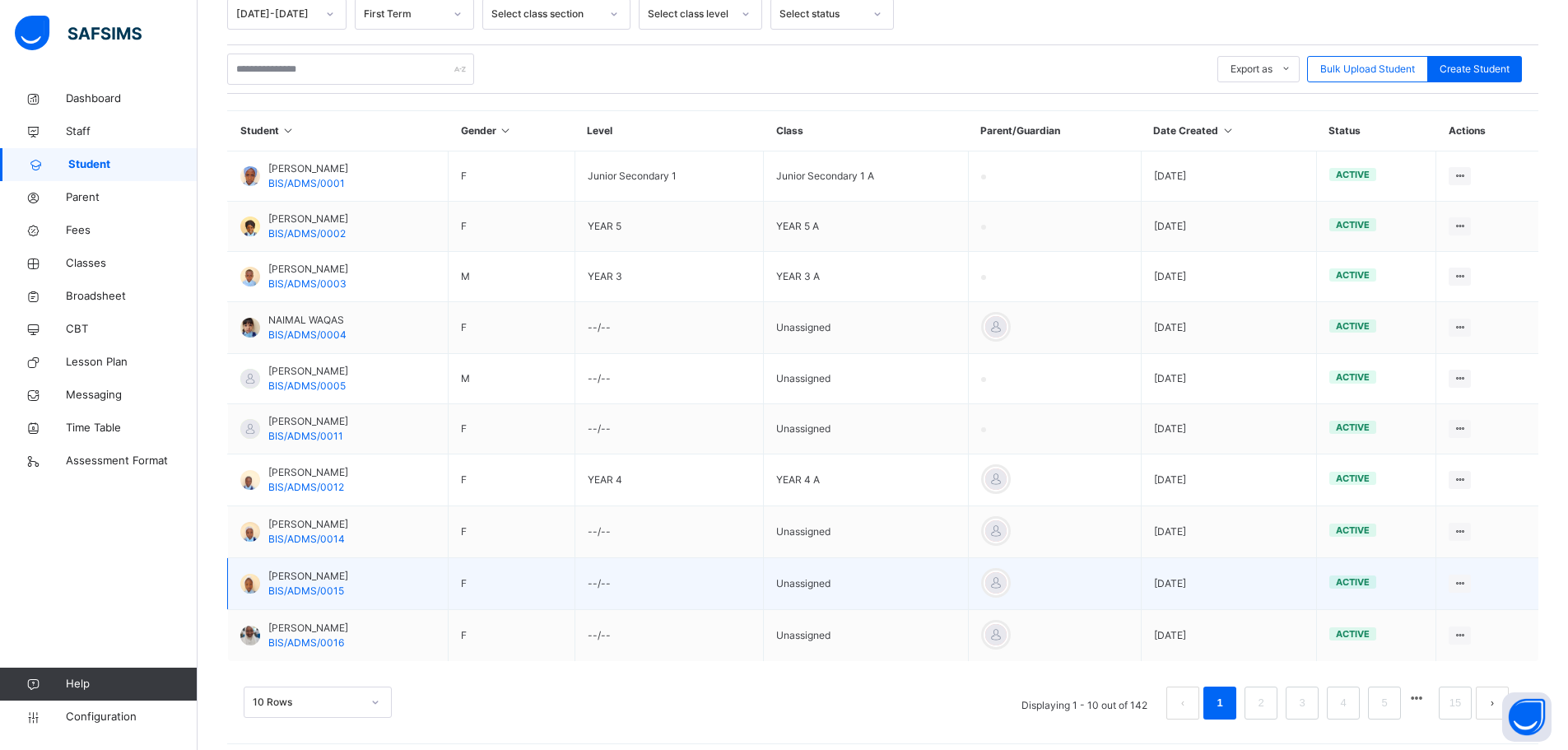
scroll to position [362, 0]
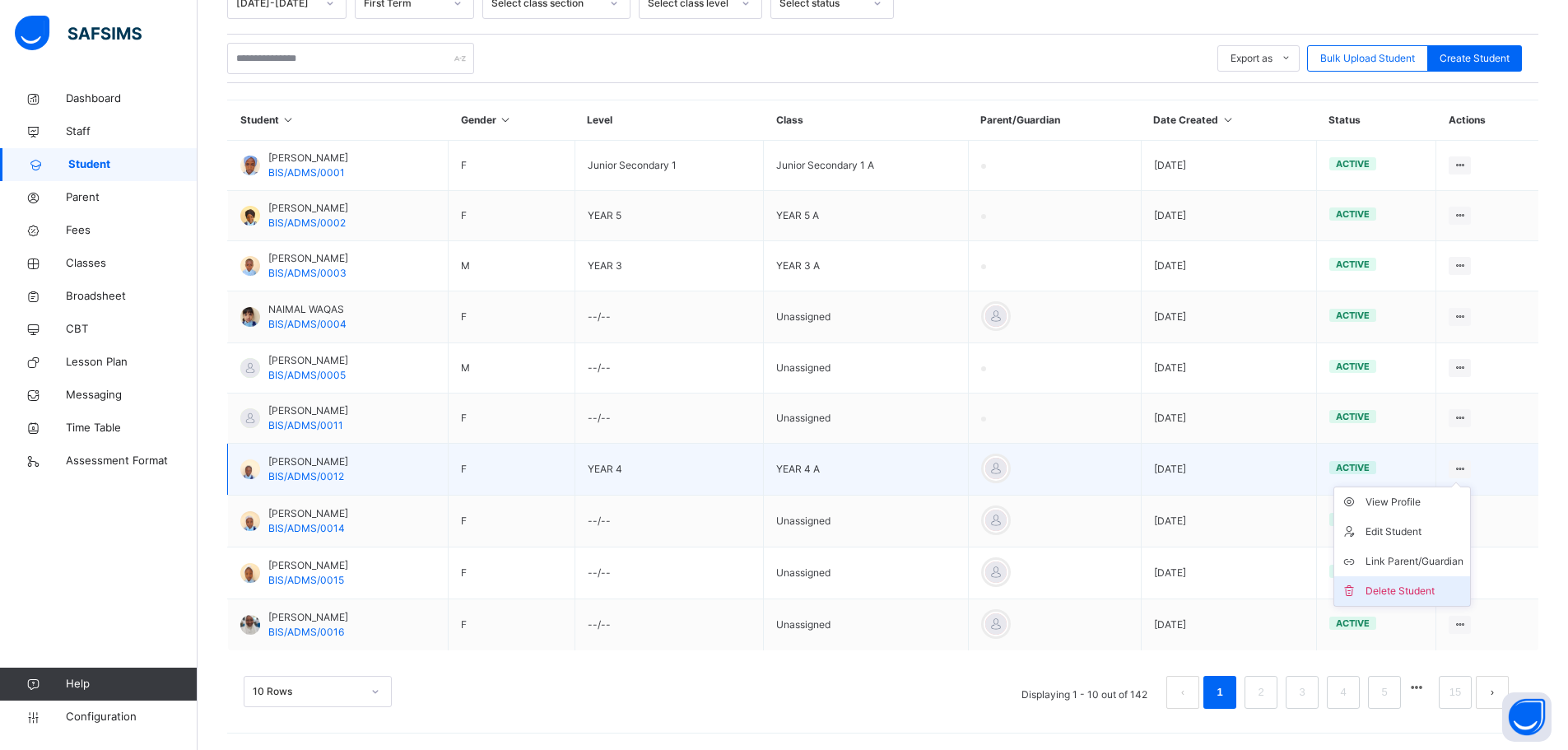
click at [1413, 591] on div "Delete Student" at bounding box center [1414, 591] width 98 height 17
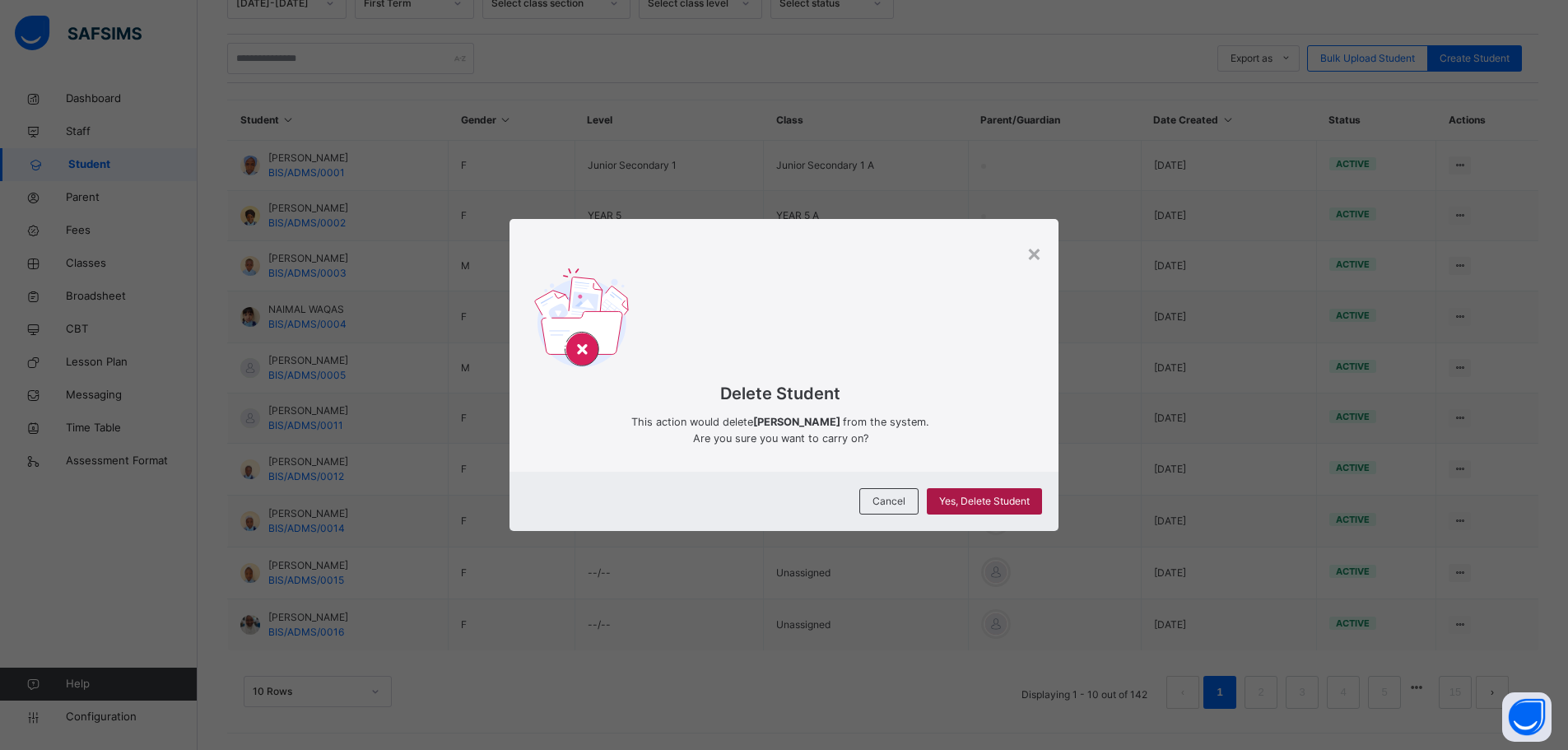
click at [1003, 509] on div "Yes, Delete Student" at bounding box center [984, 501] width 116 height 27
click at [1000, 499] on span "Yes, Delete Student" at bounding box center [984, 501] width 91 height 15
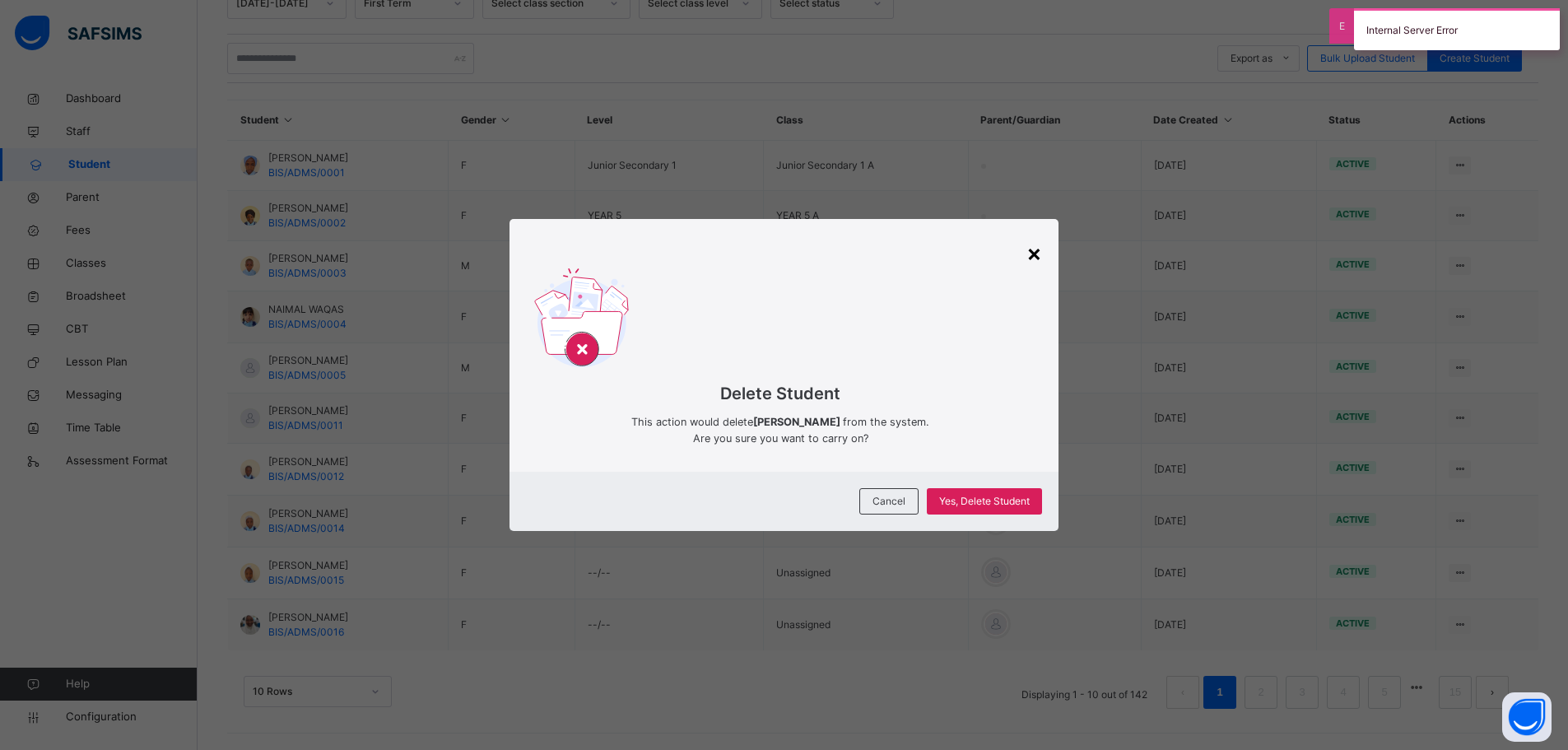
click at [1036, 250] on div "×" at bounding box center [1034, 253] width 16 height 35
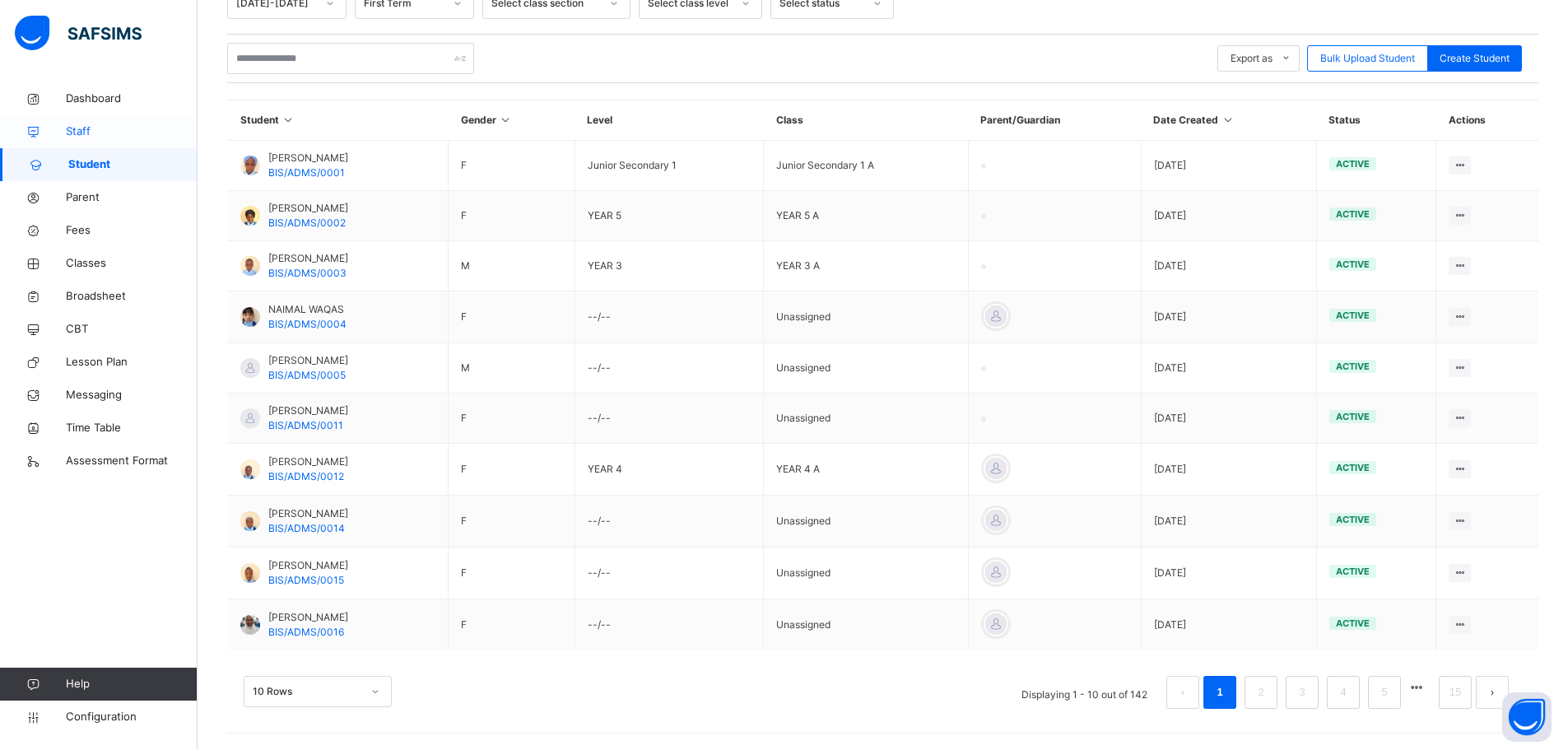
click at [92, 133] on span "Staff" at bounding box center [131, 132] width 131 height 17
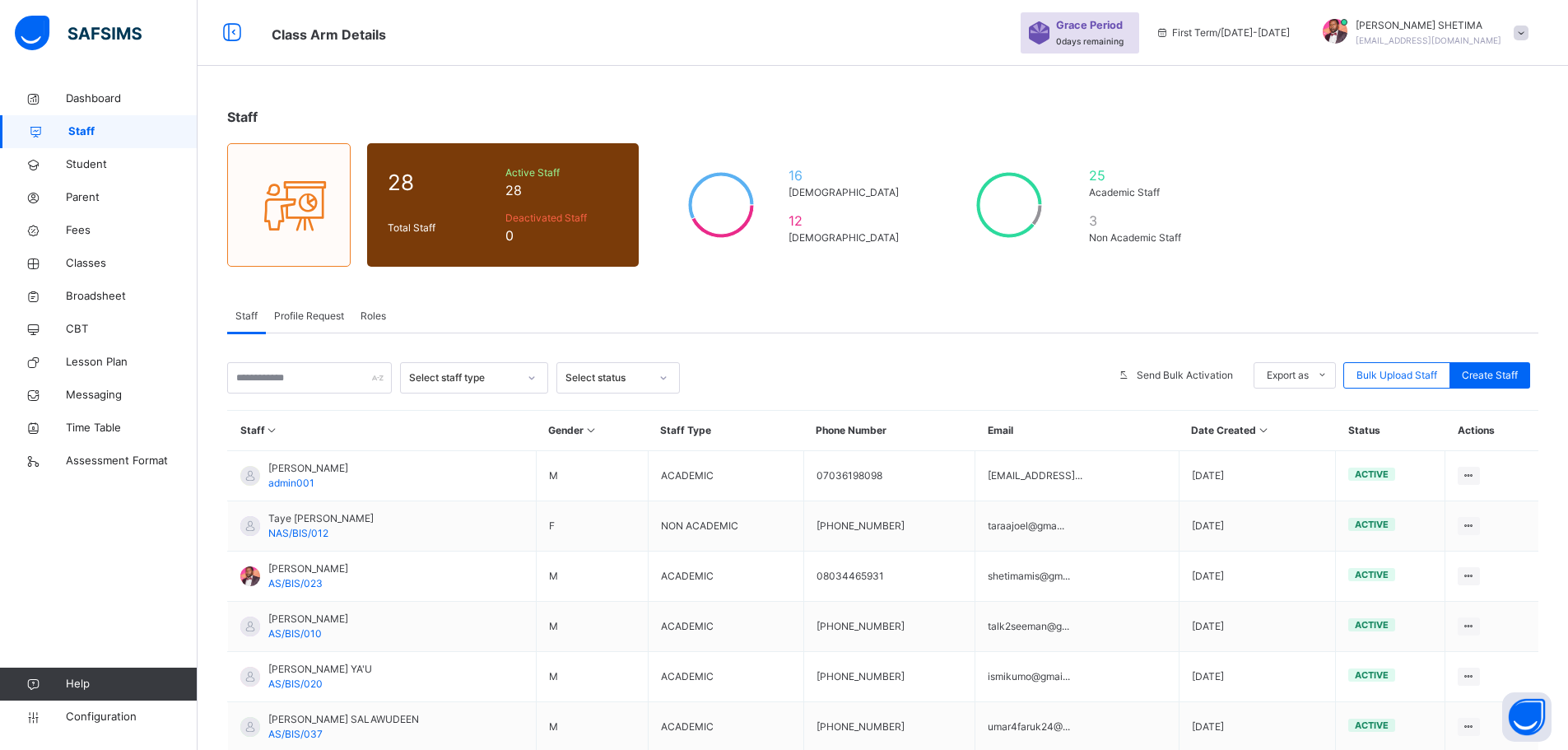
scroll to position [352, 0]
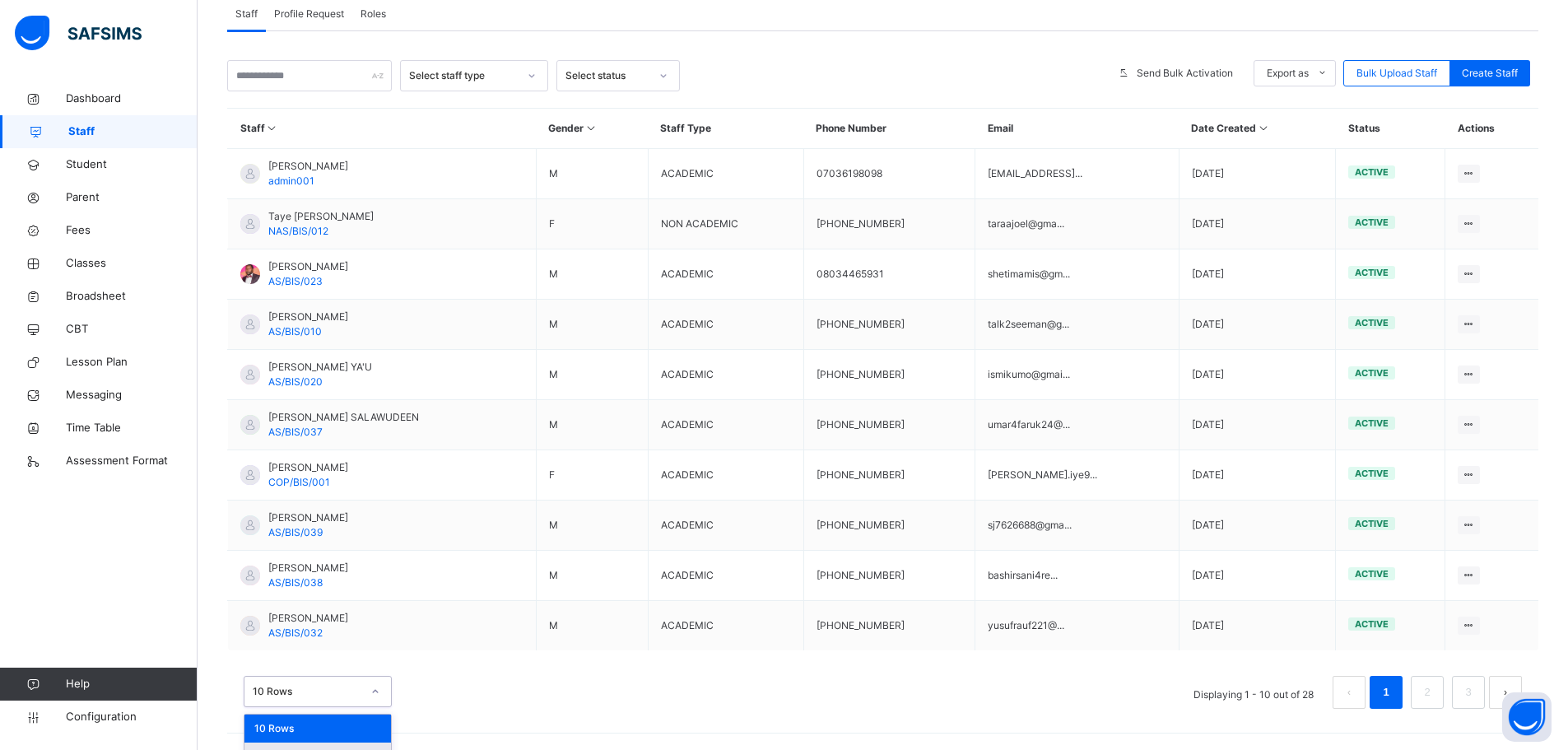
click at [371, 705] on div "option 20 Rows focused, 2 of 3. 3 results available. Use Up and Down to choose …" at bounding box center [317, 692] width 148 height 32
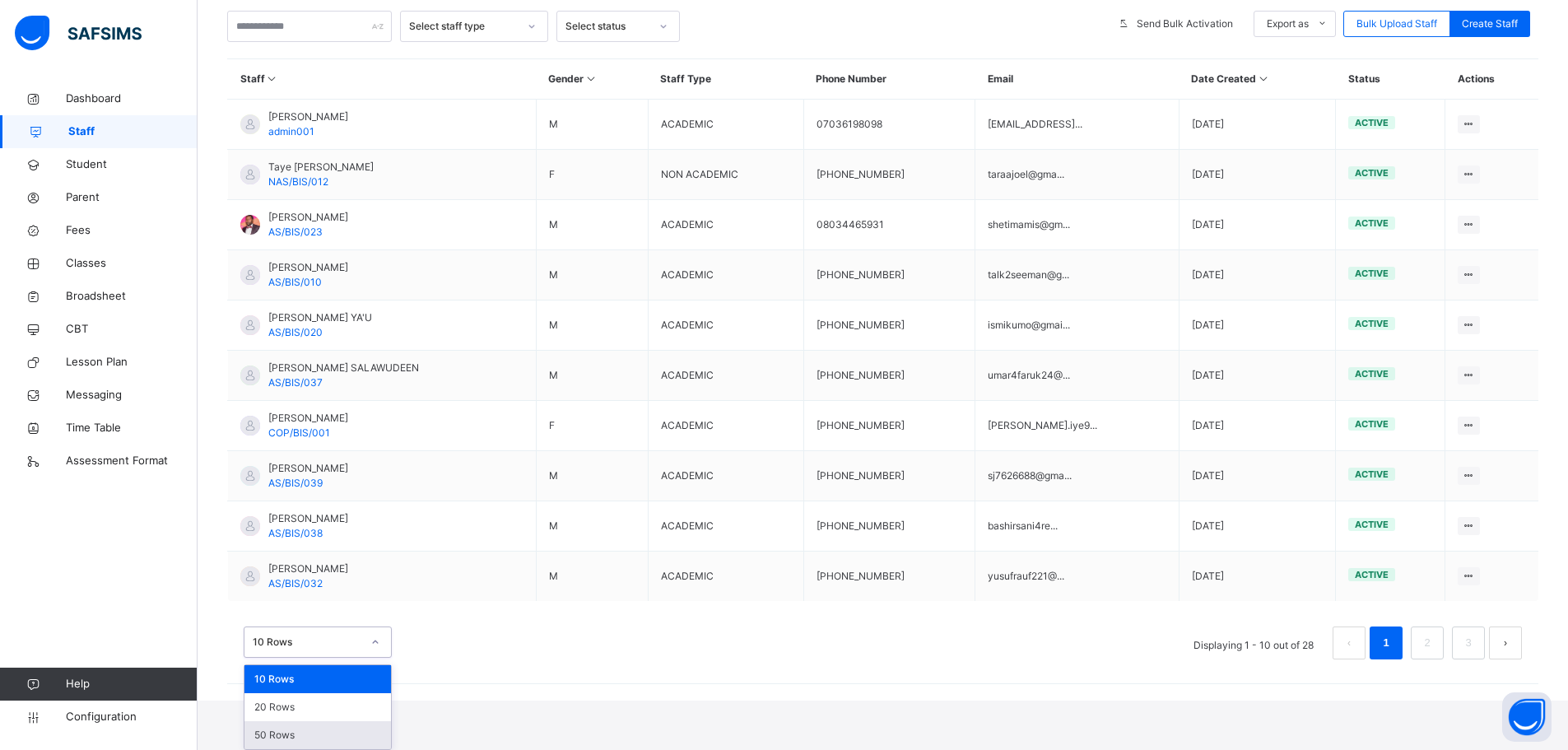
click at [319, 733] on div "50 Rows" at bounding box center [317, 736] width 146 height 28
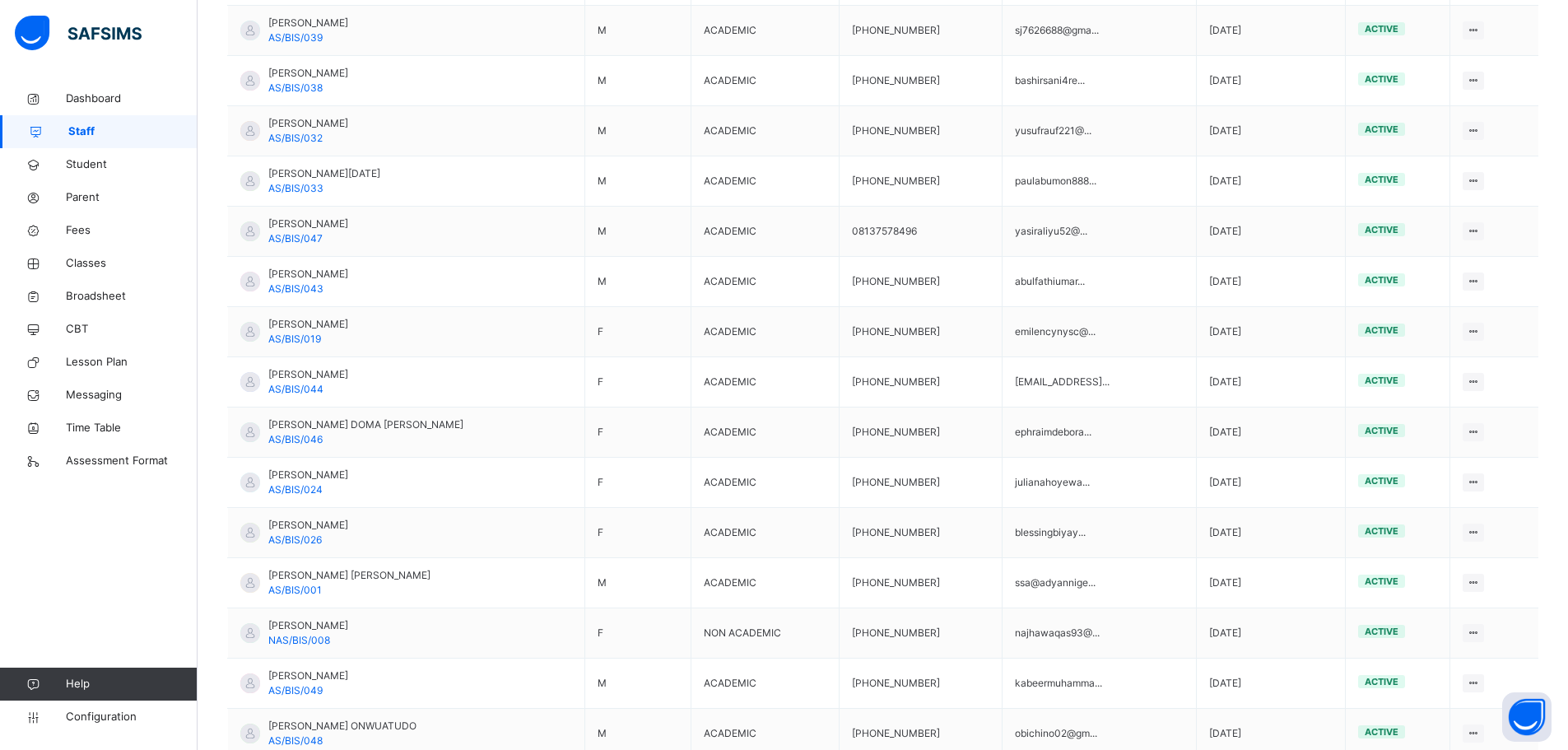
scroll to position [1256, 0]
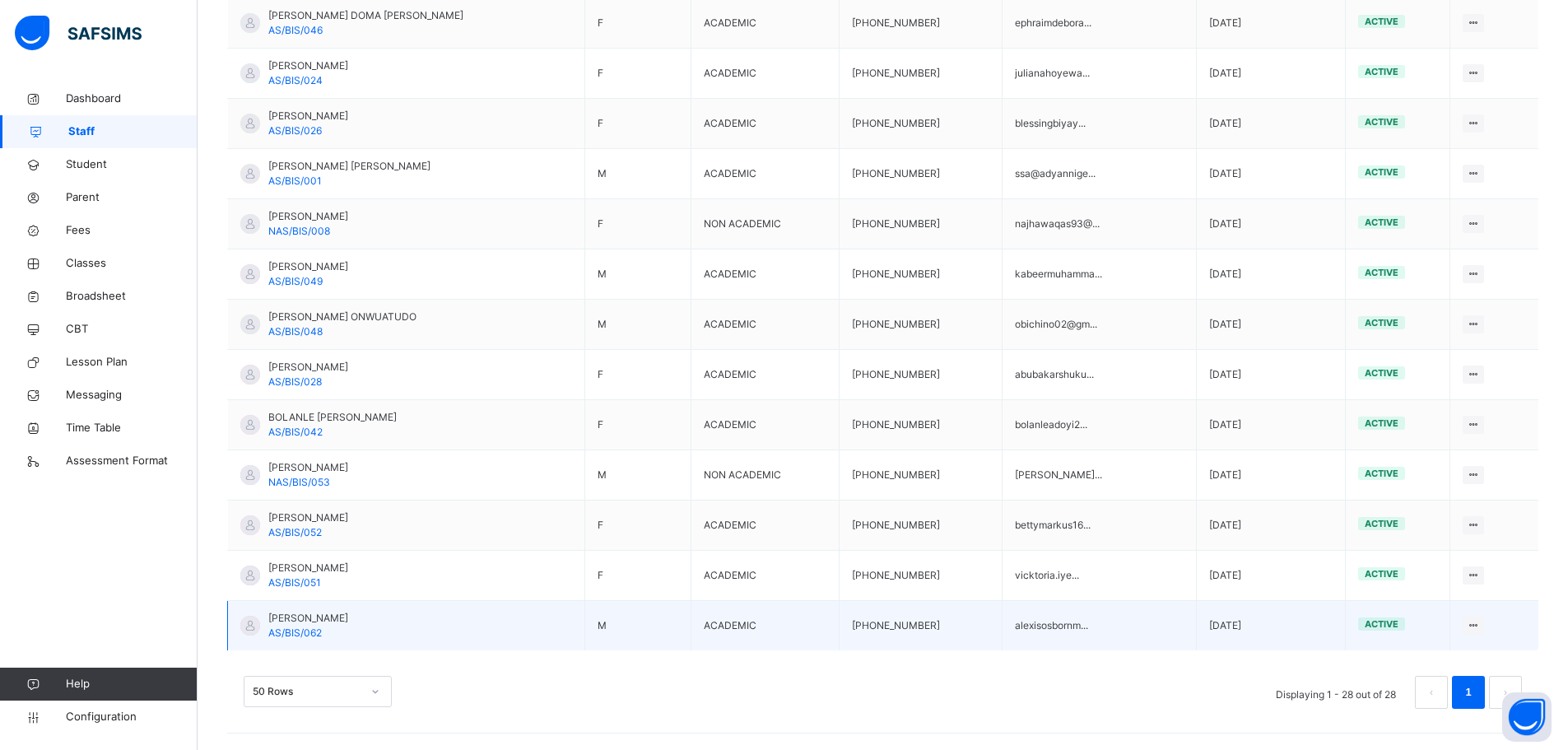
click at [342, 624] on span "[PERSON_NAME]" at bounding box center [308, 619] width 80 height 15
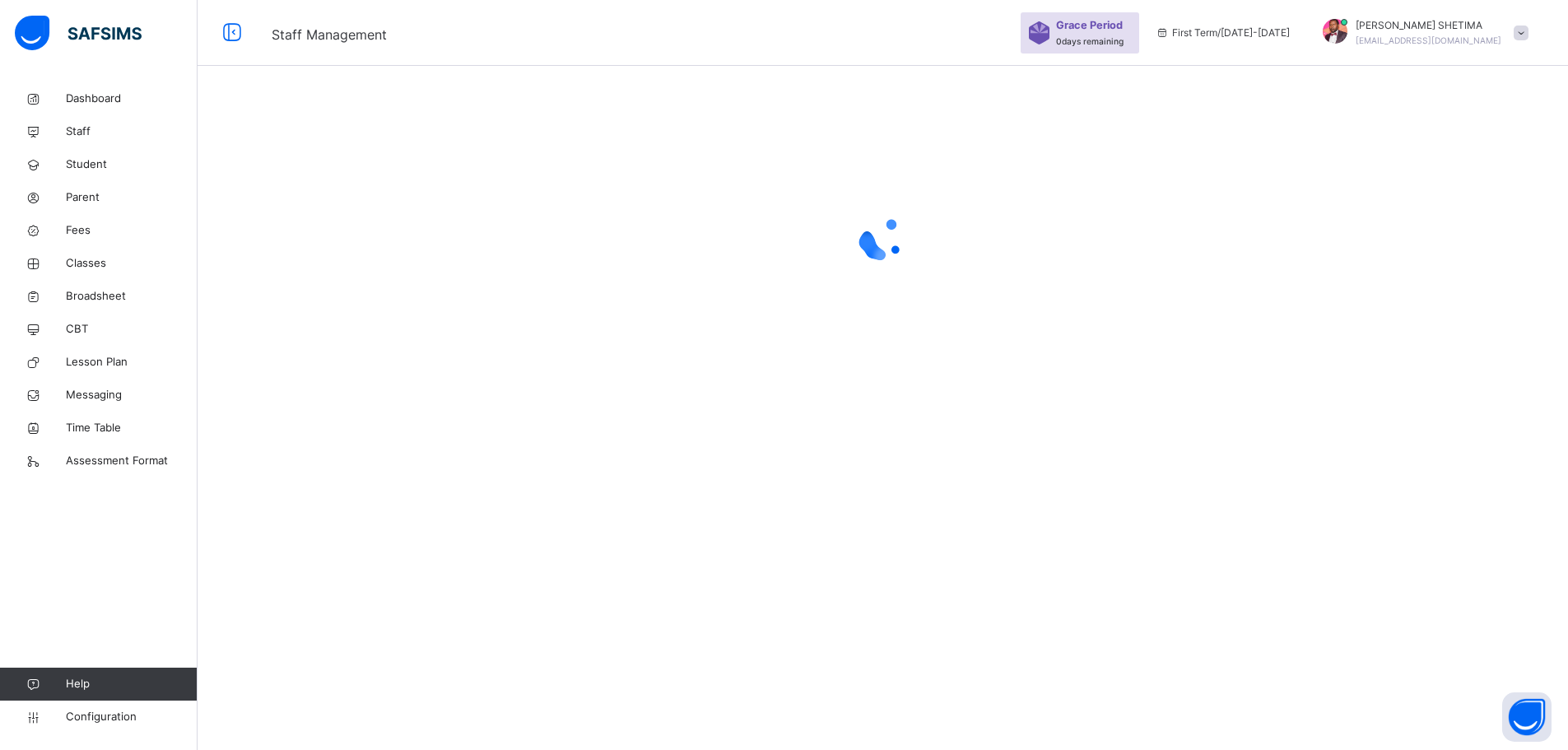
scroll to position [249, 0]
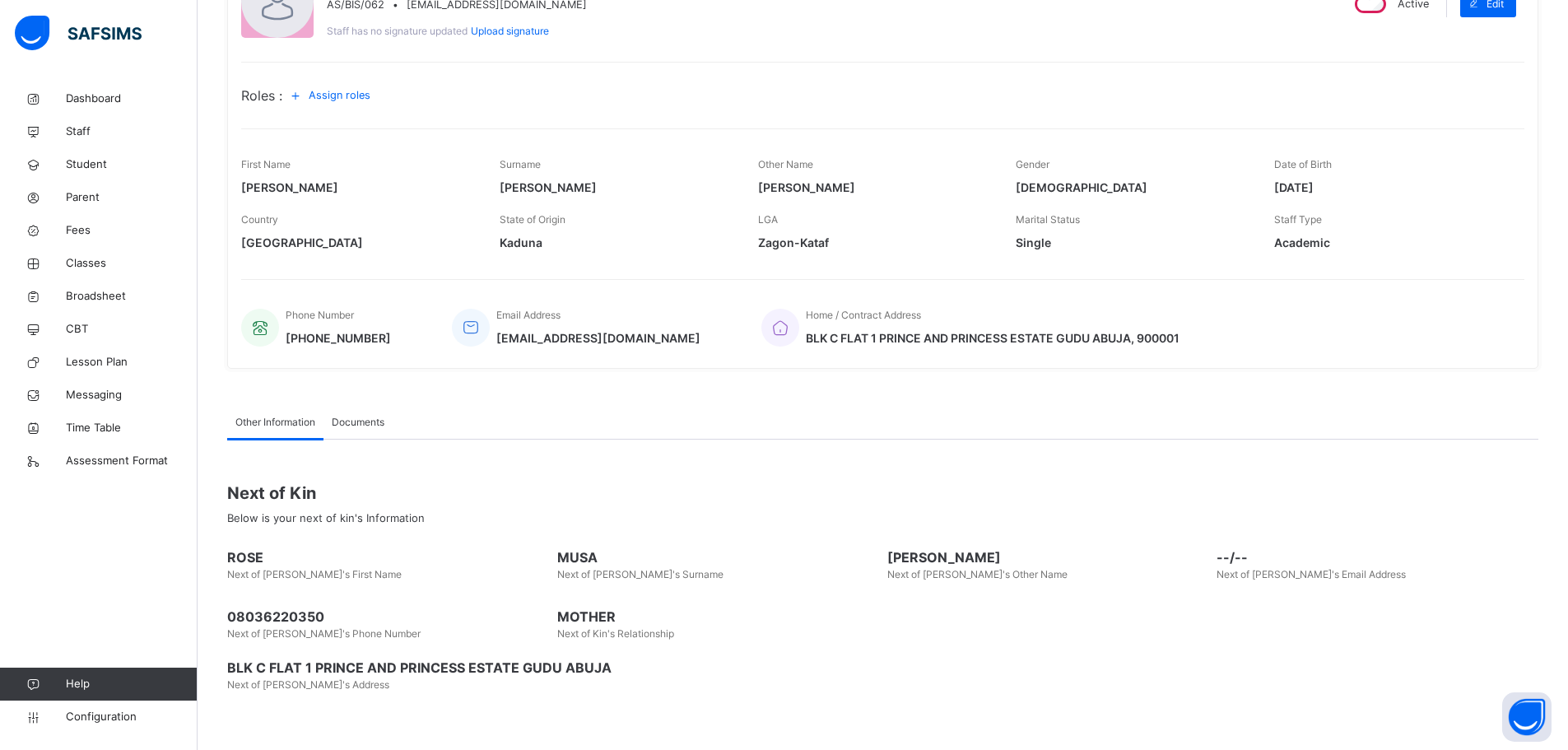
click at [356, 92] on span "Assign roles" at bounding box center [339, 95] width 61 height 16
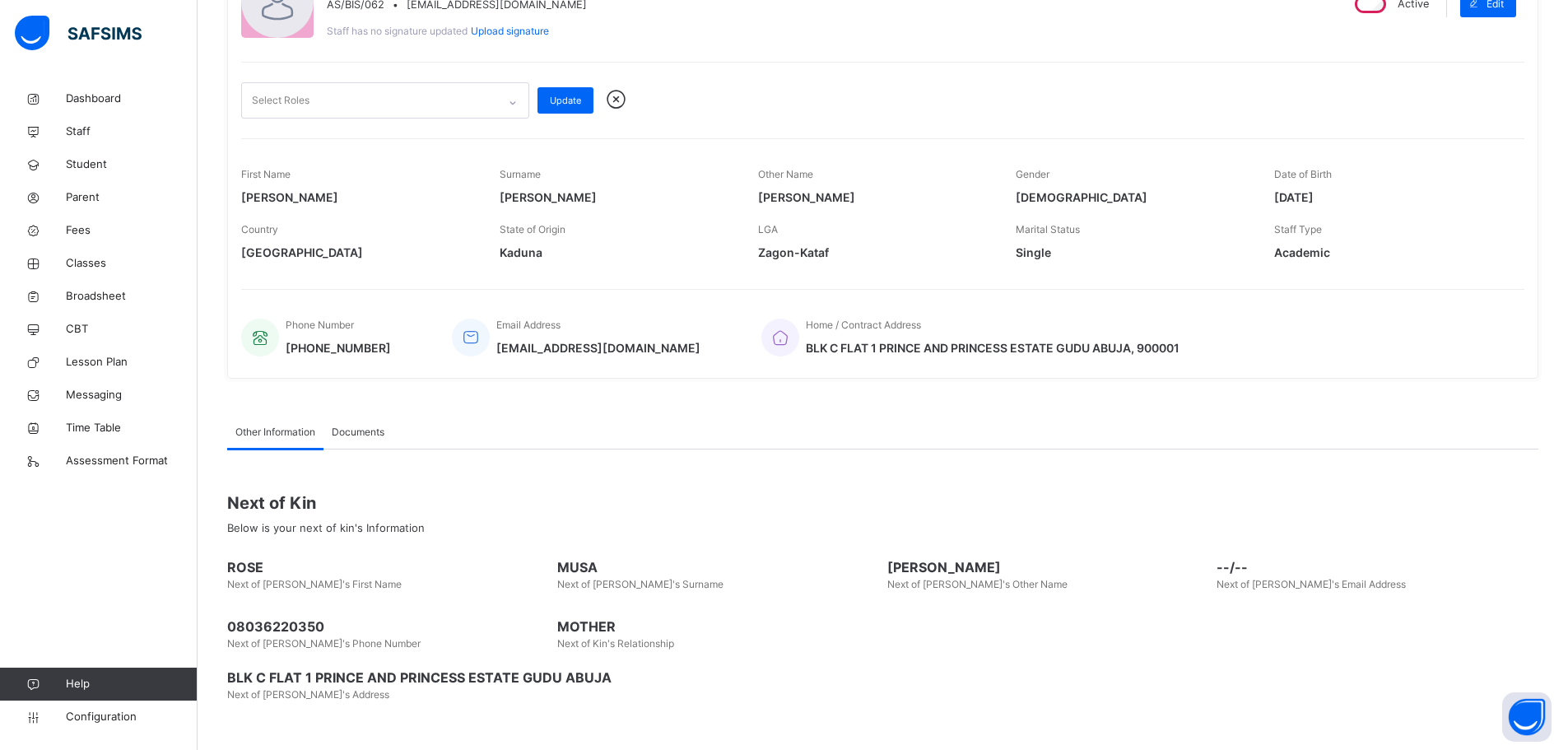
scroll to position [258, 0]
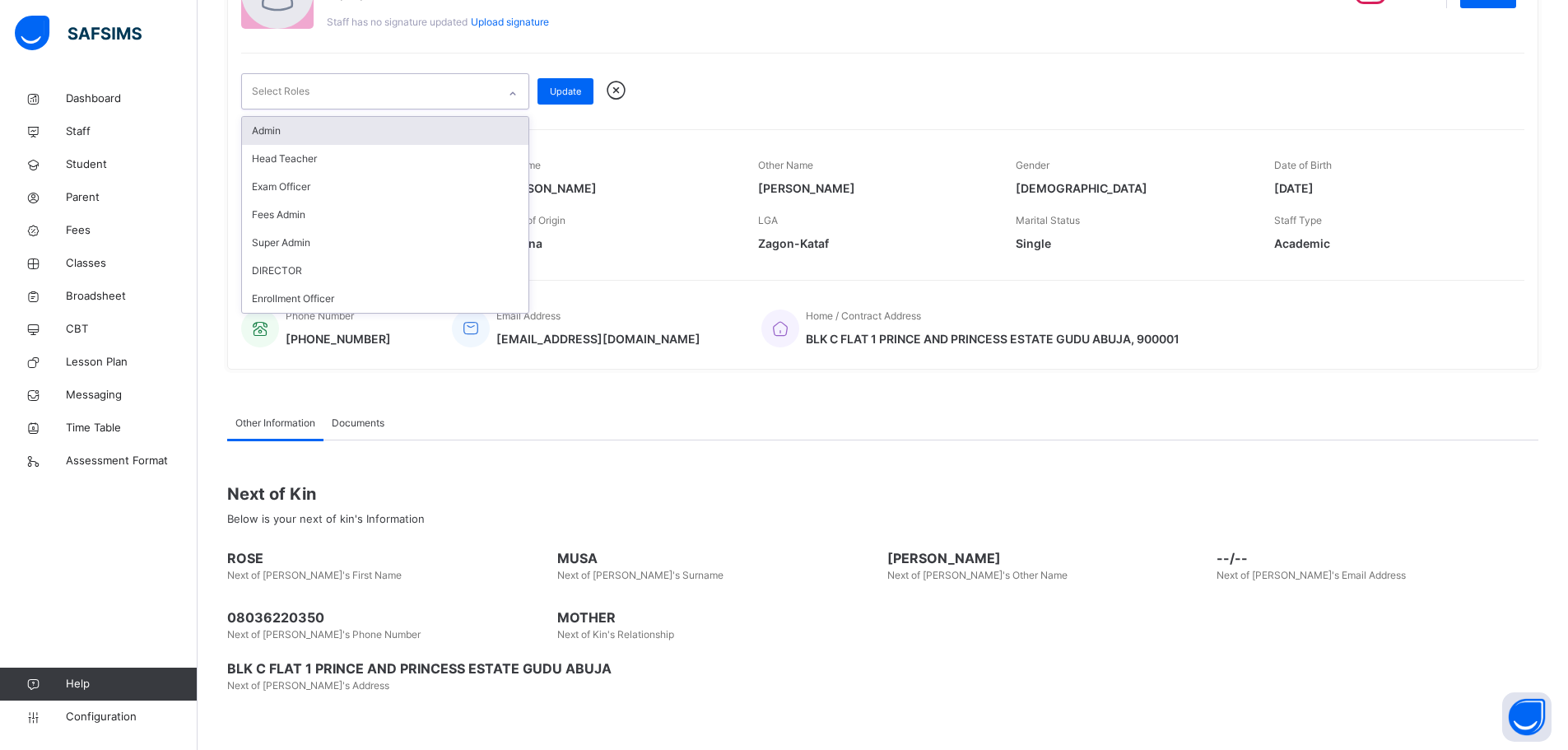
click at [513, 91] on icon at bounding box center [513, 94] width 10 height 17
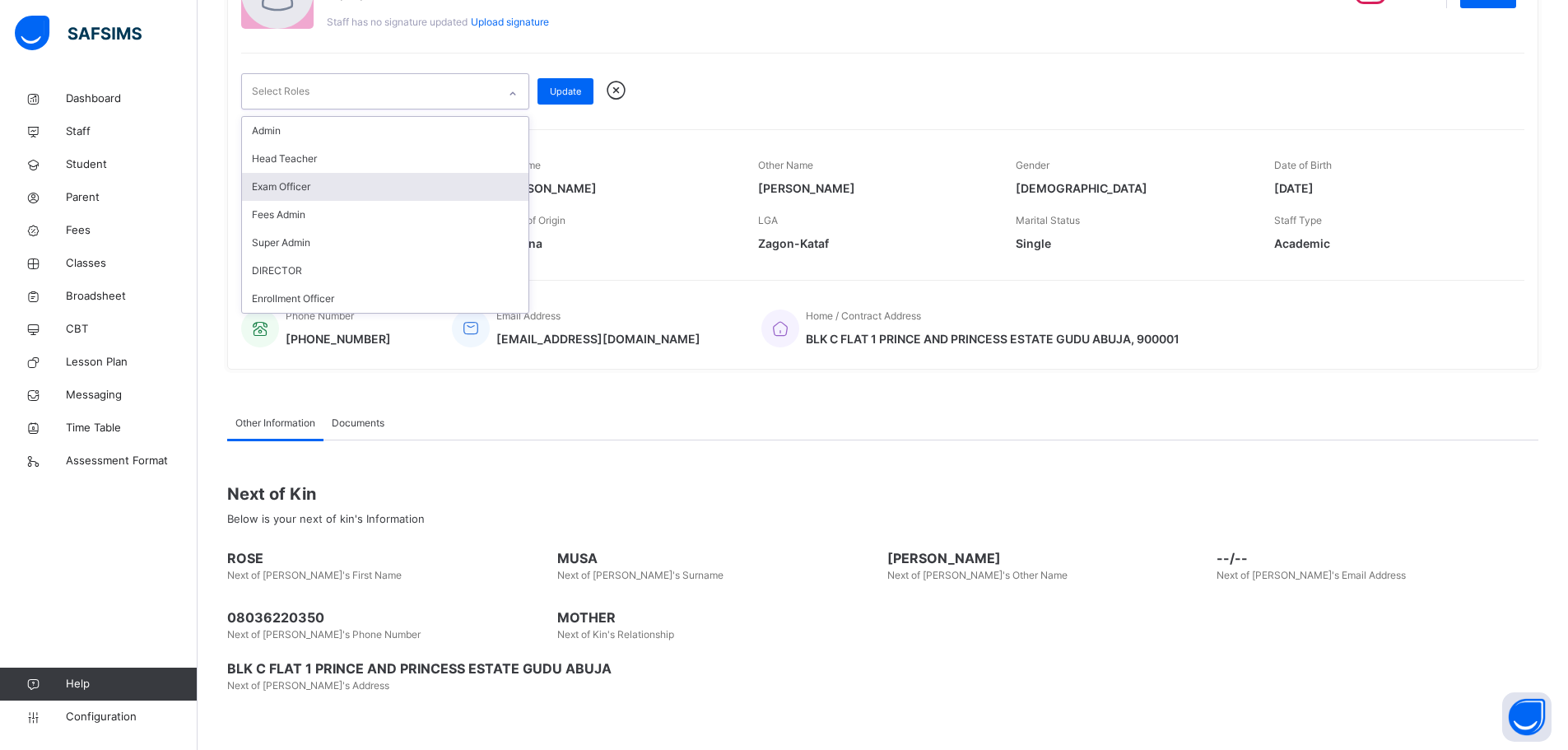
click at [613, 86] on icon at bounding box center [616, 91] width 29 height 25
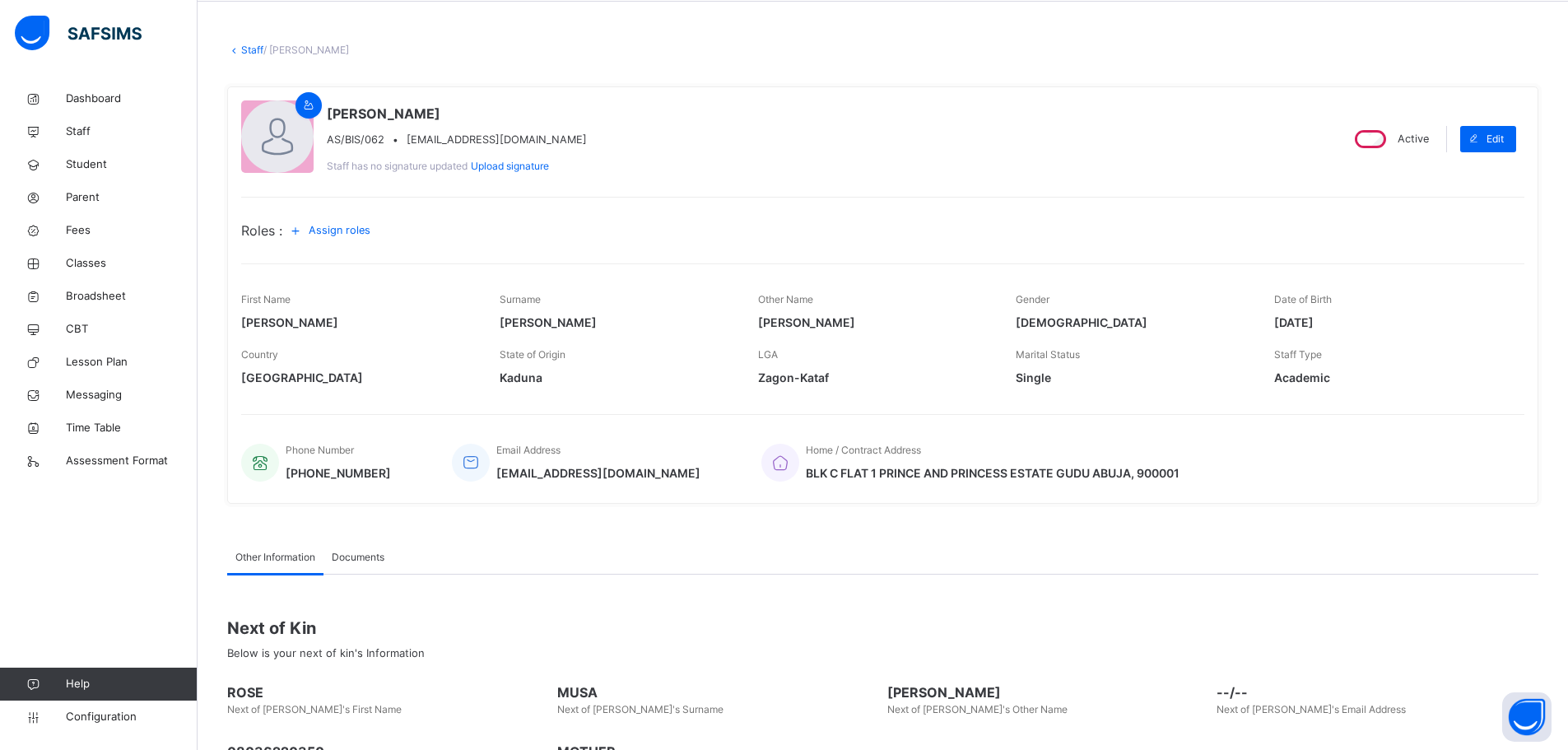
scroll to position [0, 0]
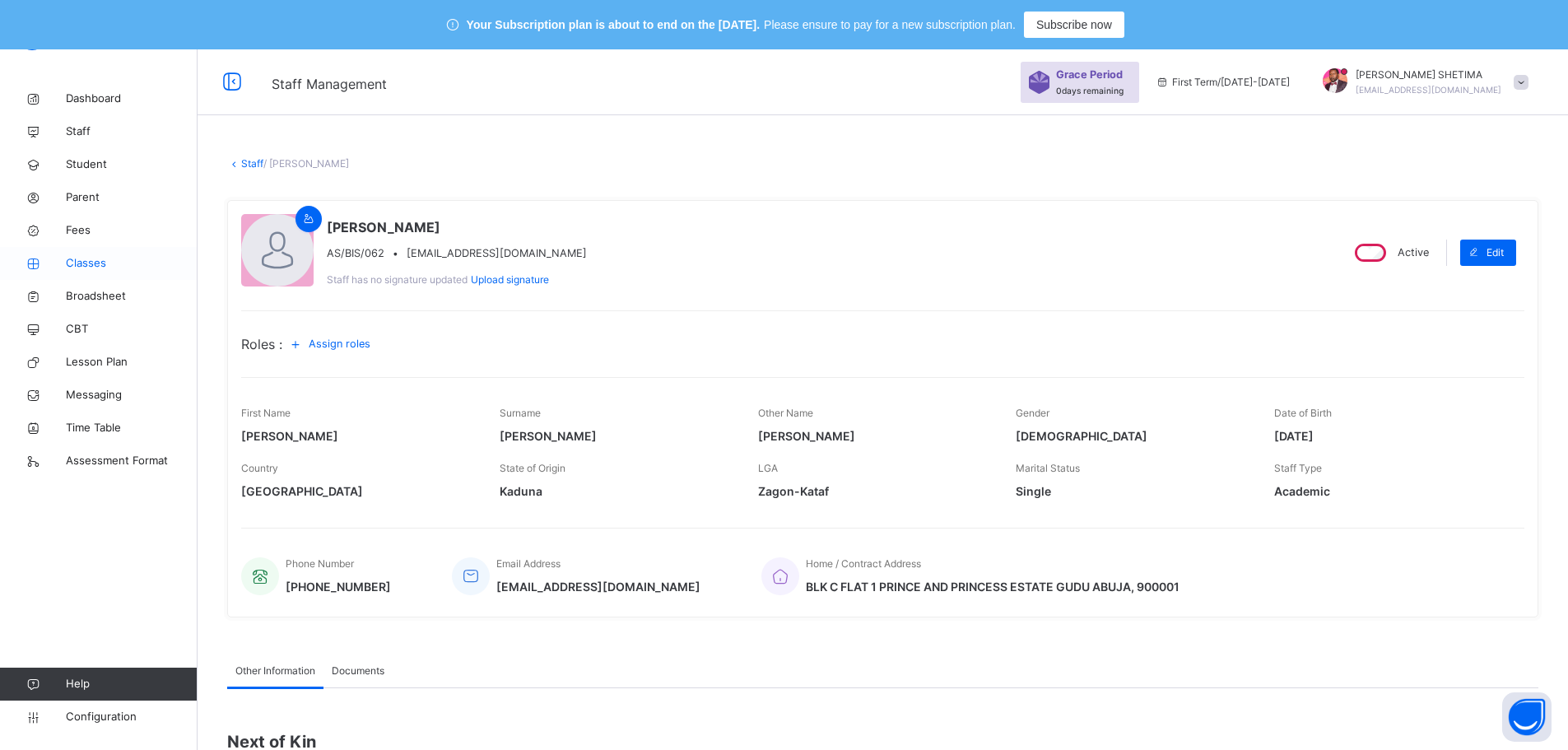
click at [106, 259] on span "Classes" at bounding box center [131, 264] width 131 height 17
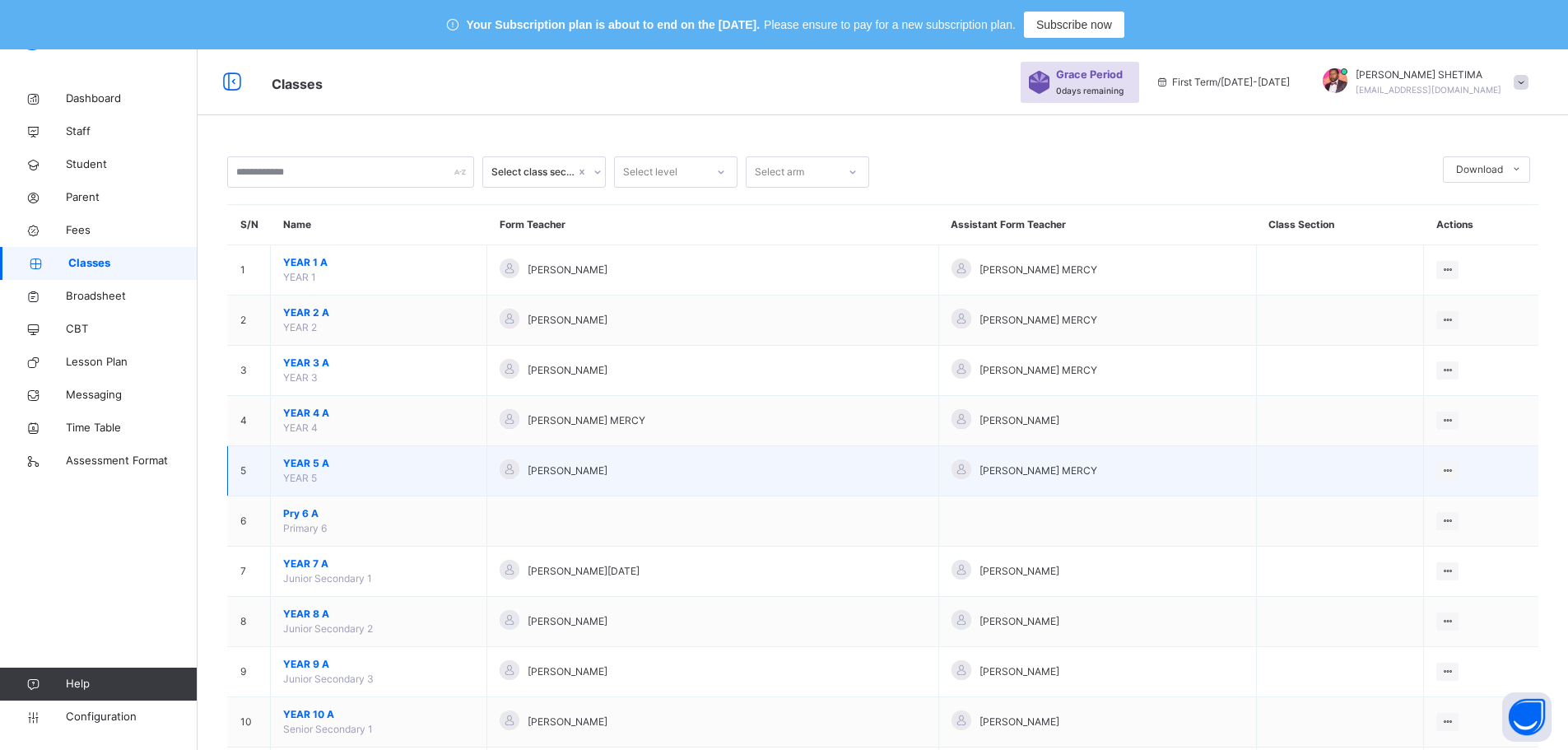
scroll to position [139, 0]
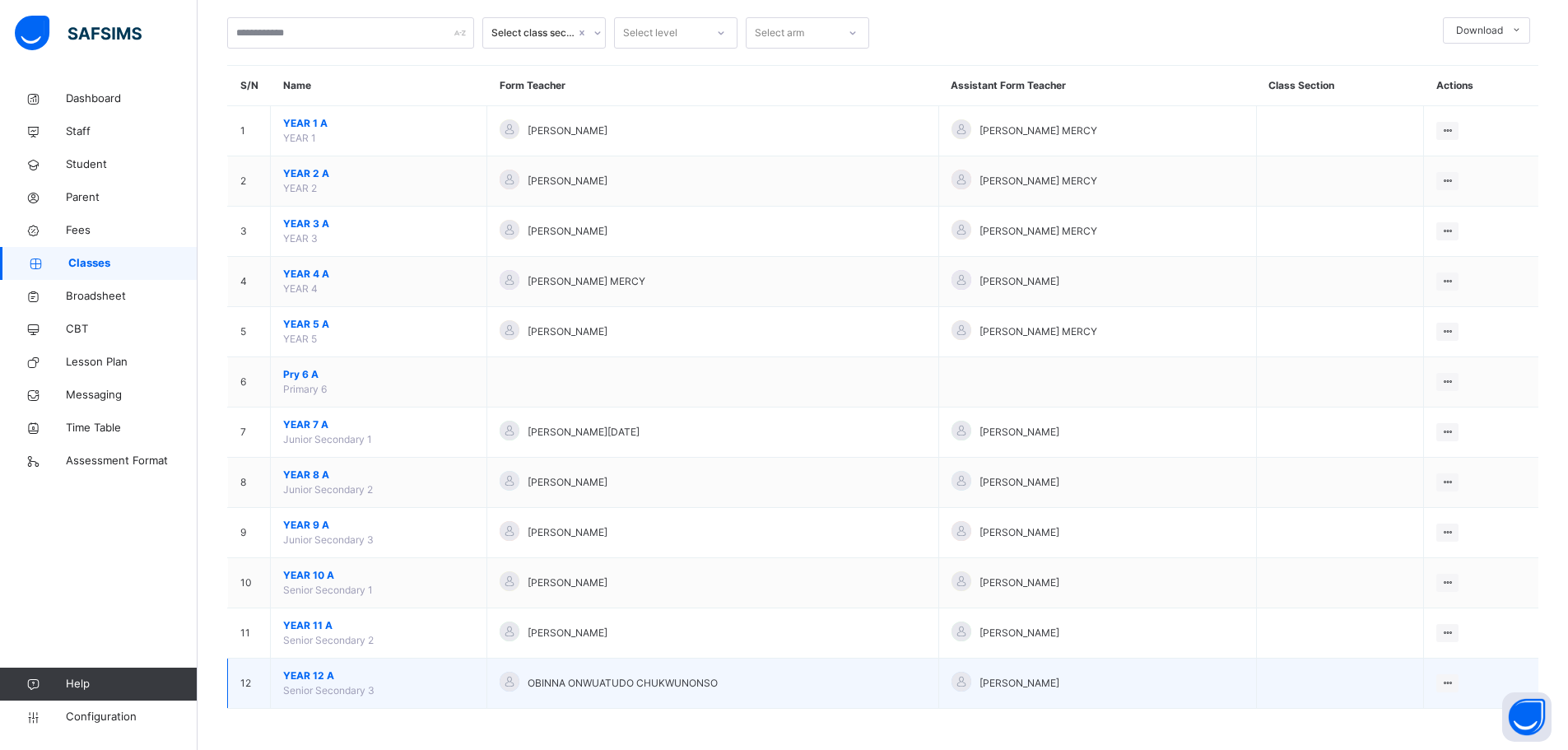
click at [306, 677] on span "YEAR 12 A" at bounding box center [379, 676] width 191 height 15
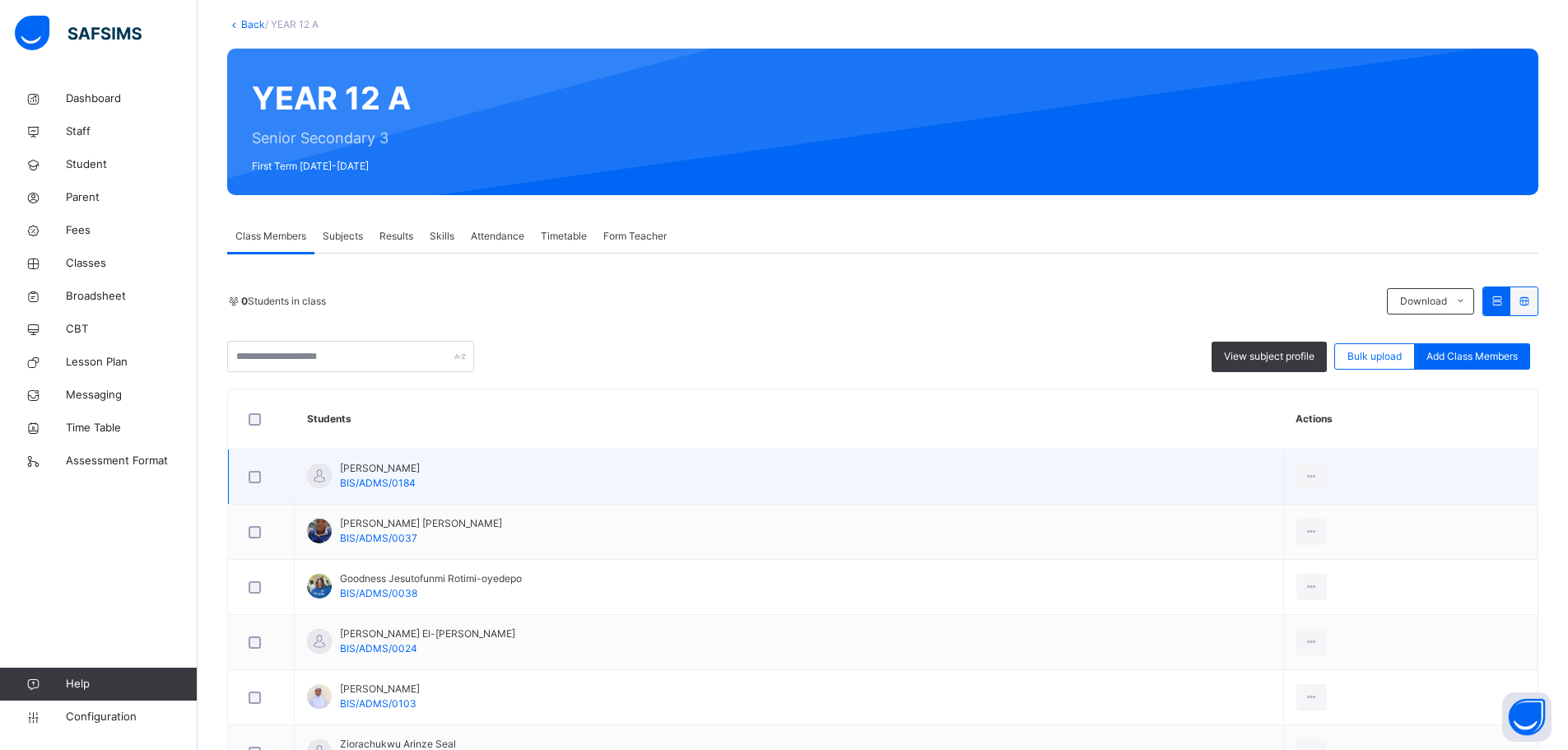
scroll to position [260, 0]
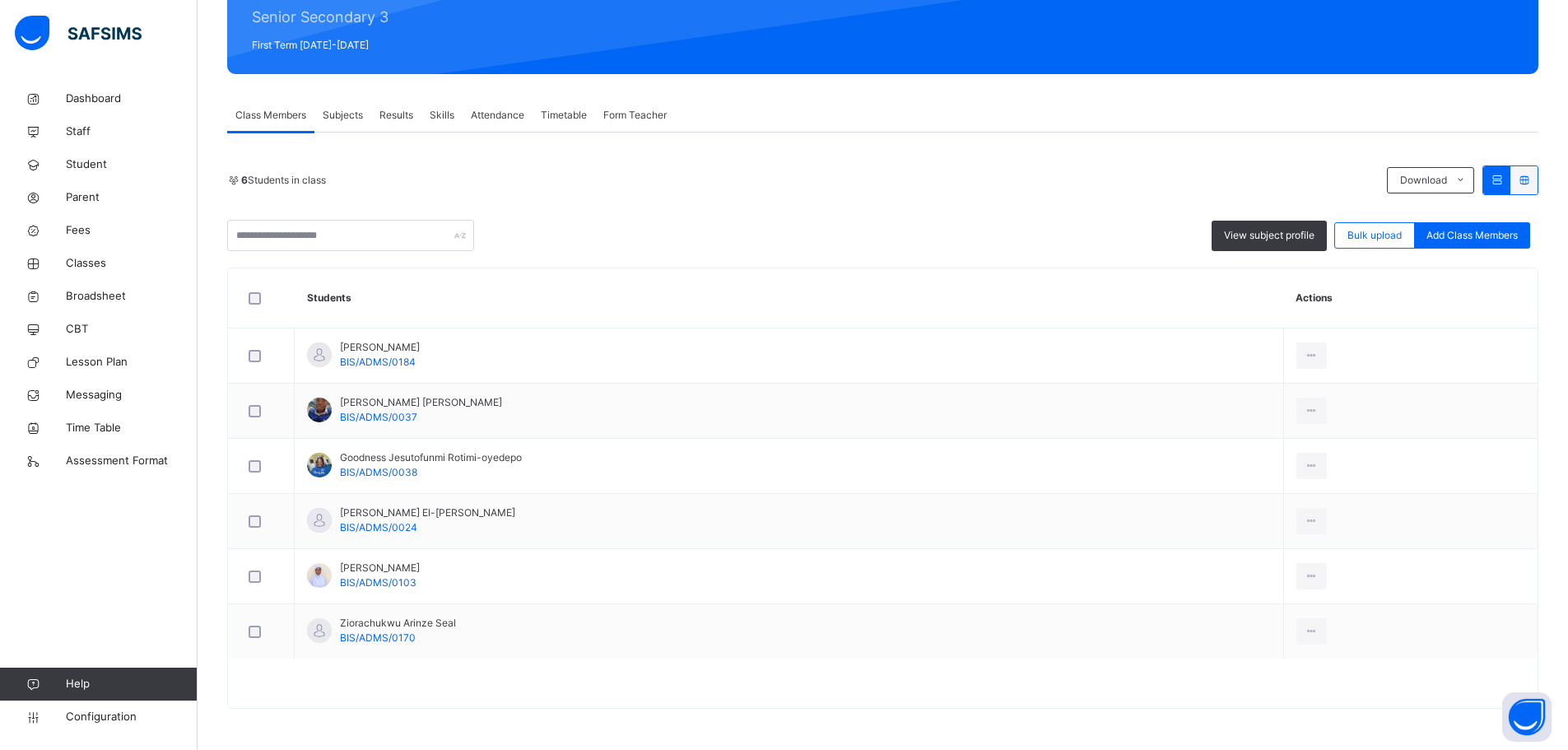
click at [351, 110] on span "Subjects" at bounding box center [342, 116] width 41 height 15
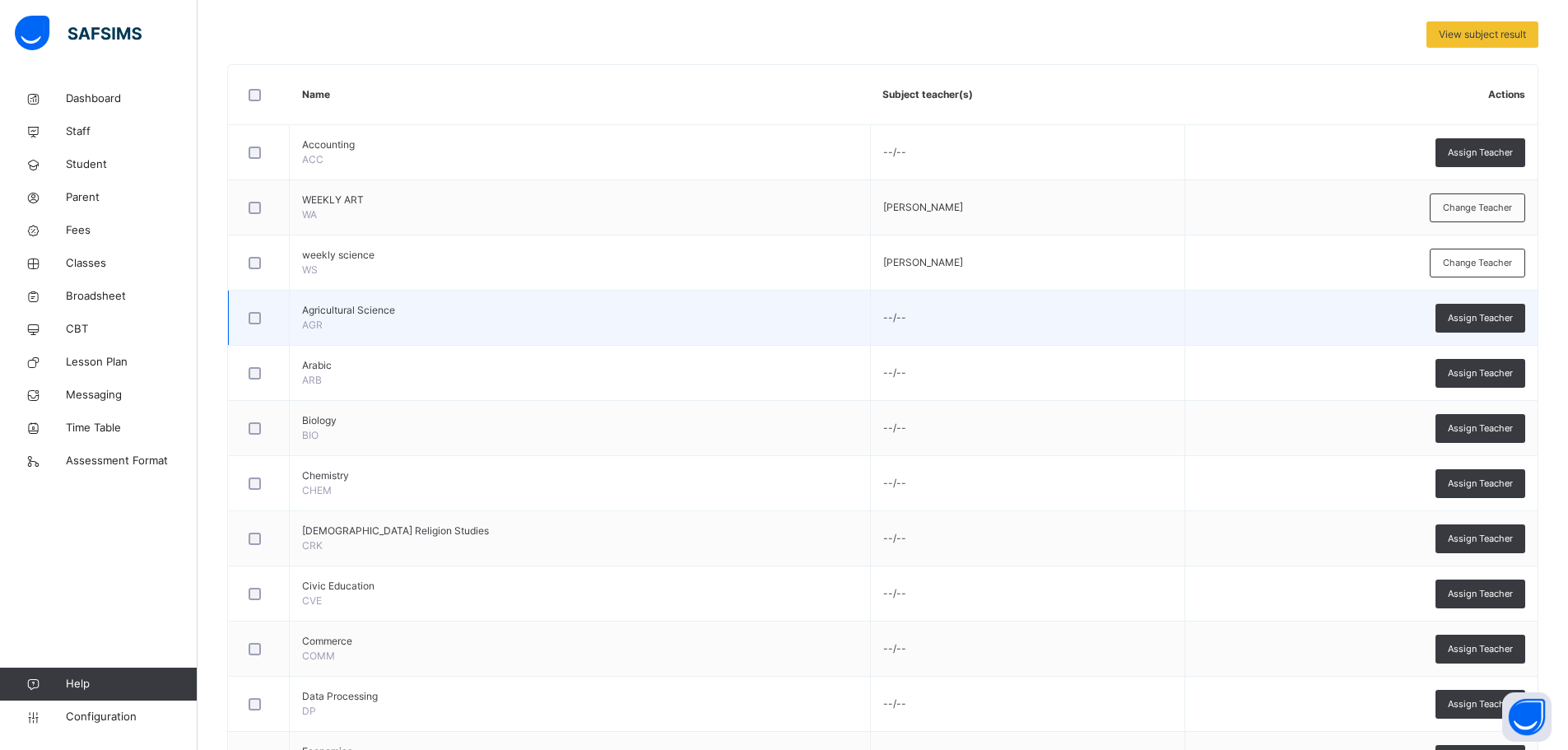
scroll to position [425, 0]
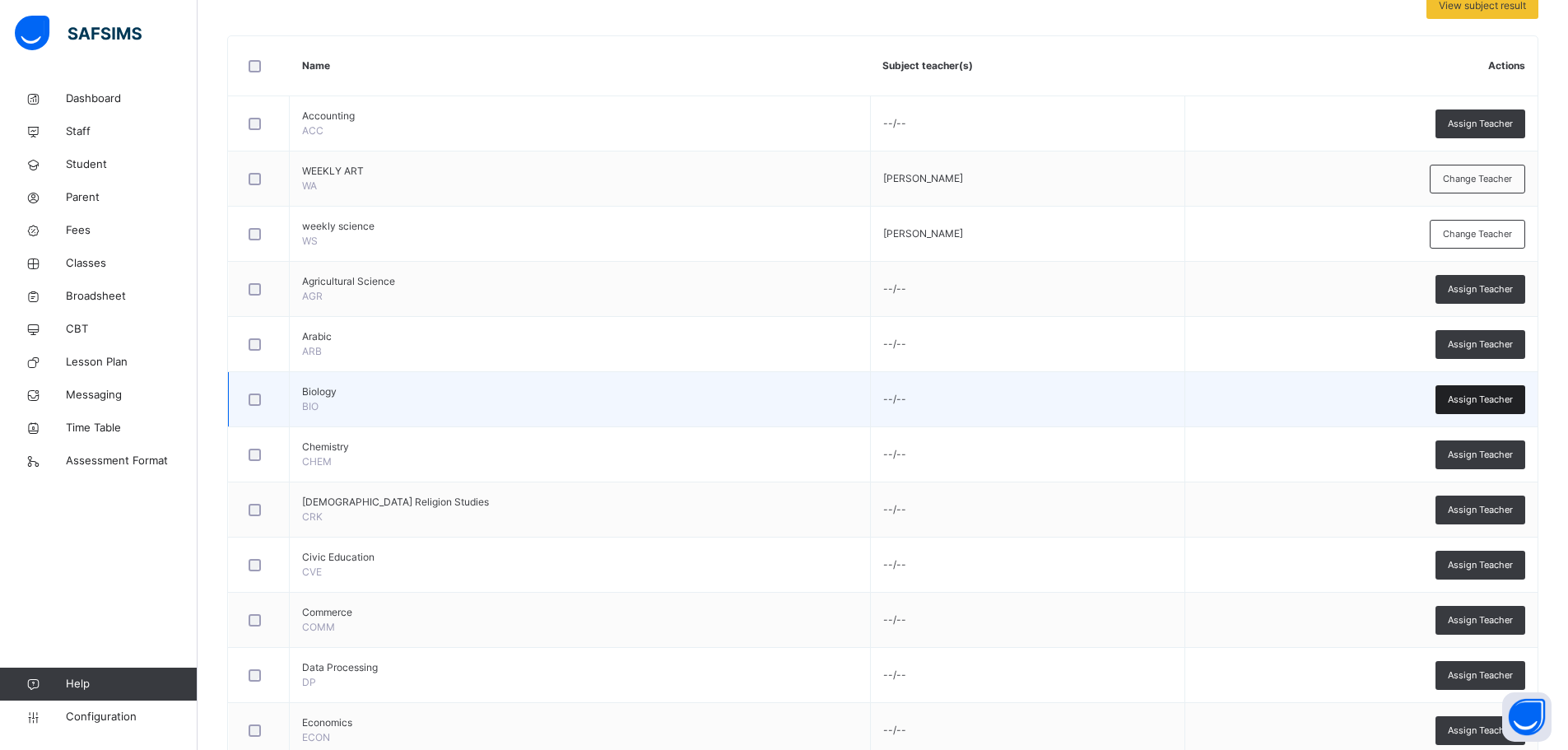
click at [1493, 402] on span "Assign Teacher" at bounding box center [1480, 399] width 65 height 14
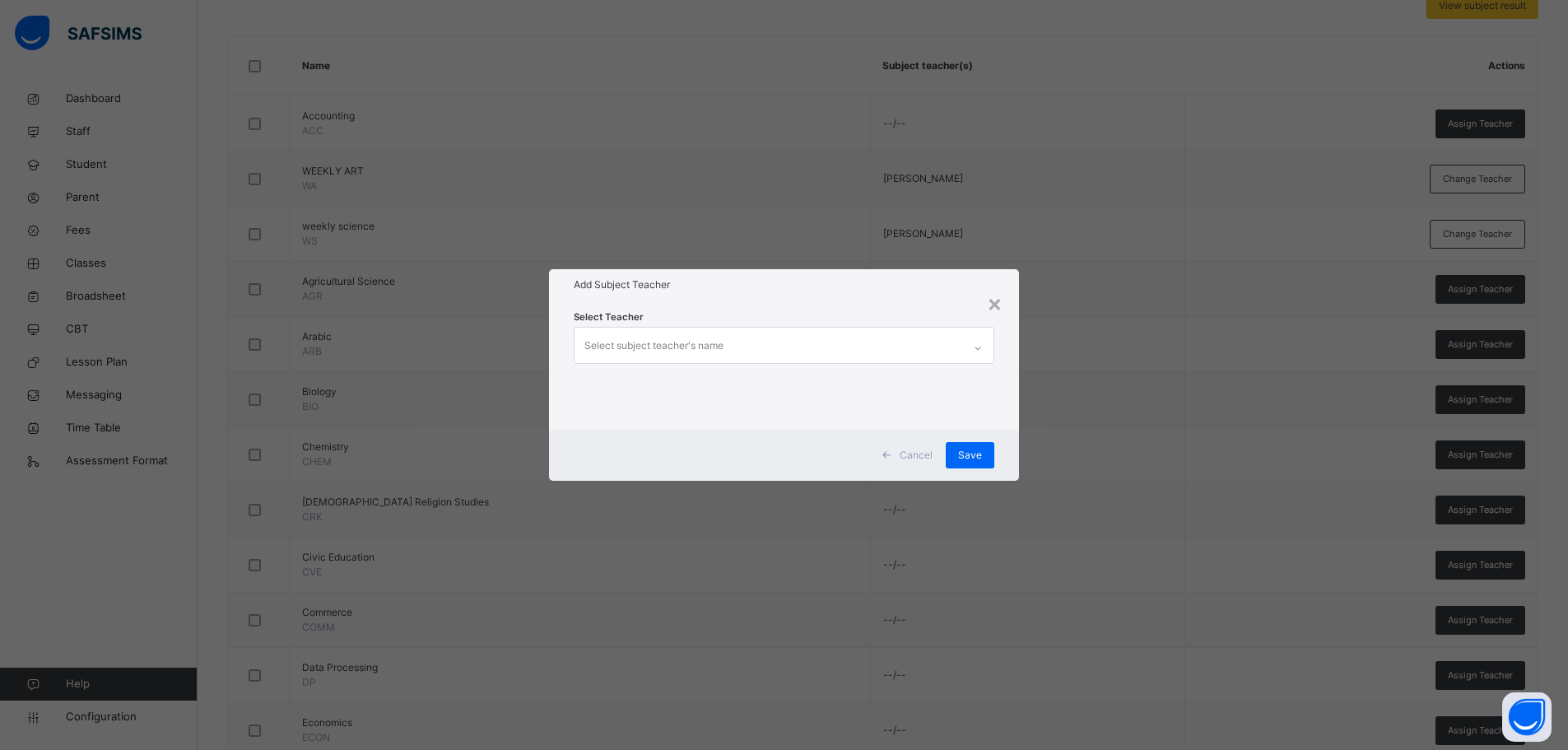
click at [828, 347] on div "Select subject teacher's name" at bounding box center [768, 345] width 388 height 35
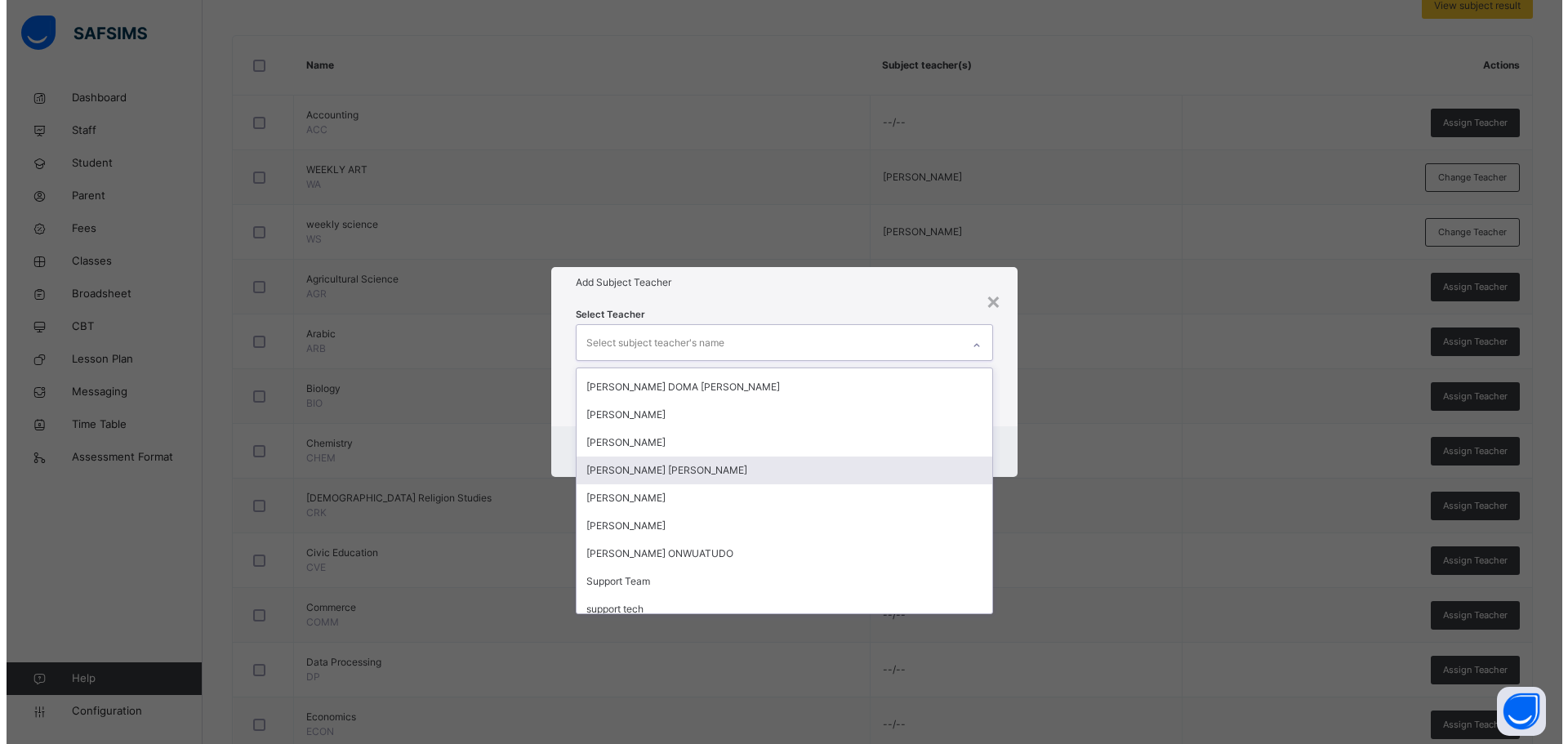
scroll to position [533, 0]
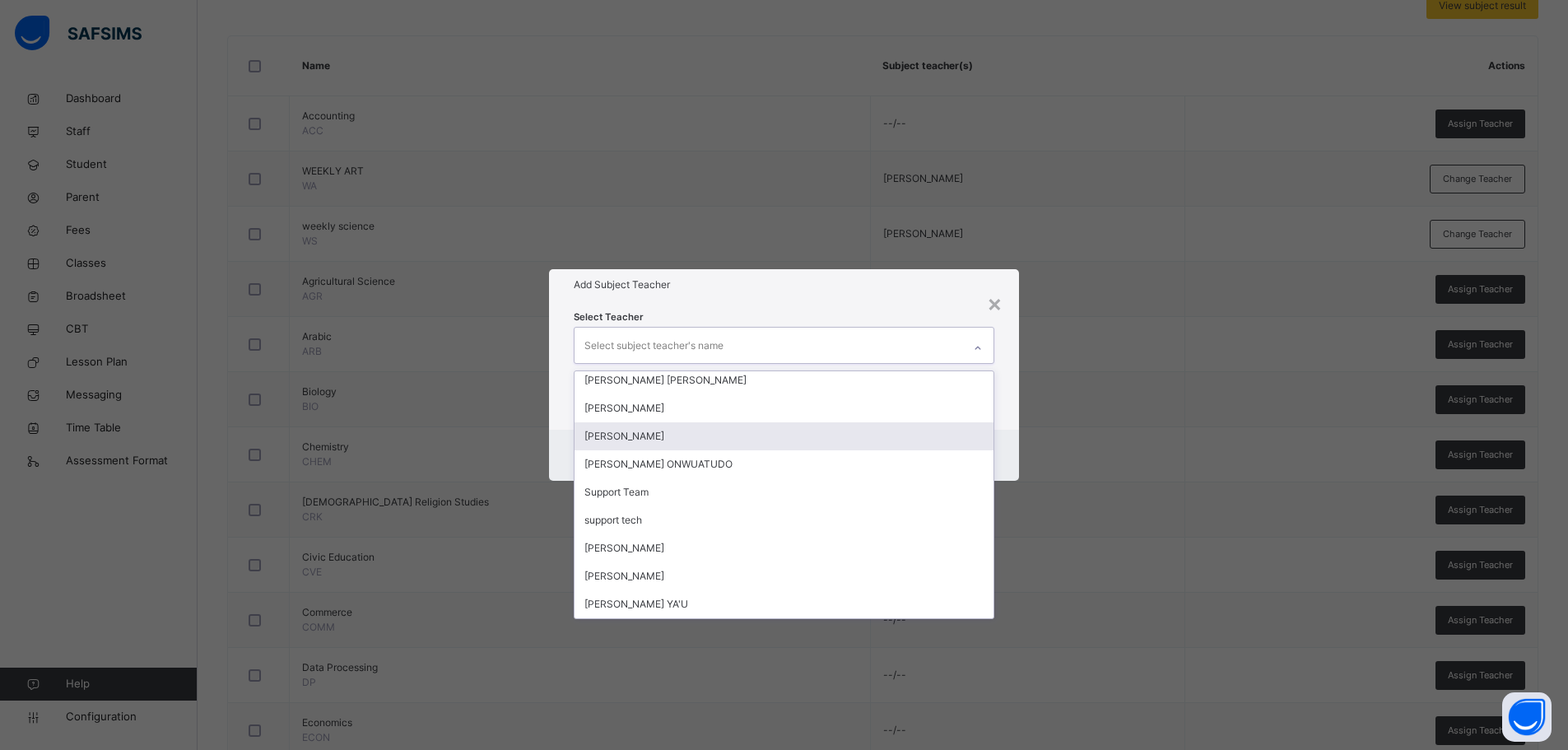
click at [695, 442] on div "[PERSON_NAME]" at bounding box center [784, 437] width 420 height 28
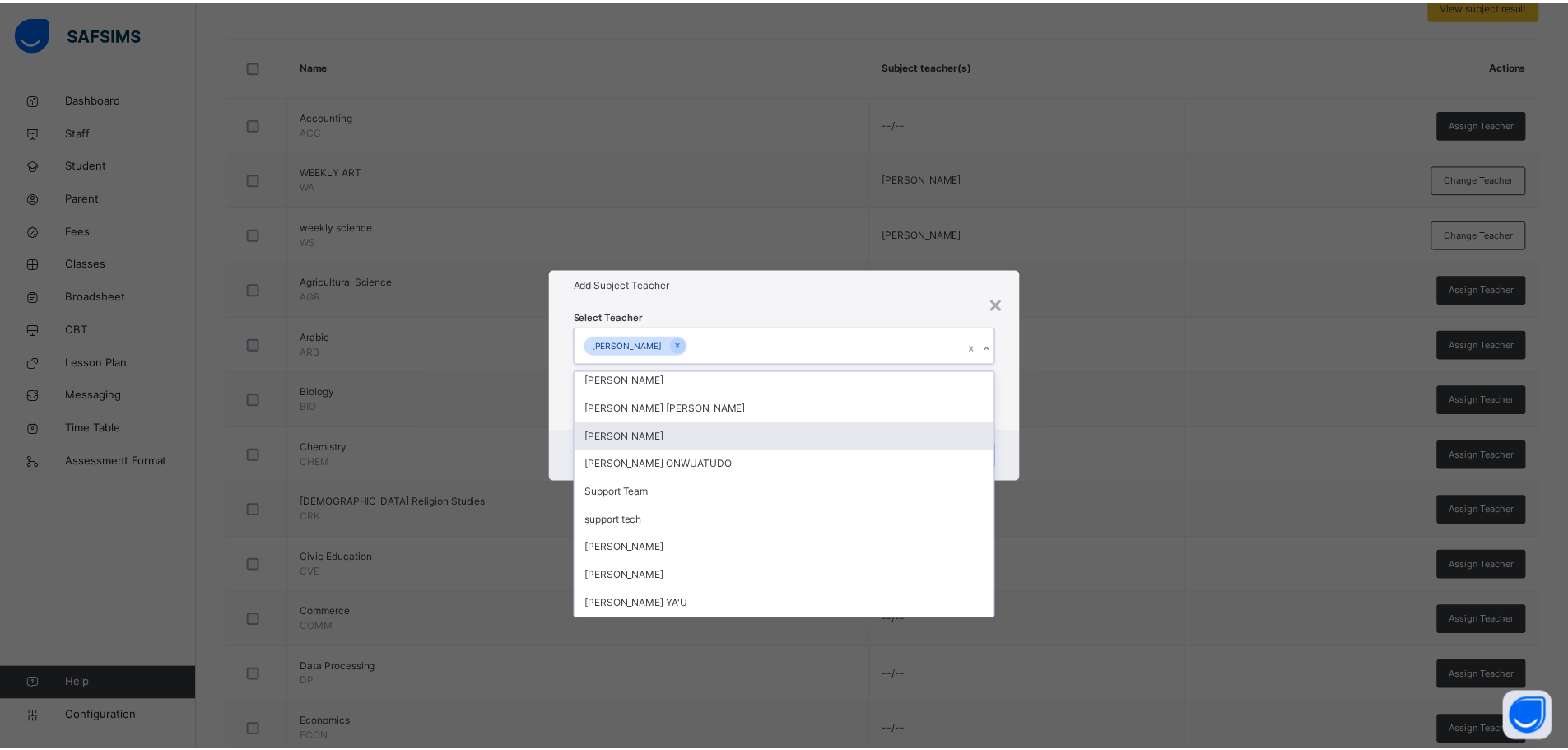
scroll to position [509, 0]
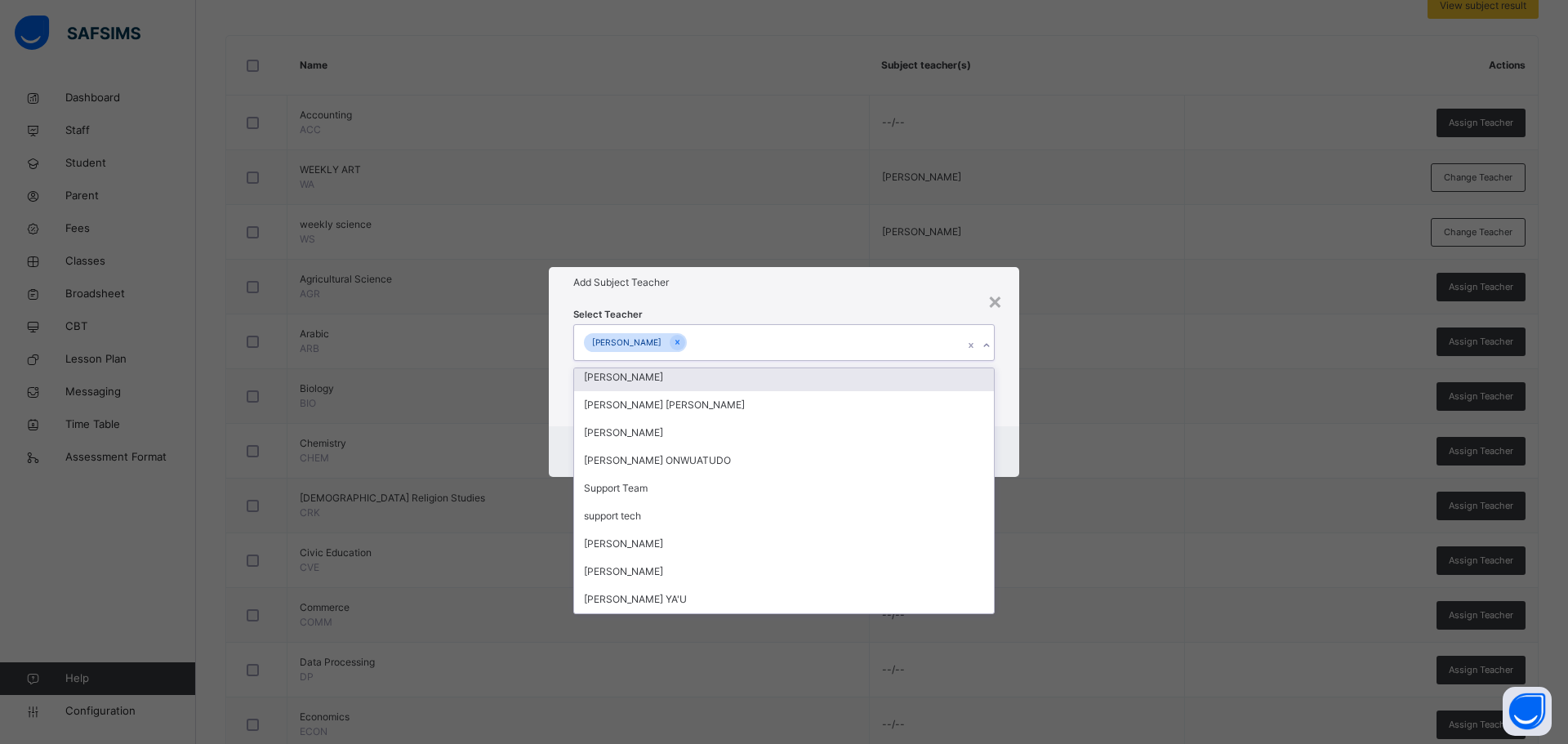
click at [1012, 366] on div "Select Teacher option [PERSON_NAME], selected. option [PERSON_NAME] focused, 19…" at bounding box center [784, 362] width 470 height 128
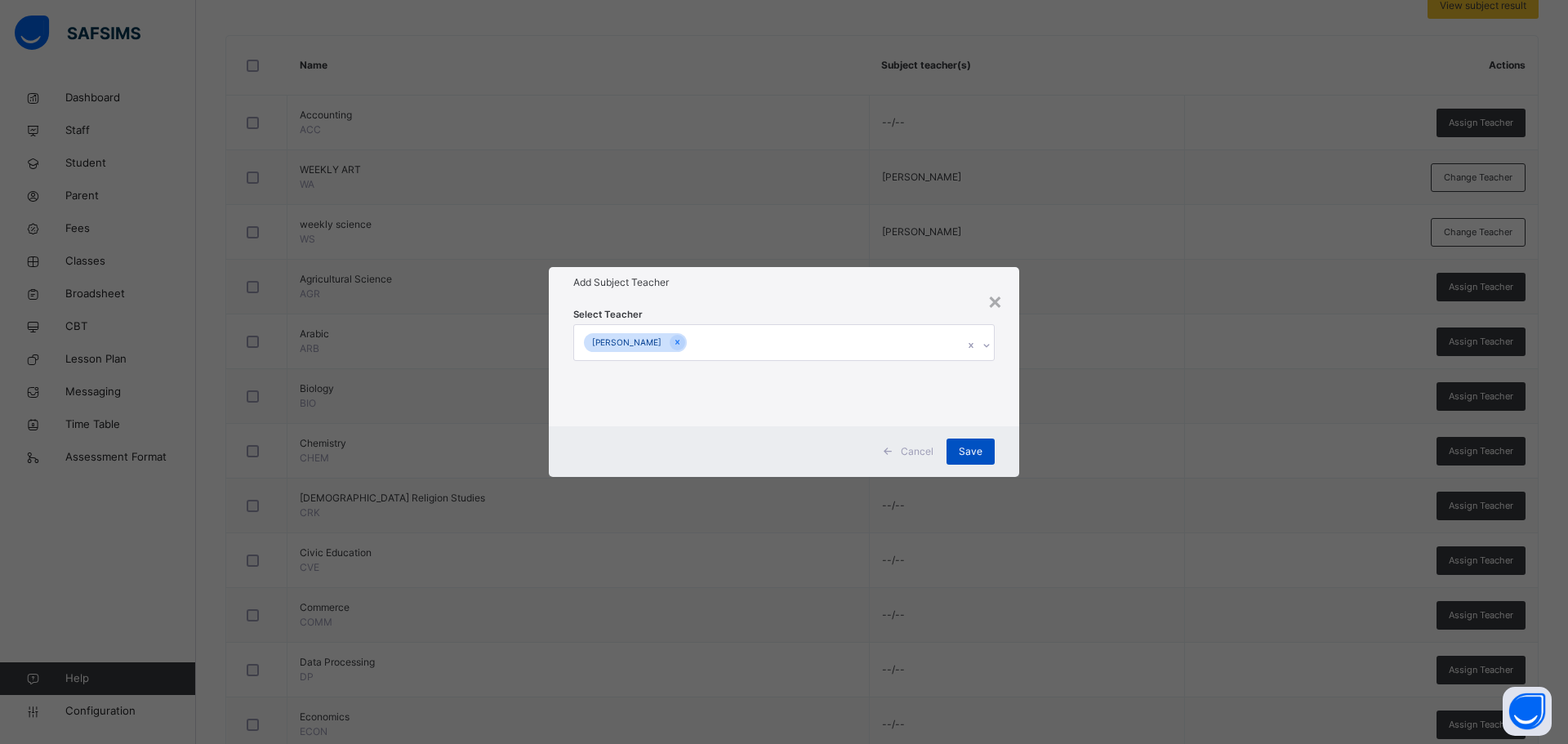
click at [975, 456] on span "Save" at bounding box center [970, 452] width 24 height 15
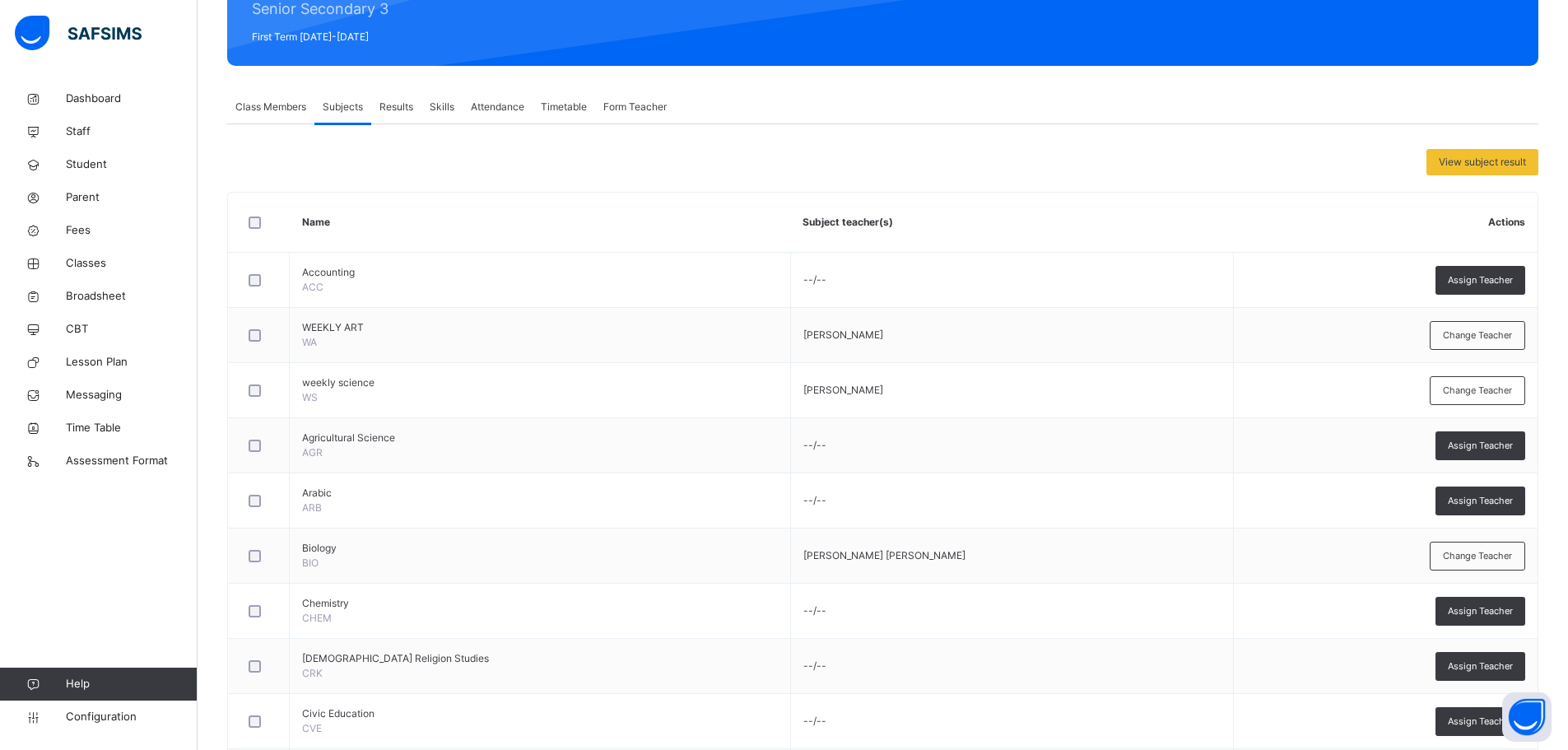
scroll to position [13, 0]
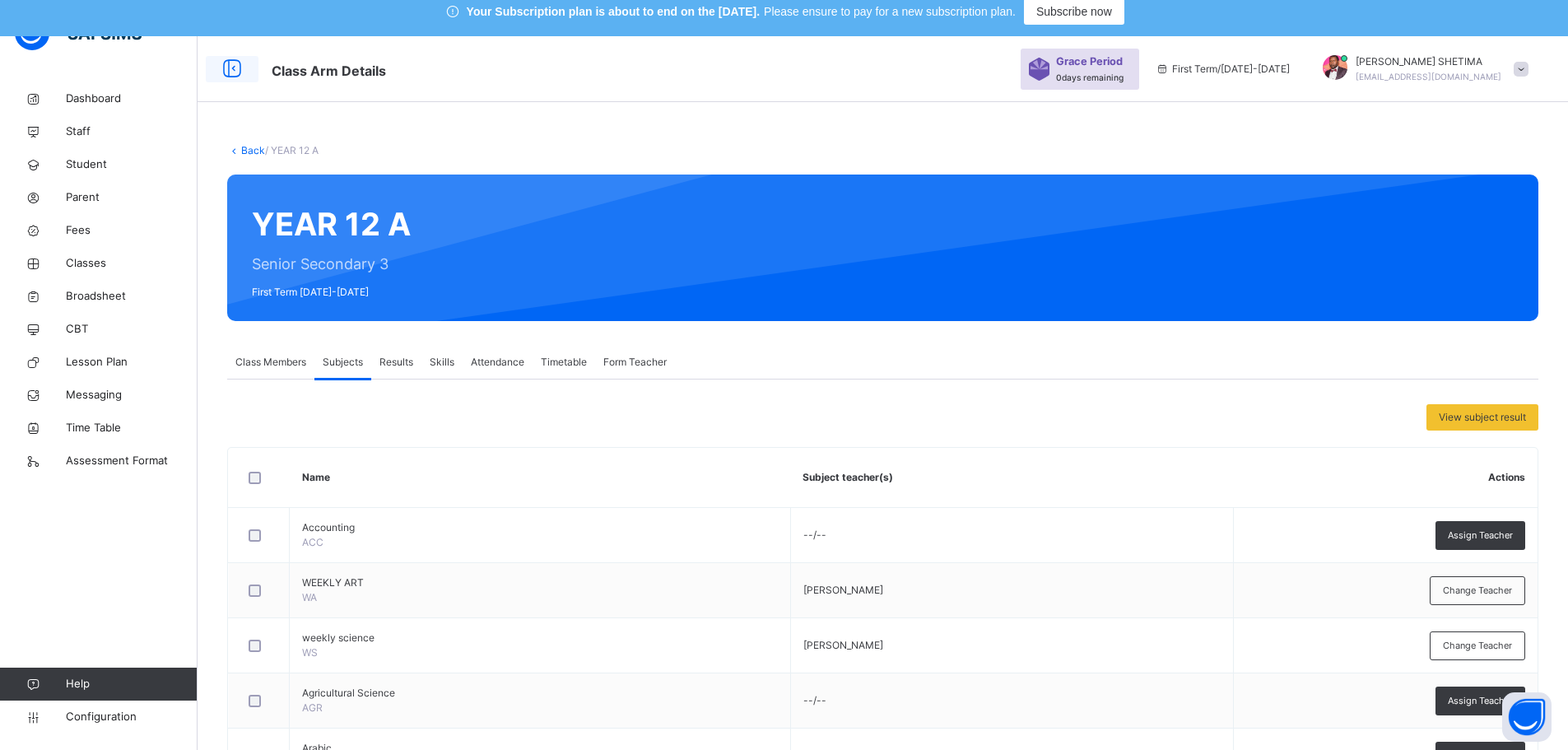
click at [232, 62] on icon at bounding box center [232, 69] width 28 height 30
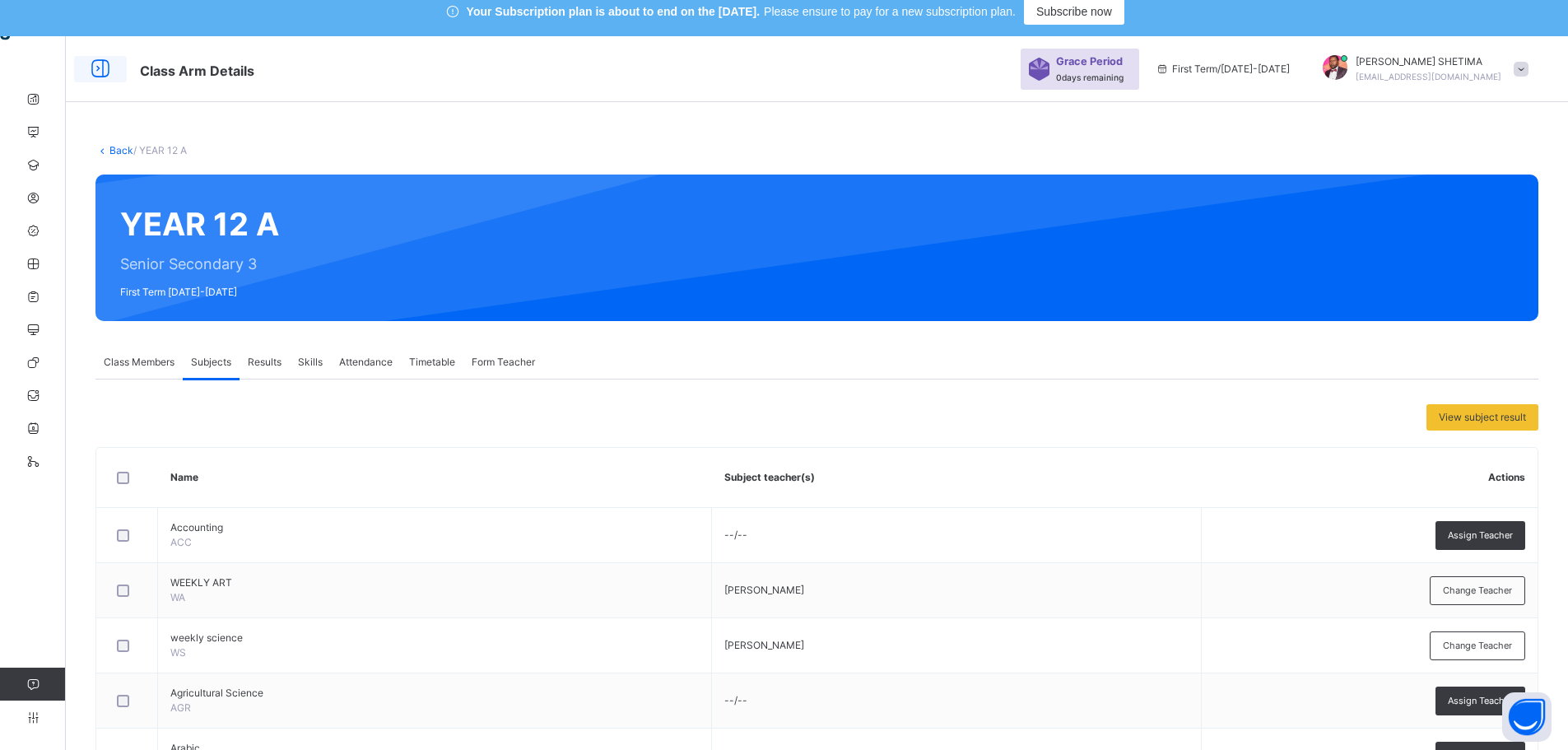
click at [104, 67] on icon at bounding box center [101, 69] width 28 height 30
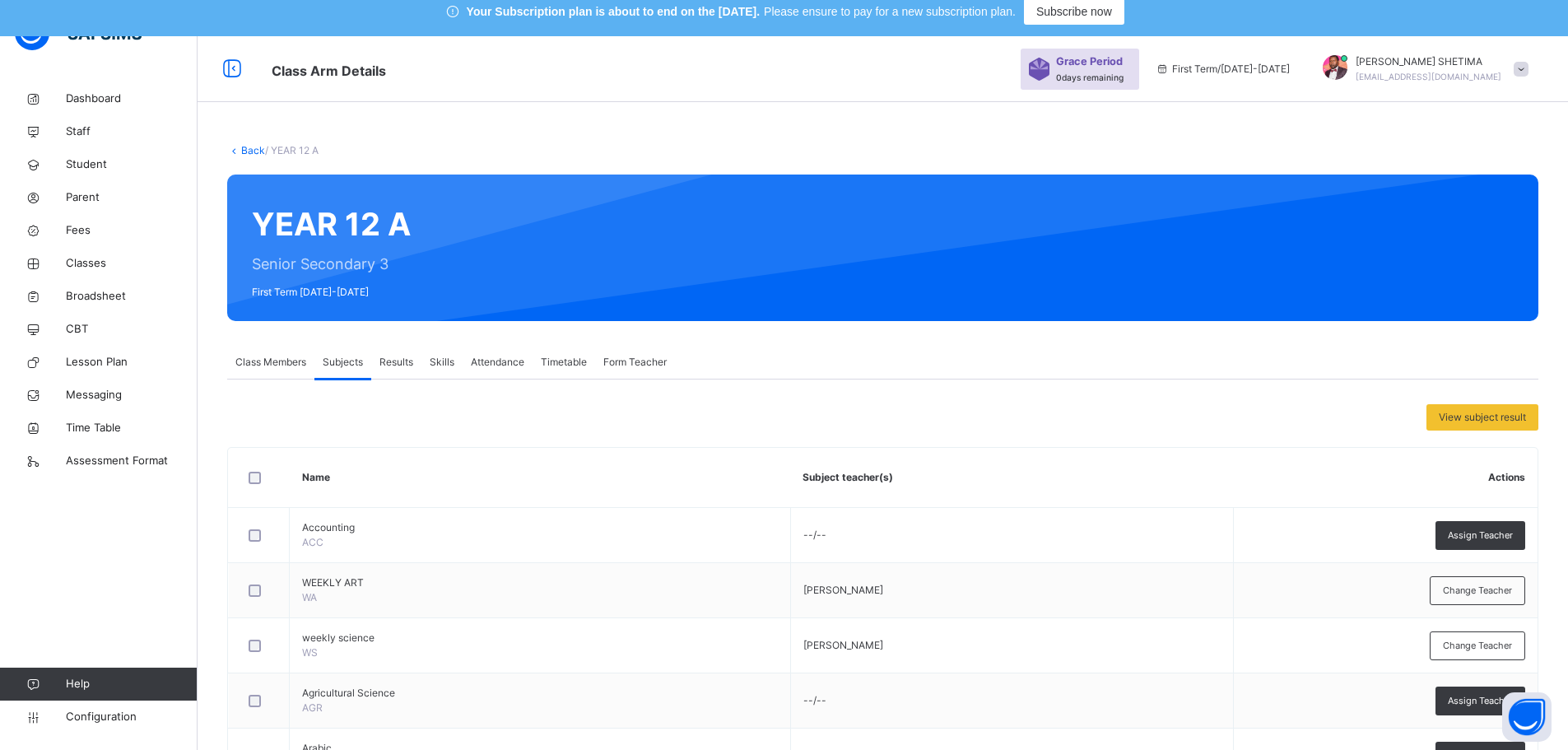
click at [253, 146] on link "Back" at bounding box center [253, 150] width 24 height 12
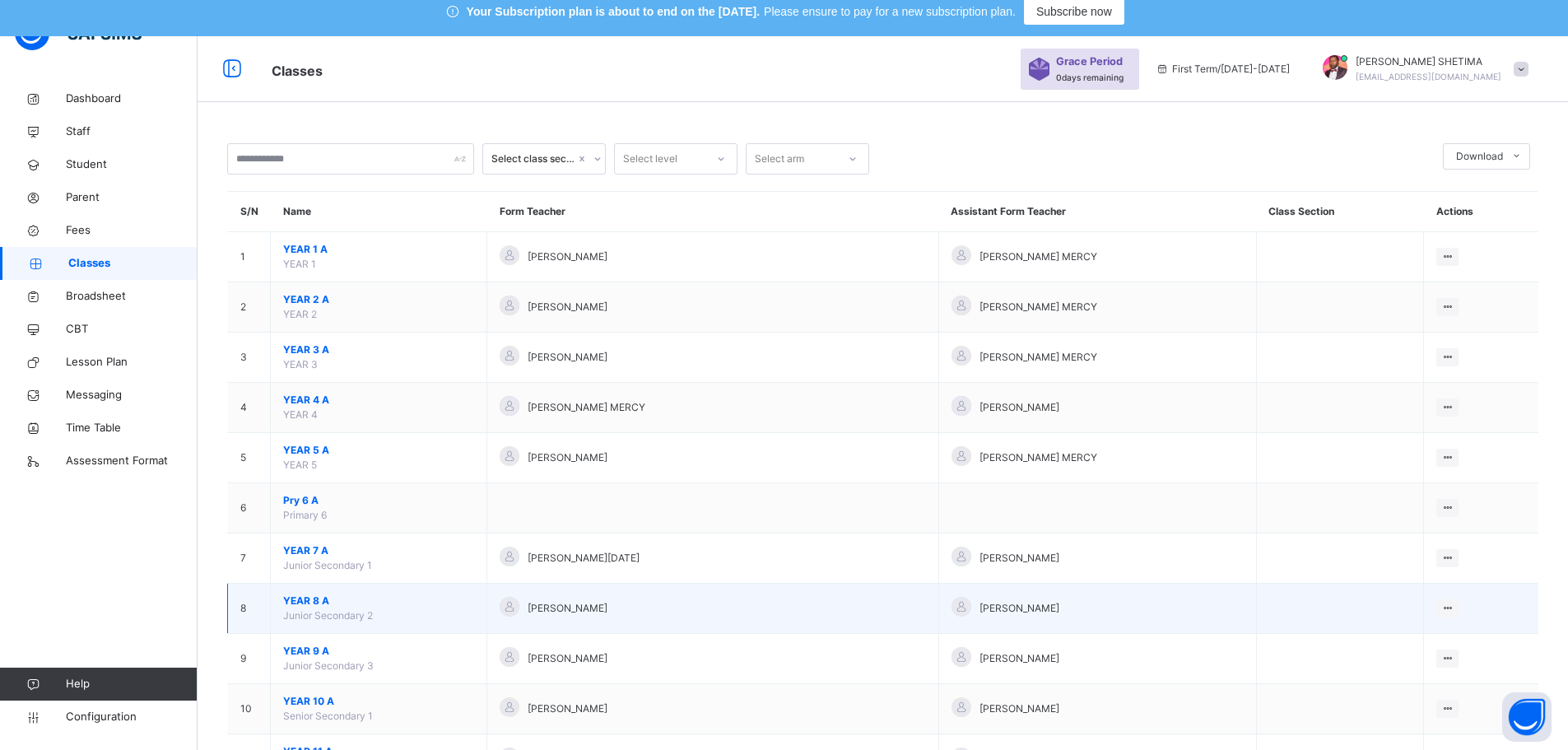
scroll to position [139, 0]
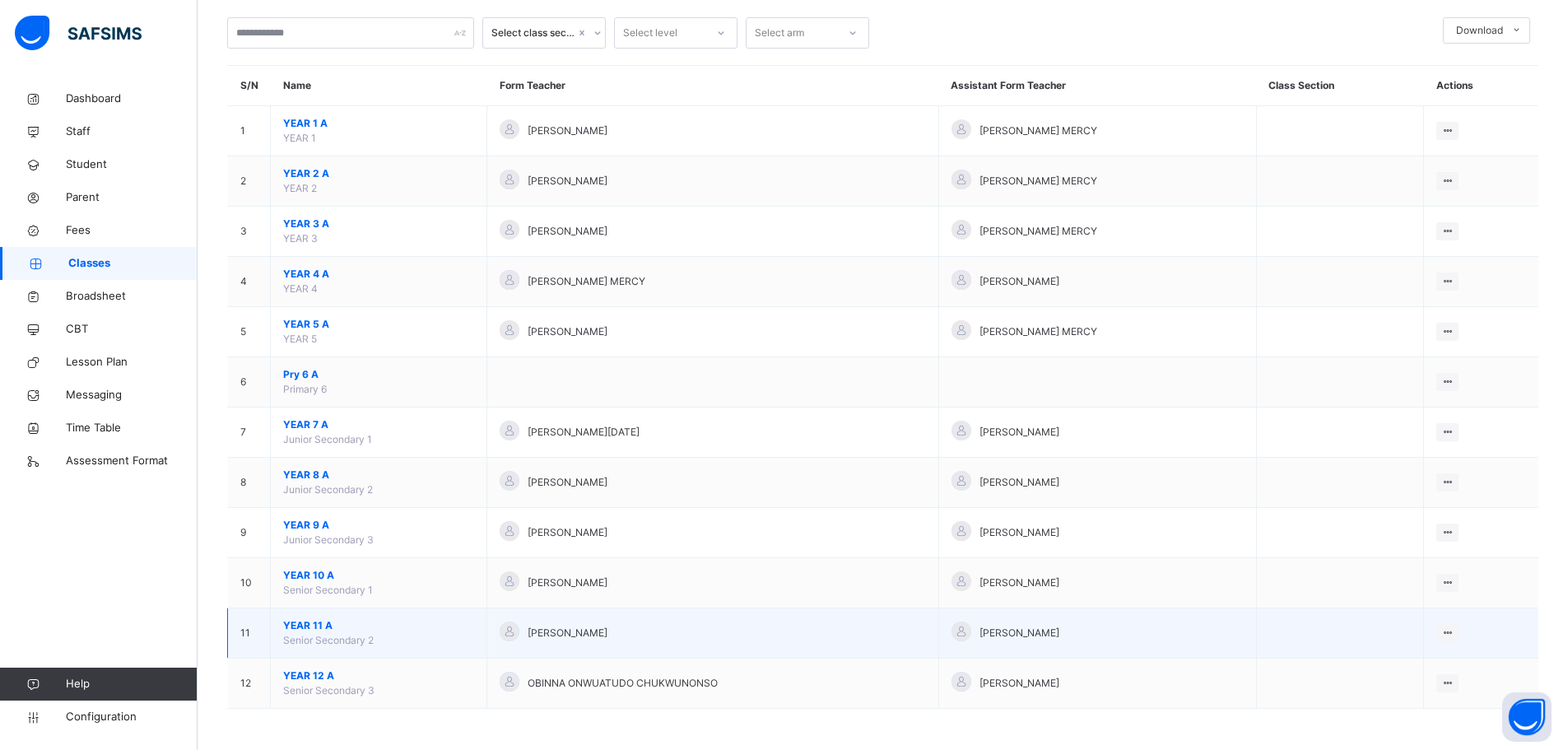
click at [355, 626] on span "YEAR 11 A" at bounding box center [379, 626] width 191 height 15
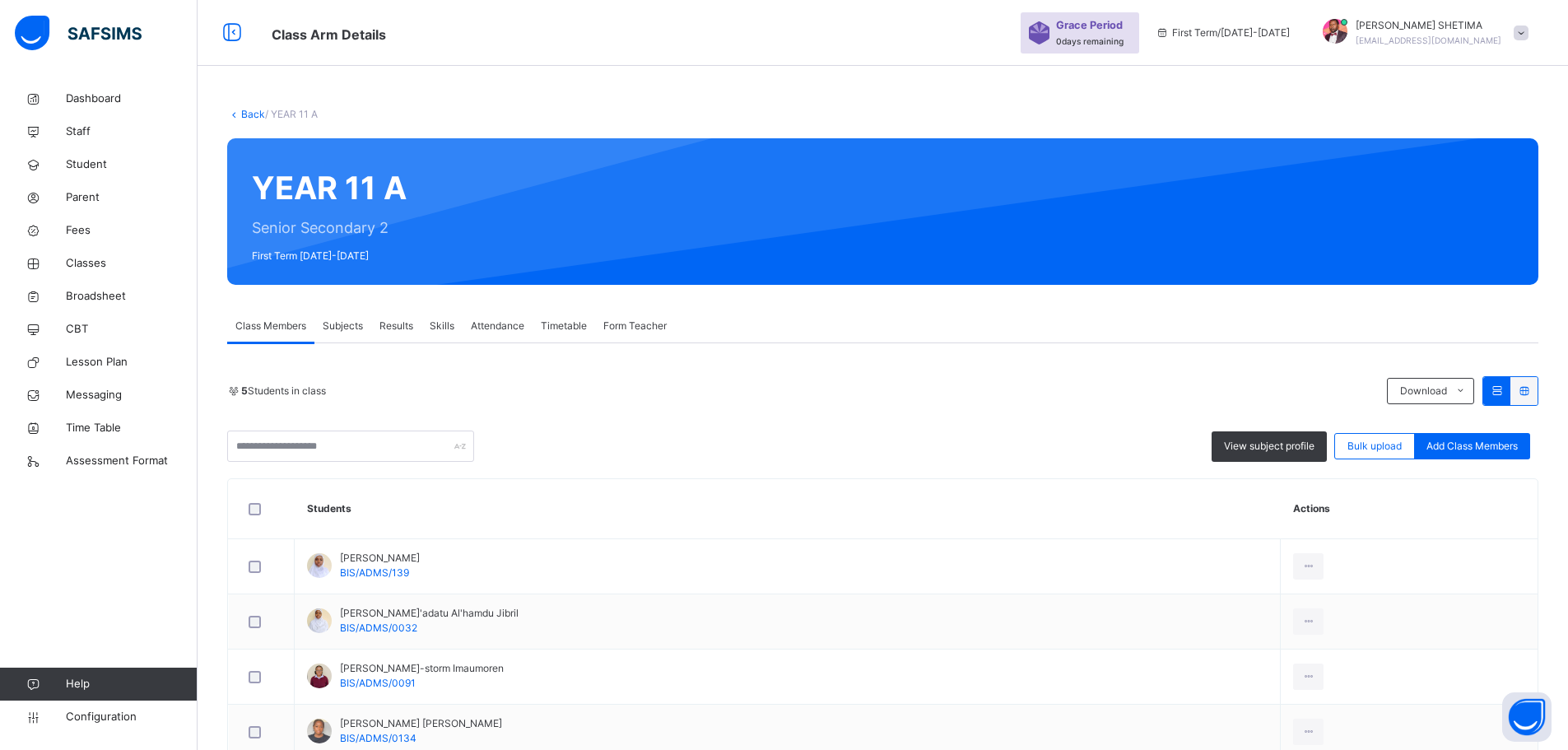
scroll to position [139, 0]
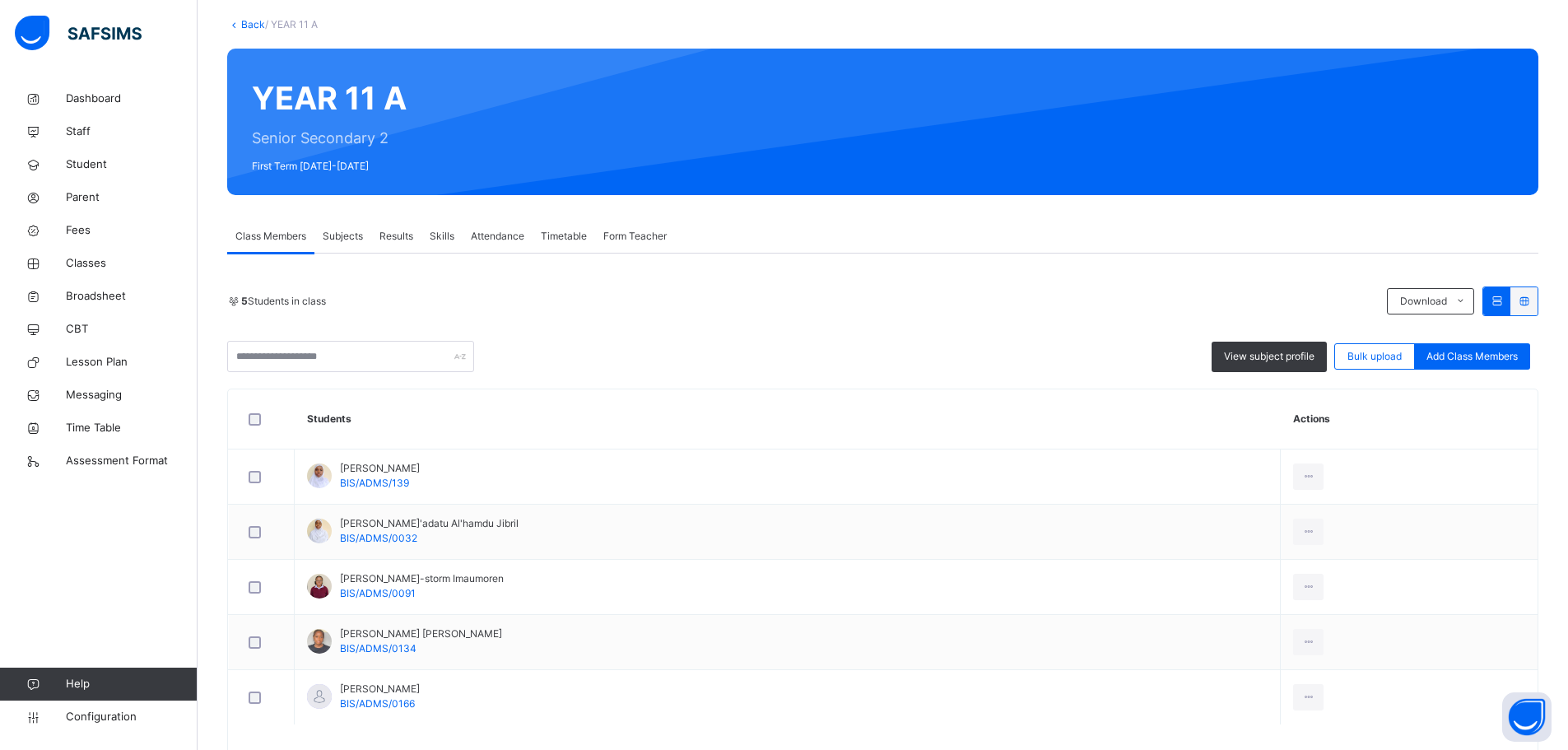
click at [348, 231] on span "Subjects" at bounding box center [342, 236] width 41 height 15
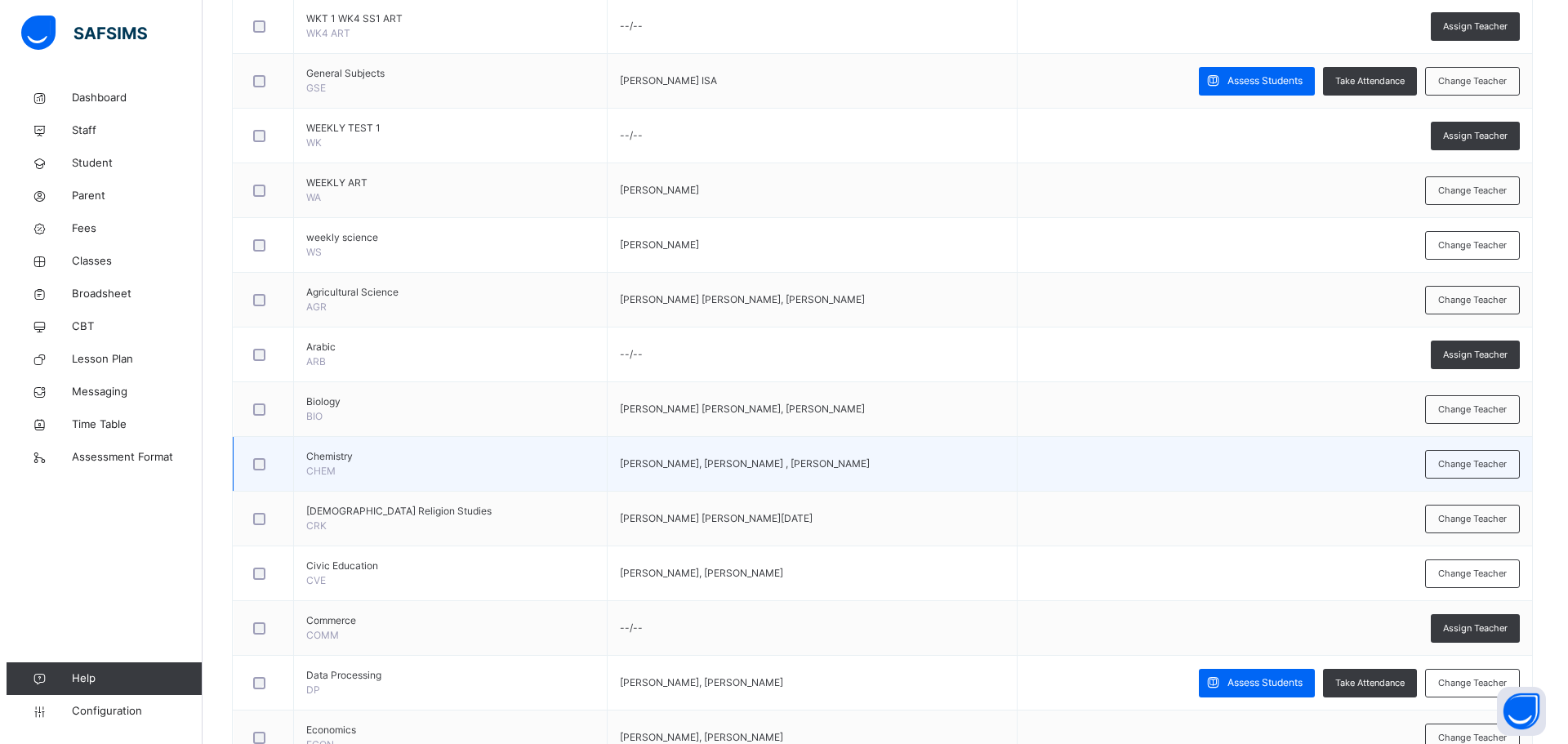
scroll to position [629, 0]
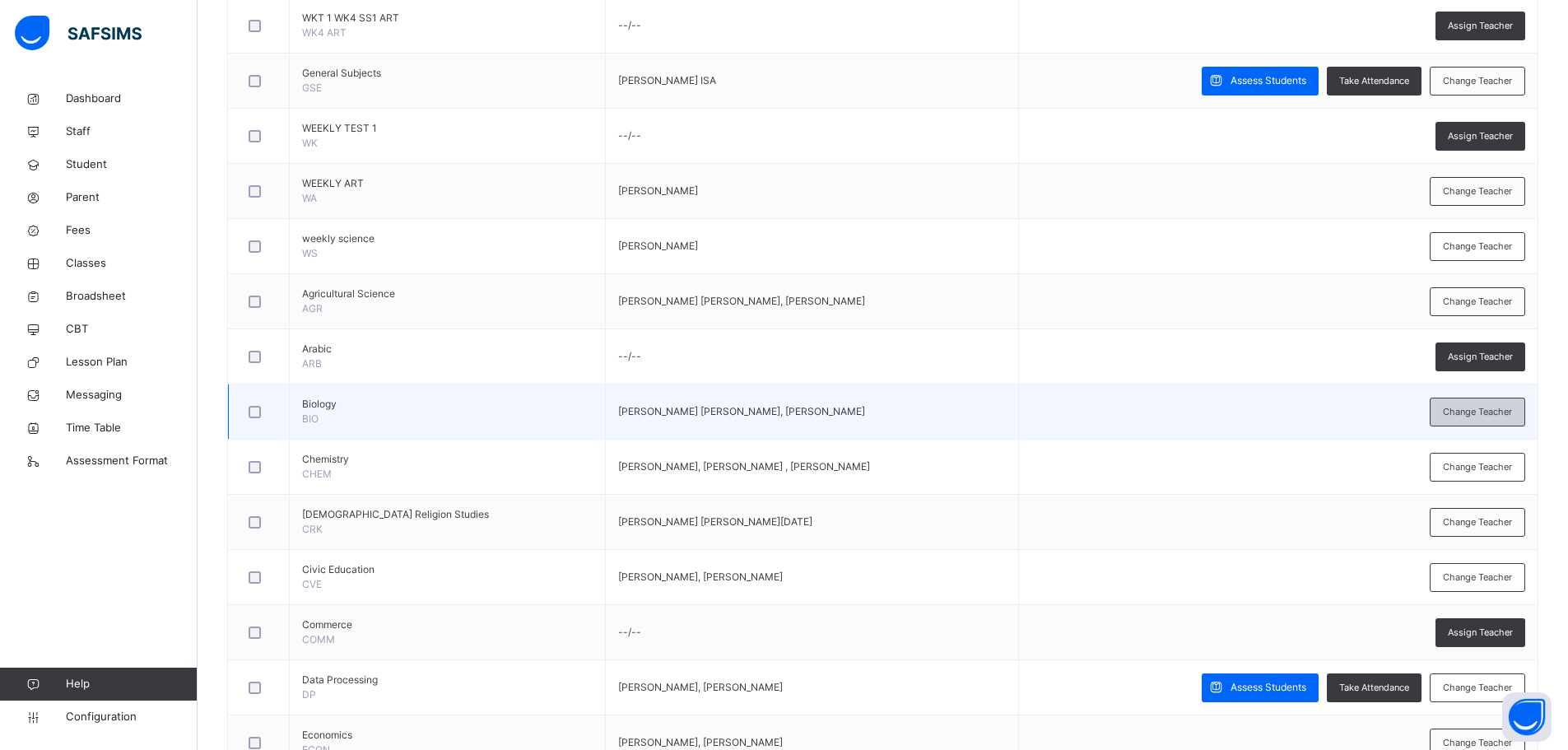
click at [1477, 412] on span "Change Teacher" at bounding box center [1477, 412] width 69 height 14
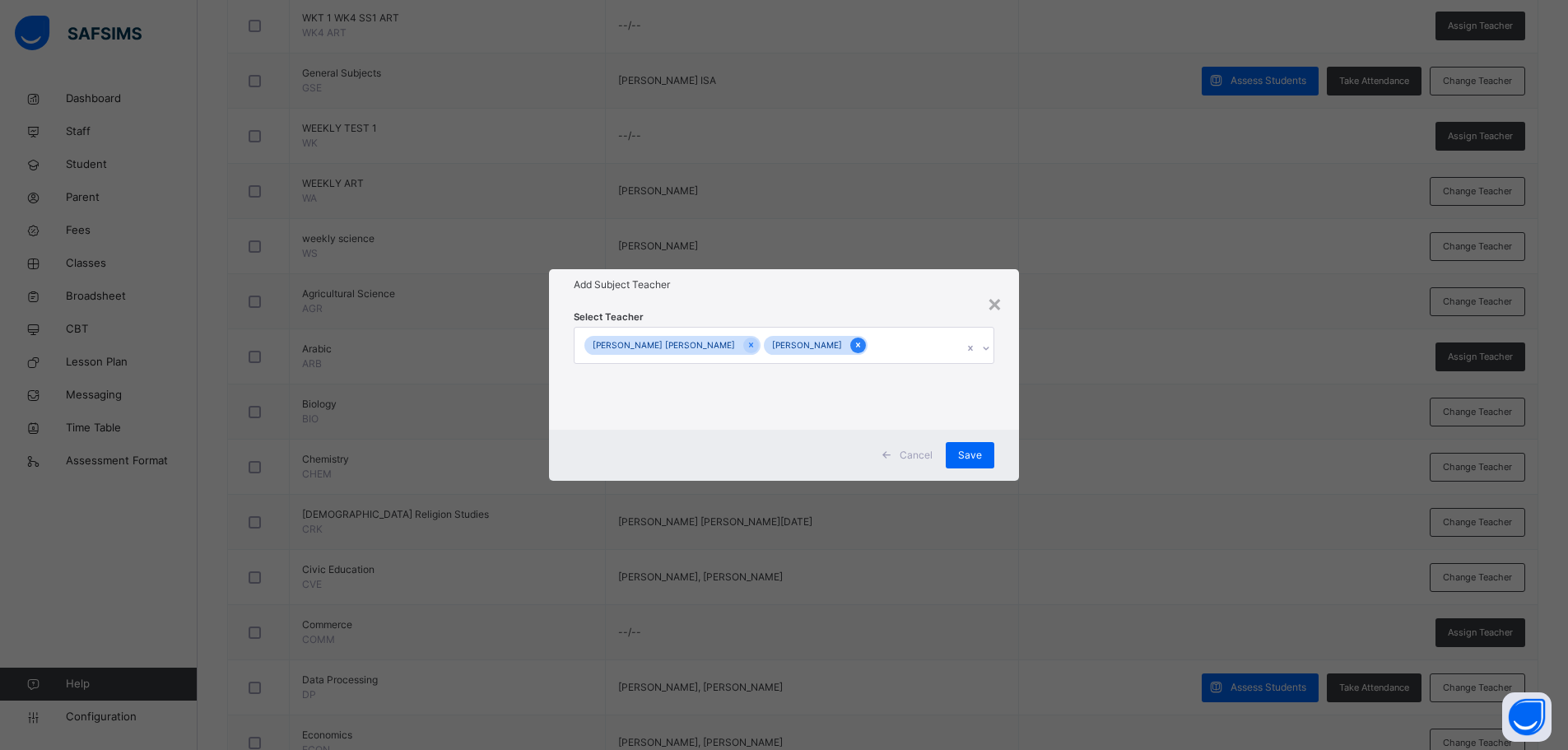
click at [856, 343] on icon at bounding box center [858, 346] width 4 height 5
click at [753, 346] on icon at bounding box center [755, 346] width 4 height 5
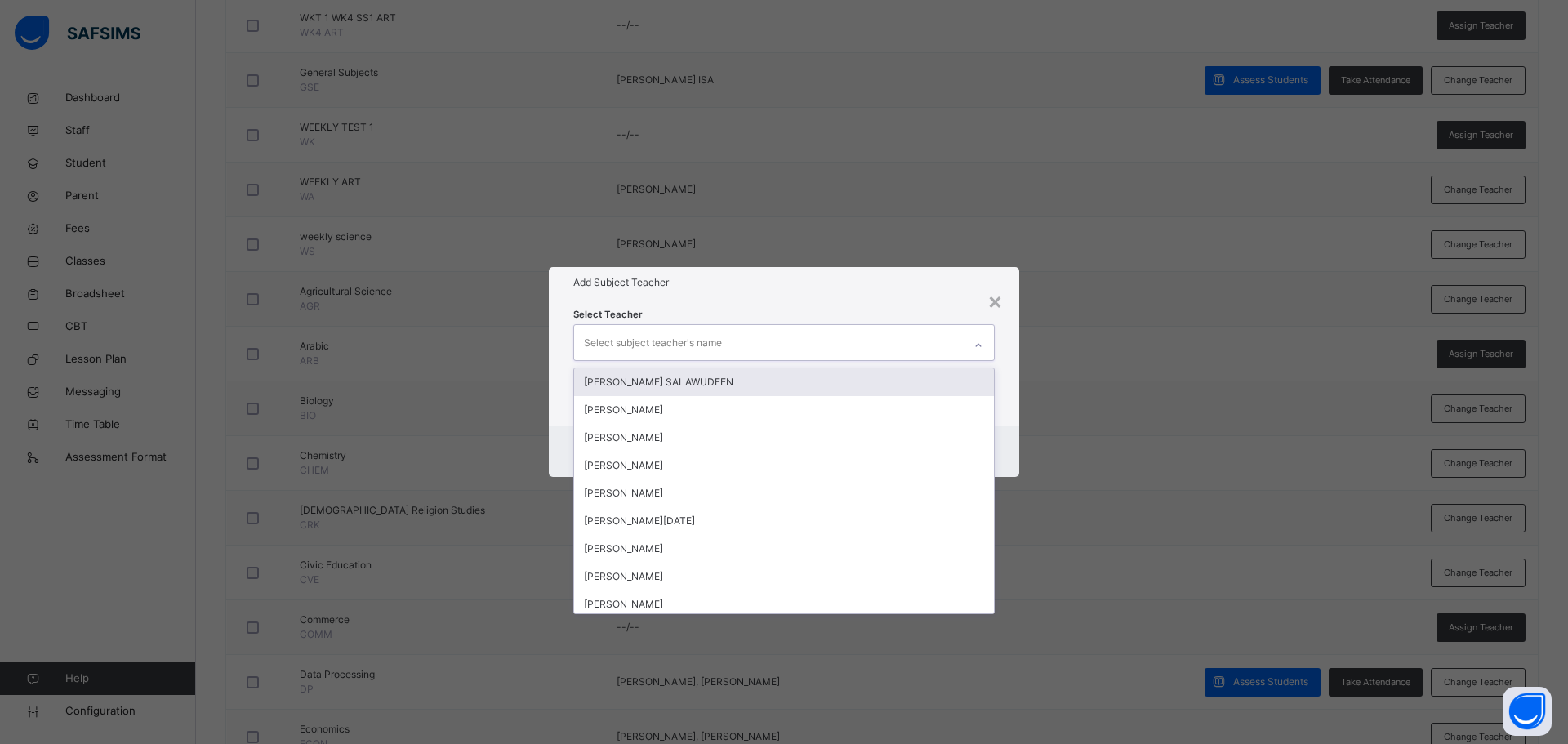
click at [968, 345] on div at bounding box center [979, 346] width 28 height 26
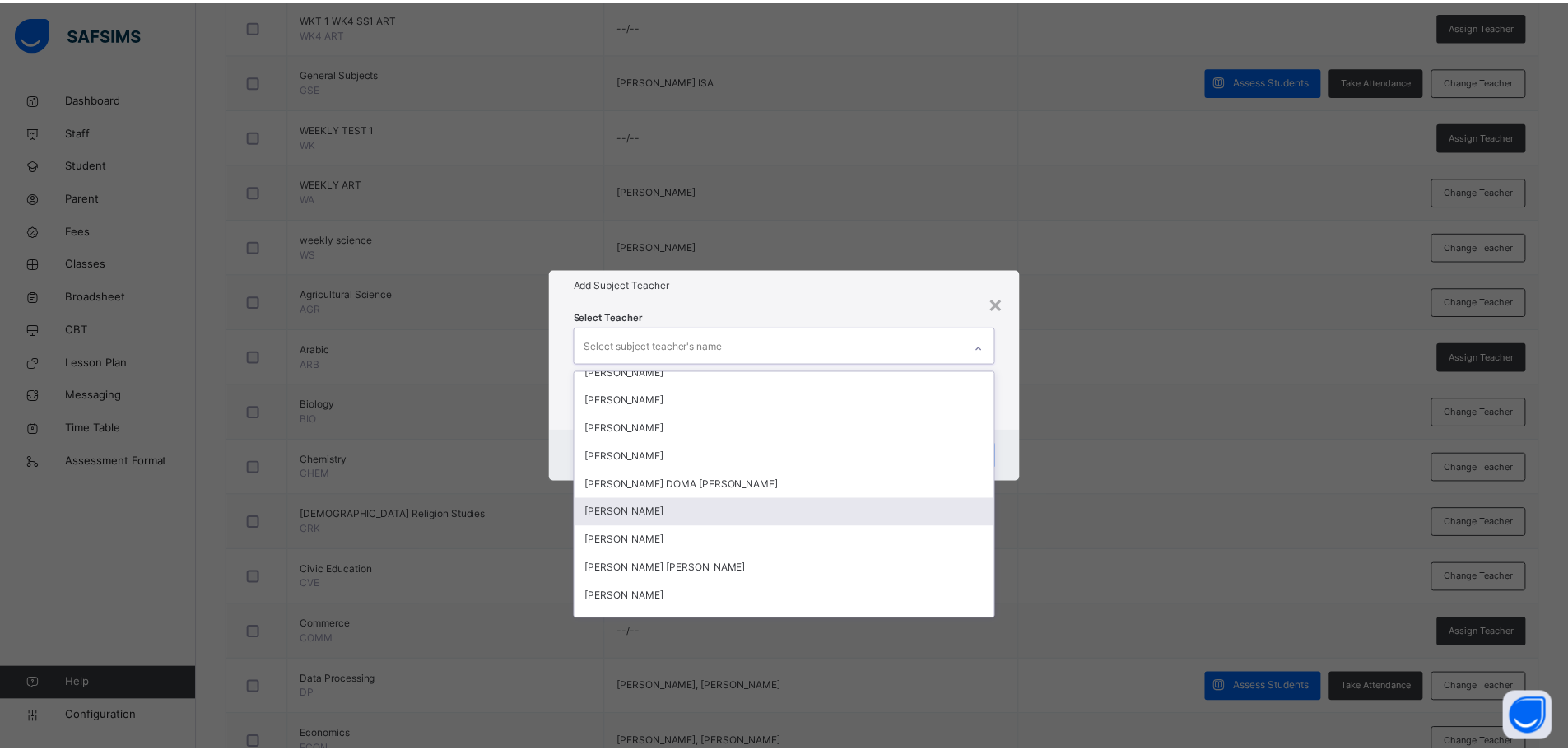
scroll to position [494, 0]
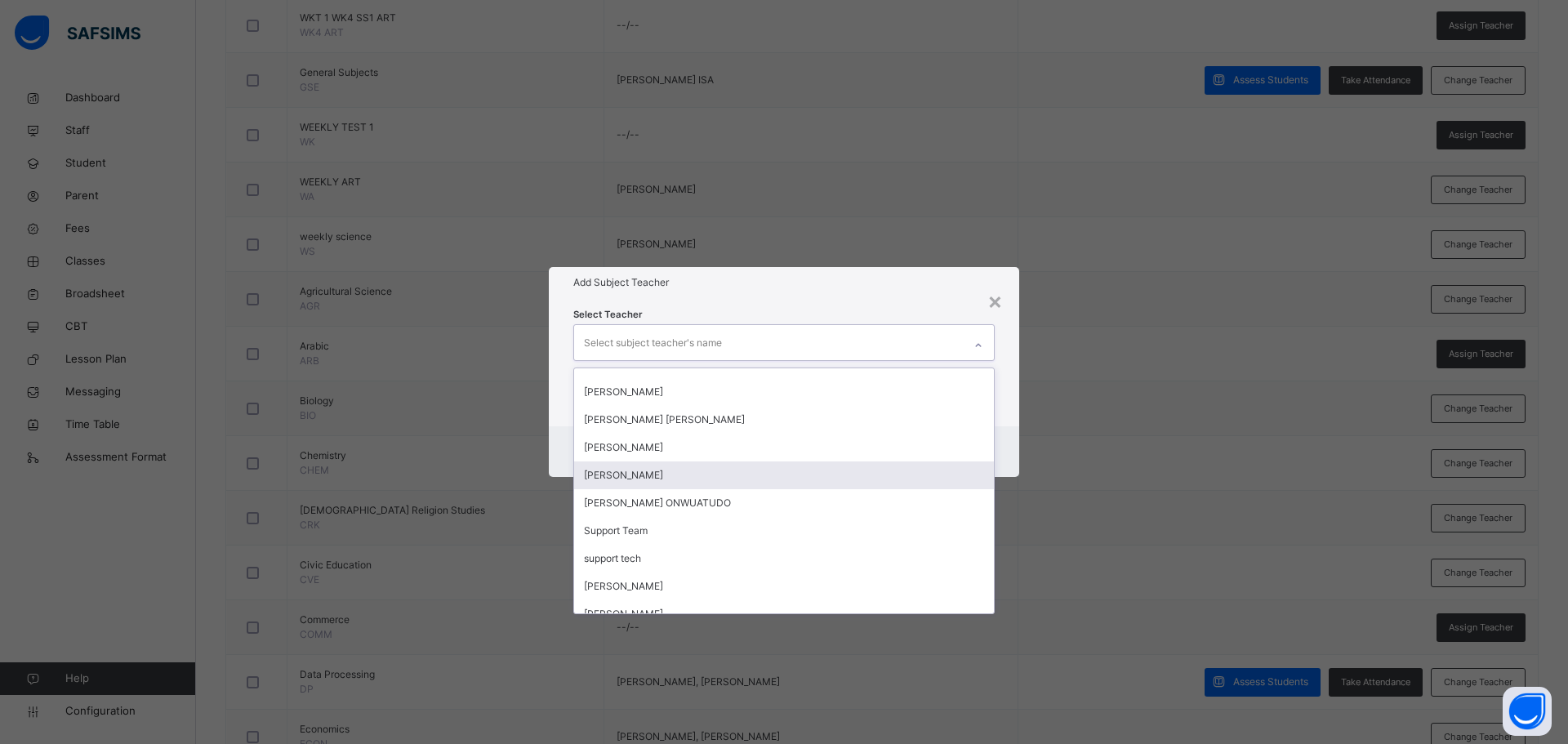
click at [791, 481] on div "[PERSON_NAME]" at bounding box center [783, 476] width 420 height 28
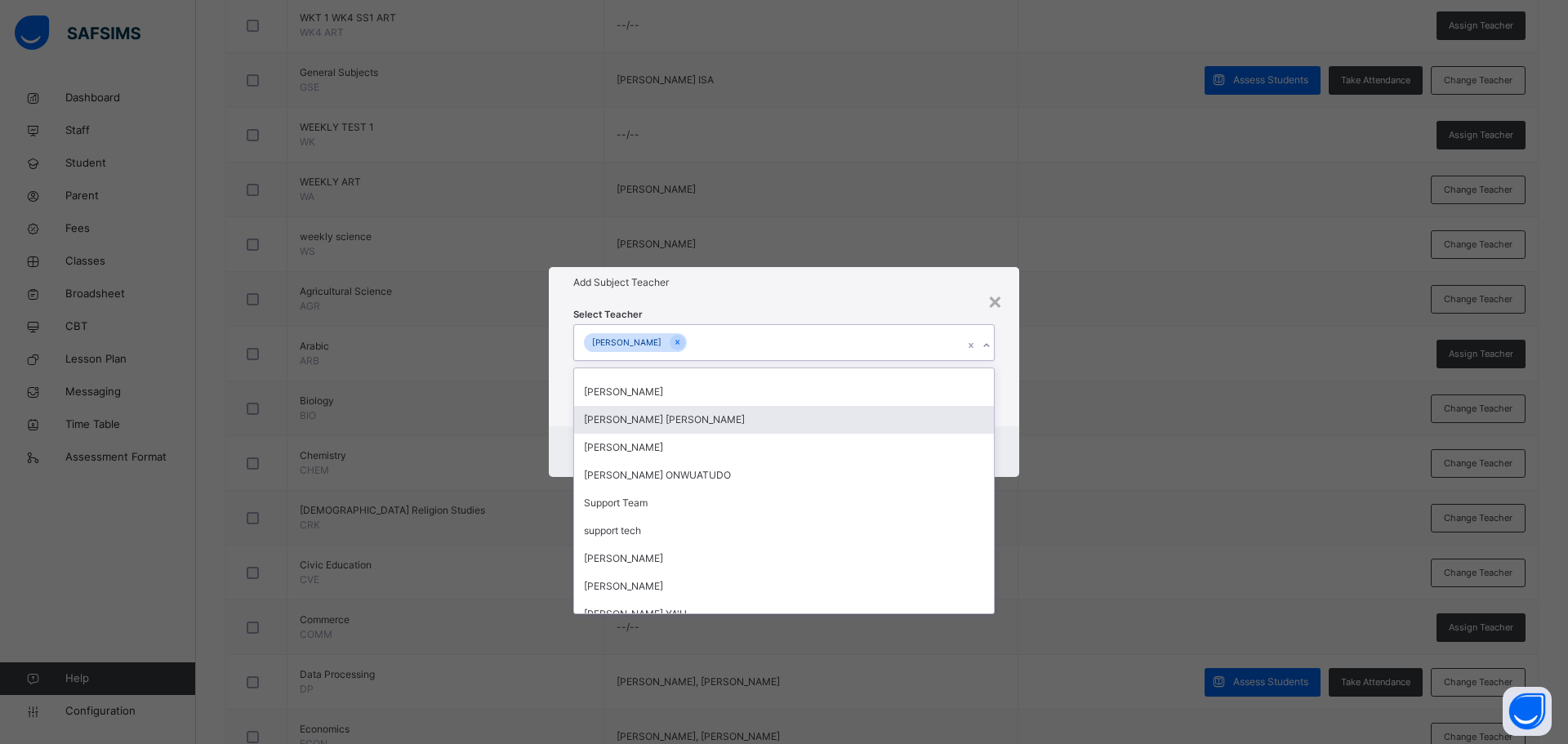
click at [1012, 400] on div "Select Teacher option [PERSON_NAME], selected. option [PERSON_NAME] [PERSON_NAM…" at bounding box center [784, 362] width 470 height 128
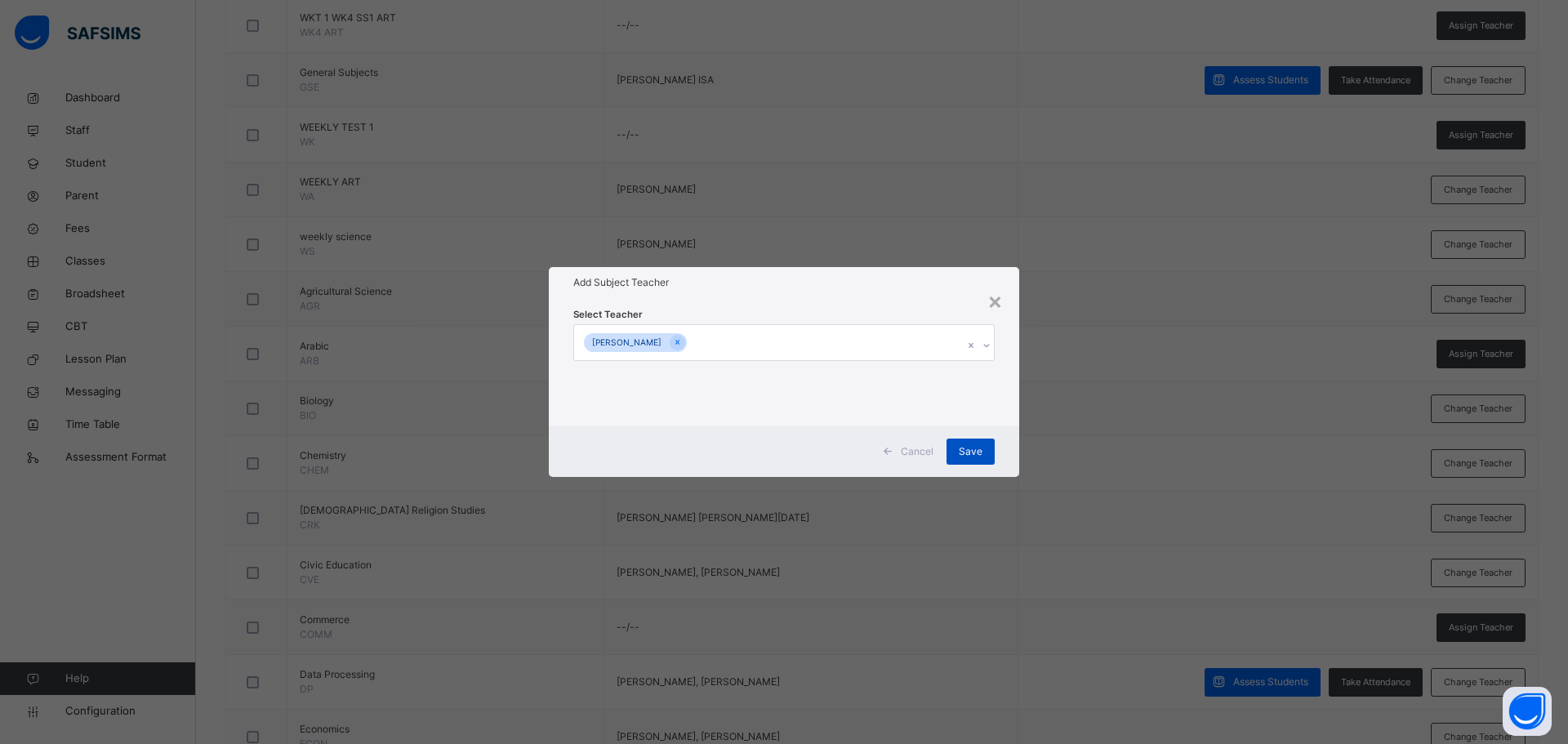
click at [962, 448] on span "Save" at bounding box center [970, 452] width 24 height 15
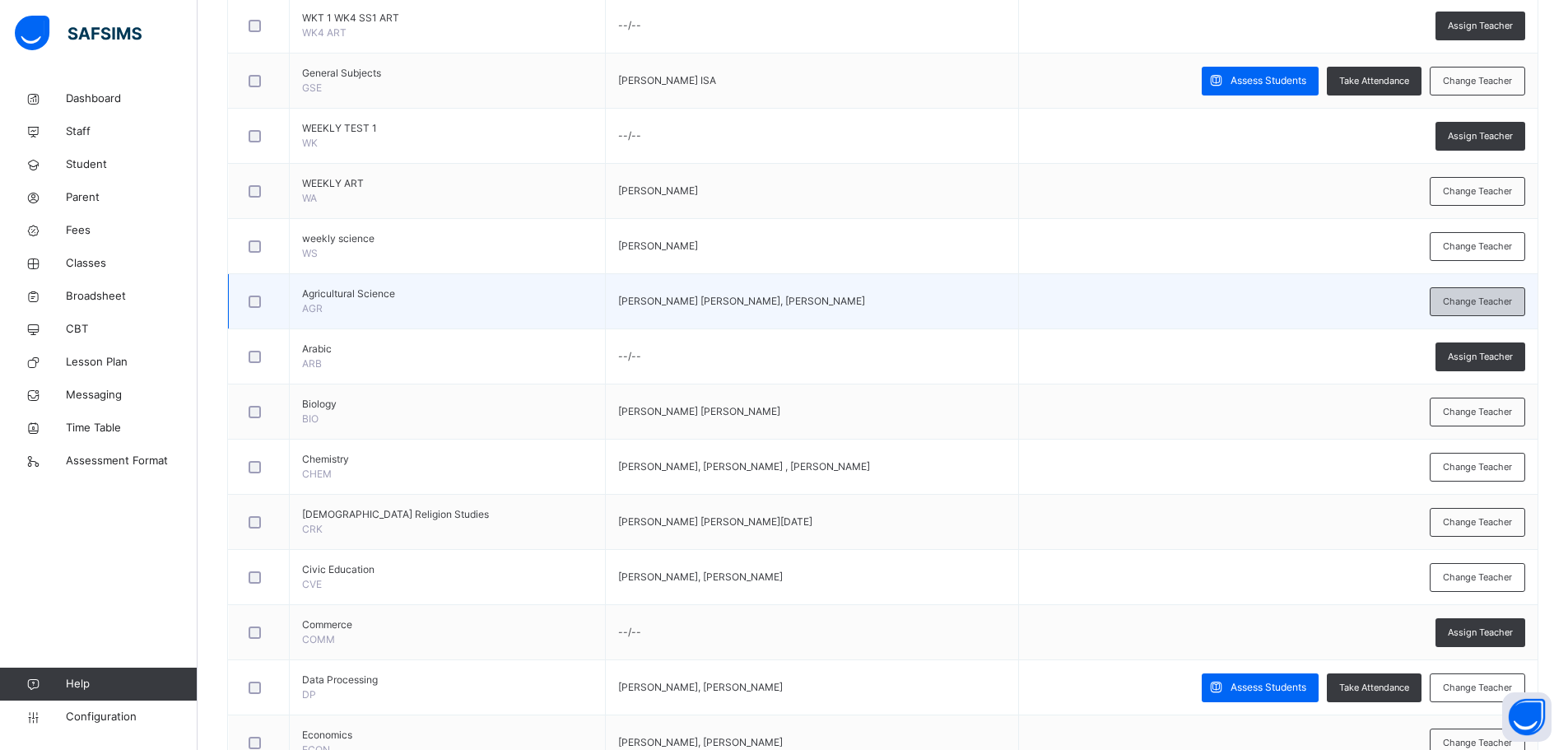
click at [1482, 298] on span "Change Teacher" at bounding box center [1477, 302] width 69 height 14
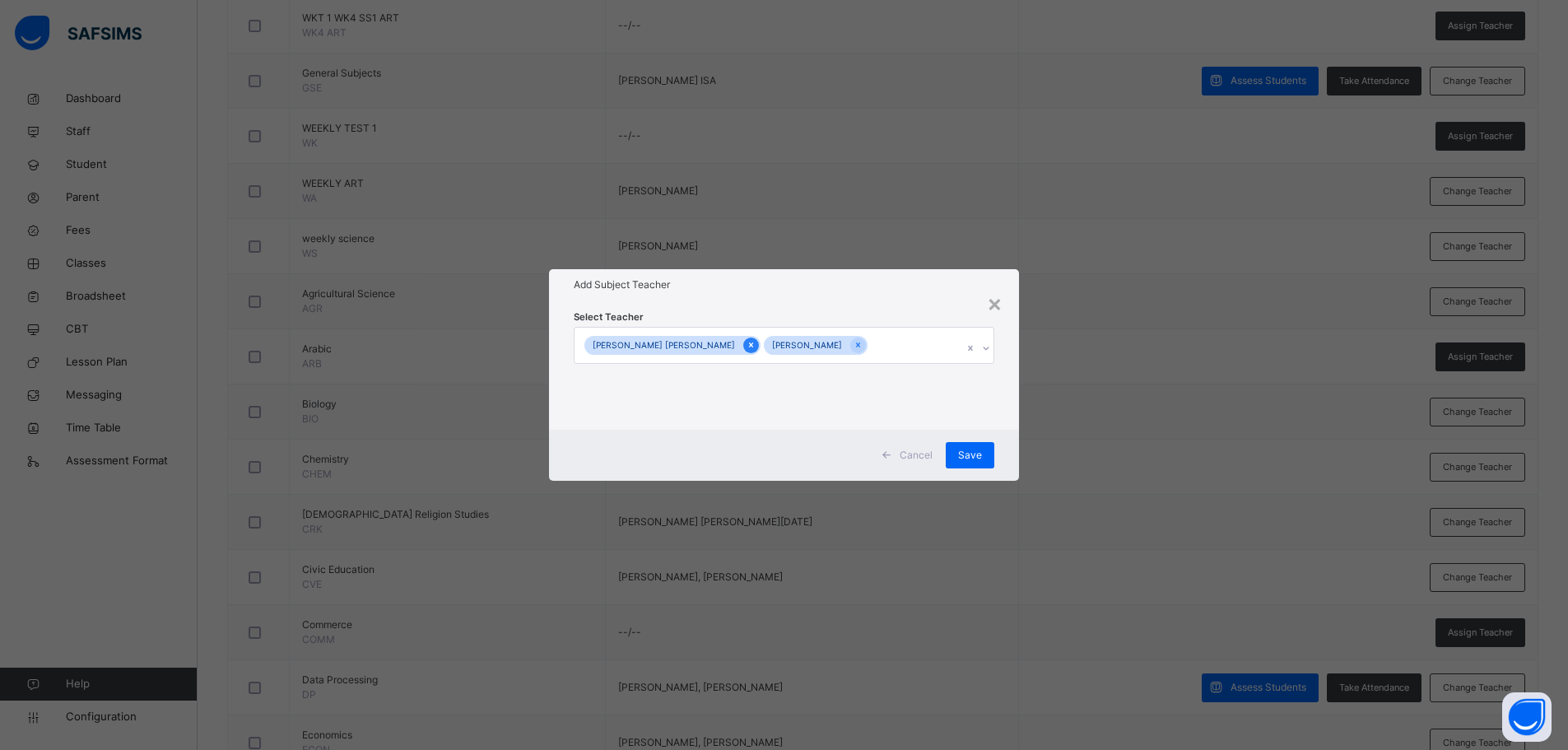
click at [749, 343] on icon at bounding box center [750, 346] width 4 height 5
click at [919, 464] on div "Cancel" at bounding box center [917, 456] width 73 height 27
